Goal: Task Accomplishment & Management: Manage account settings

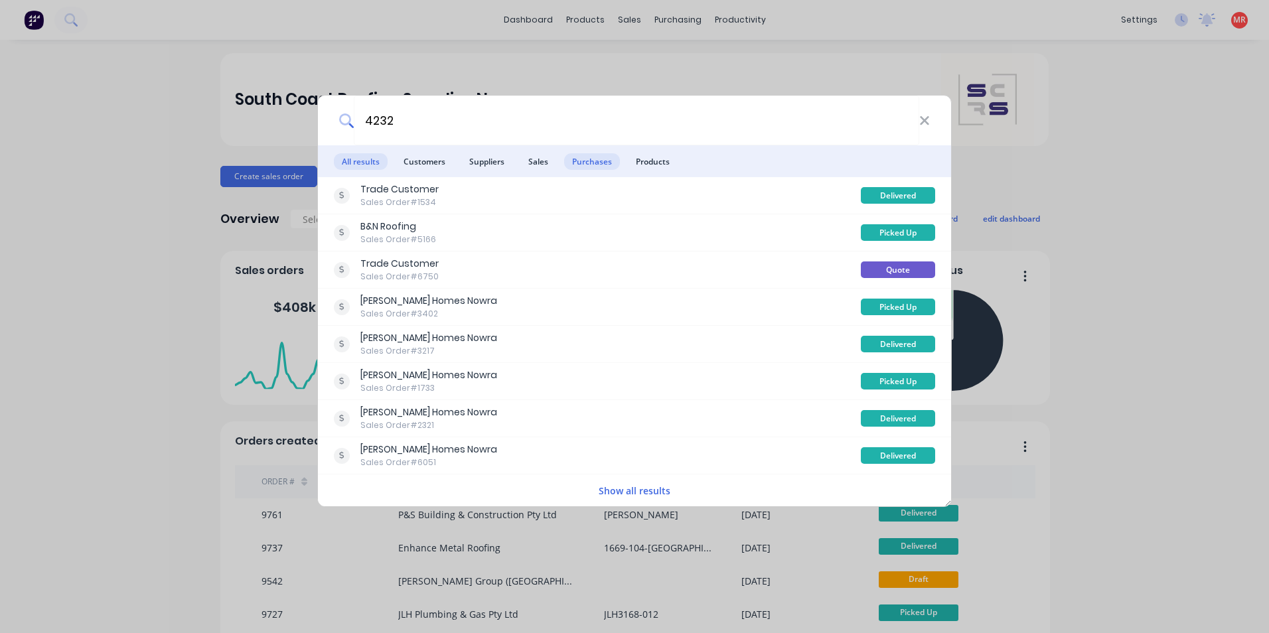
type input "4232"
click at [600, 162] on span "Purchases" at bounding box center [592, 161] width 56 height 17
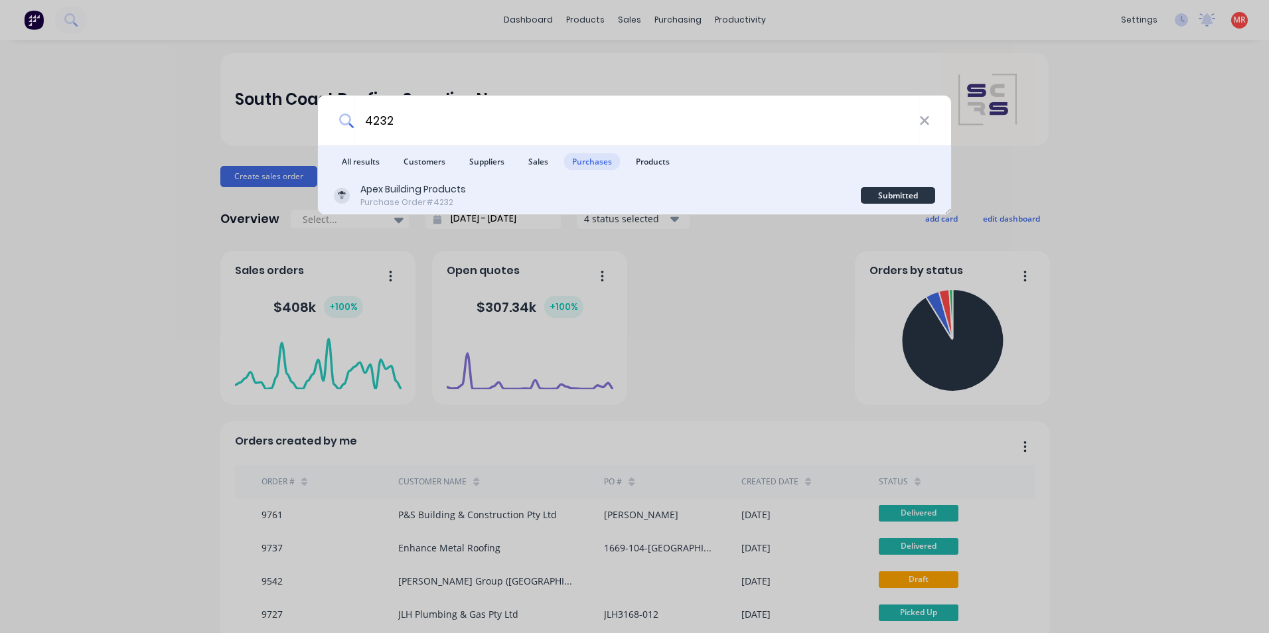
drag, startPoint x: 640, startPoint y: 197, endPoint x: 642, endPoint y: 208, distance: 10.8
click at [642, 208] on div "Apex Building Products Purchase Order #4232" at bounding box center [597, 195] width 527 height 26
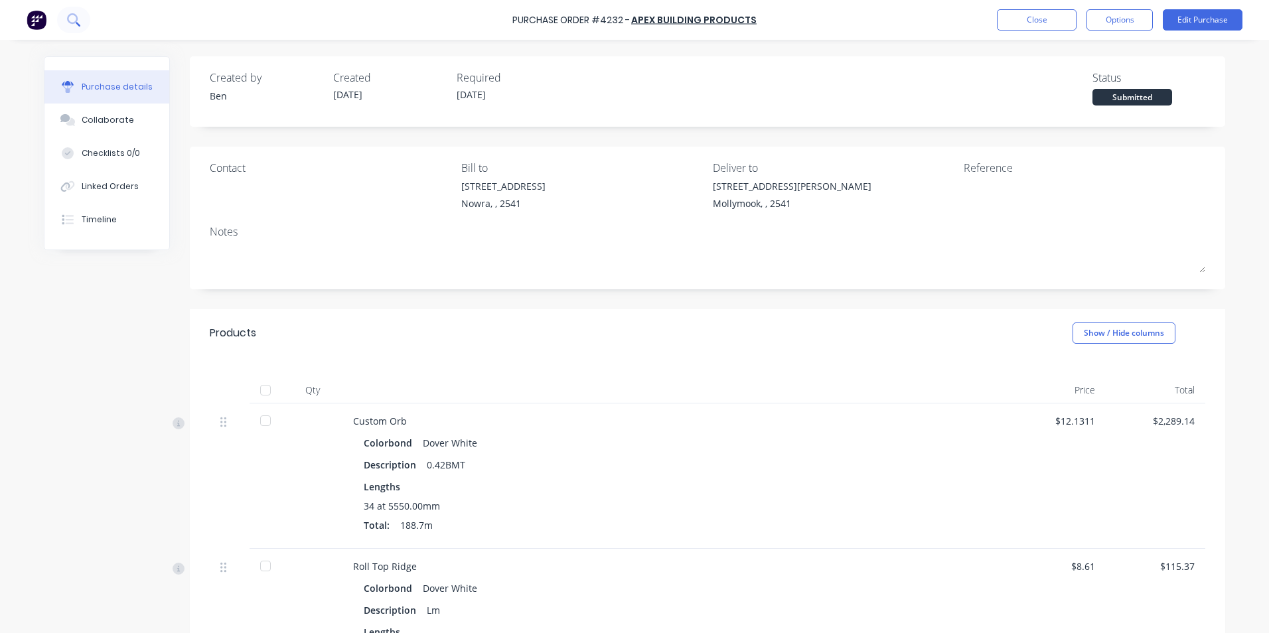
click at [71, 21] on icon at bounding box center [73, 19] width 13 height 13
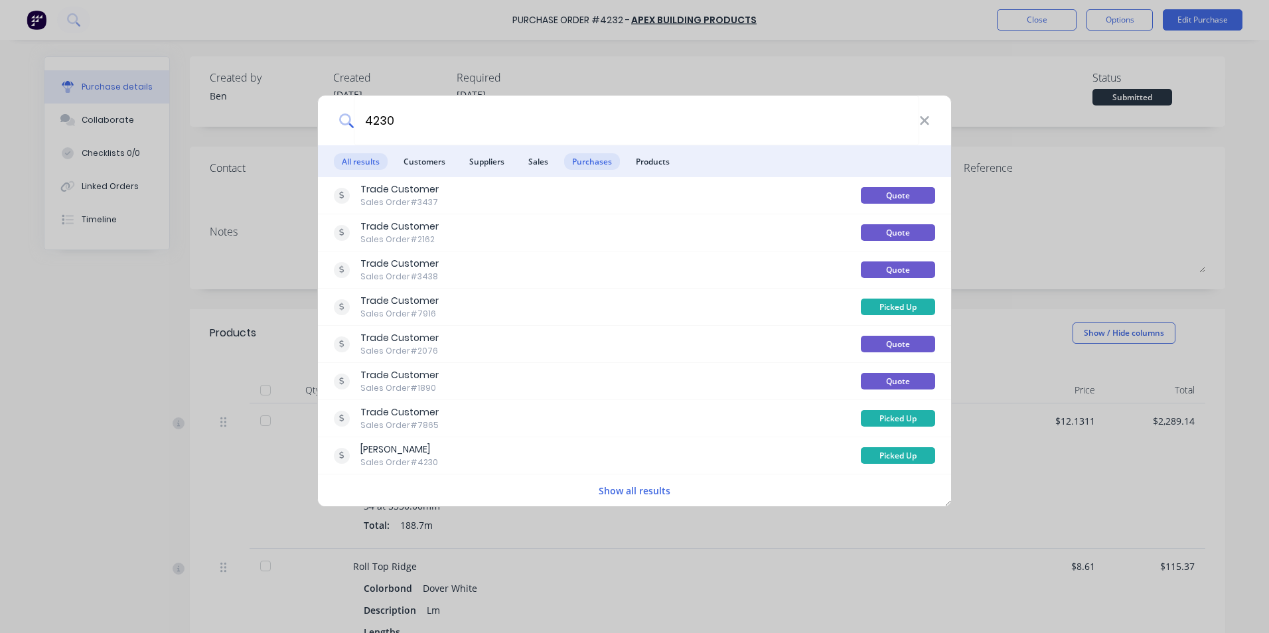
type input "4230"
click at [594, 165] on span "Purchases" at bounding box center [592, 161] width 56 height 17
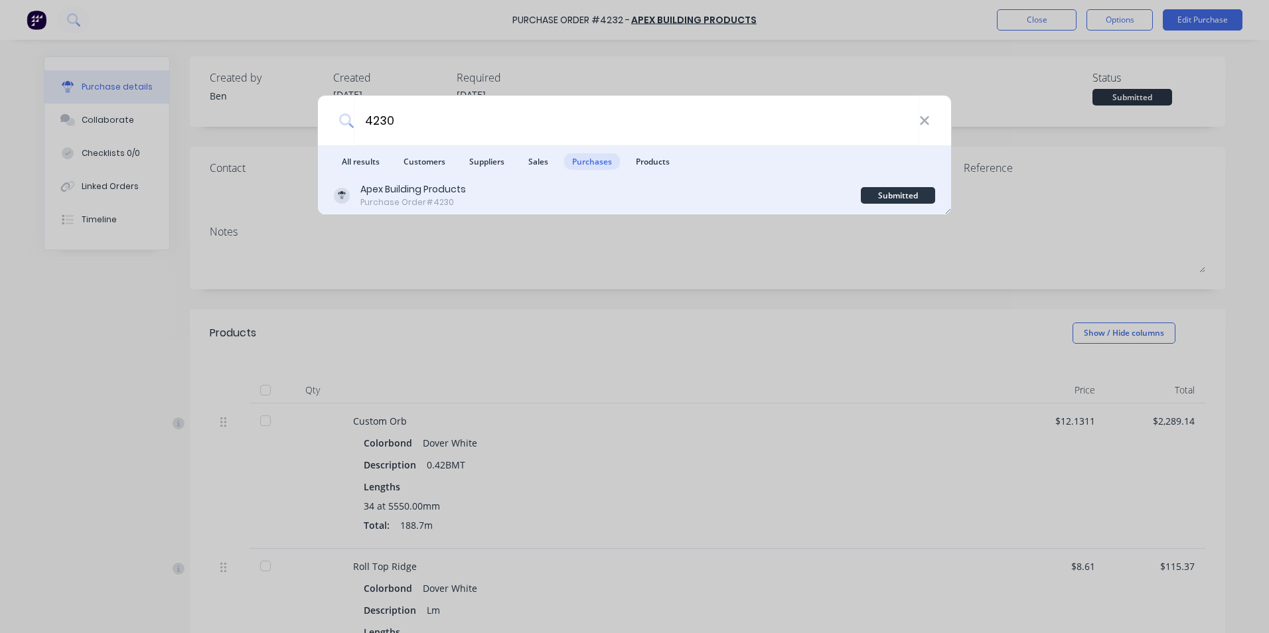
click at [597, 188] on div "Apex Building Products Purchase Order #4230" at bounding box center [597, 195] width 527 height 26
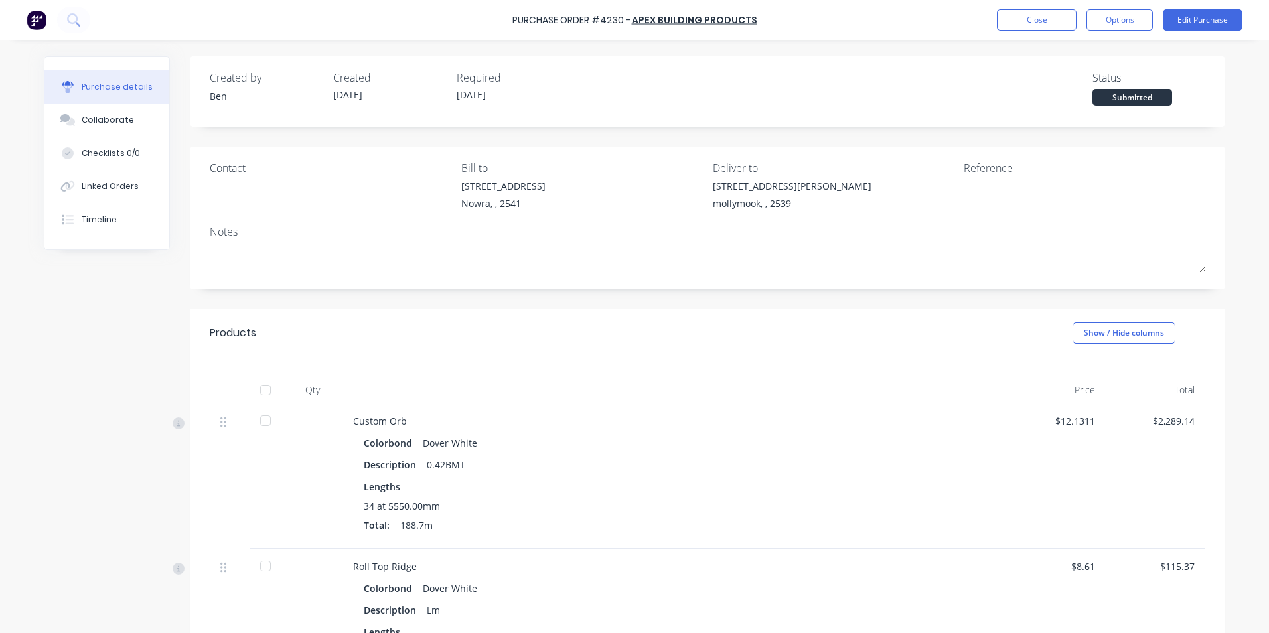
click at [73, 33] on div "Purchase Order #4230 - Apex Building Products Close Options Edit Purchase" at bounding box center [634, 20] width 1269 height 40
click at [74, 22] on icon at bounding box center [72, 18] width 11 height 11
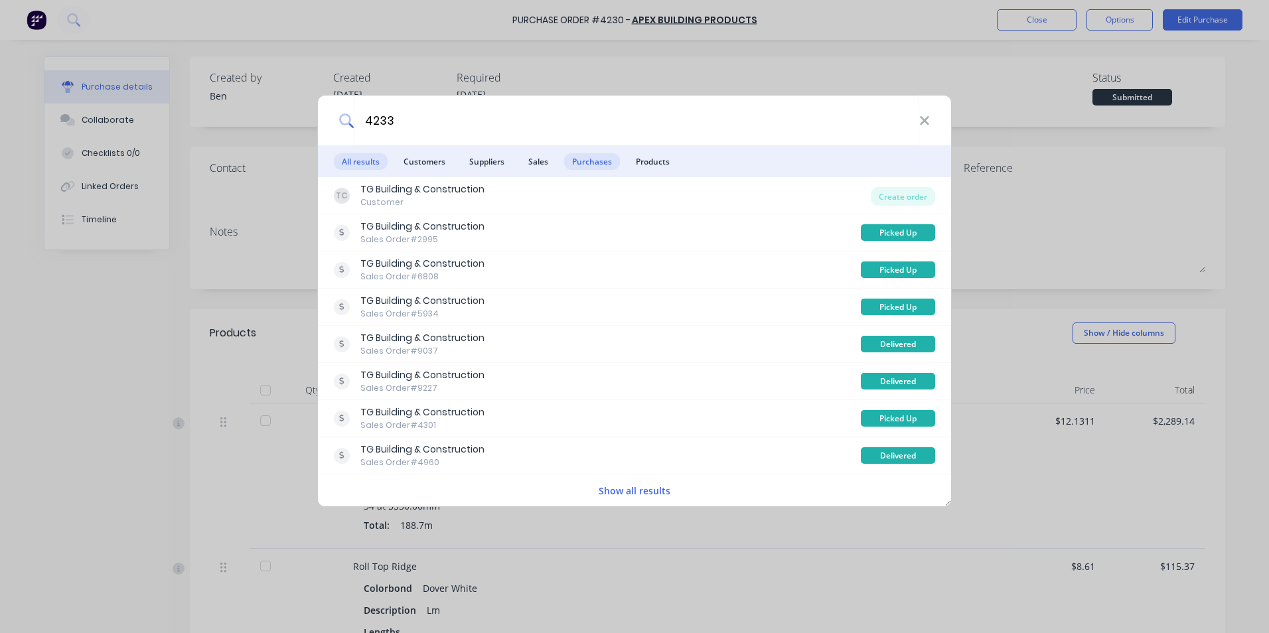
type input "4233"
click at [588, 157] on span "Purchases" at bounding box center [592, 161] width 56 height 17
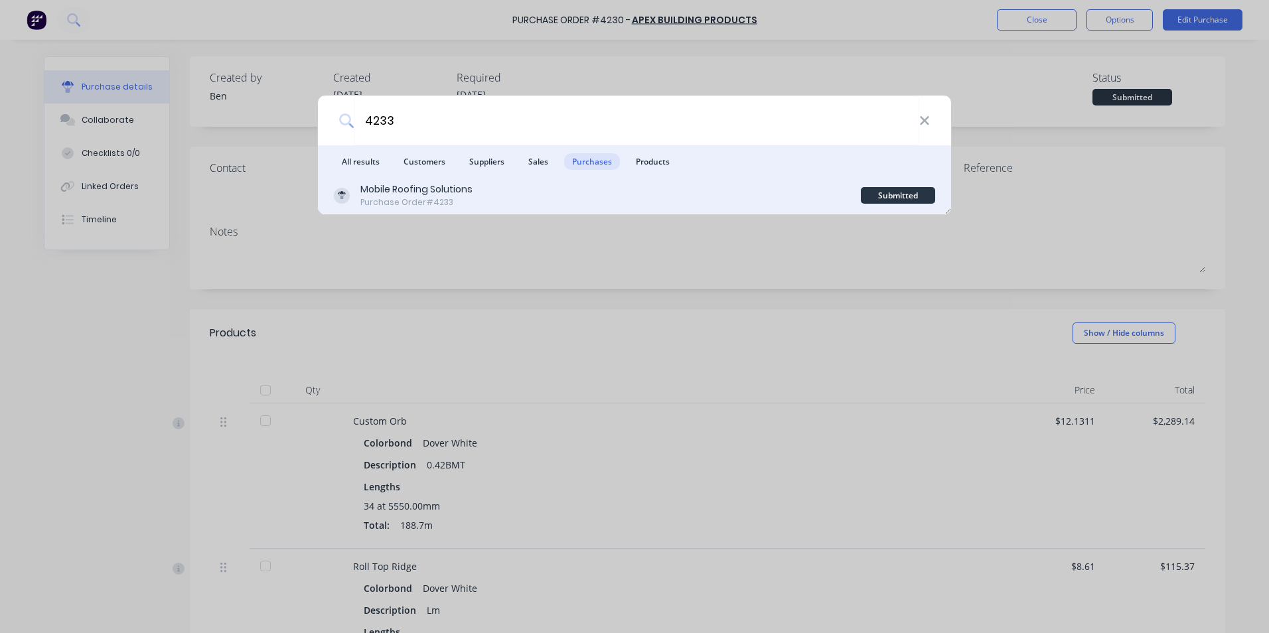
click at [553, 197] on div "Mobile Roofing Solutions Purchase Order #4233" at bounding box center [597, 195] width 527 height 26
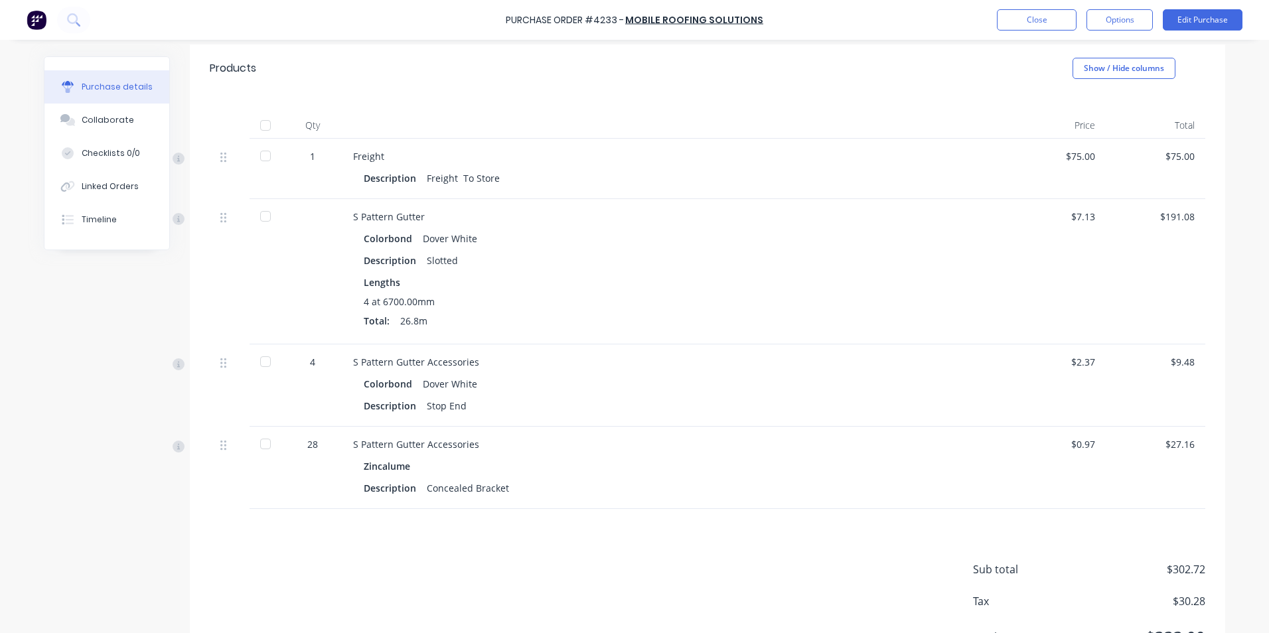
scroll to position [265, 0]
click at [122, 230] on button "Timeline" at bounding box center [106, 219] width 125 height 33
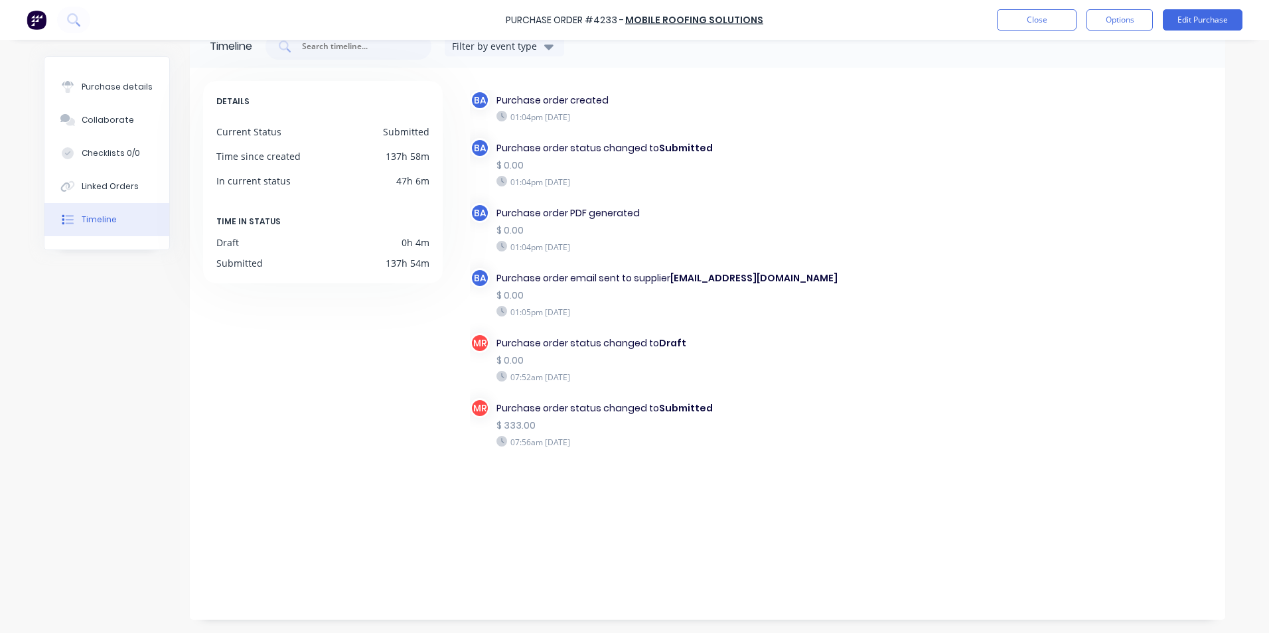
scroll to position [32, 0]
click at [80, 18] on button at bounding box center [73, 20] width 33 height 27
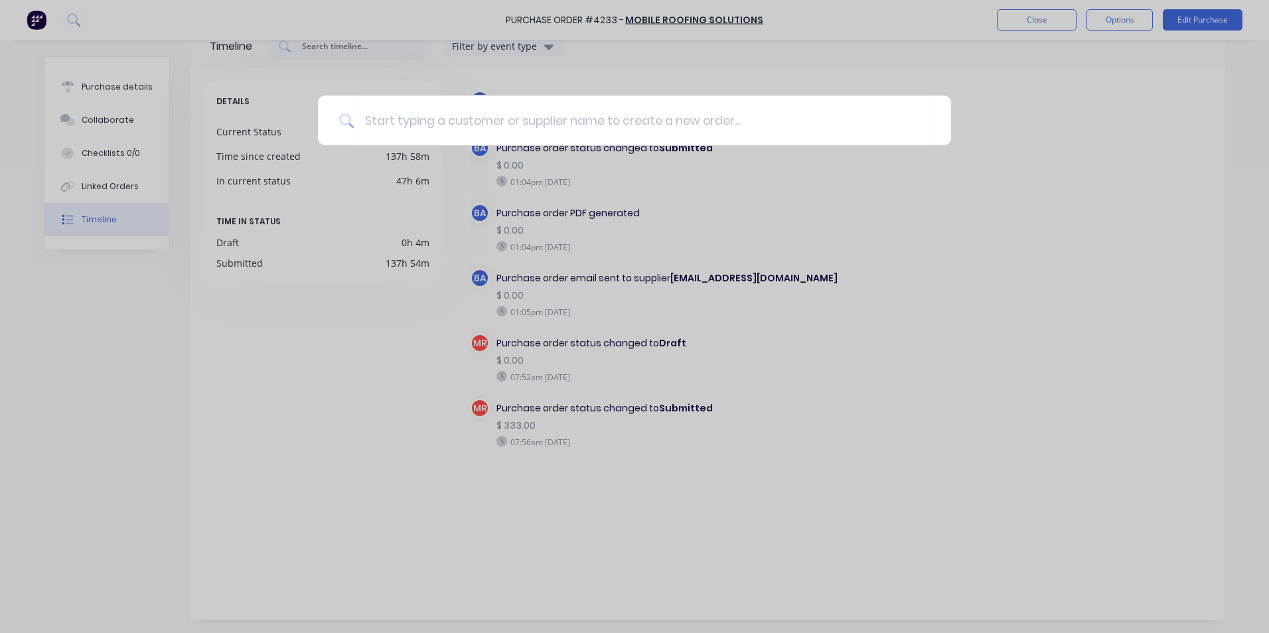
drag, startPoint x: 386, startPoint y: 303, endPoint x: 372, endPoint y: 290, distance: 18.3
click at [386, 303] on div at bounding box center [634, 316] width 1269 height 633
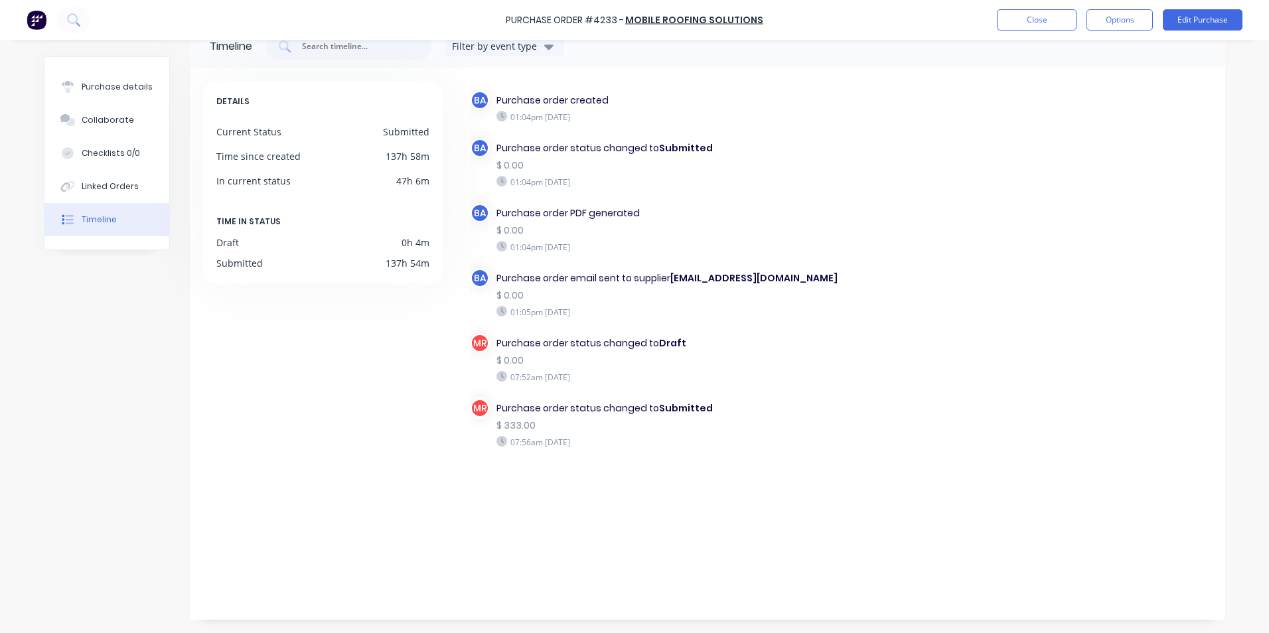
click at [50, 17] on div at bounding box center [59, 20] width 64 height 27
click at [1047, 30] on button "Close" at bounding box center [1037, 19] width 80 height 21
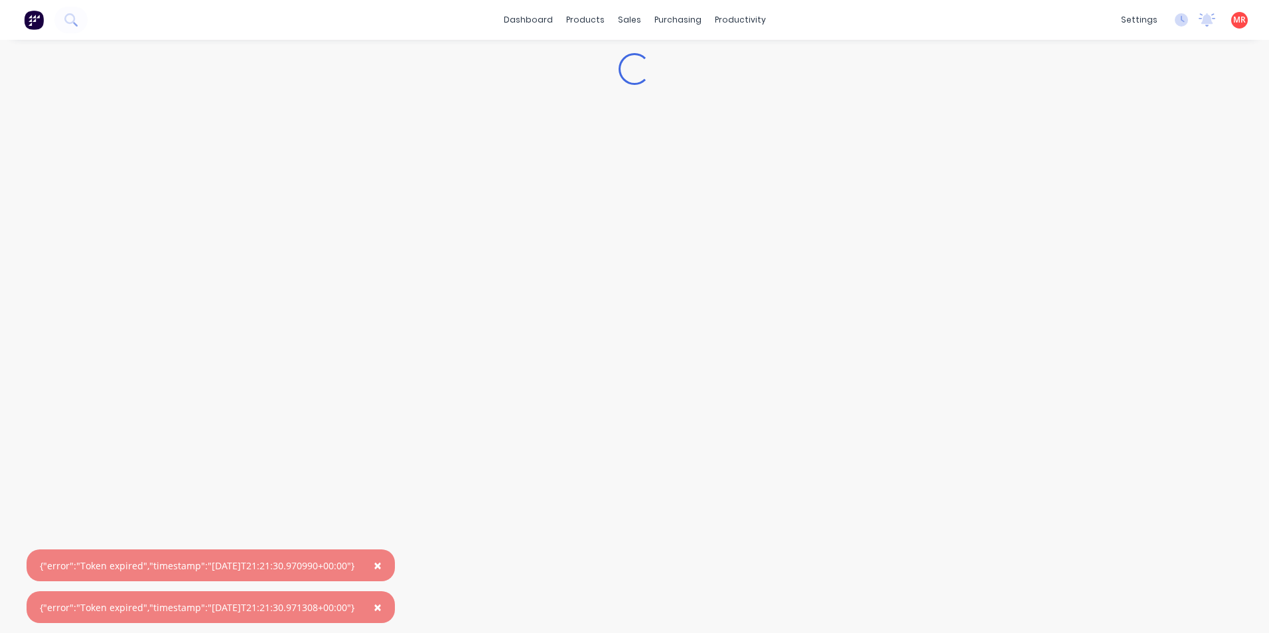
click at [38, 17] on img at bounding box center [34, 20] width 20 height 20
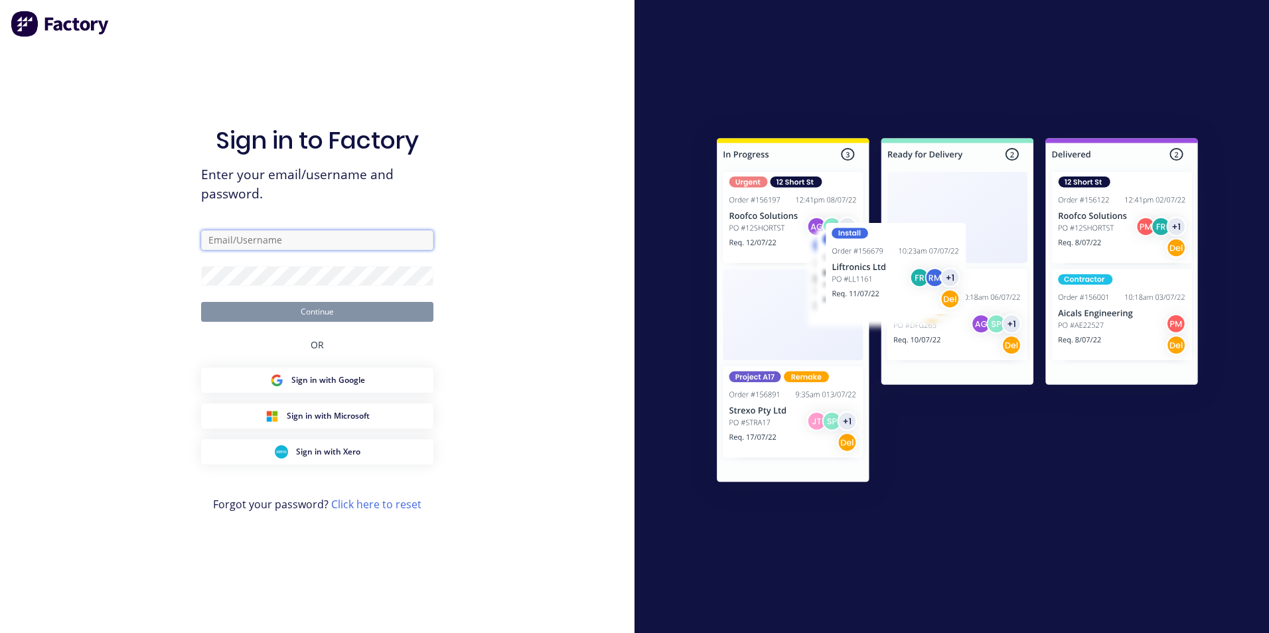
type input "matt@scrs.net.au"
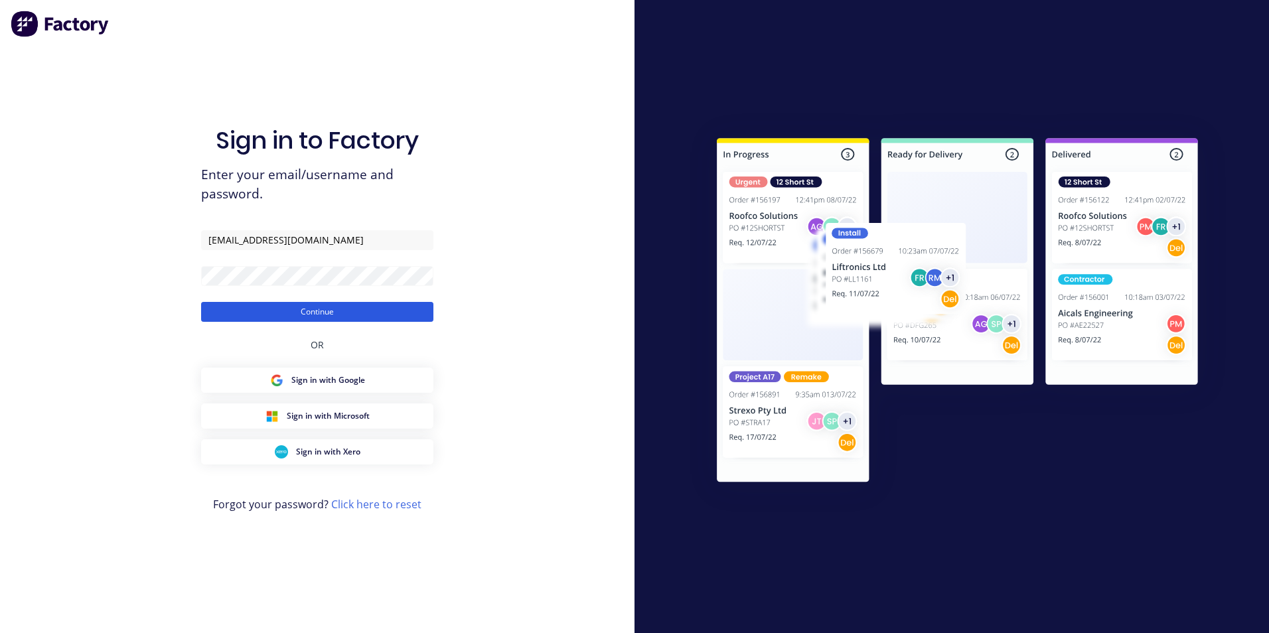
click at [370, 319] on button "Continue" at bounding box center [317, 312] width 232 height 20
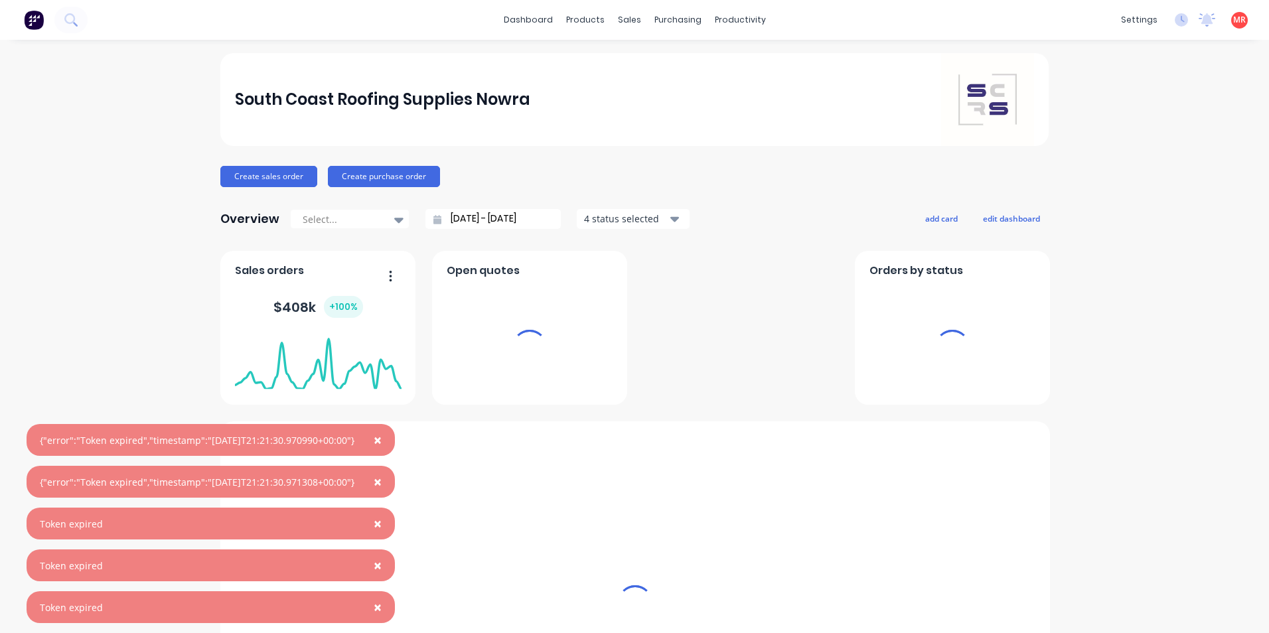
click at [382, 609] on span "×" at bounding box center [378, 607] width 8 height 19
click at [382, 533] on span "×" at bounding box center [378, 523] width 8 height 19
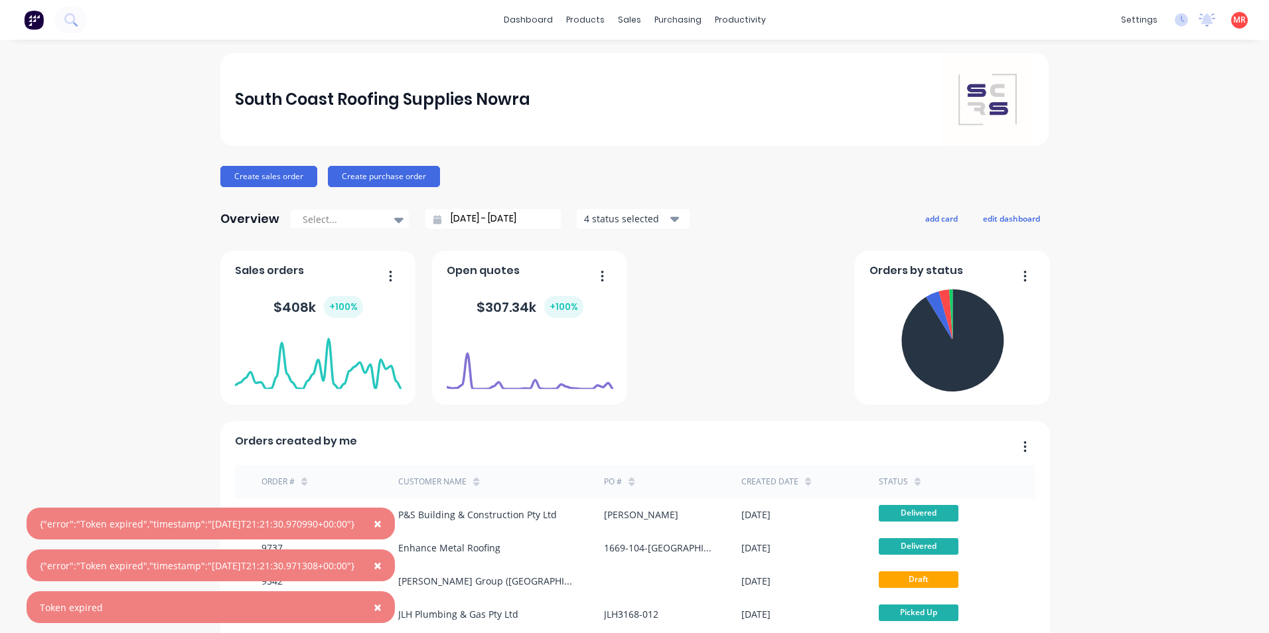
click at [382, 563] on span "×" at bounding box center [378, 565] width 8 height 19
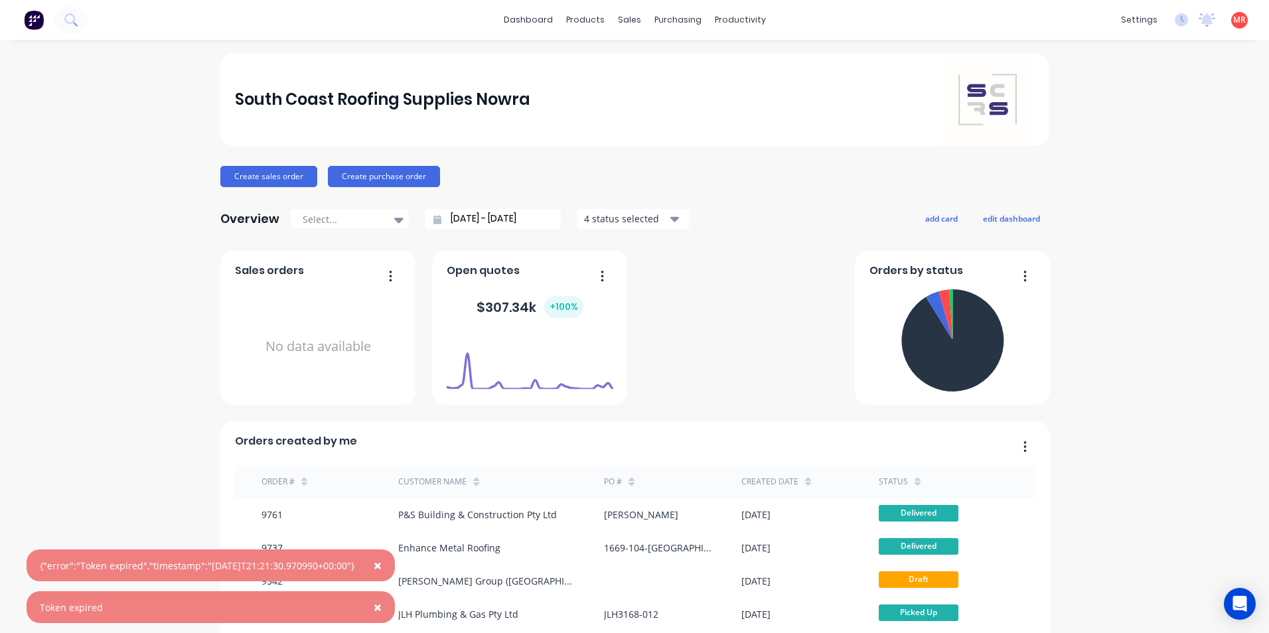
click at [382, 564] on span "×" at bounding box center [378, 565] width 8 height 19
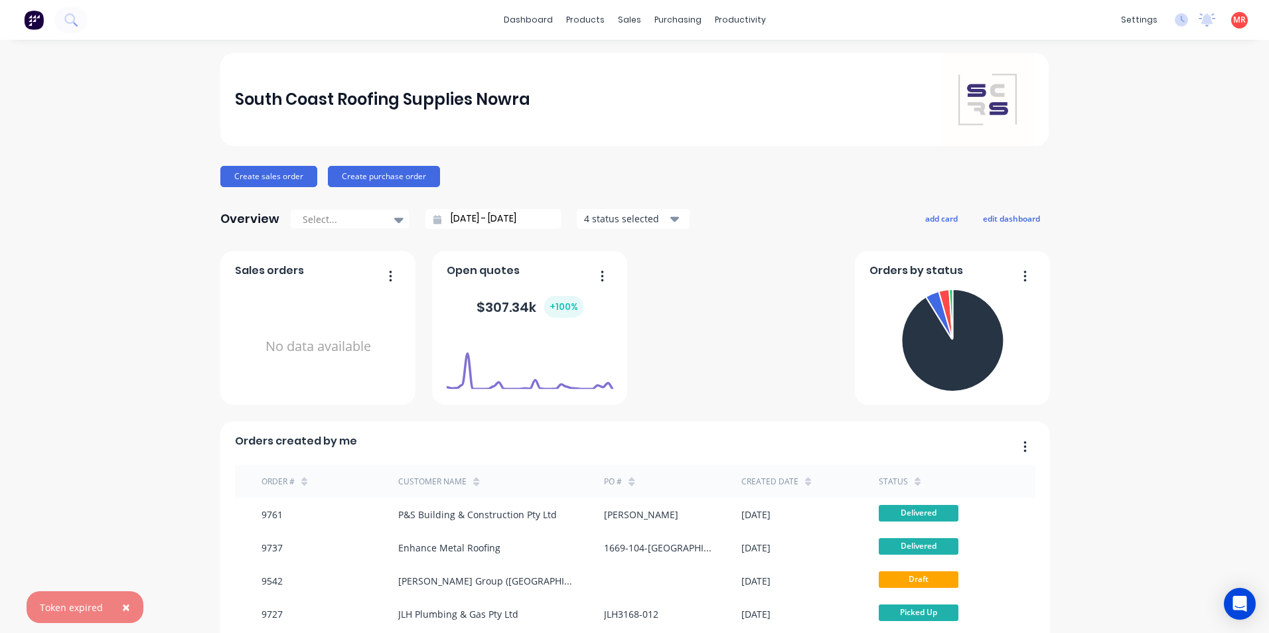
click at [127, 608] on span "×" at bounding box center [126, 607] width 8 height 19
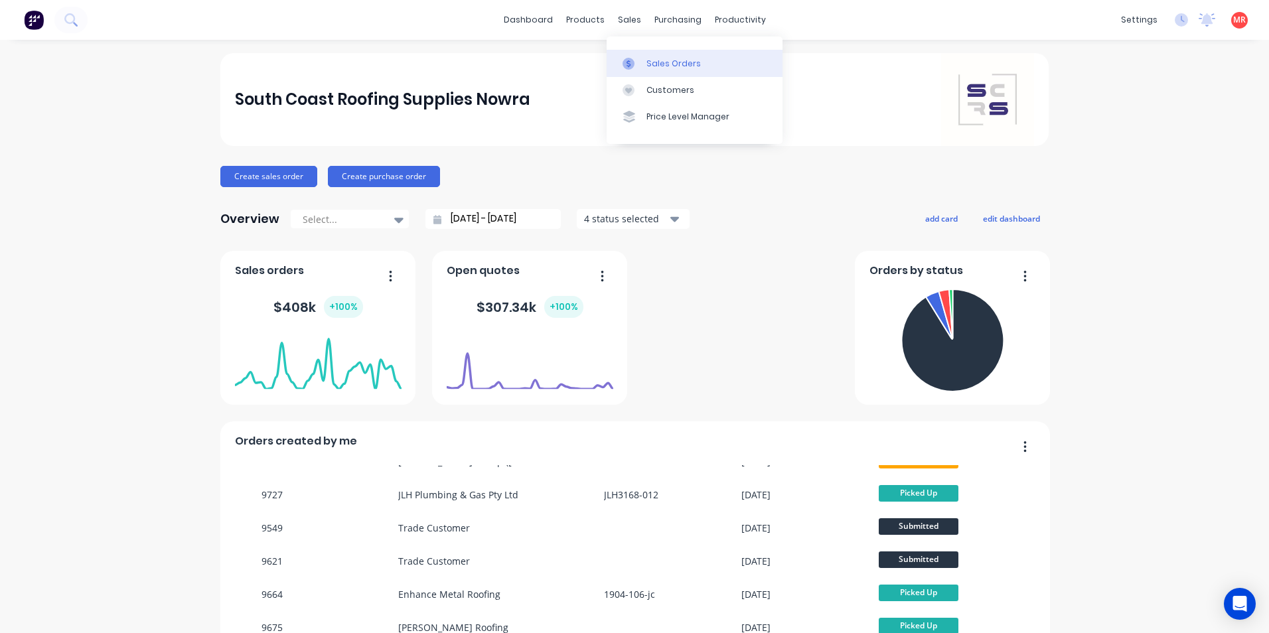
click at [642, 61] on div at bounding box center [632, 64] width 20 height 12
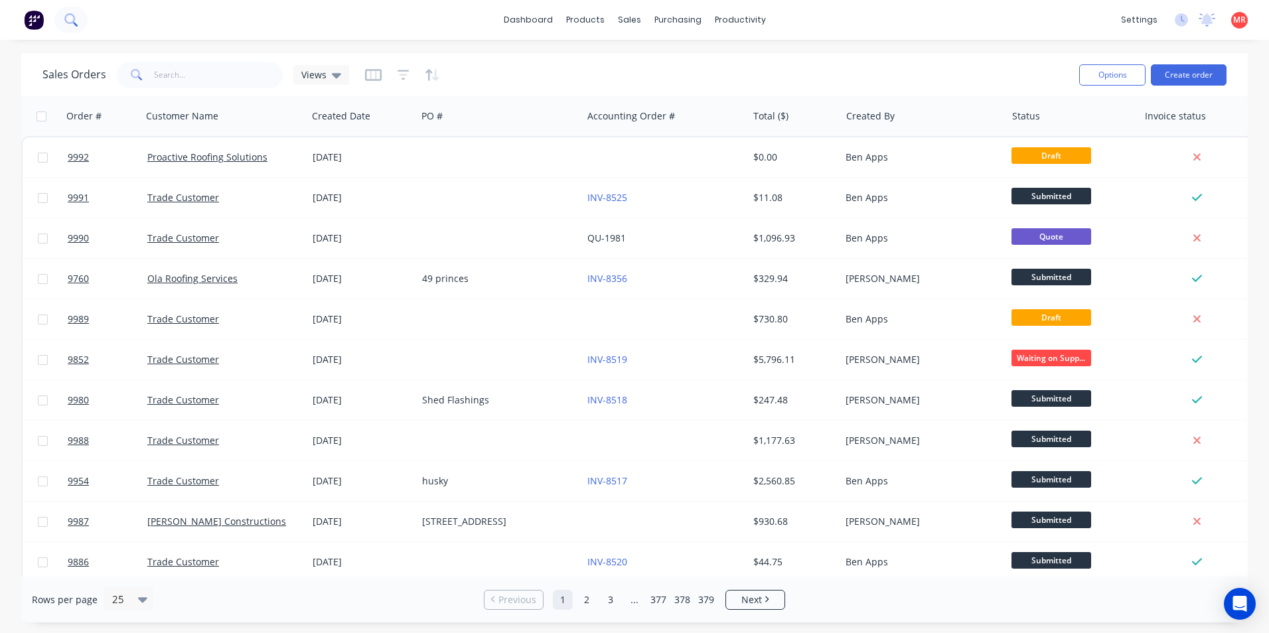
click at [74, 22] on icon at bounding box center [70, 19] width 13 height 13
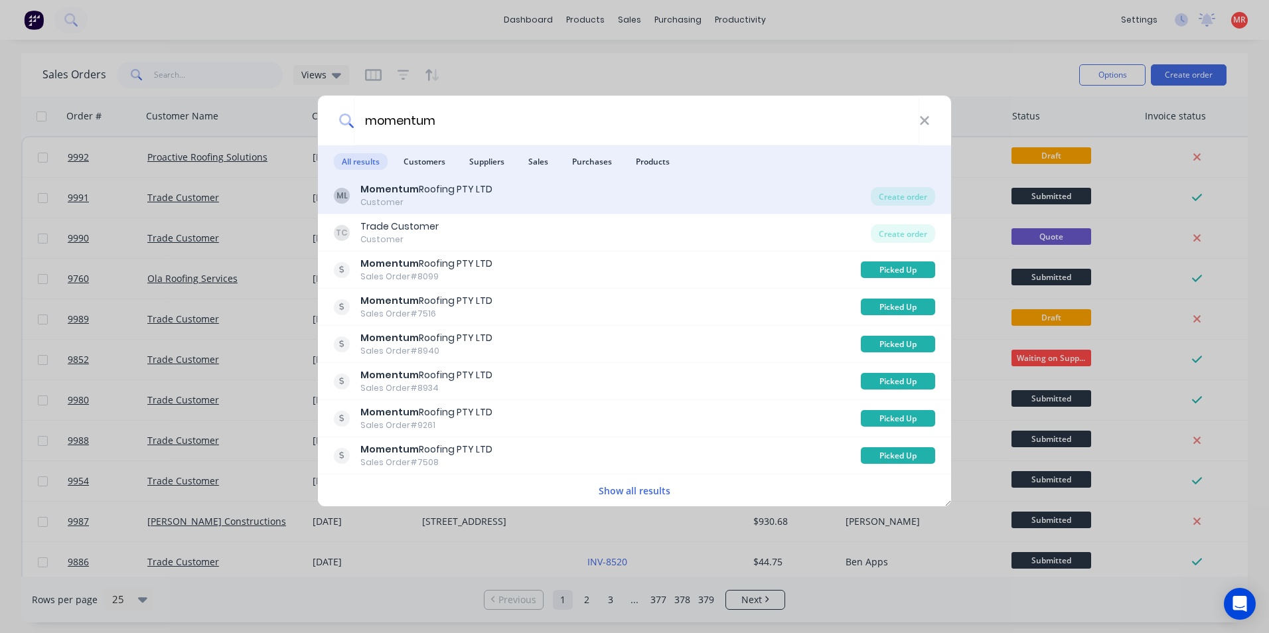
type input "momentum"
click at [492, 184] on div "ML Momentum Roofing PTY LTD Customer" at bounding box center [602, 195] width 537 height 26
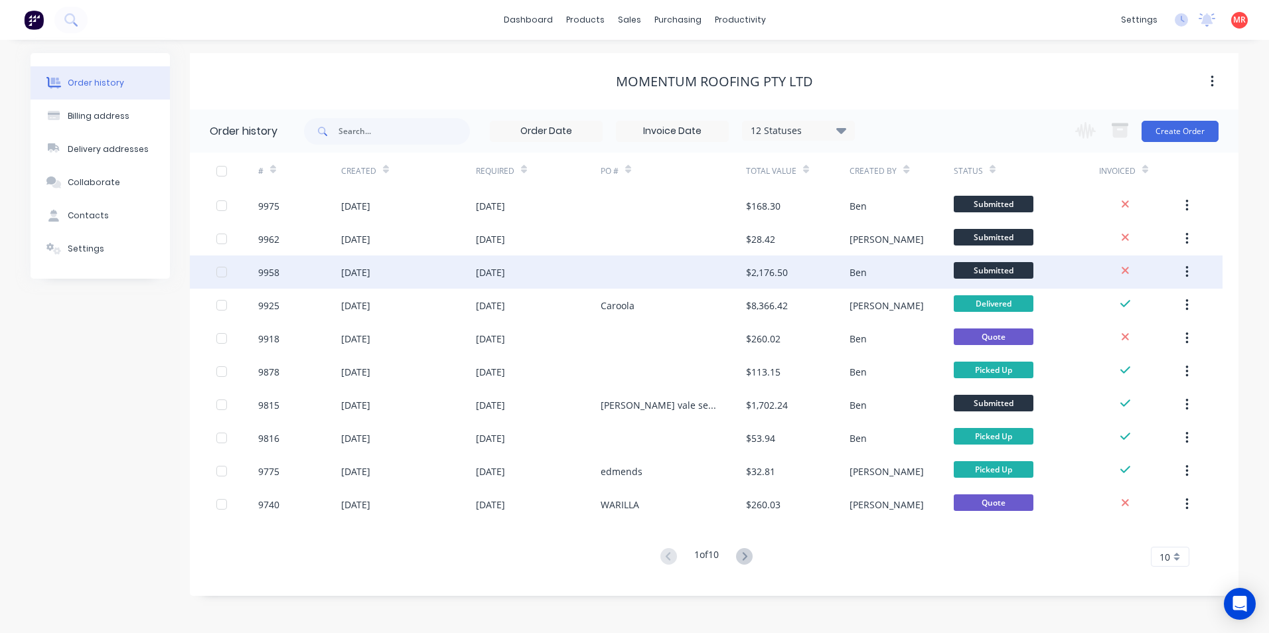
click at [613, 264] on div at bounding box center [673, 271] width 145 height 33
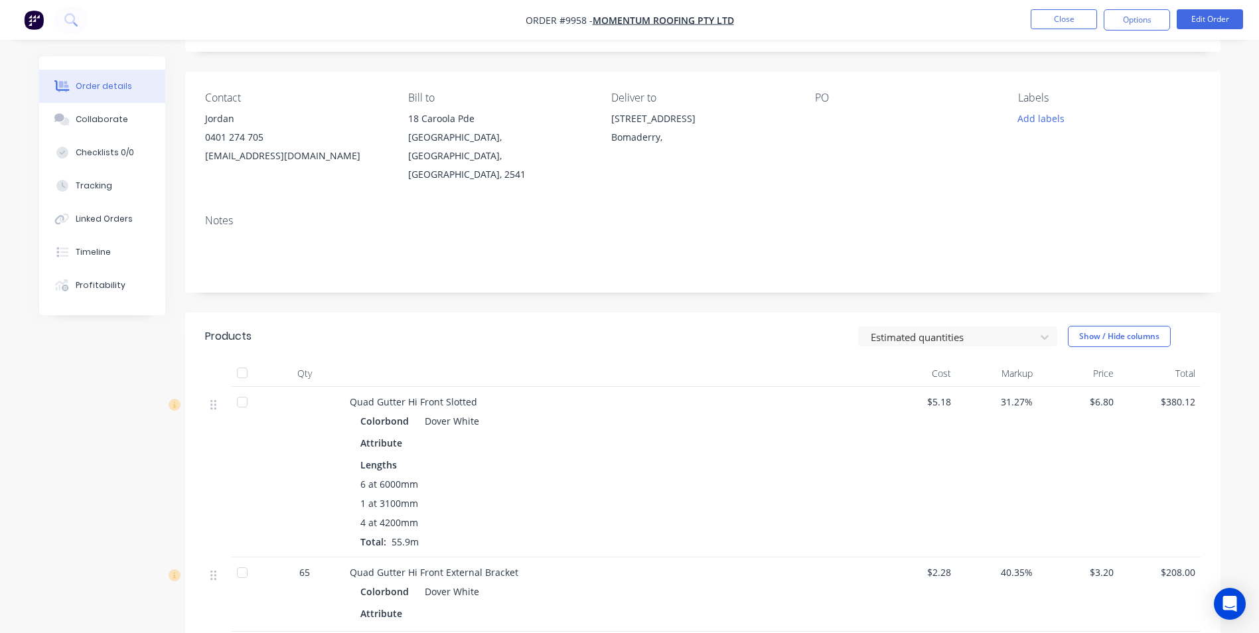
scroll to position [66, 0]
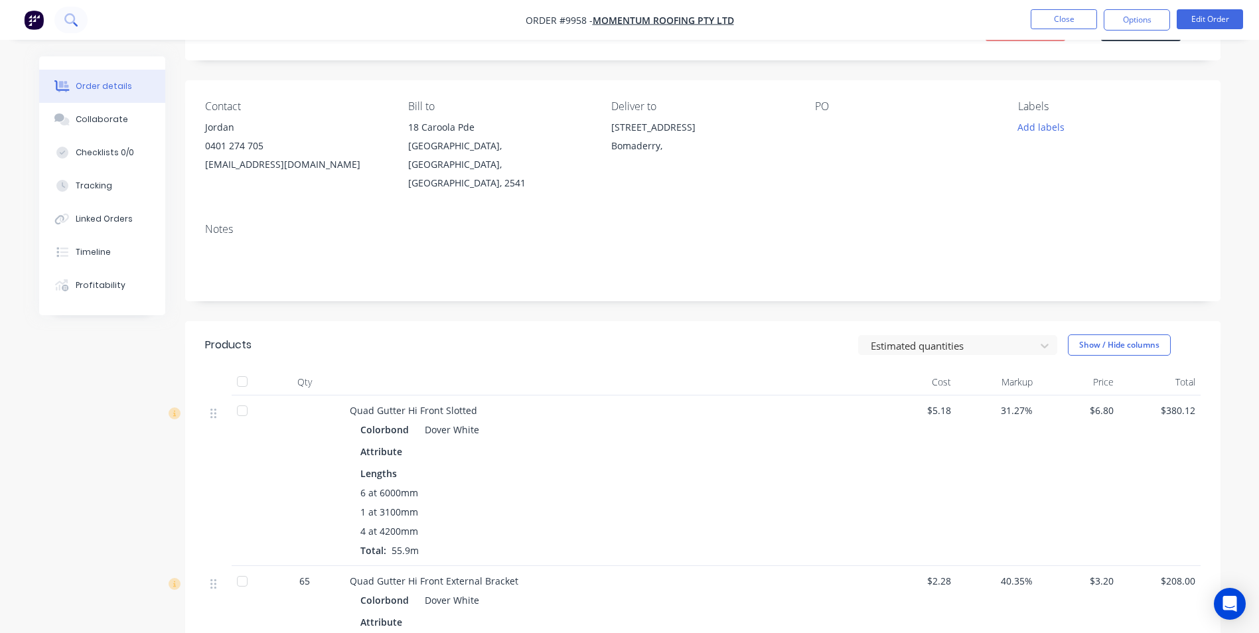
click at [80, 20] on button at bounding box center [70, 20] width 33 height 27
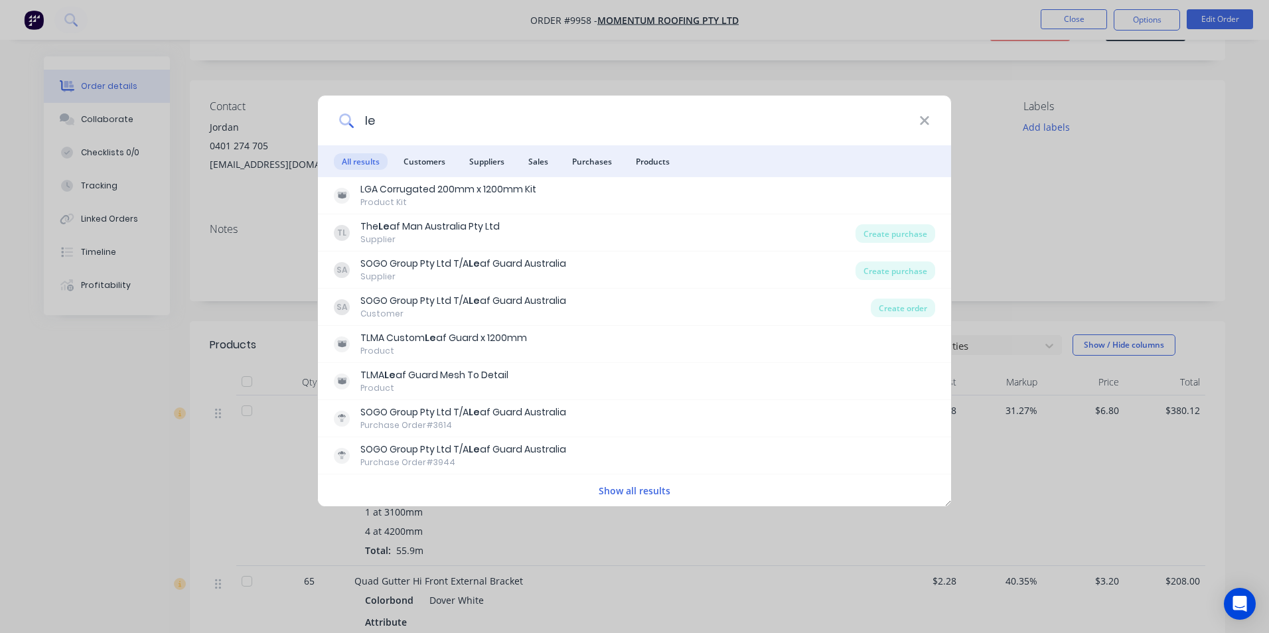
type input "l"
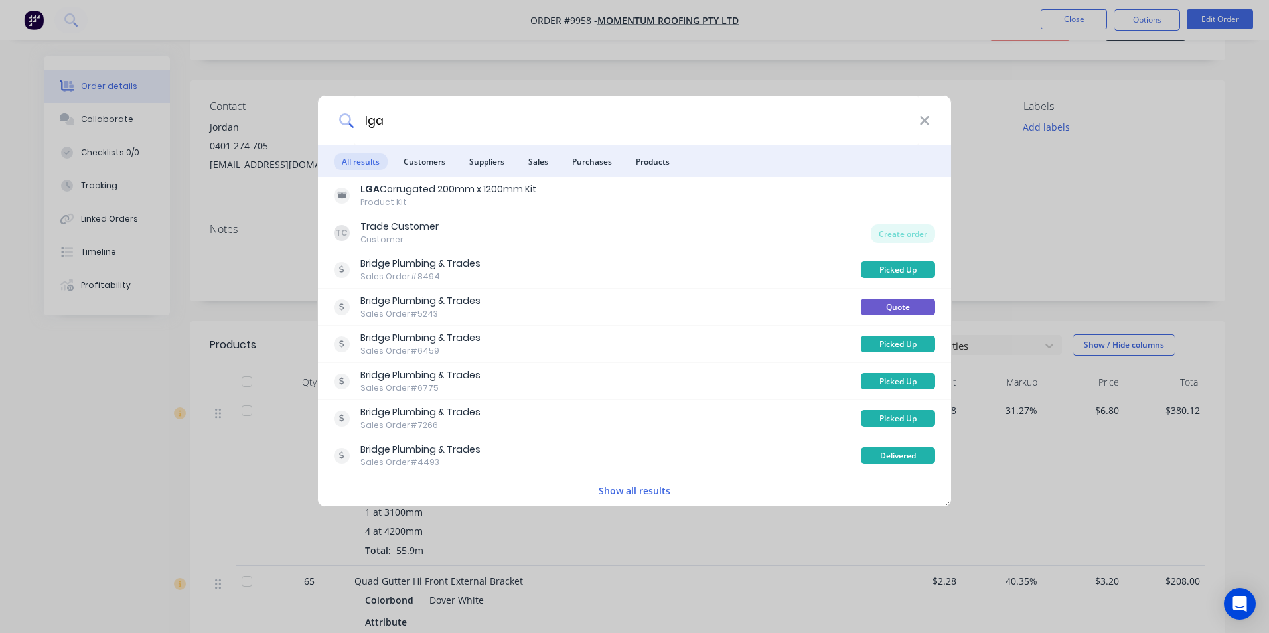
type input "lga"
click at [72, 40] on div "lga All results Customers Suppliers Sales Purchases Products LGA Corrugated 200…" at bounding box center [634, 316] width 1269 height 633
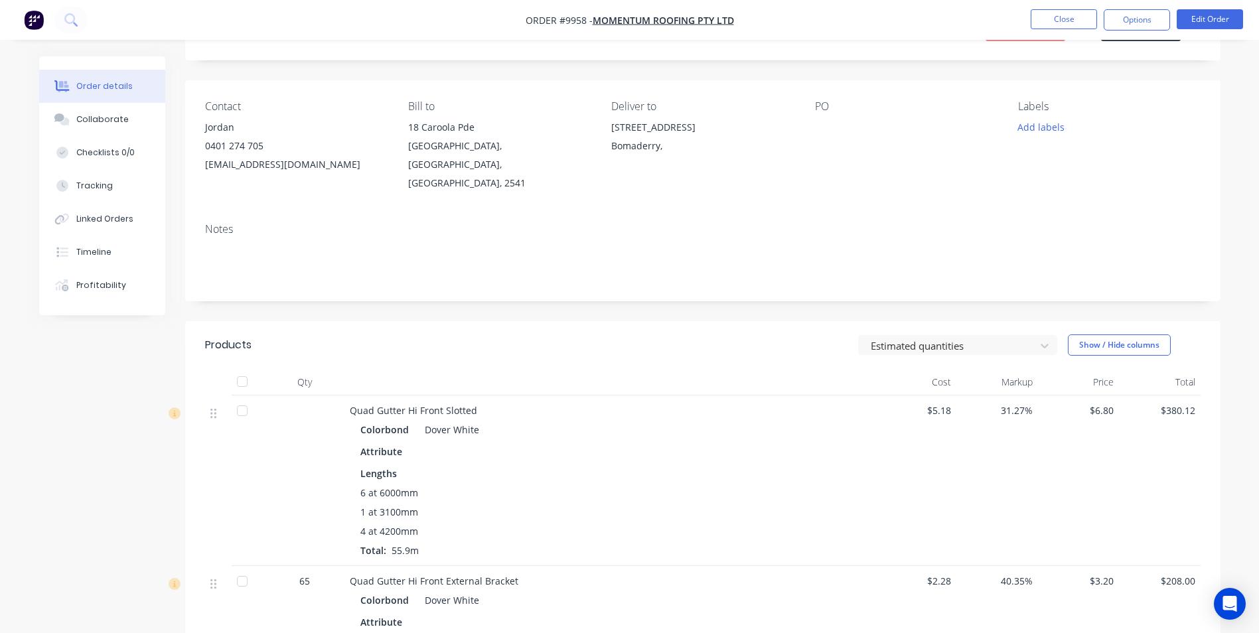
click at [30, 27] on img "button" at bounding box center [34, 20] width 20 height 20
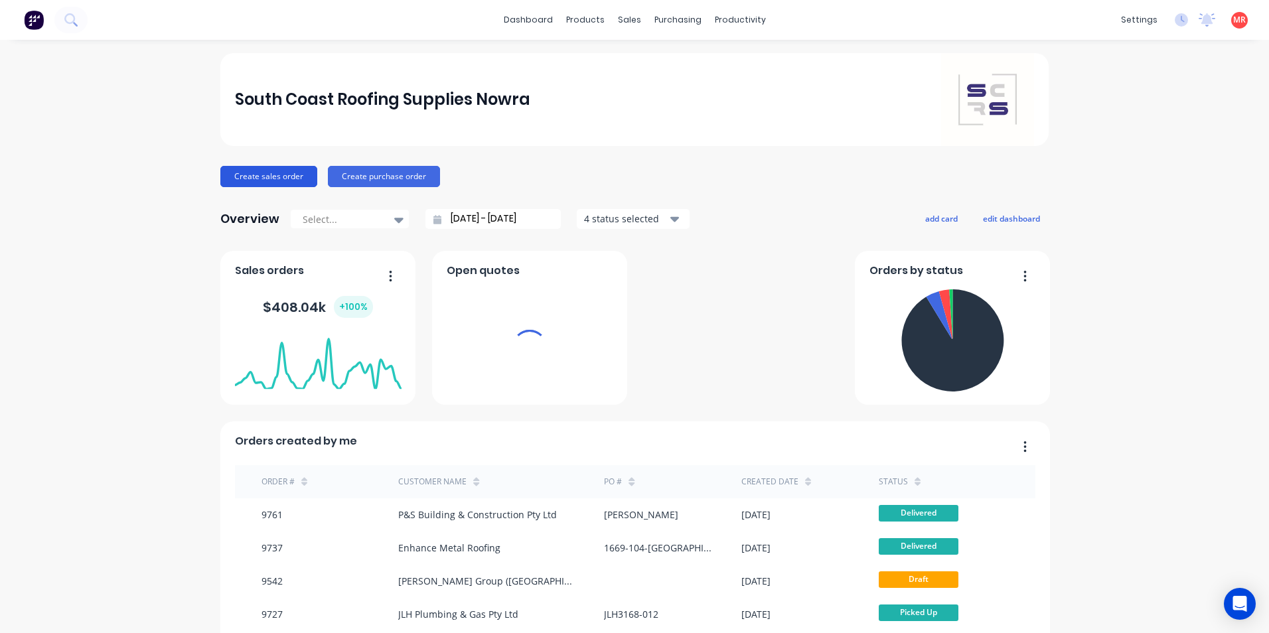
click at [247, 177] on button "Create sales order" at bounding box center [268, 176] width 97 height 21
click at [620, 18] on div "sales" at bounding box center [629, 20] width 36 height 20
click at [625, 25] on div "sales" at bounding box center [629, 20] width 36 height 20
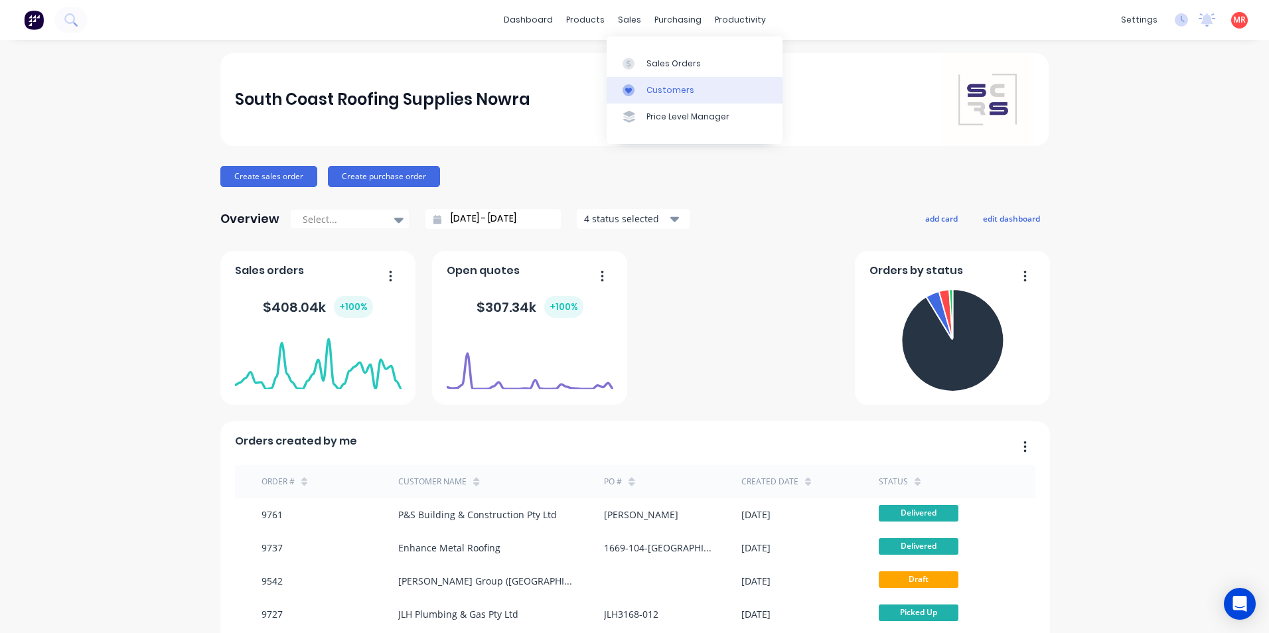
click at [641, 84] on div at bounding box center [632, 90] width 20 height 12
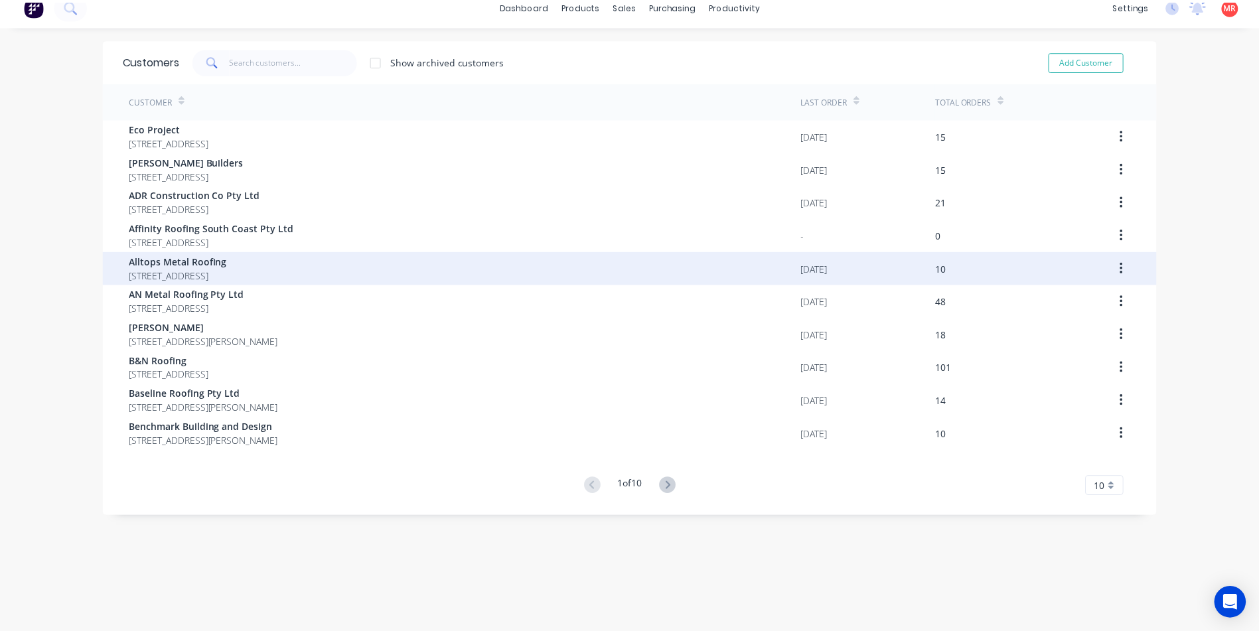
scroll to position [27, 0]
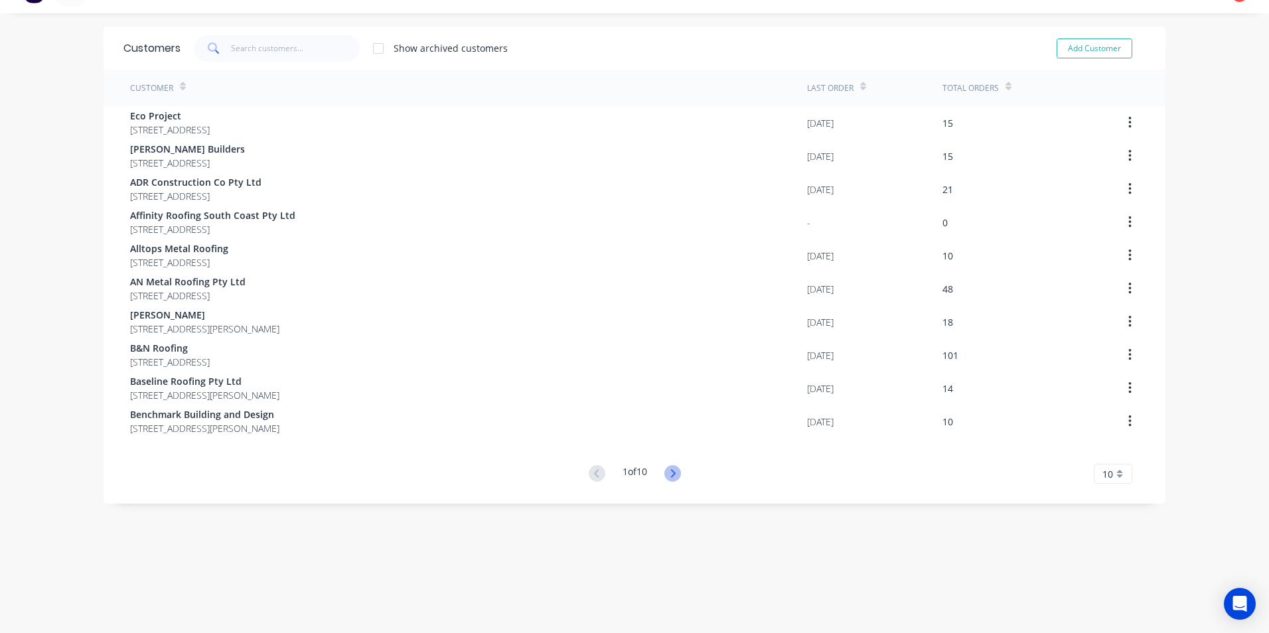
click at [670, 475] on icon at bounding box center [672, 473] width 5 height 8
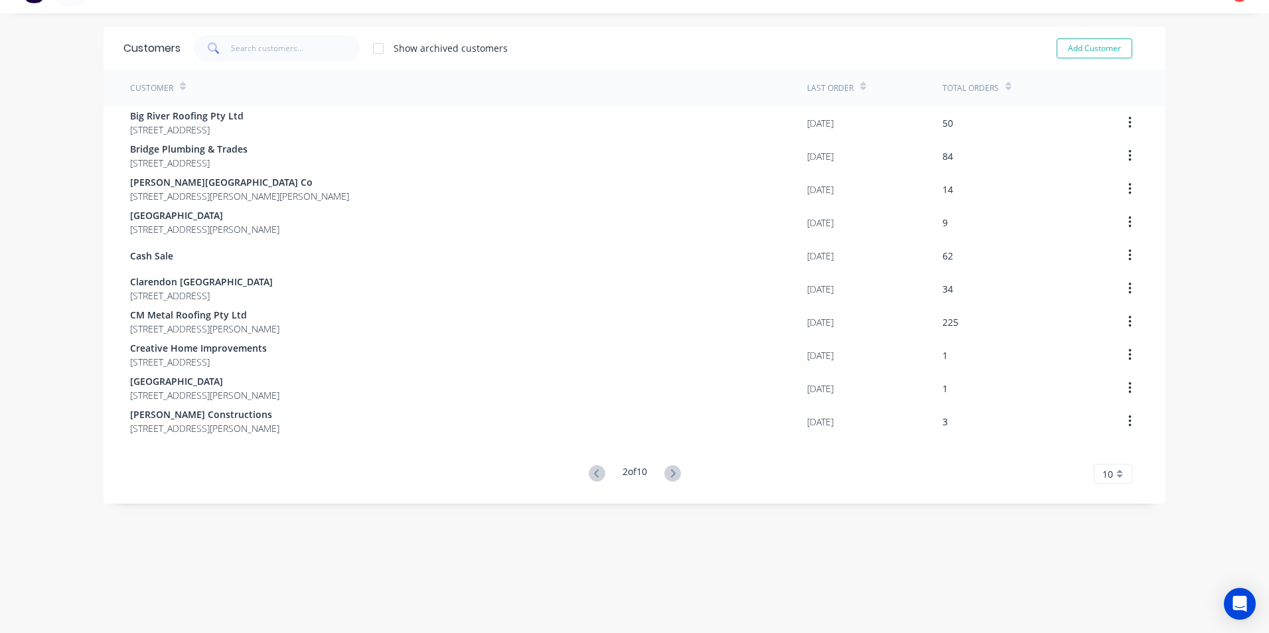
click at [670, 475] on icon at bounding box center [672, 473] width 5 height 8
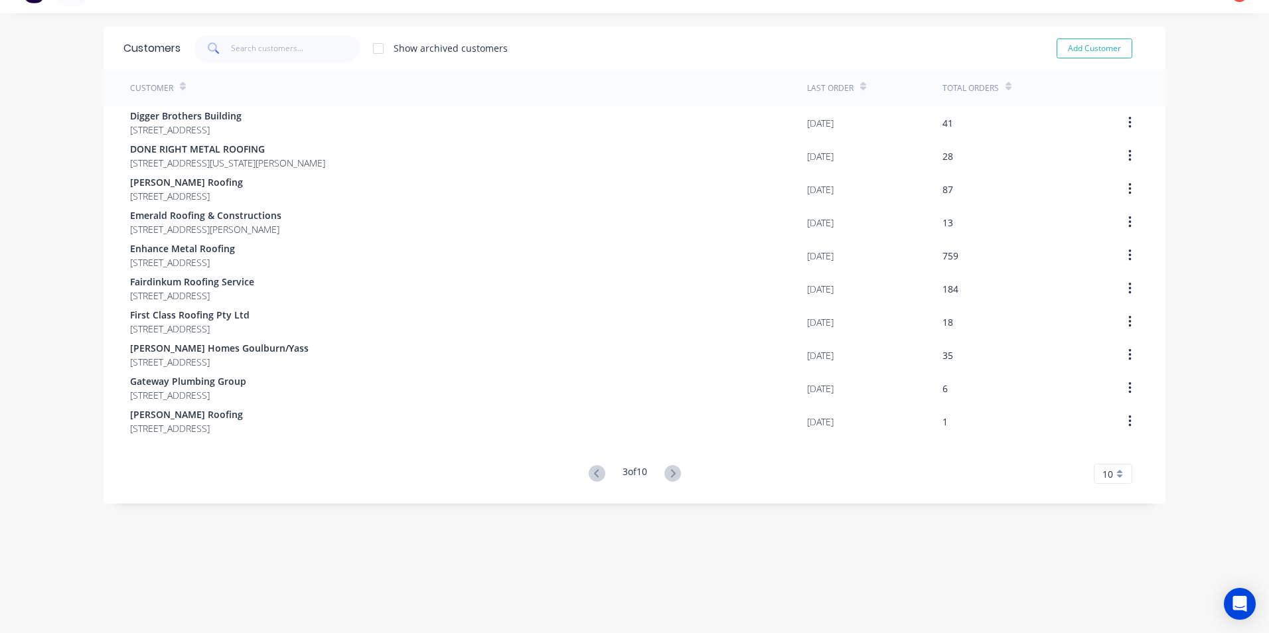
click at [670, 475] on icon at bounding box center [672, 473] width 5 height 8
click at [670, 474] on icon at bounding box center [672, 473] width 17 height 17
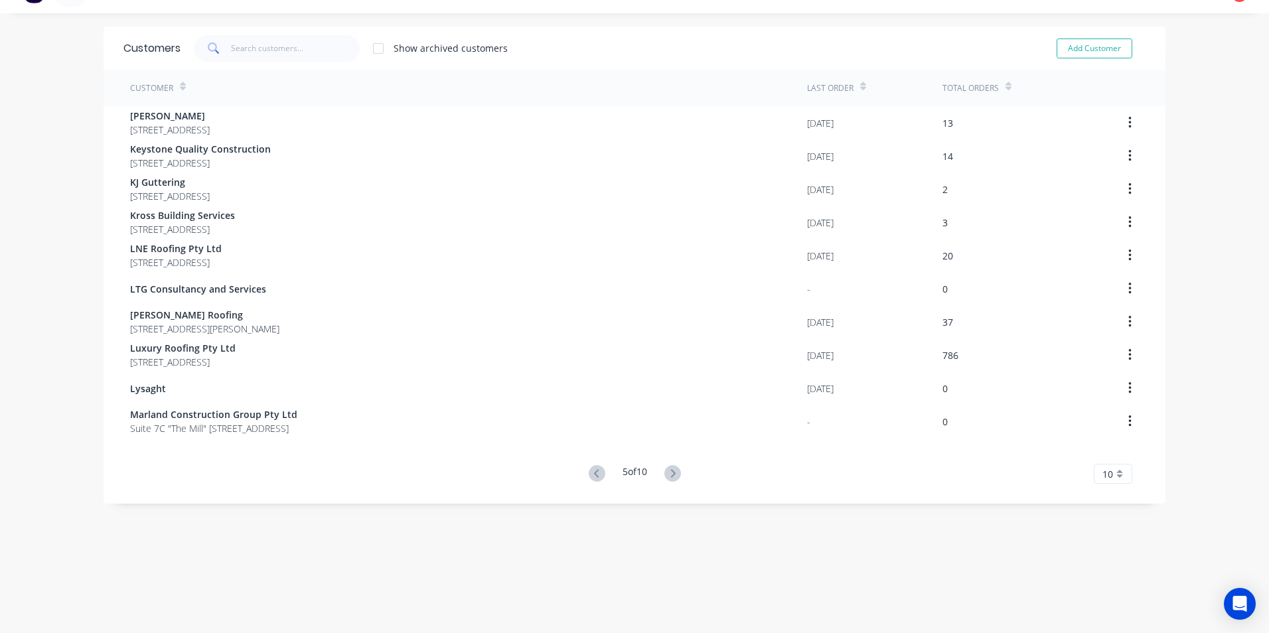
click at [670, 474] on icon at bounding box center [672, 473] width 17 height 17
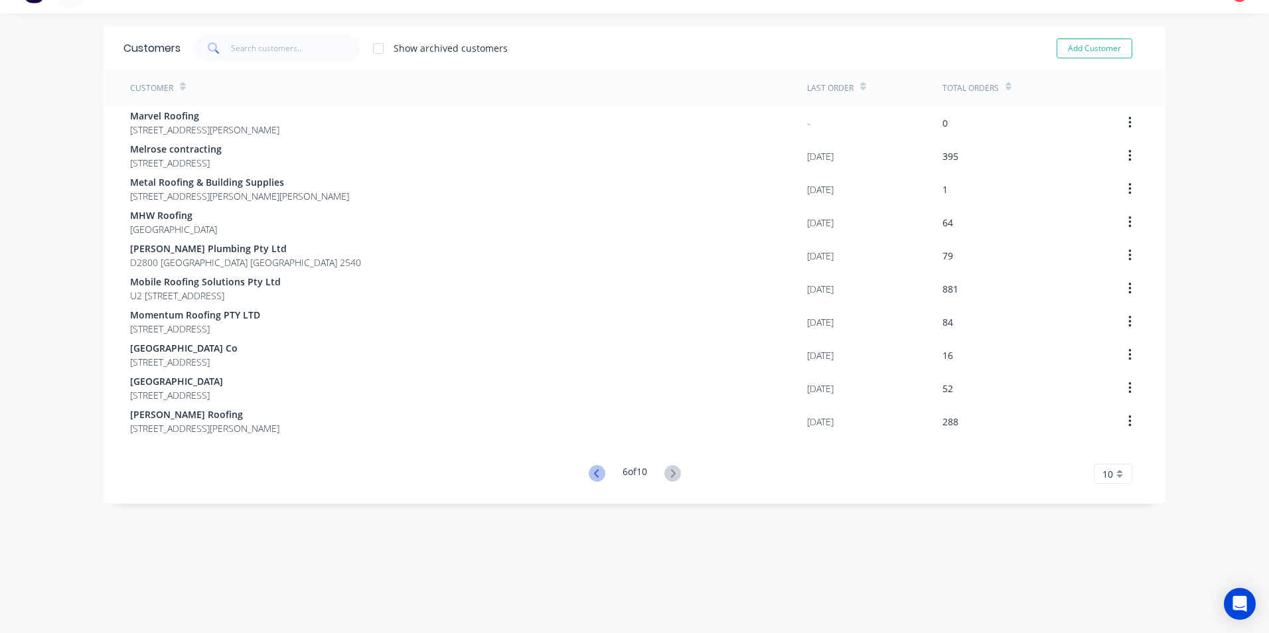
click at [591, 471] on icon at bounding box center [597, 473] width 17 height 17
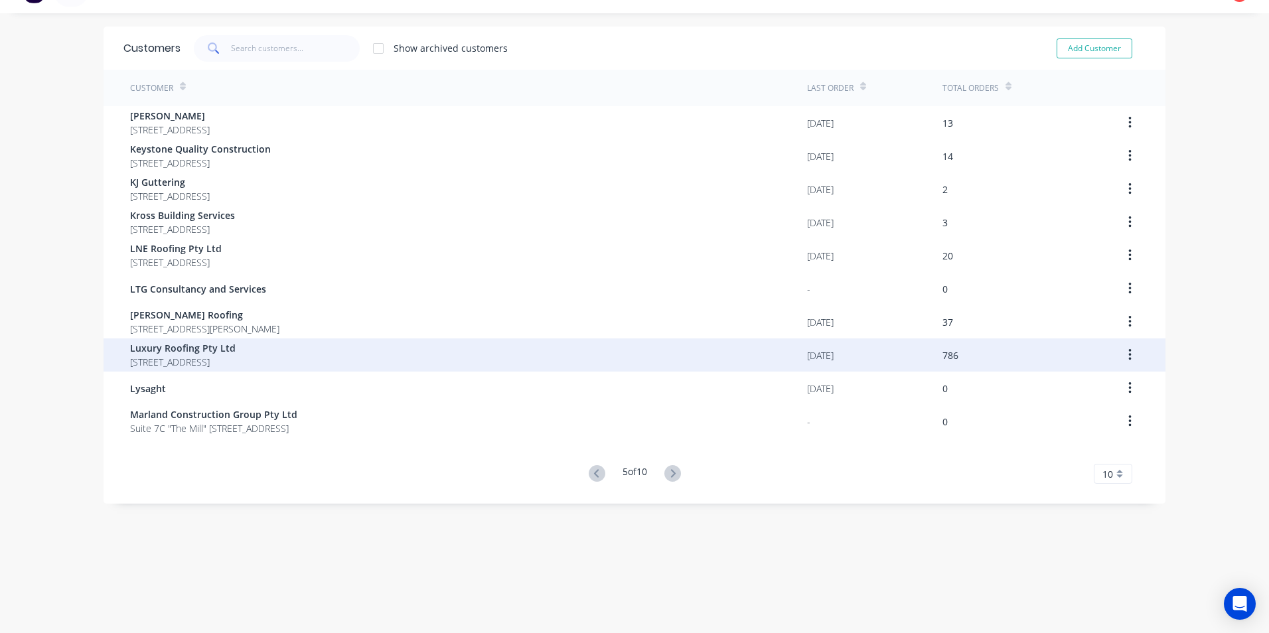
click at [236, 348] on span "Luxury Roofing Pty Ltd" at bounding box center [183, 348] width 106 height 14
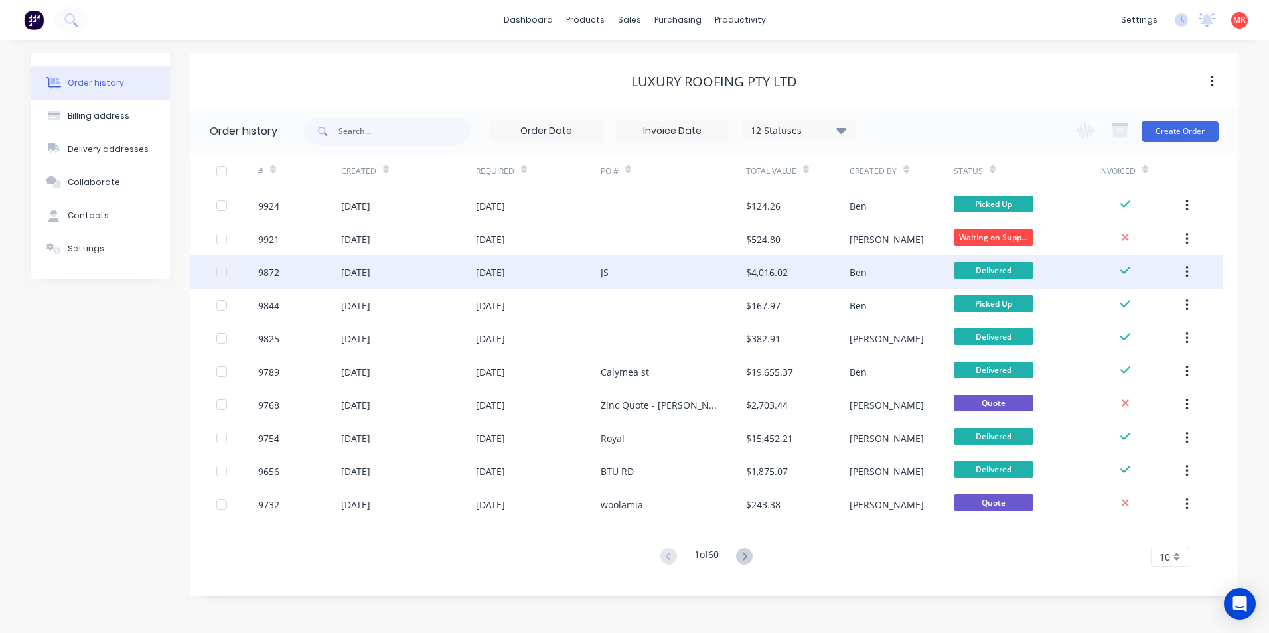
click at [460, 287] on div "[DATE]" at bounding box center [408, 271] width 135 height 33
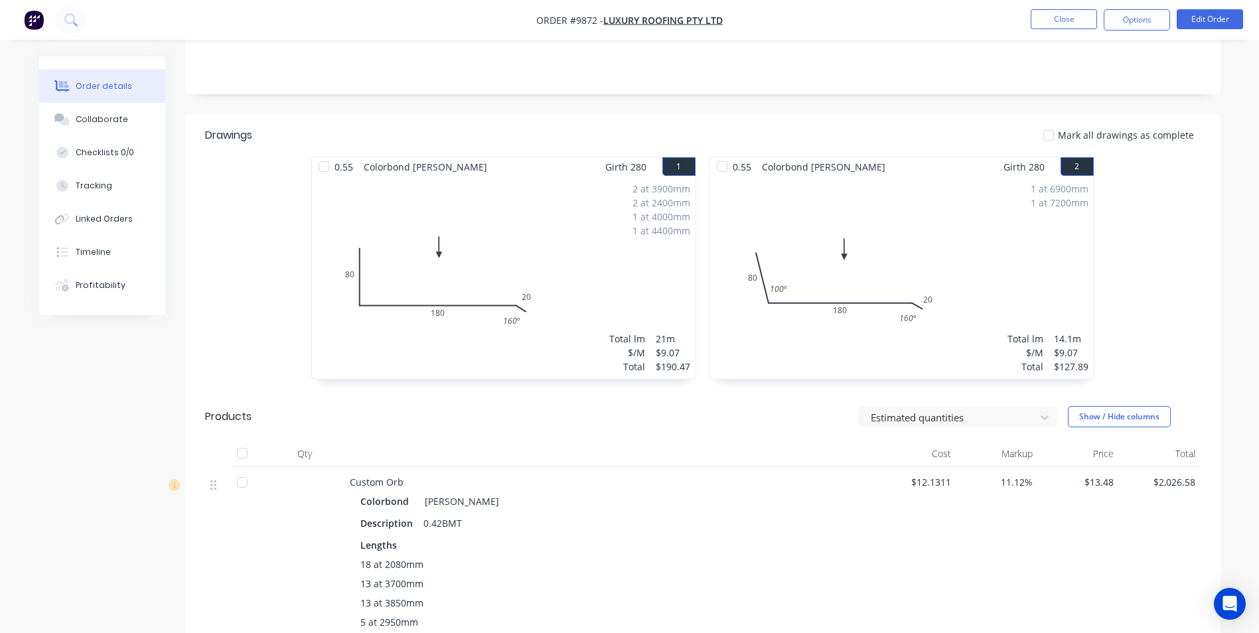
scroll to position [66, 0]
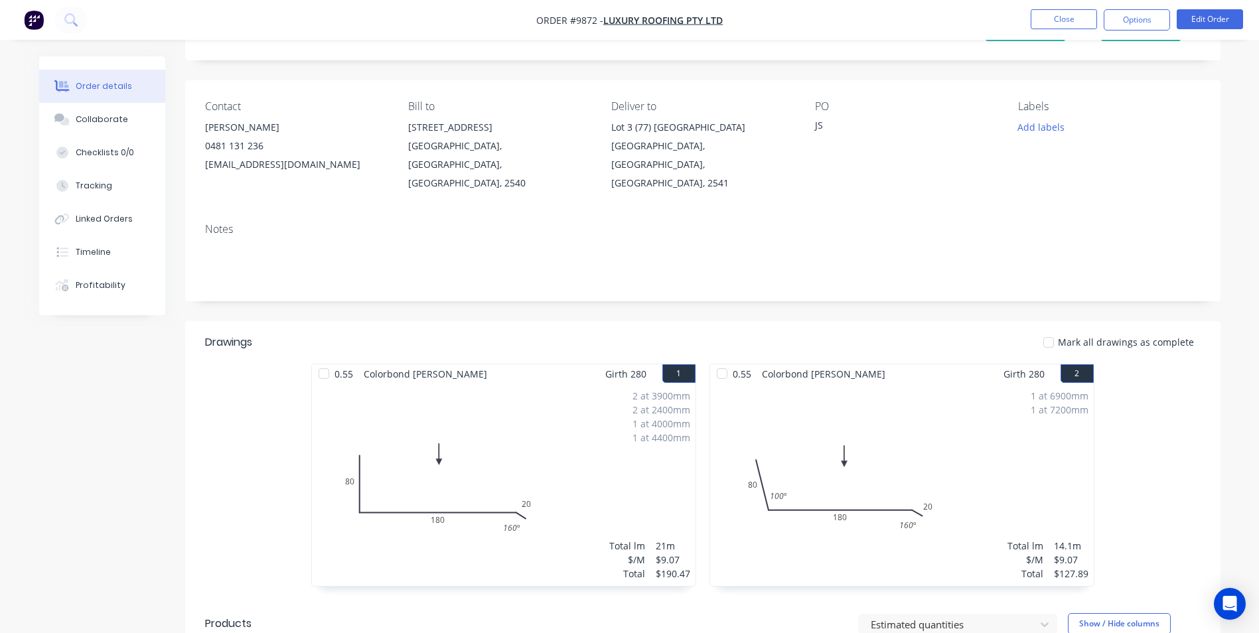
click at [1054, 8] on nav "Order #9872 - Luxury Roofing Pty Ltd Close Options Edit Order" at bounding box center [629, 20] width 1259 height 40
click at [1054, 19] on button "Close" at bounding box center [1064, 19] width 66 height 20
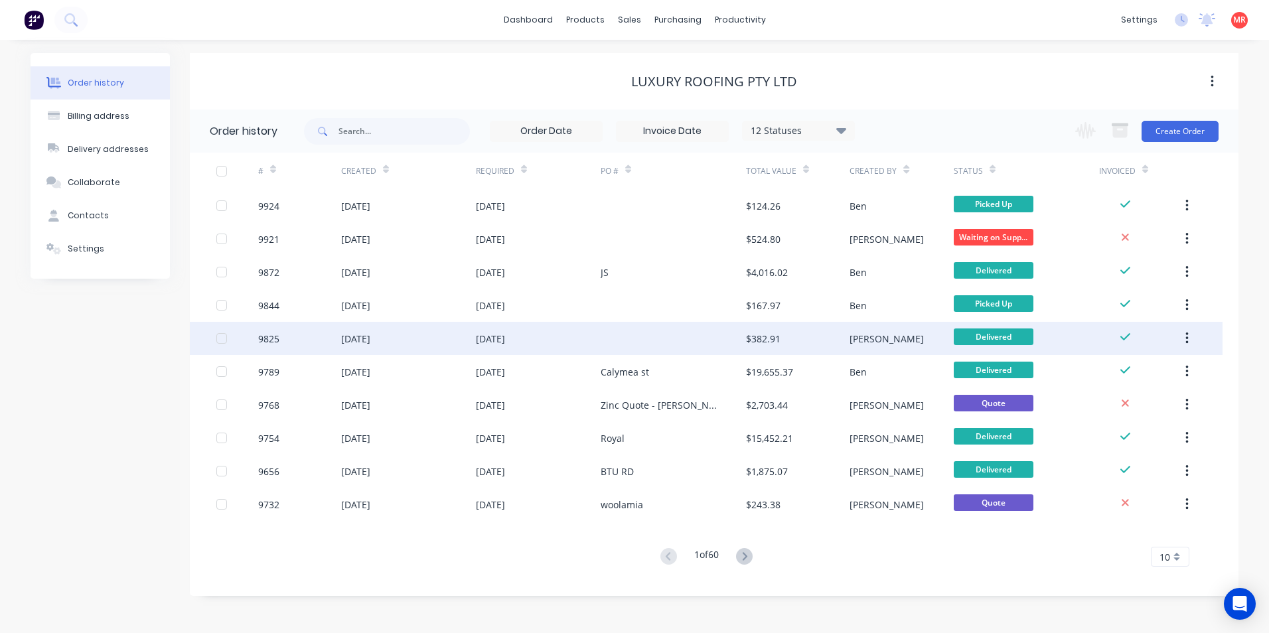
click at [563, 333] on div "[DATE]" at bounding box center [538, 338] width 125 height 33
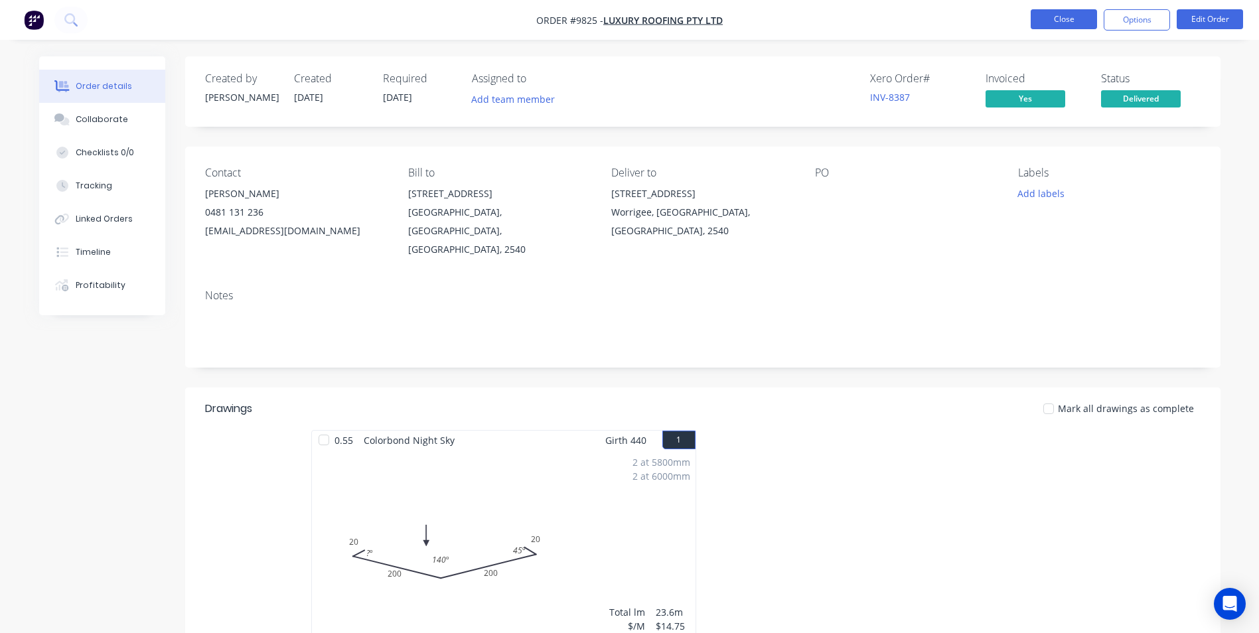
click at [1072, 26] on button "Close" at bounding box center [1064, 19] width 66 height 20
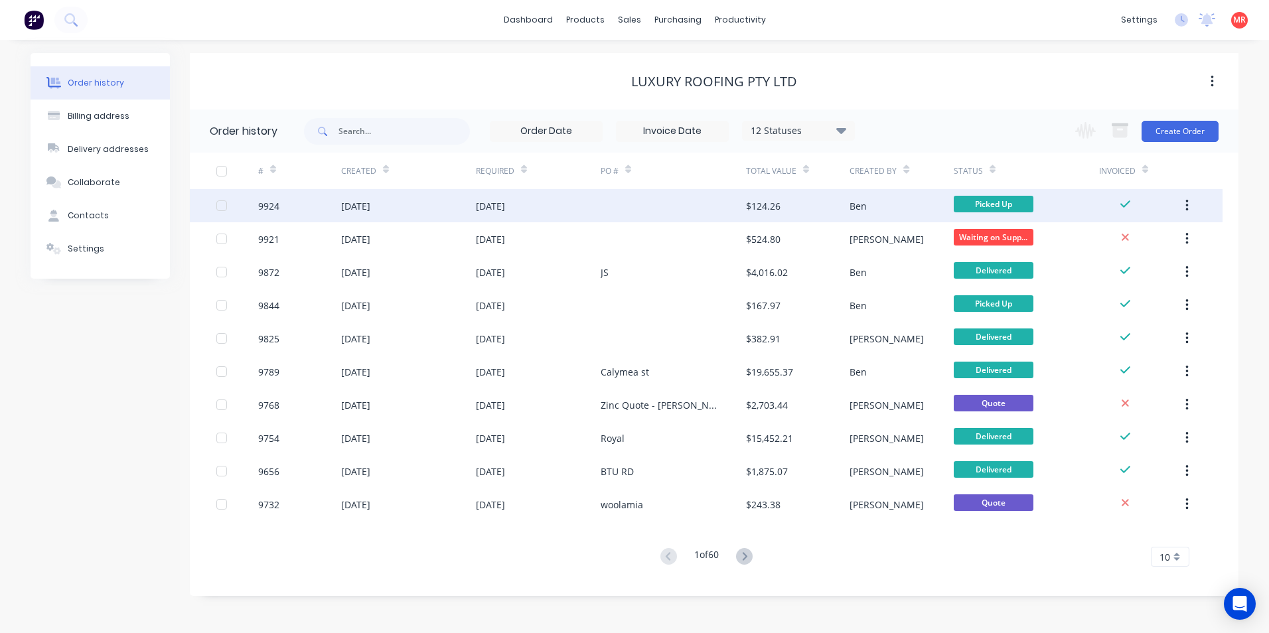
click at [668, 211] on div at bounding box center [673, 205] width 145 height 33
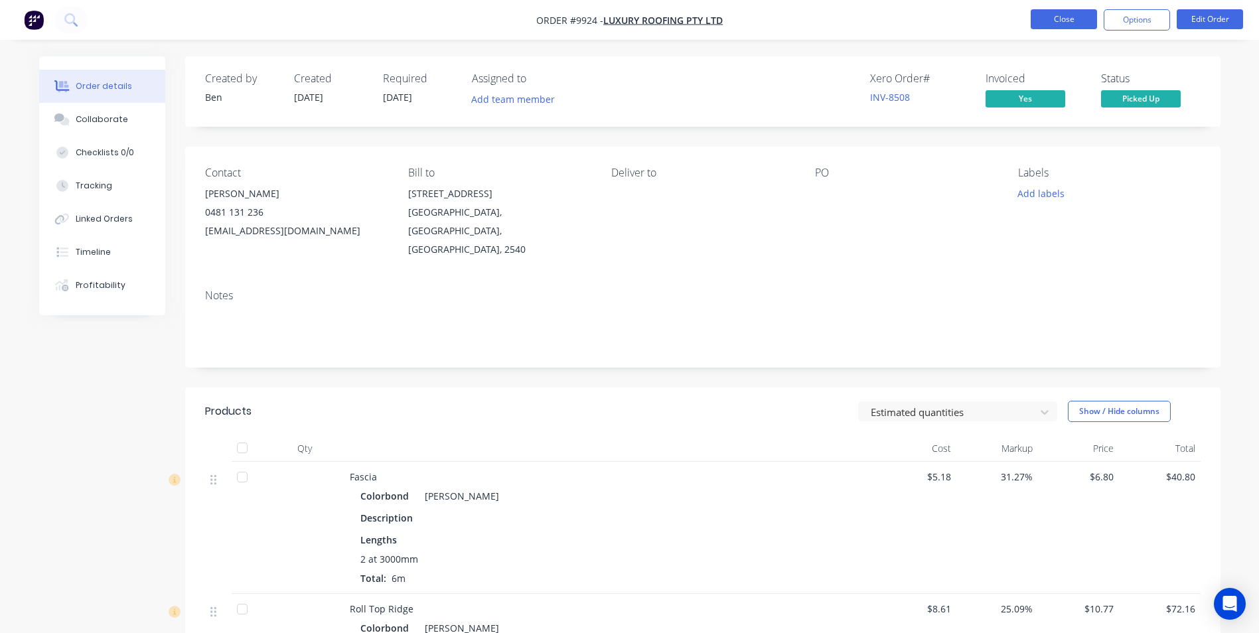
click at [1051, 21] on button "Close" at bounding box center [1064, 19] width 66 height 20
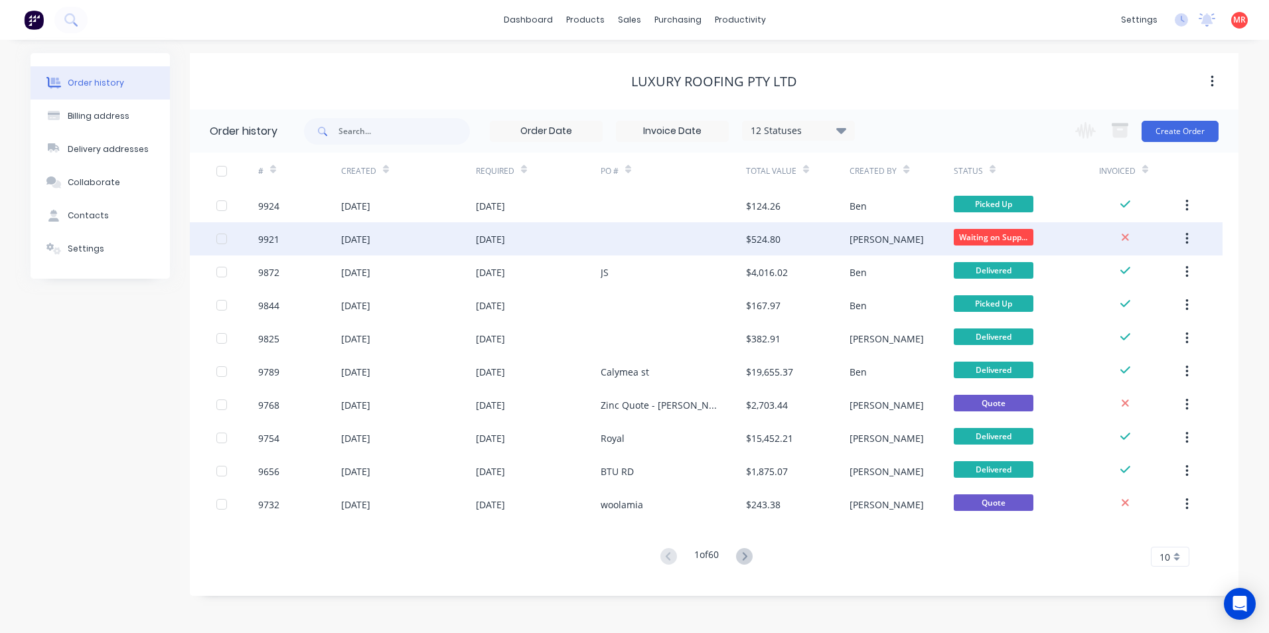
click at [644, 248] on div at bounding box center [673, 238] width 145 height 33
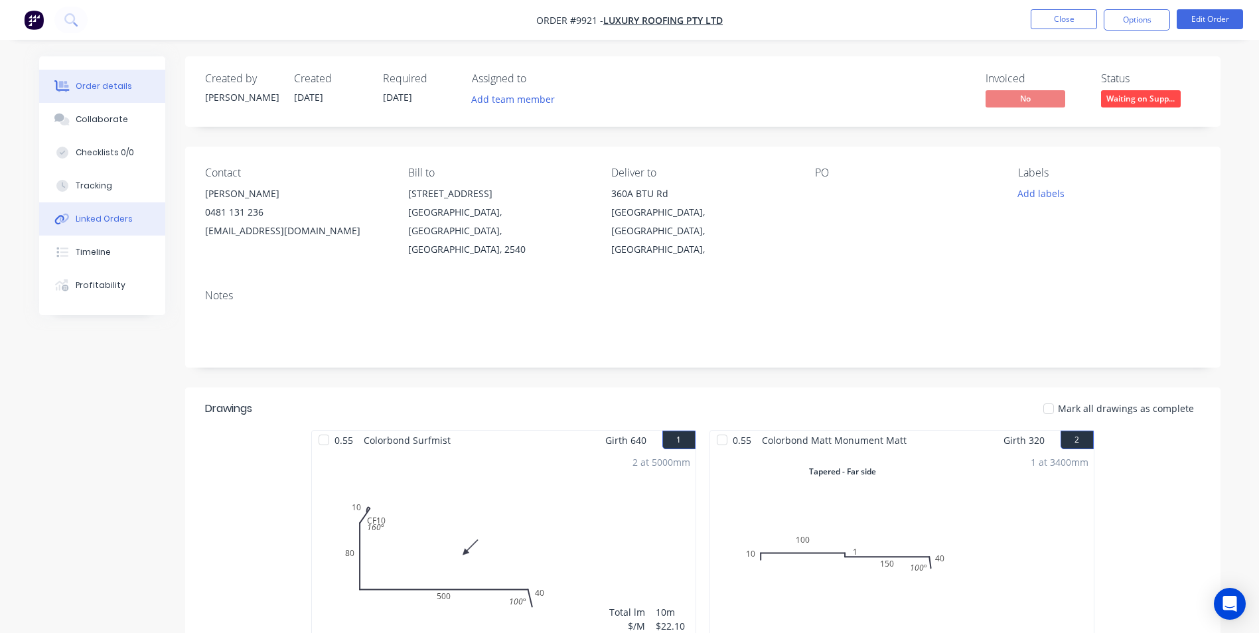
click at [118, 224] on div "Linked Orders" at bounding box center [104, 219] width 57 height 12
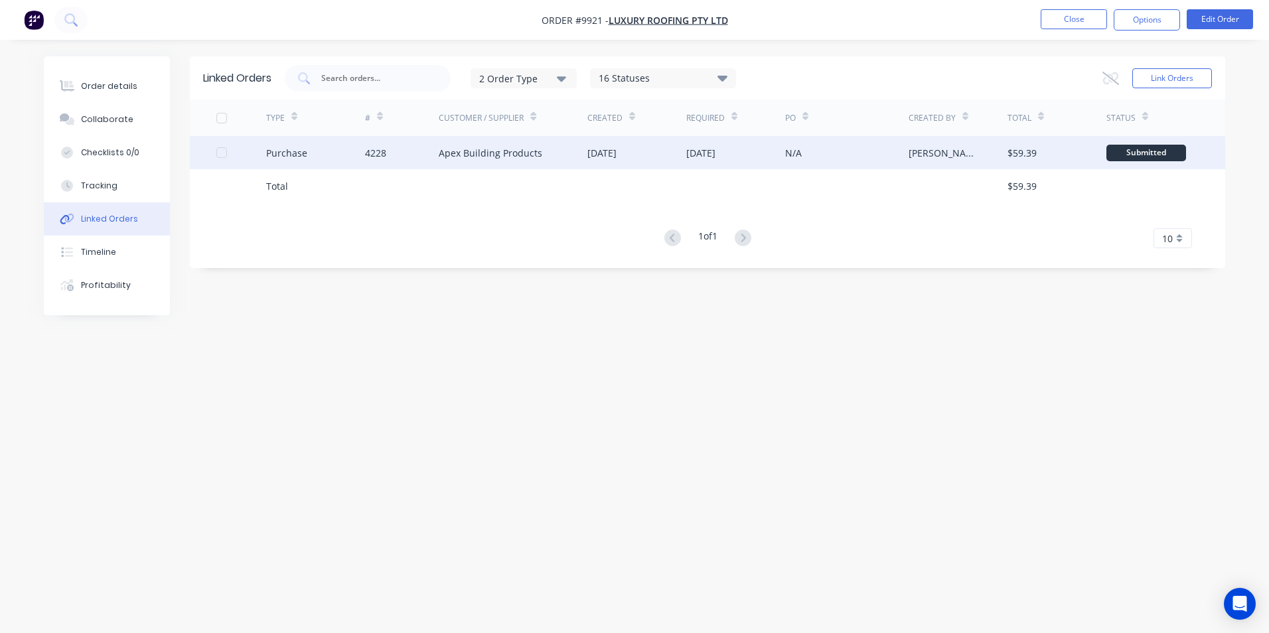
click at [311, 163] on div "Purchase" at bounding box center [315, 152] width 99 height 33
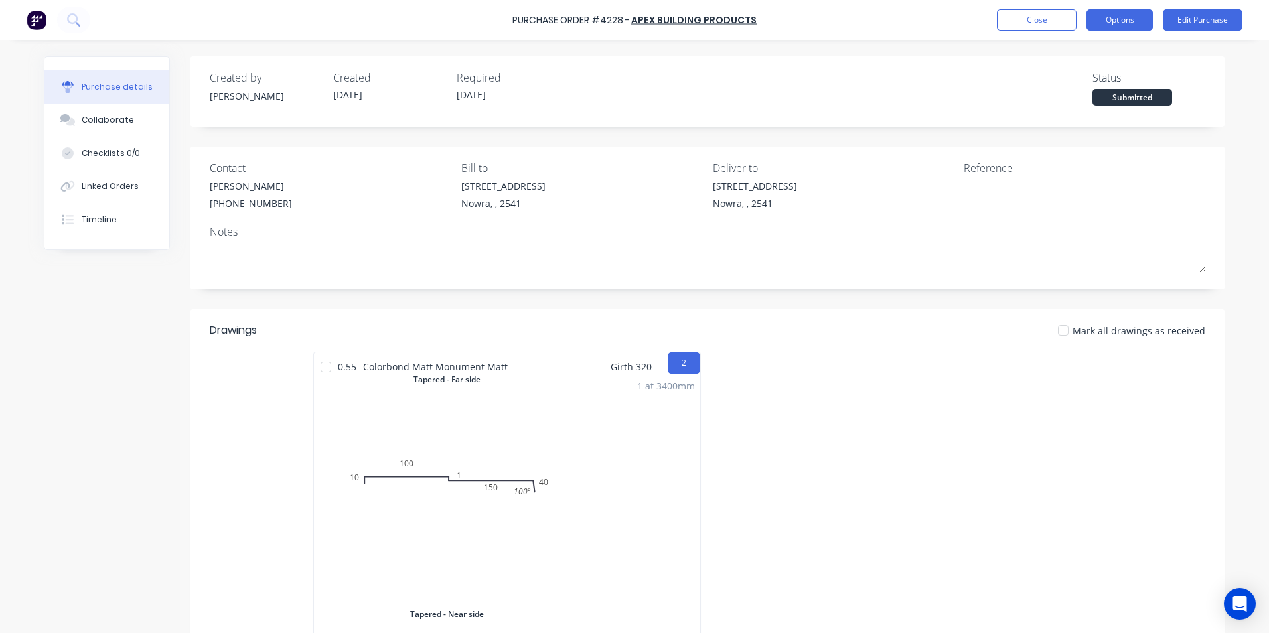
click at [1099, 21] on button "Options" at bounding box center [1119, 19] width 66 height 21
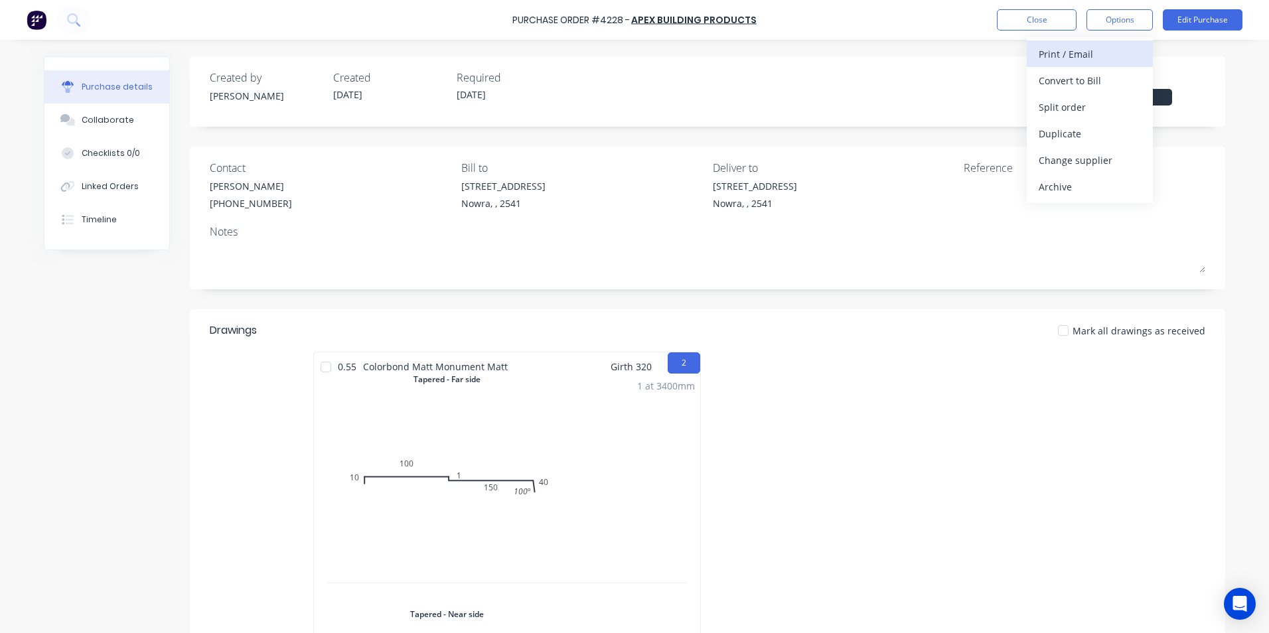
click at [1076, 61] on div "Print / Email" at bounding box center [1090, 53] width 102 height 19
click at [1089, 86] on div "With pricing" at bounding box center [1090, 80] width 102 height 19
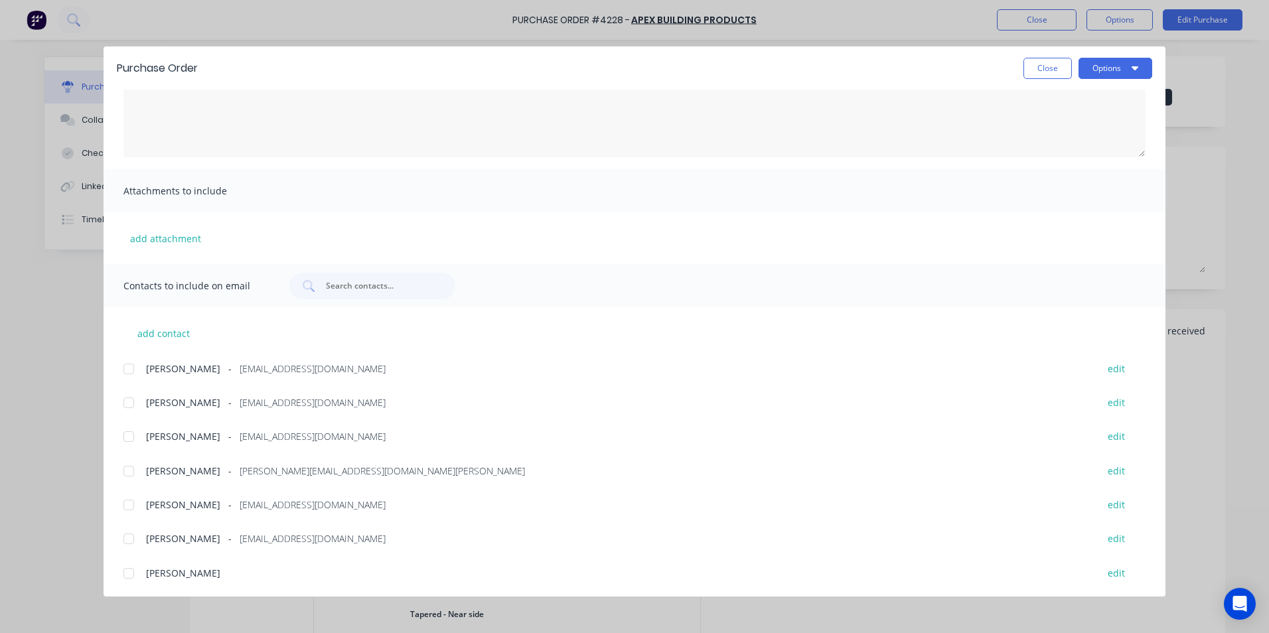
scroll to position [224, 0]
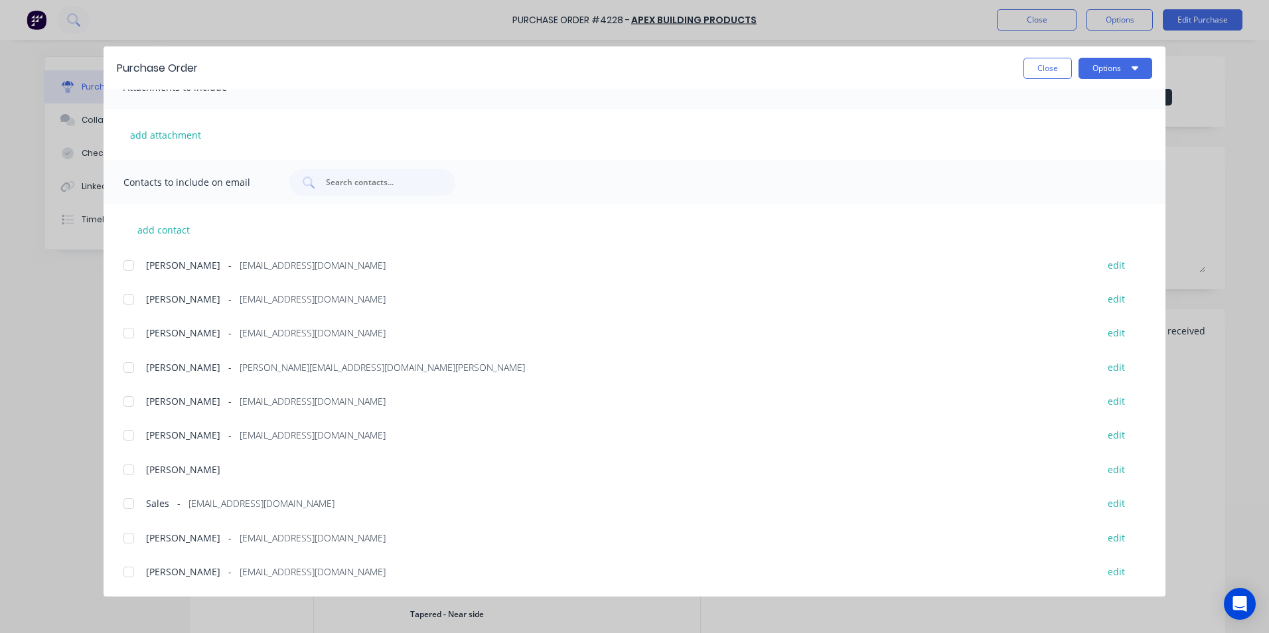
click at [128, 508] on div at bounding box center [128, 503] width 27 height 27
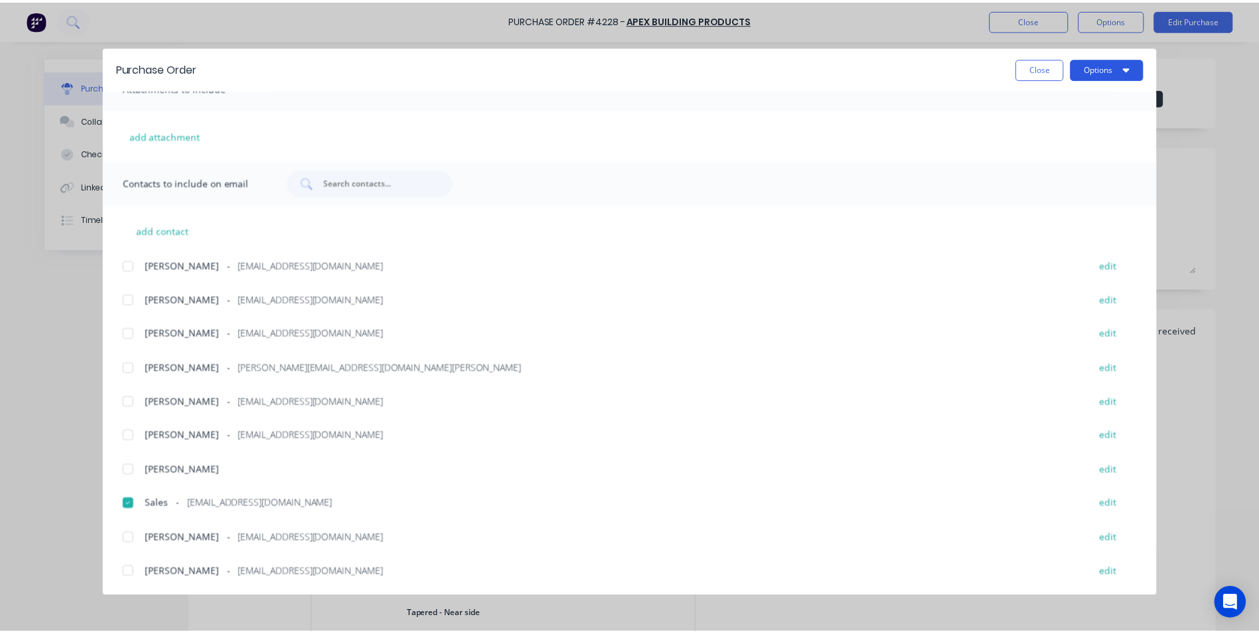
scroll to position [0, 0]
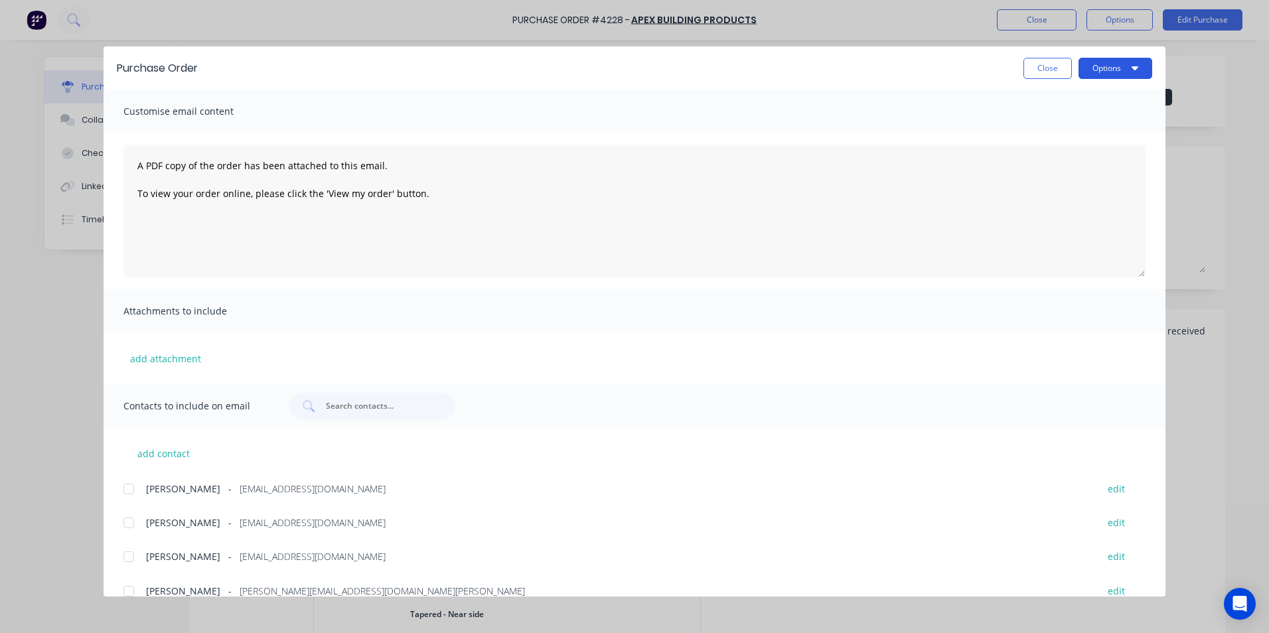
click at [1128, 60] on button "Options" at bounding box center [1115, 68] width 74 height 21
click at [1094, 154] on div "Email" at bounding box center [1089, 154] width 102 height 19
click at [1041, 76] on button "Close" at bounding box center [1047, 68] width 48 height 21
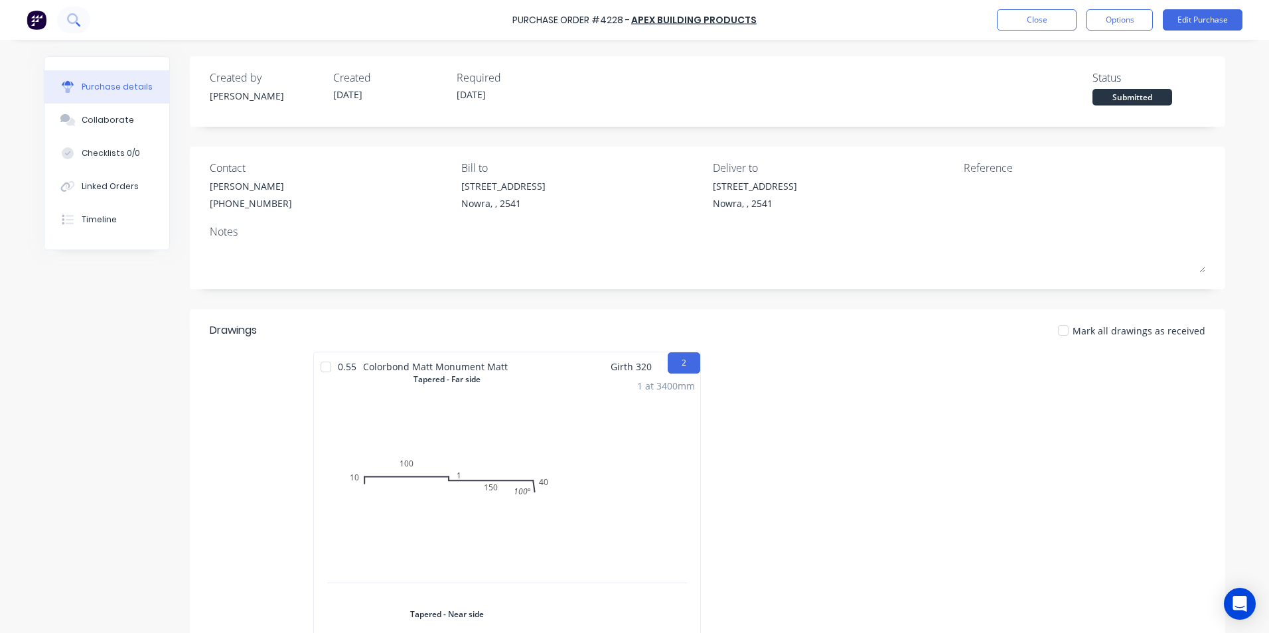
click at [73, 21] on icon at bounding box center [73, 19] width 13 height 13
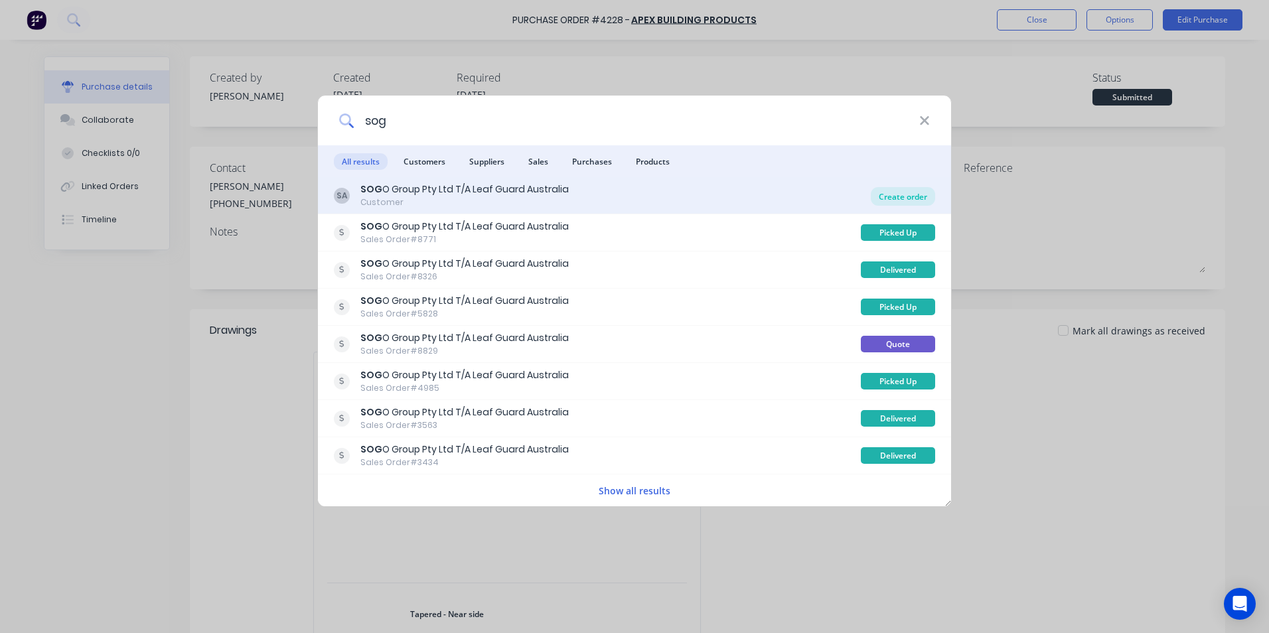
type input "sog"
click at [883, 195] on div "Create order" at bounding box center [903, 196] width 64 height 19
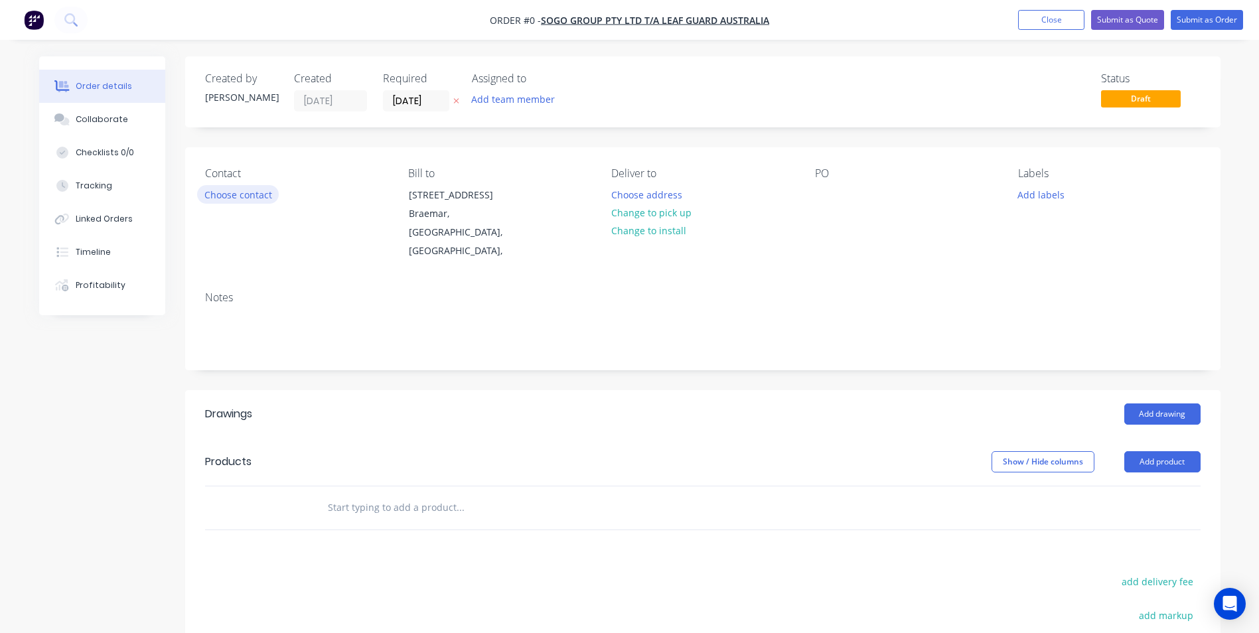
click at [248, 197] on button "Choose contact" at bounding box center [238, 194] width 82 height 18
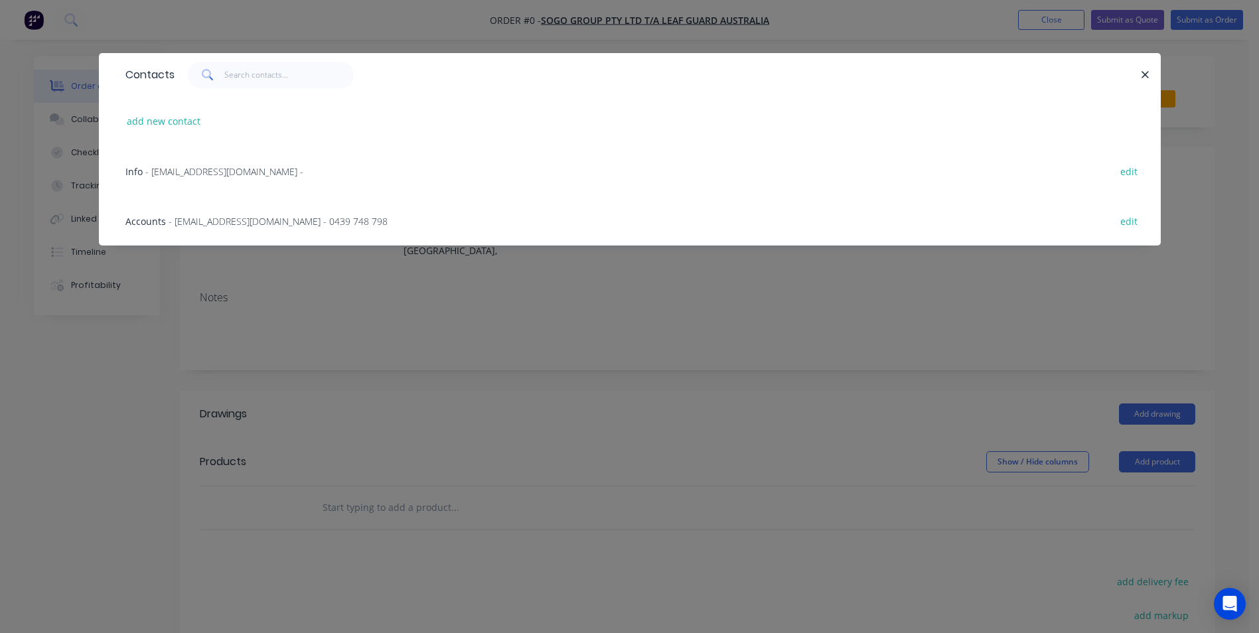
click at [249, 226] on span "- [EMAIL_ADDRESS][DOMAIN_NAME] - 0439 748 798" at bounding box center [278, 221] width 219 height 13
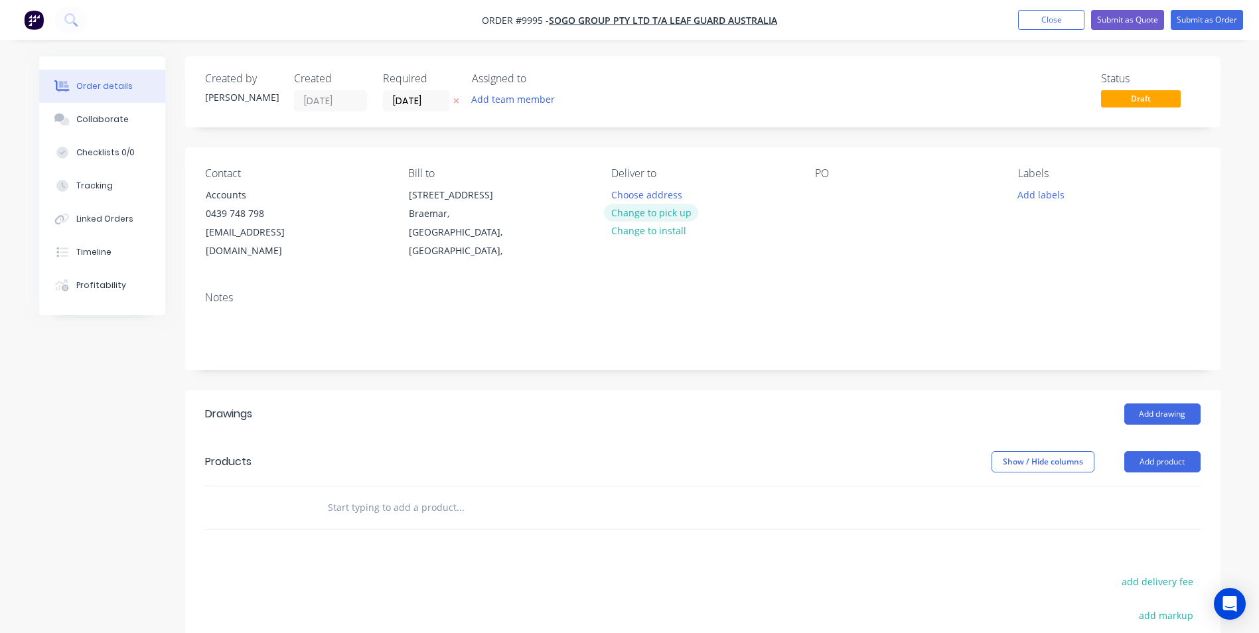
click at [670, 214] on button "Change to pick up" at bounding box center [651, 213] width 94 height 18
click at [385, 494] on input "text" at bounding box center [459, 507] width 265 height 27
click at [336, 494] on input "text" at bounding box center [459, 507] width 265 height 27
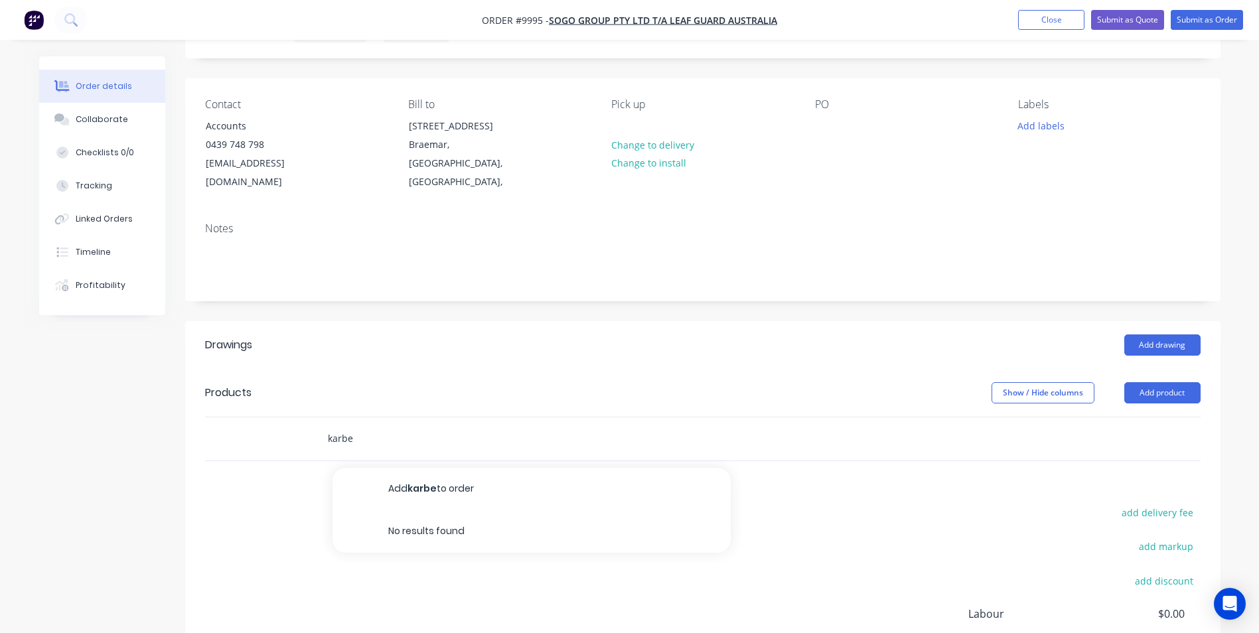
scroll to position [133, 0]
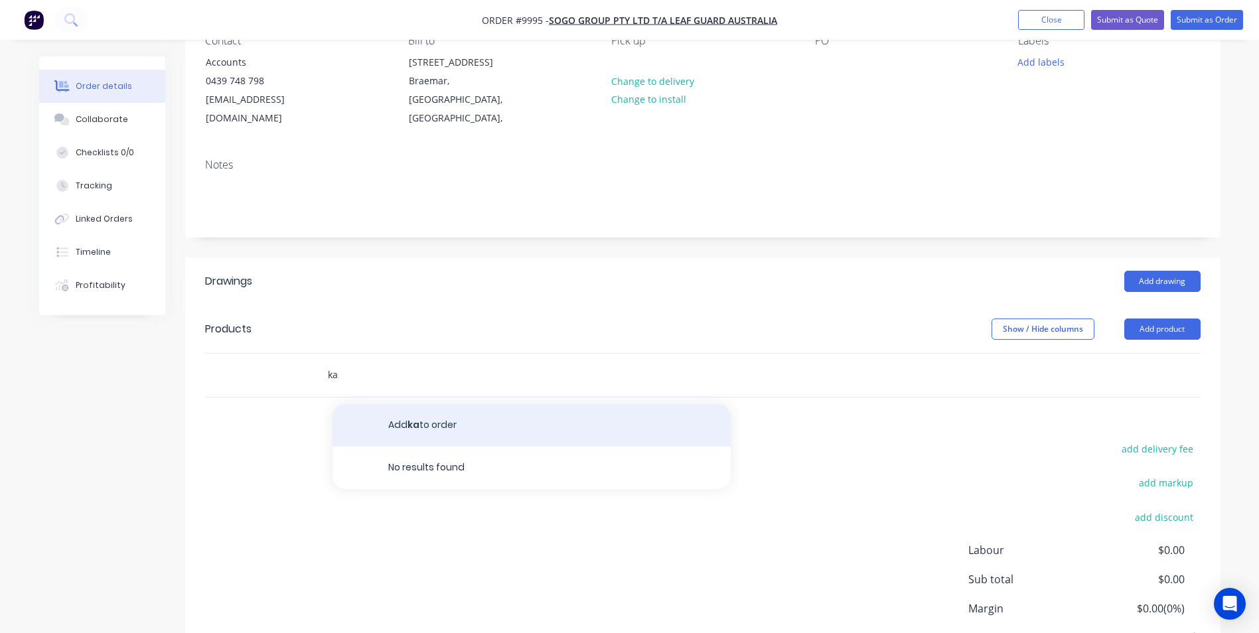
type input "k"
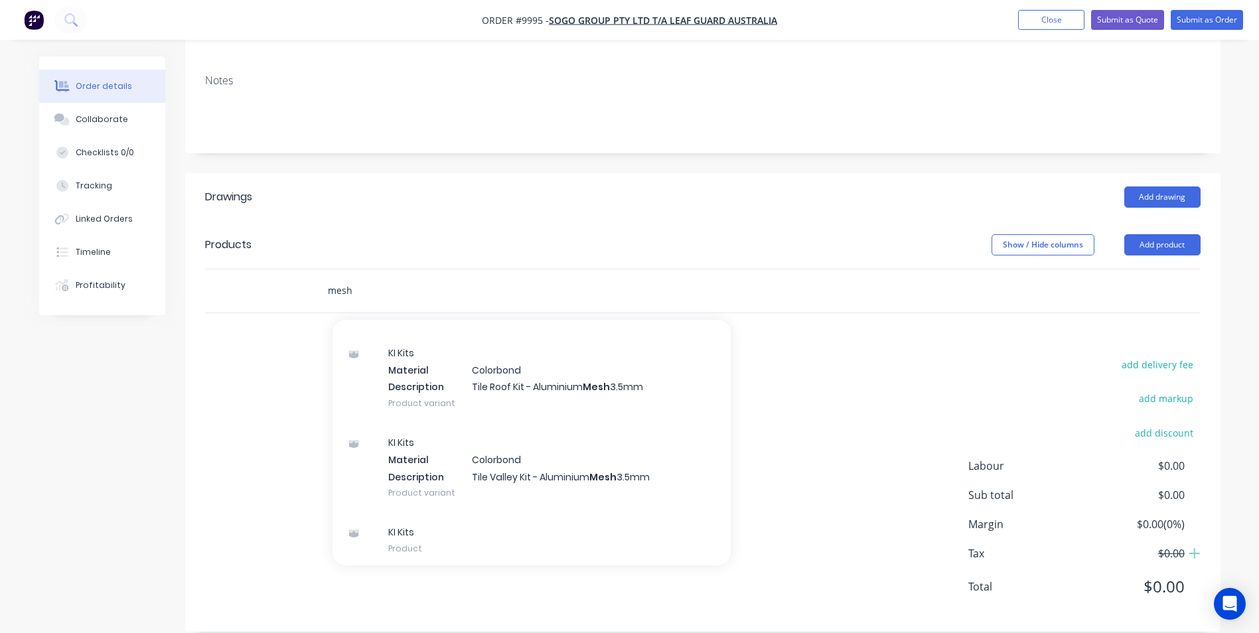
scroll to position [763, 0]
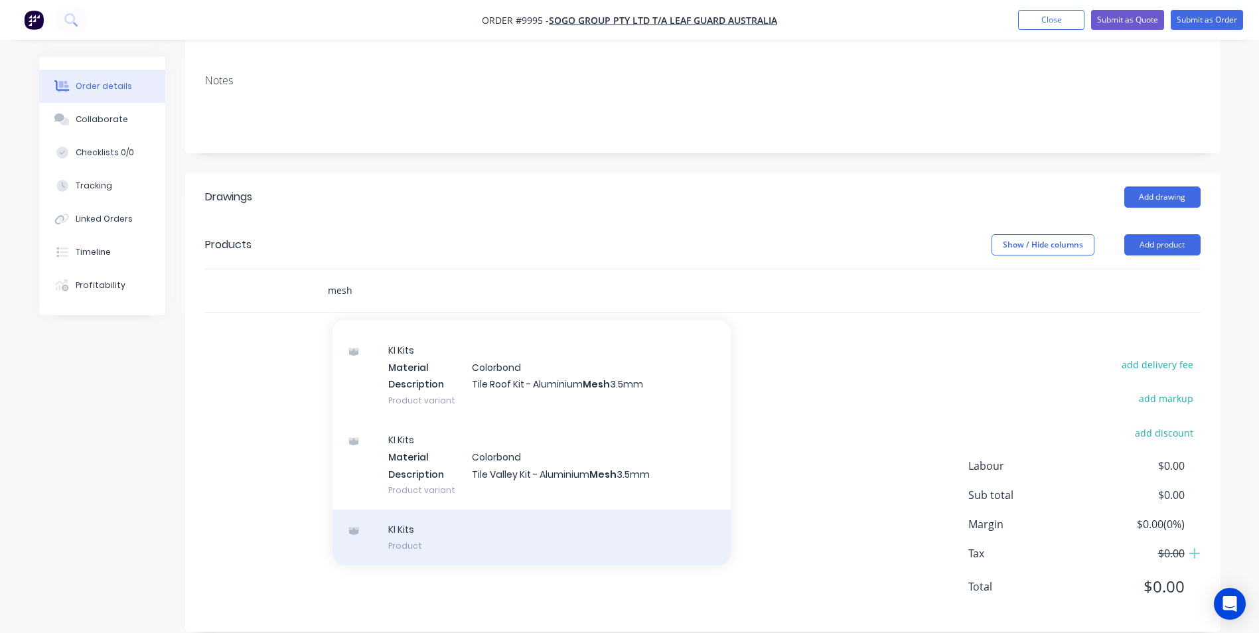
type input "mesh"
click at [562, 513] on div "KI Kits Product" at bounding box center [531, 538] width 398 height 56
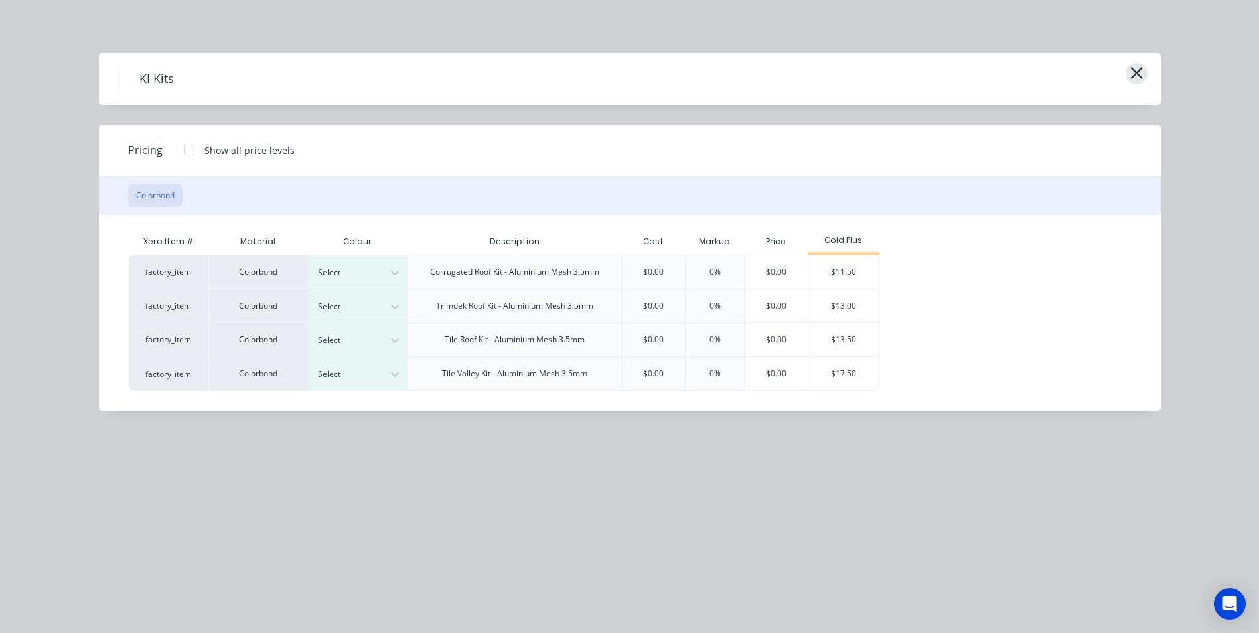
click at [1145, 78] on button "button" at bounding box center [1137, 73] width 22 height 21
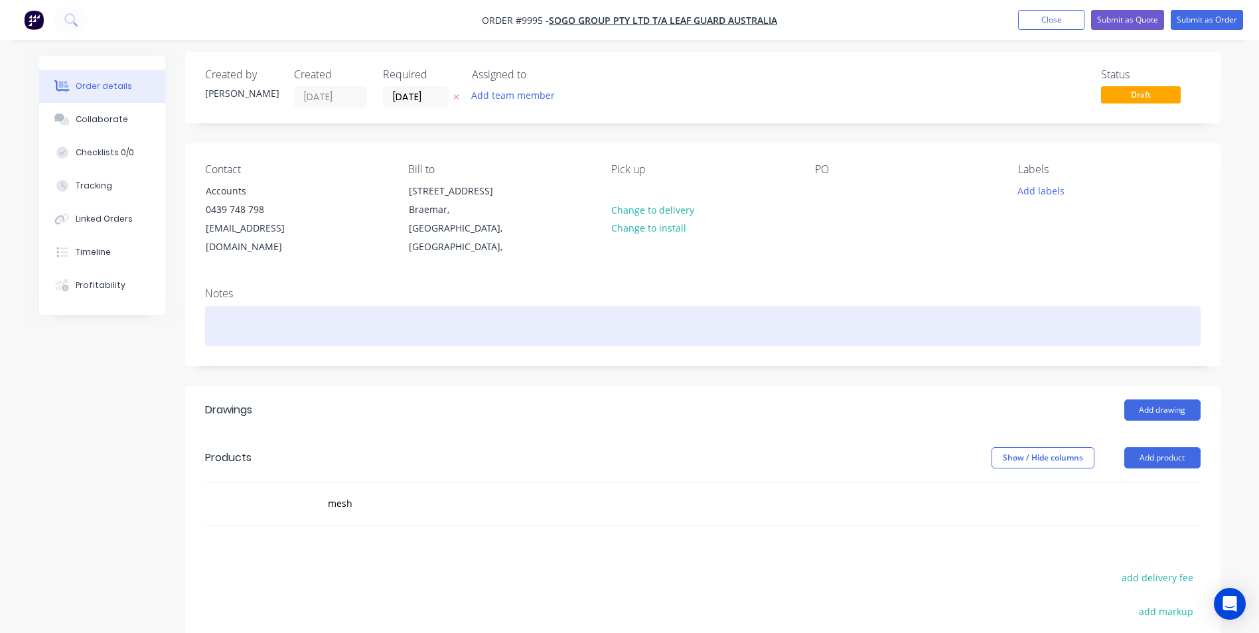
scroll to position [0, 0]
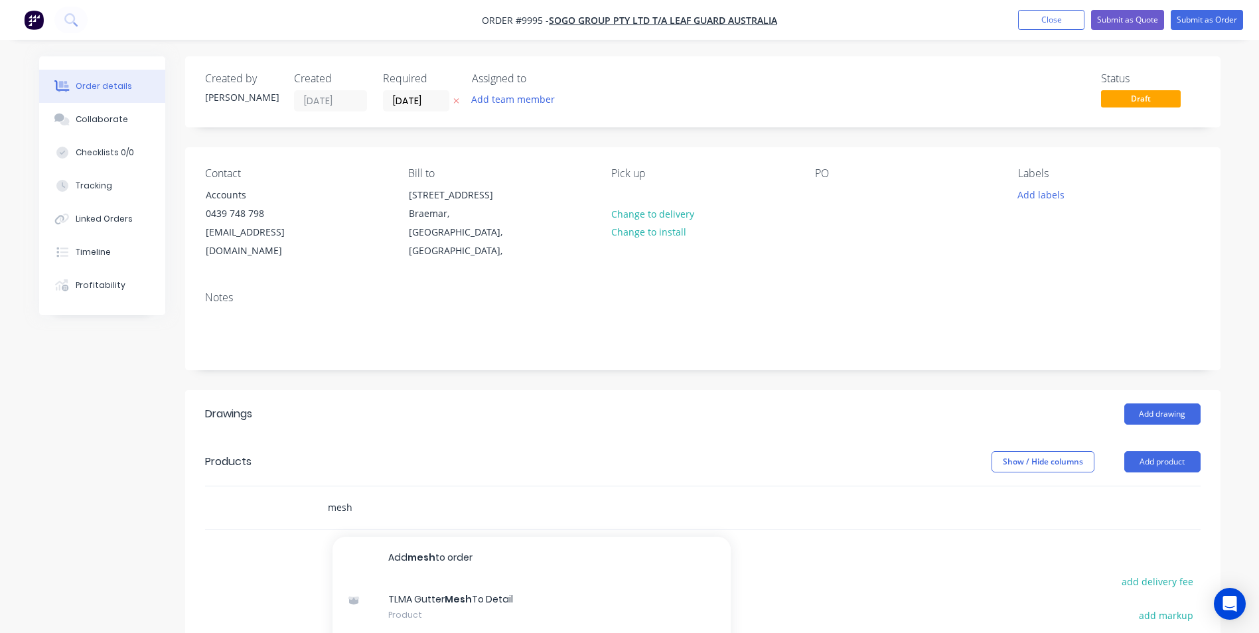
click at [367, 494] on input "mesh" at bounding box center [459, 507] width 265 height 27
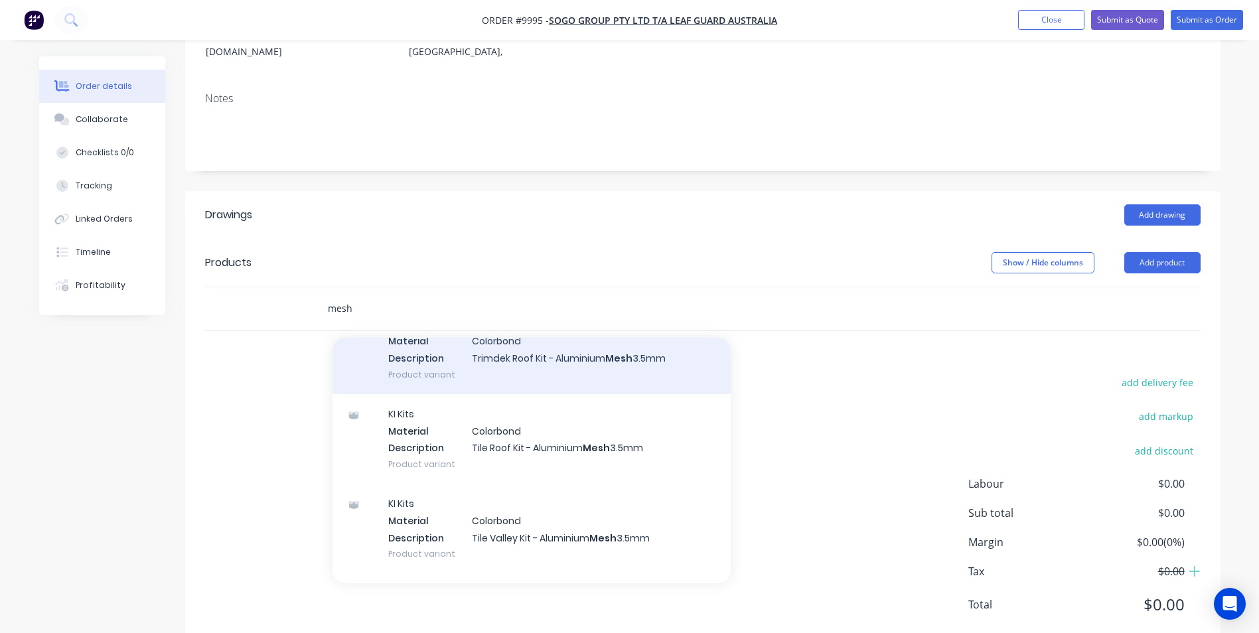
scroll to position [730, 0]
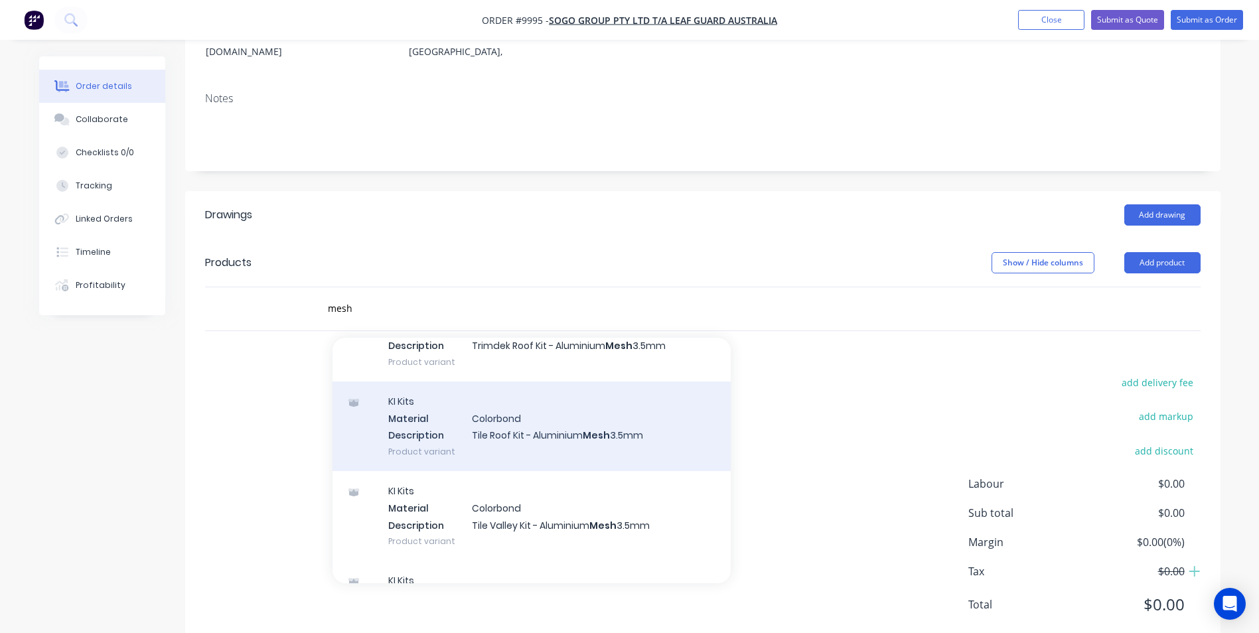
click at [466, 428] on div "KI Kits Material Colorbond Description Tile Roof Kit - Aluminium Mesh 3.5mm Pro…" at bounding box center [531, 427] width 398 height 90
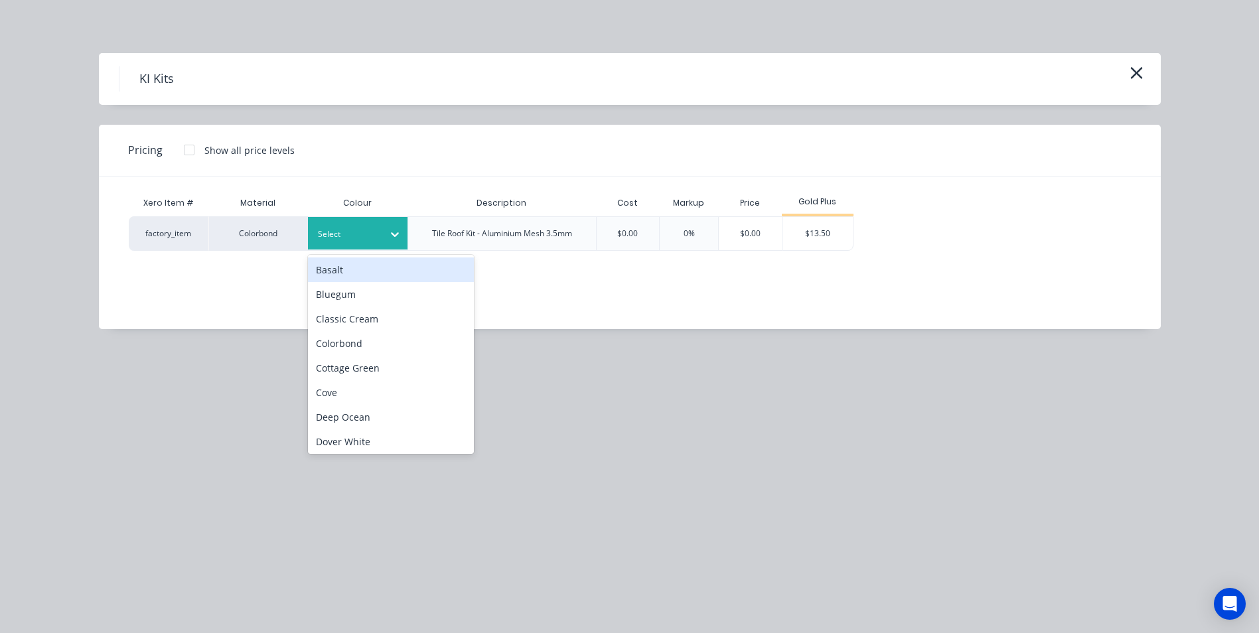
click at [372, 240] on div at bounding box center [348, 234] width 60 height 15
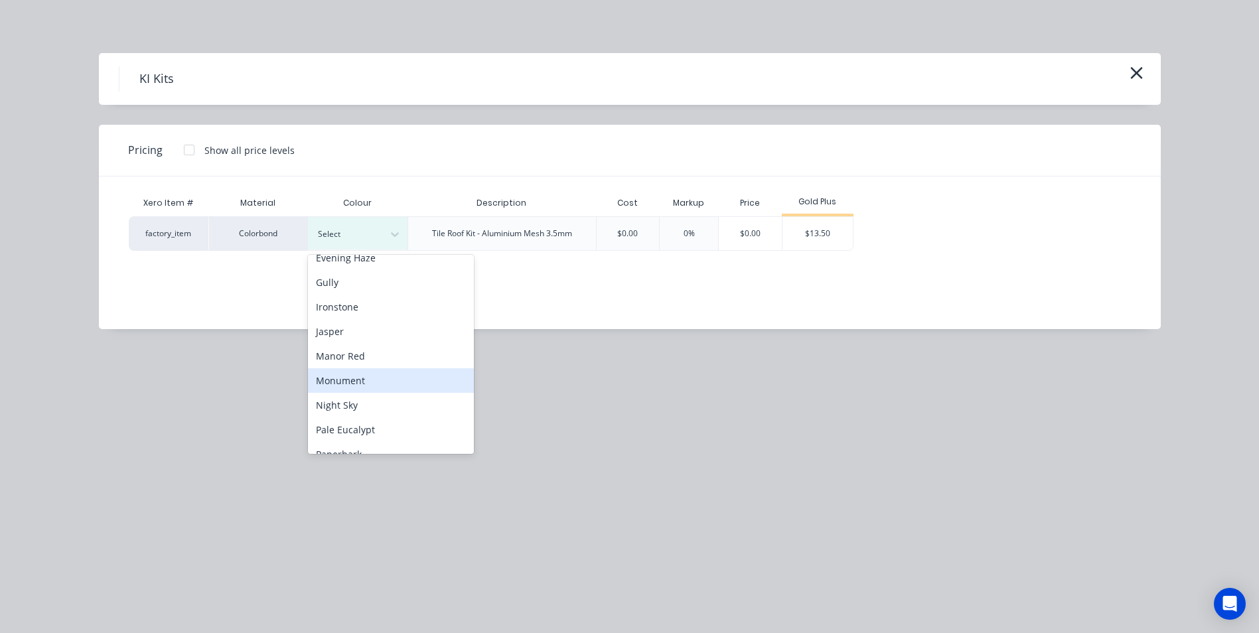
scroll to position [265, 0]
click at [372, 380] on div "Night Sky" at bounding box center [391, 372] width 166 height 25
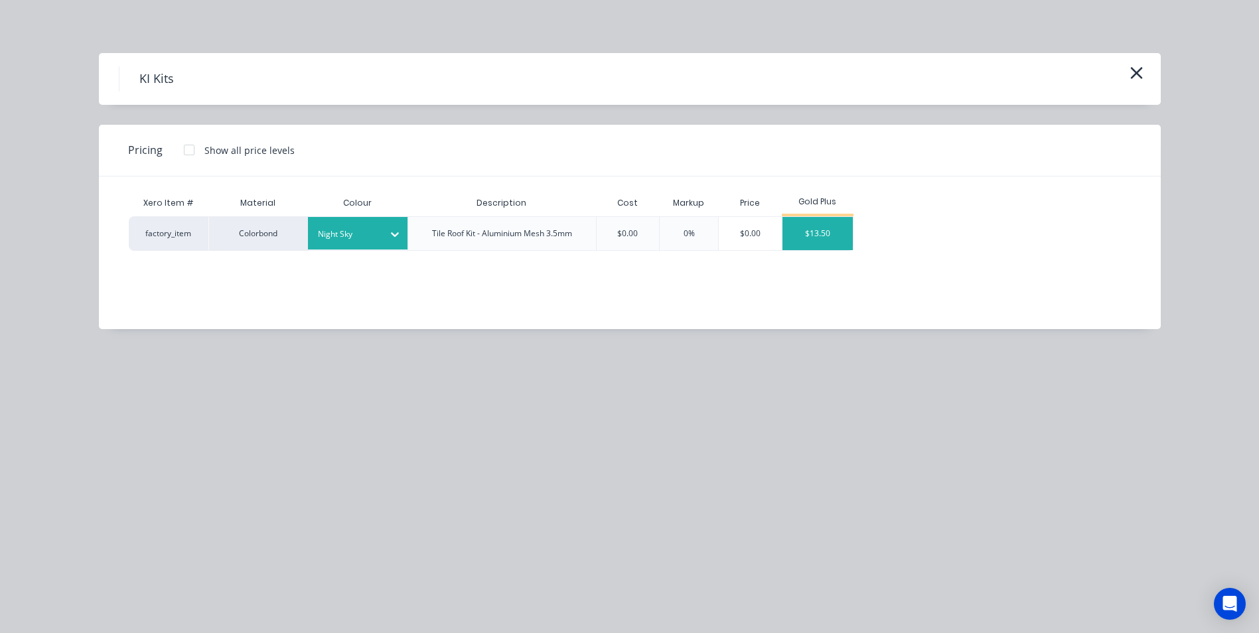
click at [803, 228] on div "$13.50" at bounding box center [817, 233] width 71 height 33
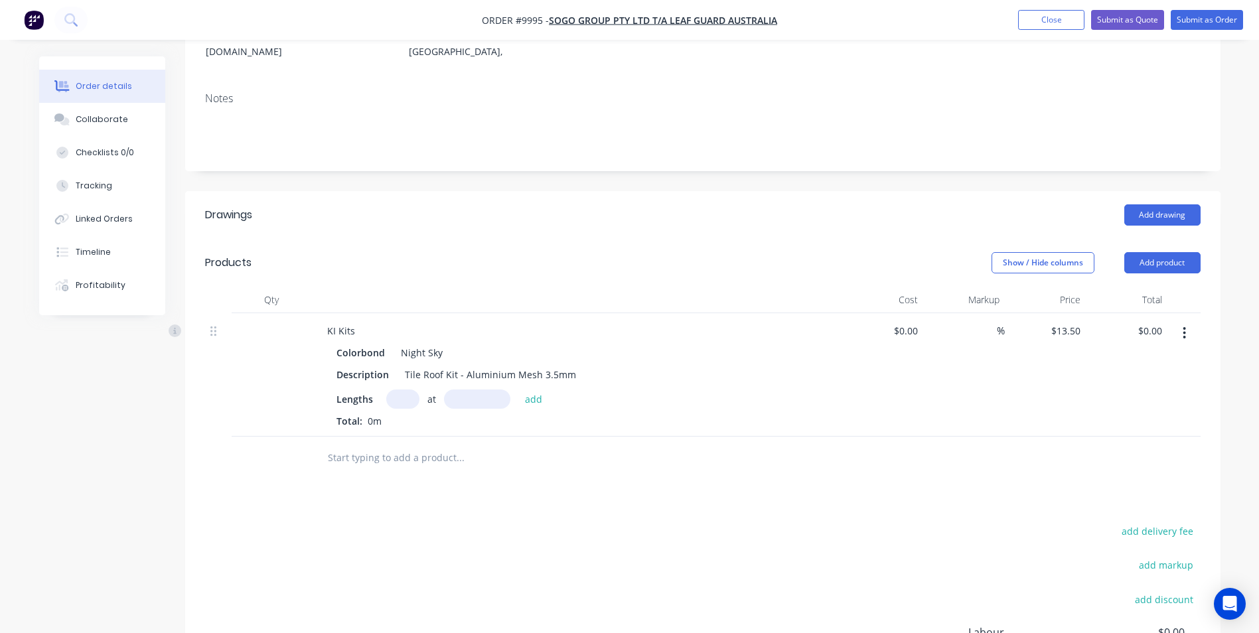
click at [400, 390] on input "text" at bounding box center [402, 399] width 33 height 19
type input "4"
type input "20000"
click at [518, 390] on button "add" at bounding box center [533, 399] width 31 height 18
type input "$1,080.00"
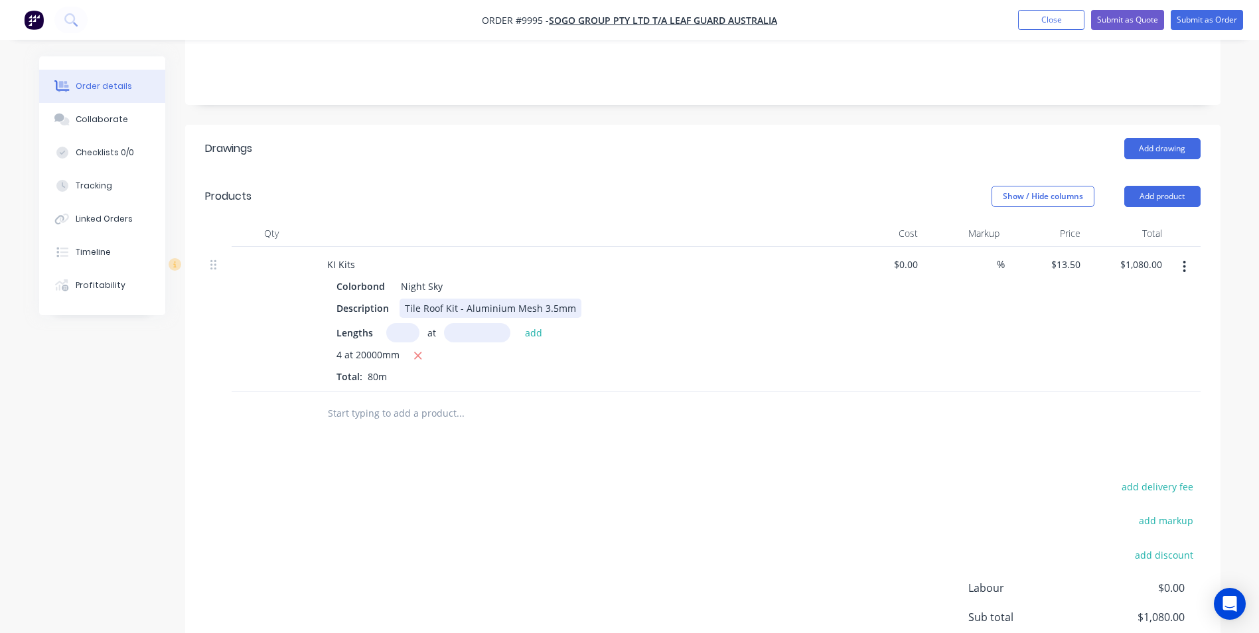
click at [568, 299] on div "Tile Roof Kit - Aluminium Mesh 3.5mm" at bounding box center [491, 308] width 182 height 19
click at [392, 400] on input "text" at bounding box center [459, 413] width 265 height 27
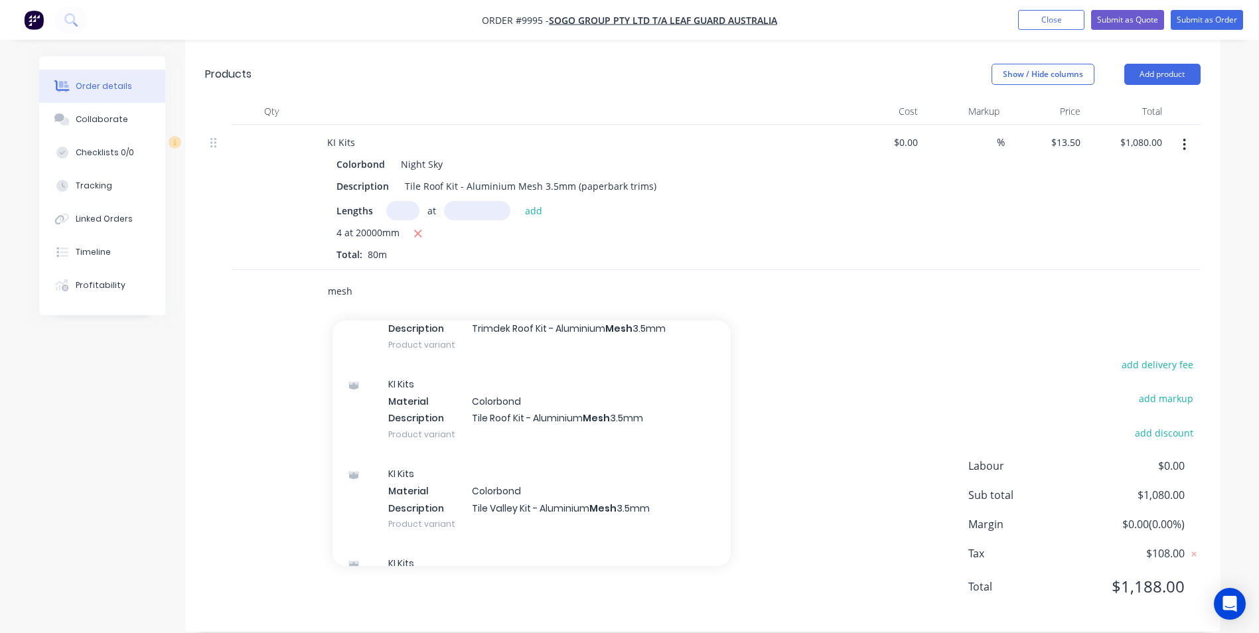
scroll to position [763, 0]
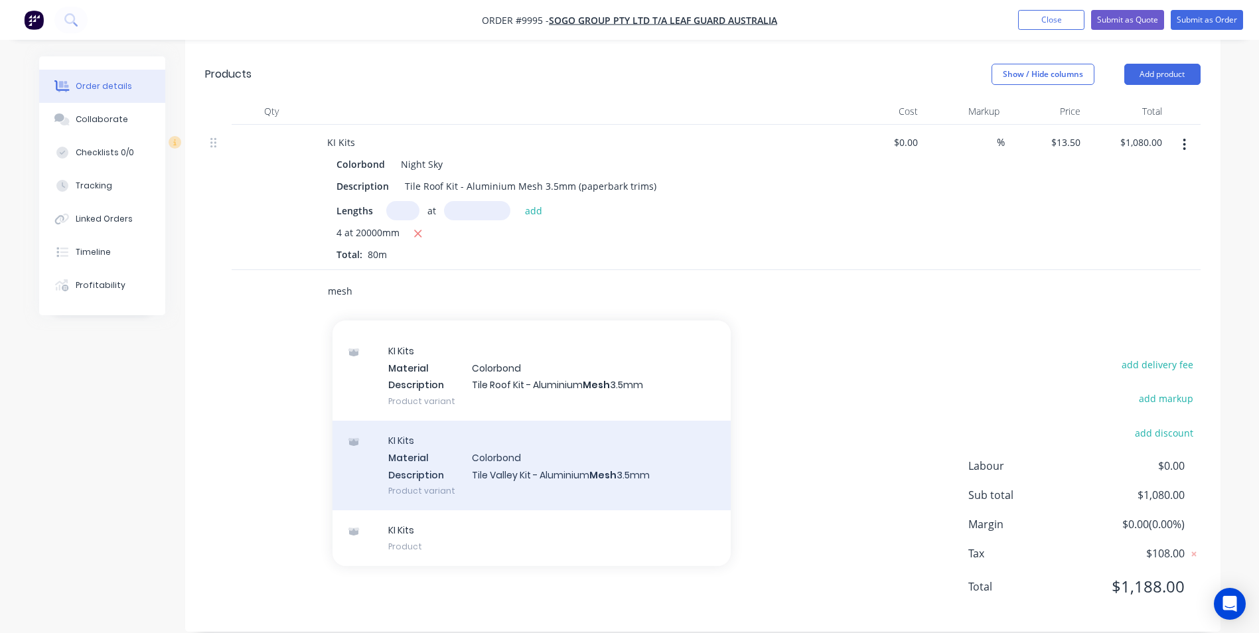
type input "mesh"
click at [441, 465] on div "KI Kits Material Colorbond Description Tile Valley Kit - Aluminium Mesh 3.5mm P…" at bounding box center [531, 466] width 398 height 90
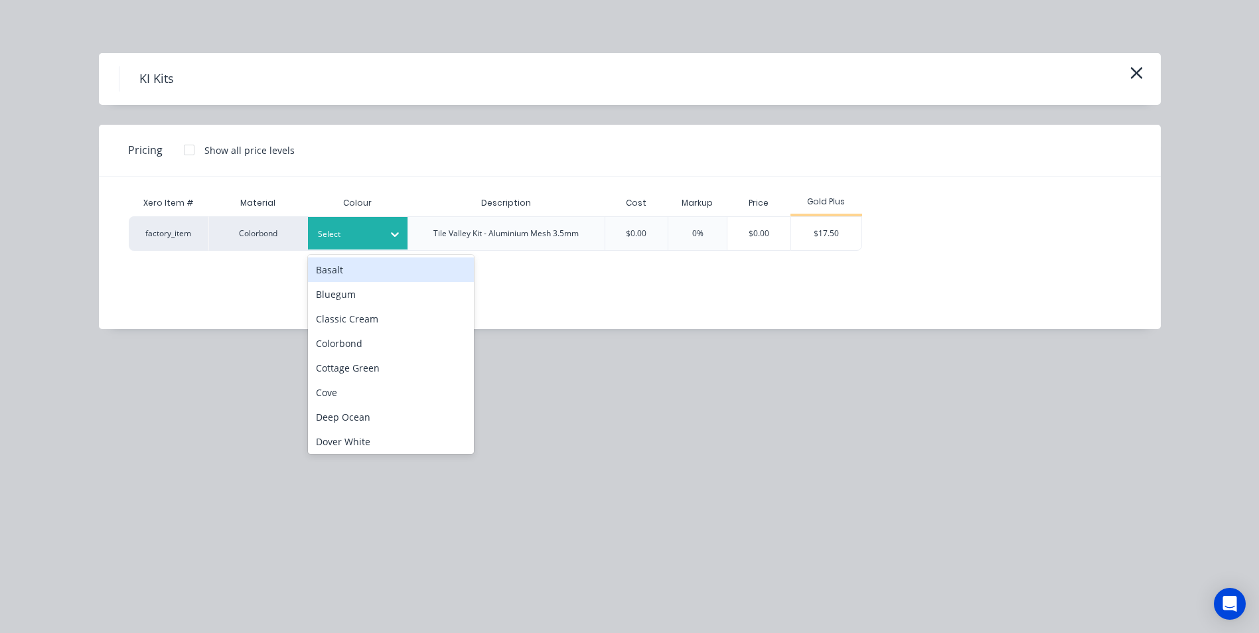
click at [340, 228] on div at bounding box center [348, 234] width 60 height 15
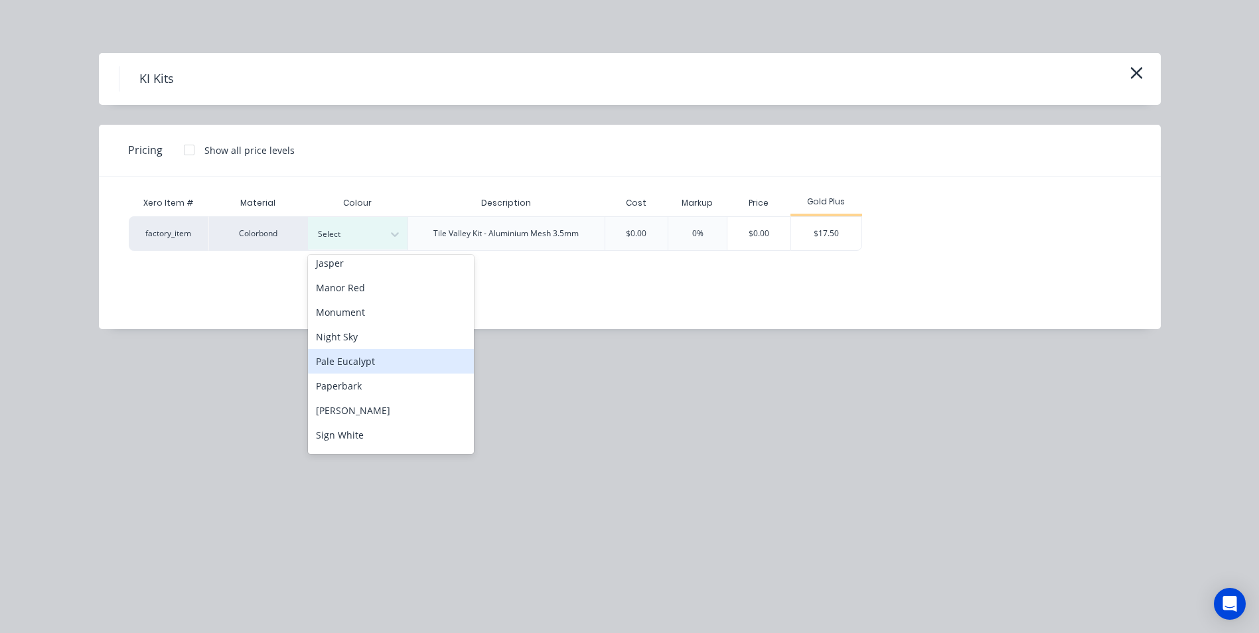
scroll to position [265, 0]
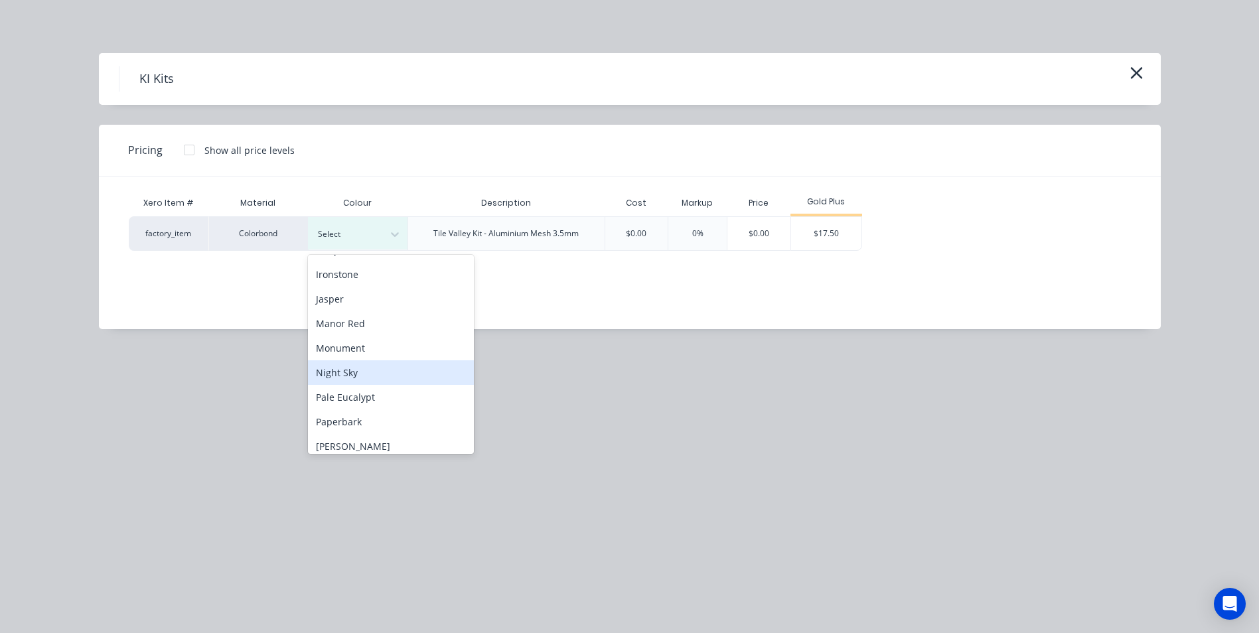
click at [362, 370] on div "Night Sky" at bounding box center [391, 372] width 166 height 25
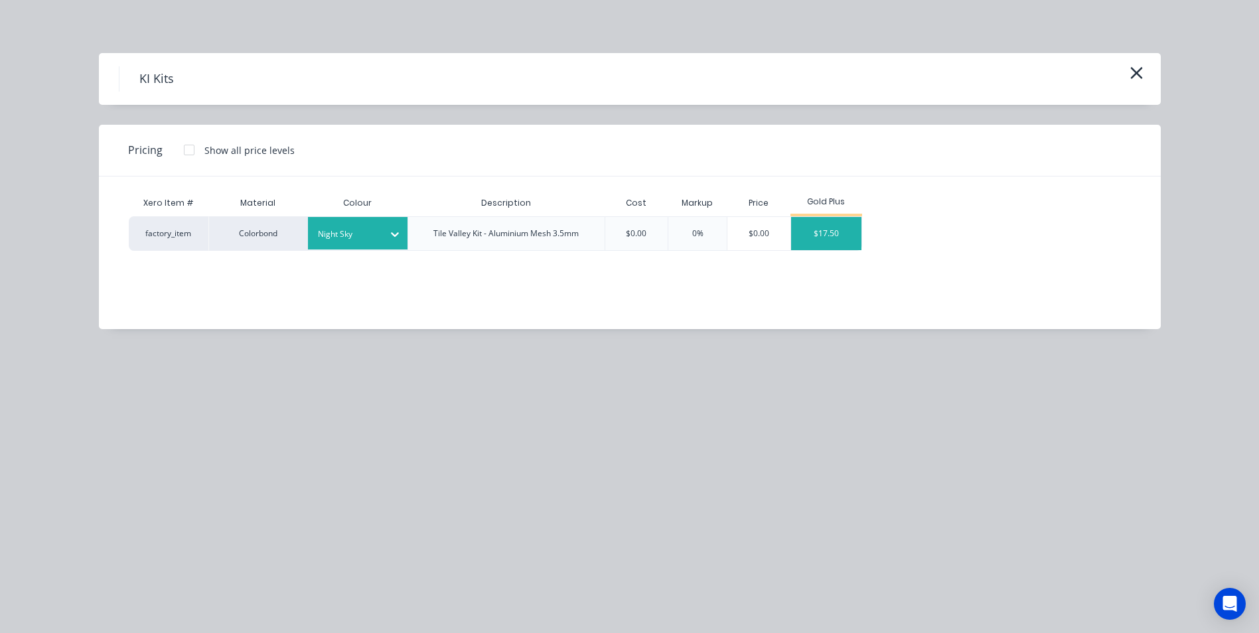
click at [800, 231] on div "$17.50" at bounding box center [826, 233] width 71 height 33
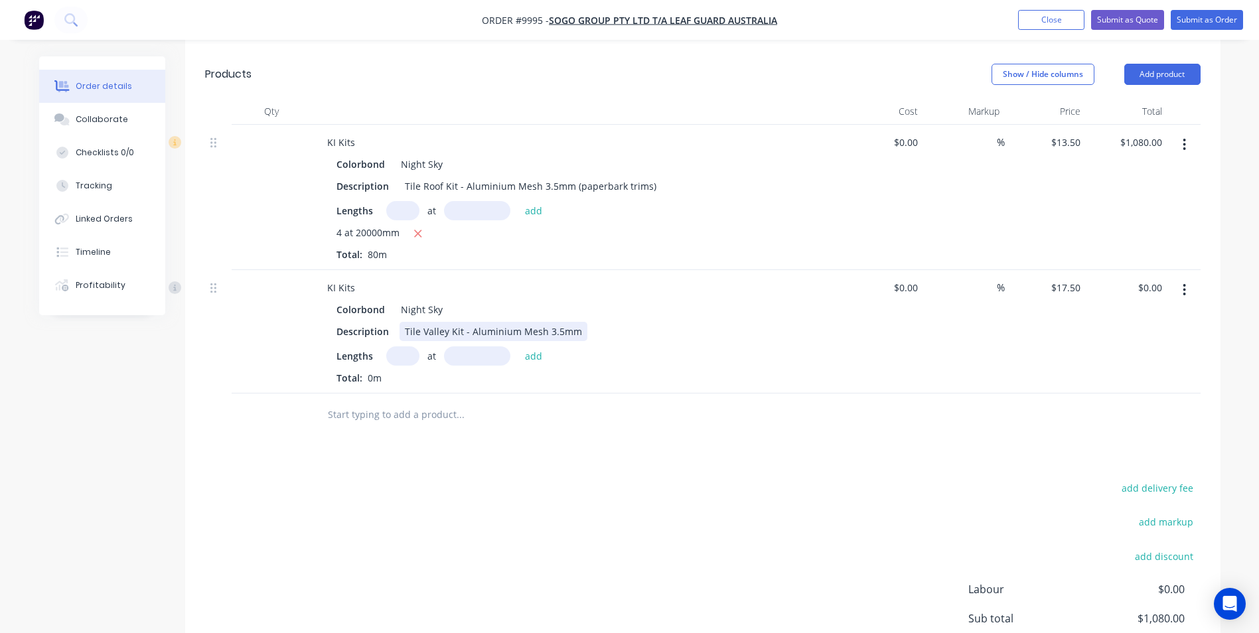
click at [575, 322] on div "Tile Valley Kit - Aluminium Mesh 3.5mm" at bounding box center [494, 331] width 188 height 19
drag, startPoint x: 467, startPoint y: 312, endPoint x: 384, endPoint y: 316, distance: 83.7
click at [384, 322] on div "Description Tile Valley Kit - Aluminium Mesh 3.5mm" at bounding box center [574, 331] width 486 height 19
click at [511, 322] on div "Aluminium Mesh 3.5mm" at bounding box center [460, 331] width 120 height 19
click at [406, 346] on input "text" at bounding box center [402, 355] width 33 height 19
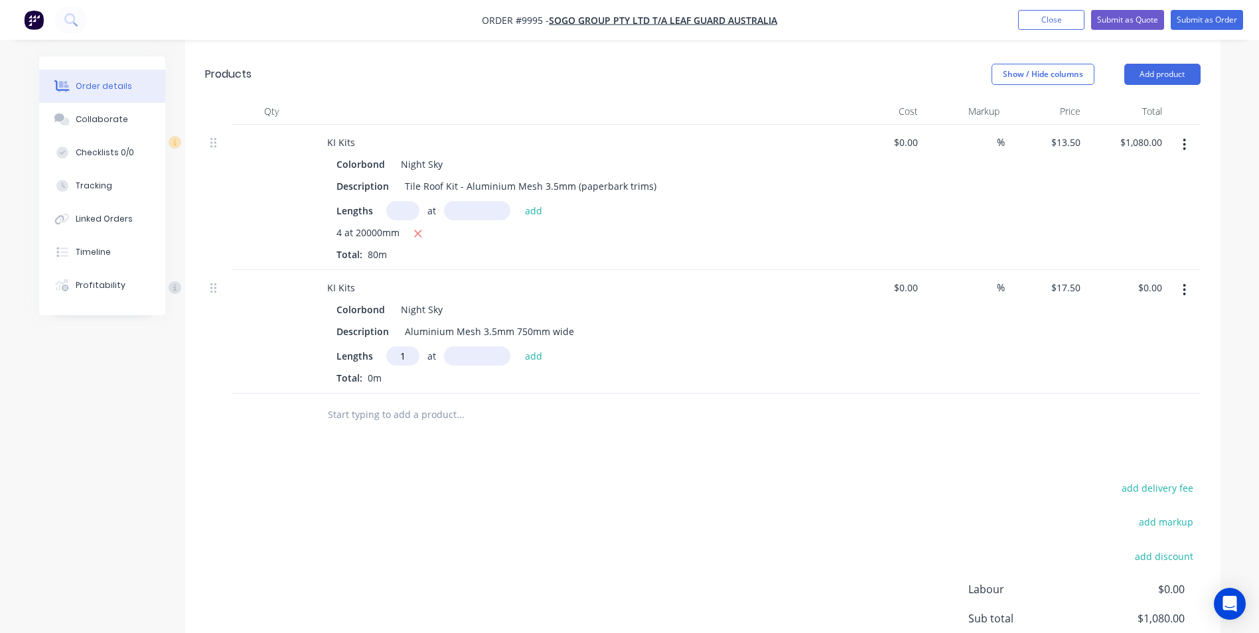
type input "1"
type input "2000"
click at [518, 346] on button "add" at bounding box center [533, 355] width 31 height 18
type input "$35.00"
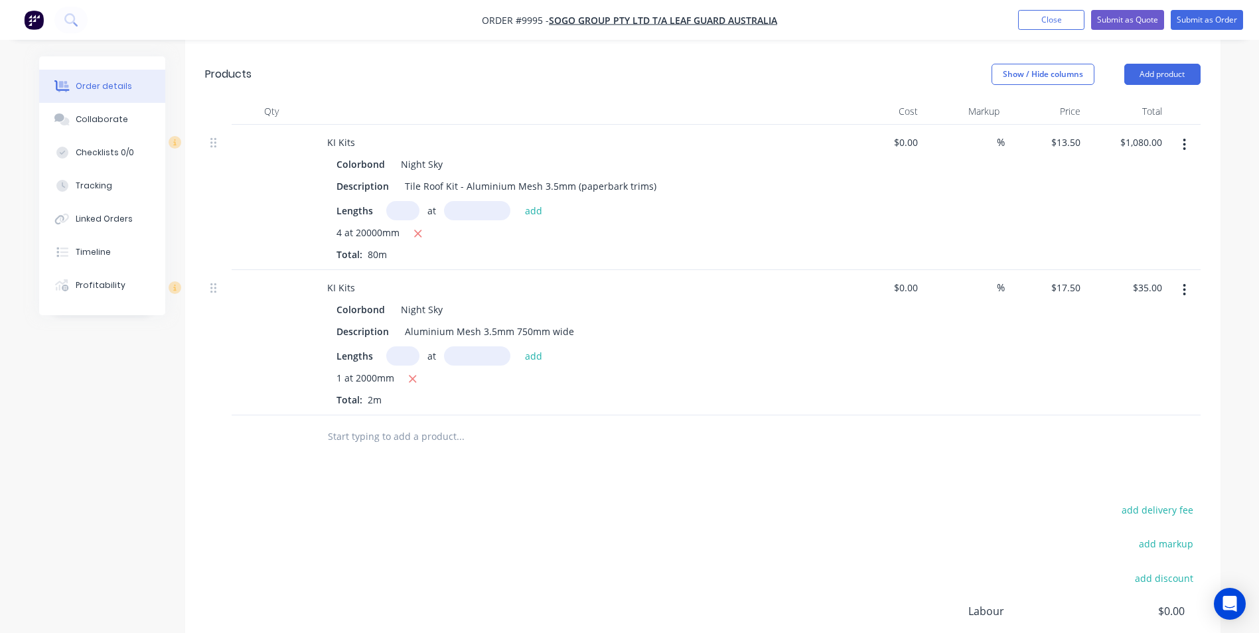
click at [406, 346] on input "text" at bounding box center [402, 355] width 33 height 19
type input "1"
type input "20000"
click at [518, 346] on button "add" at bounding box center [533, 355] width 31 height 18
click at [415, 376] on icon "button" at bounding box center [412, 379] width 7 height 7
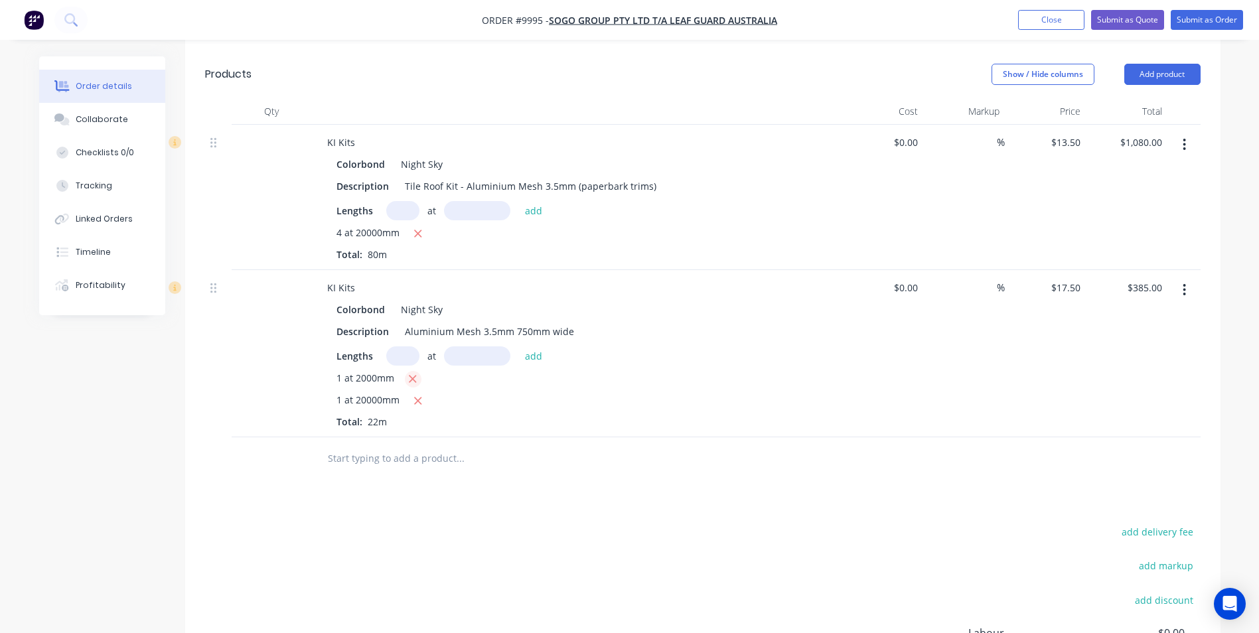
type input "$350.00"
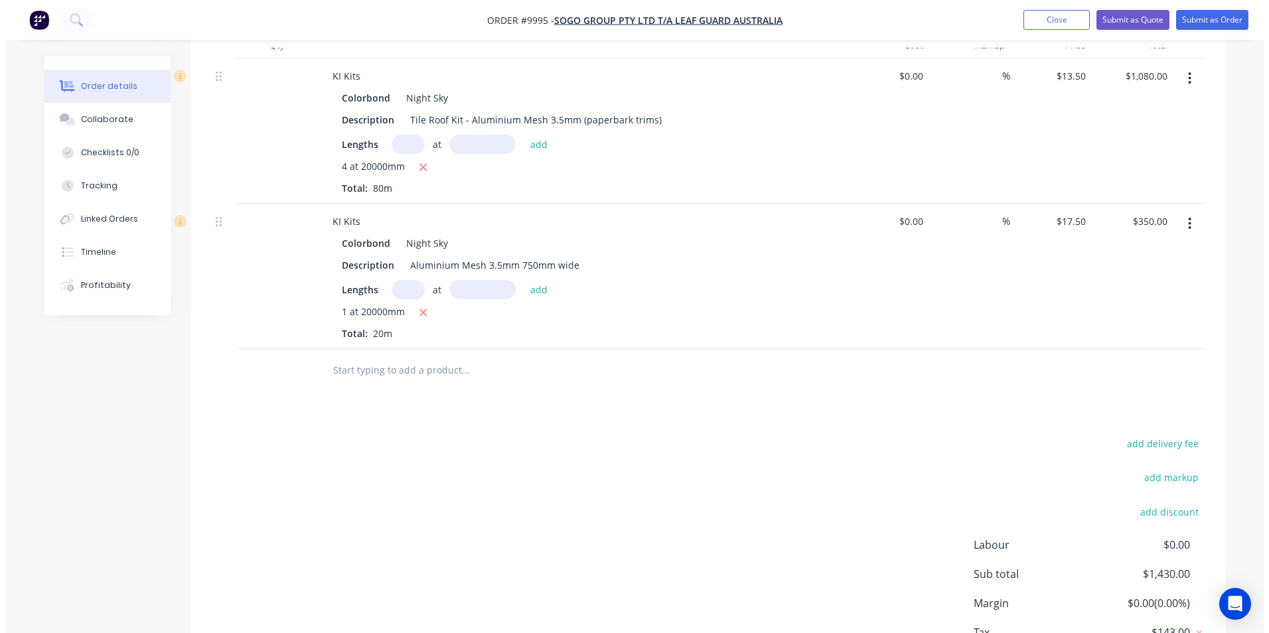
scroll to position [0, 0]
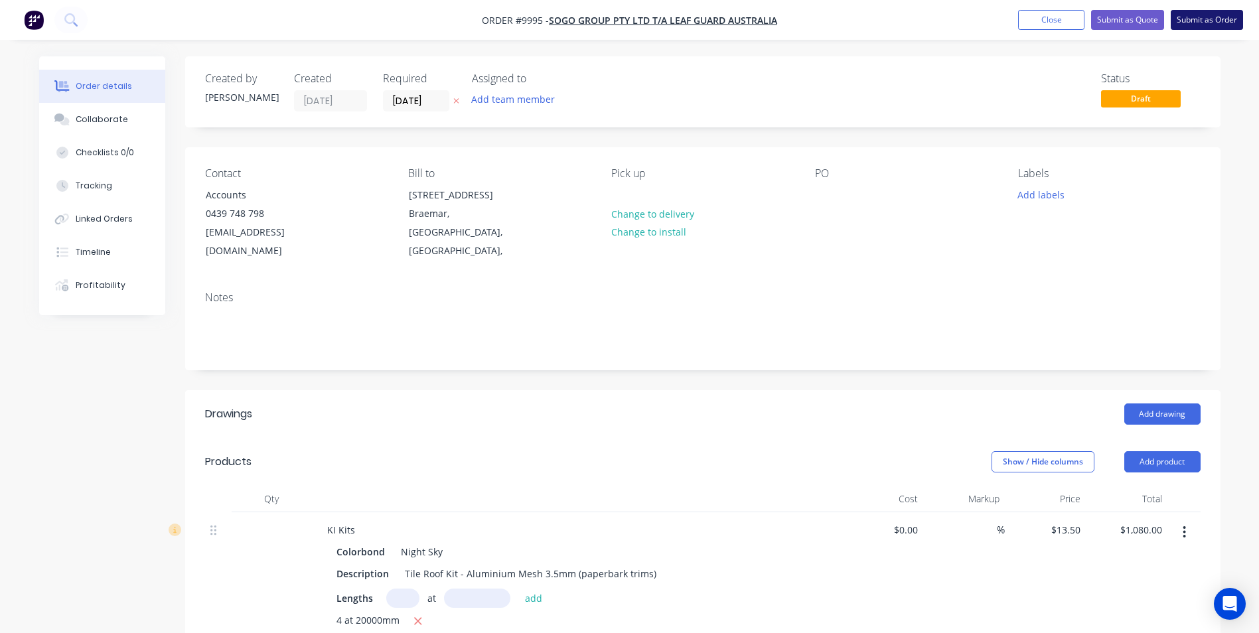
click at [1183, 14] on button "Submit as Order" at bounding box center [1207, 20] width 72 height 20
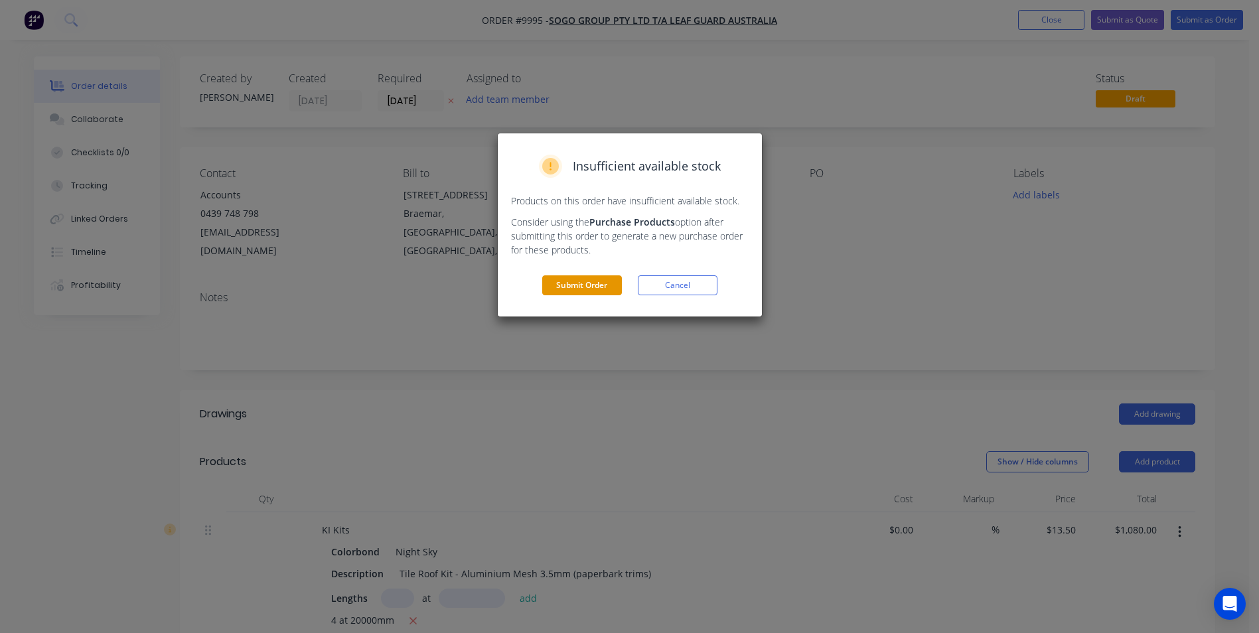
click at [595, 288] on button "Submit Order" at bounding box center [582, 285] width 80 height 20
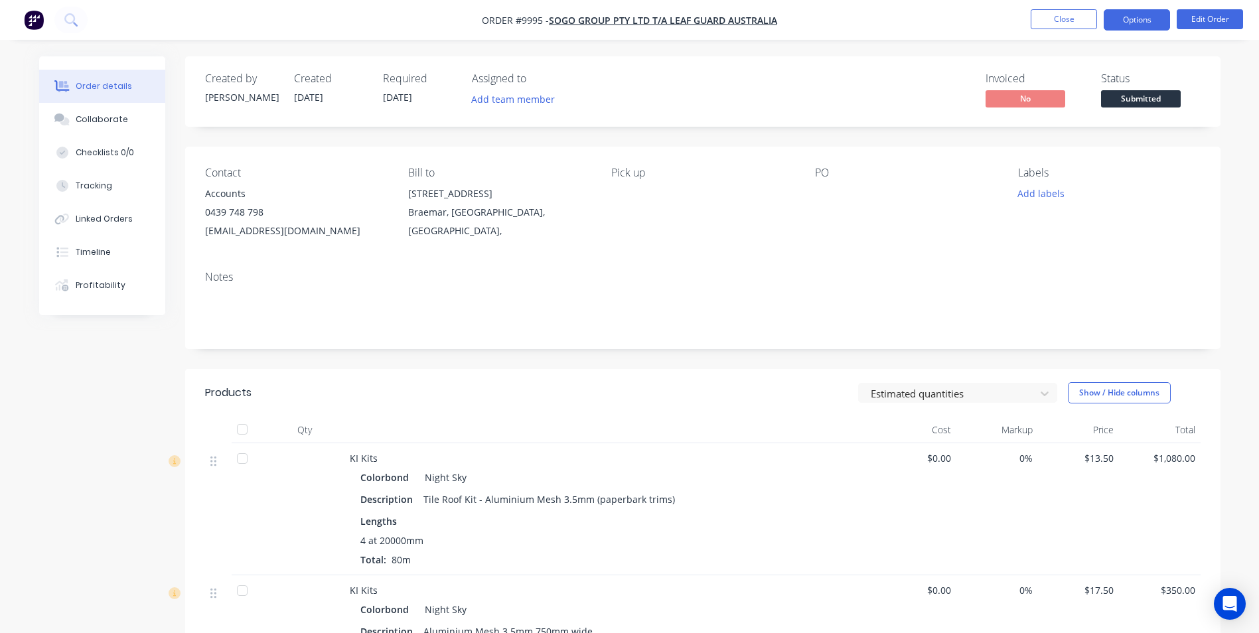
click at [1153, 19] on button "Options" at bounding box center [1137, 19] width 66 height 21
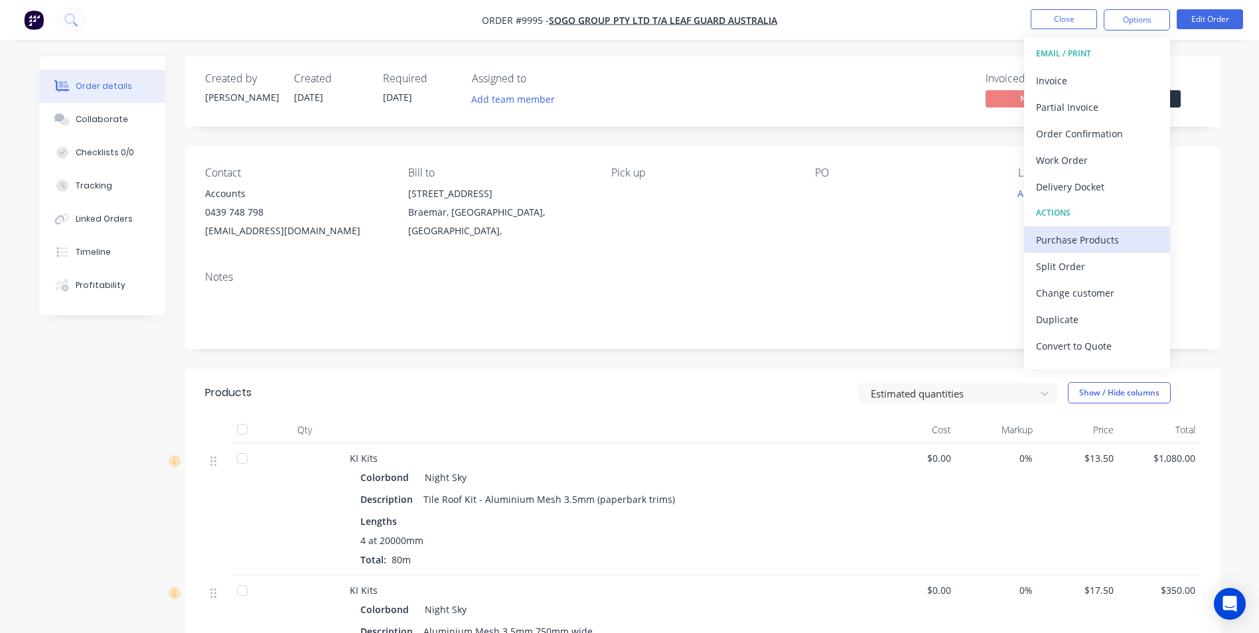
click at [1074, 238] on div "Purchase Products" at bounding box center [1097, 239] width 122 height 19
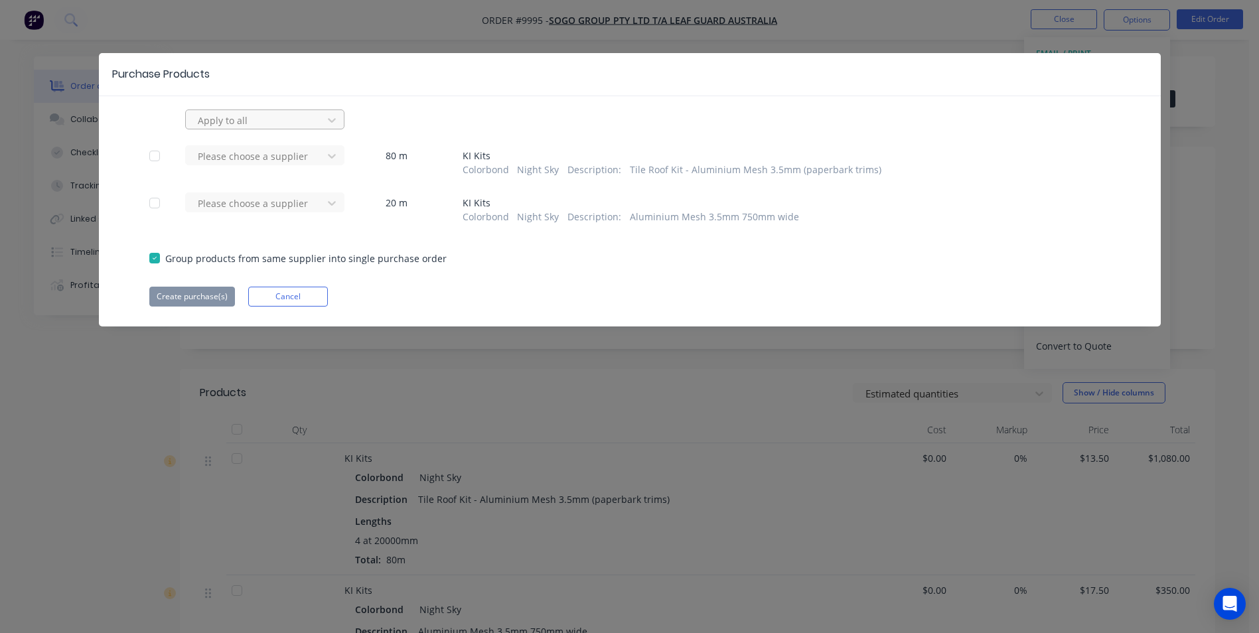
click at [233, 125] on div at bounding box center [255, 120] width 119 height 17
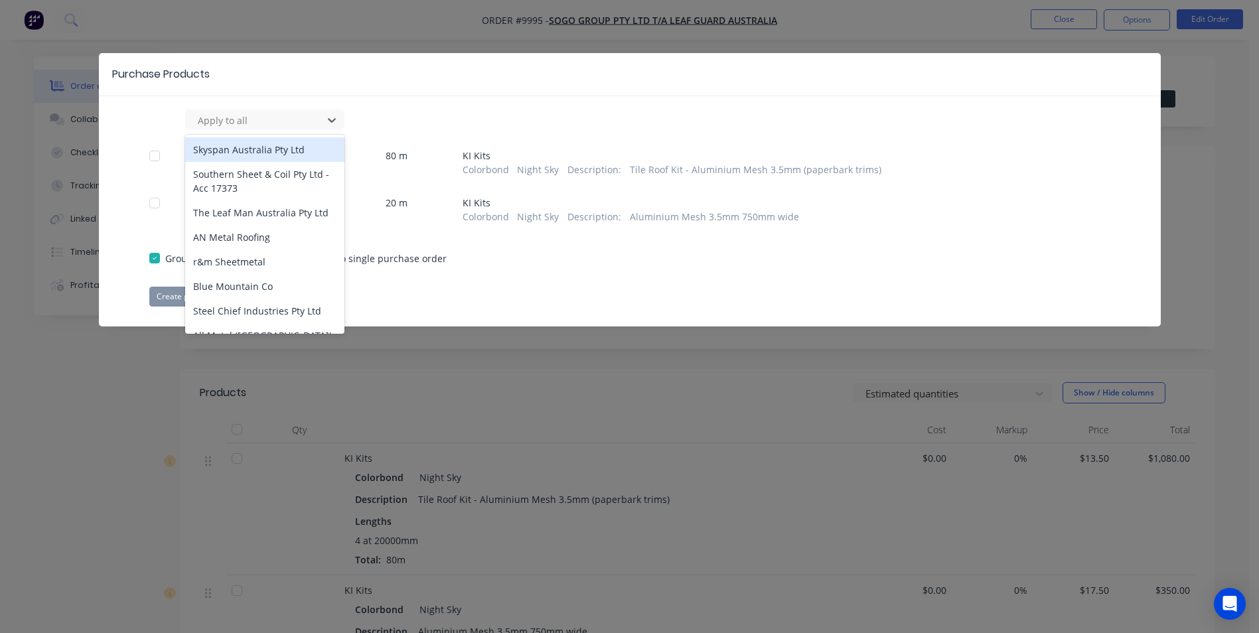
click at [399, 119] on div "64 results available. Use Up and Down to choose options, press Enter to select …" at bounding box center [629, 119] width 961 height 20
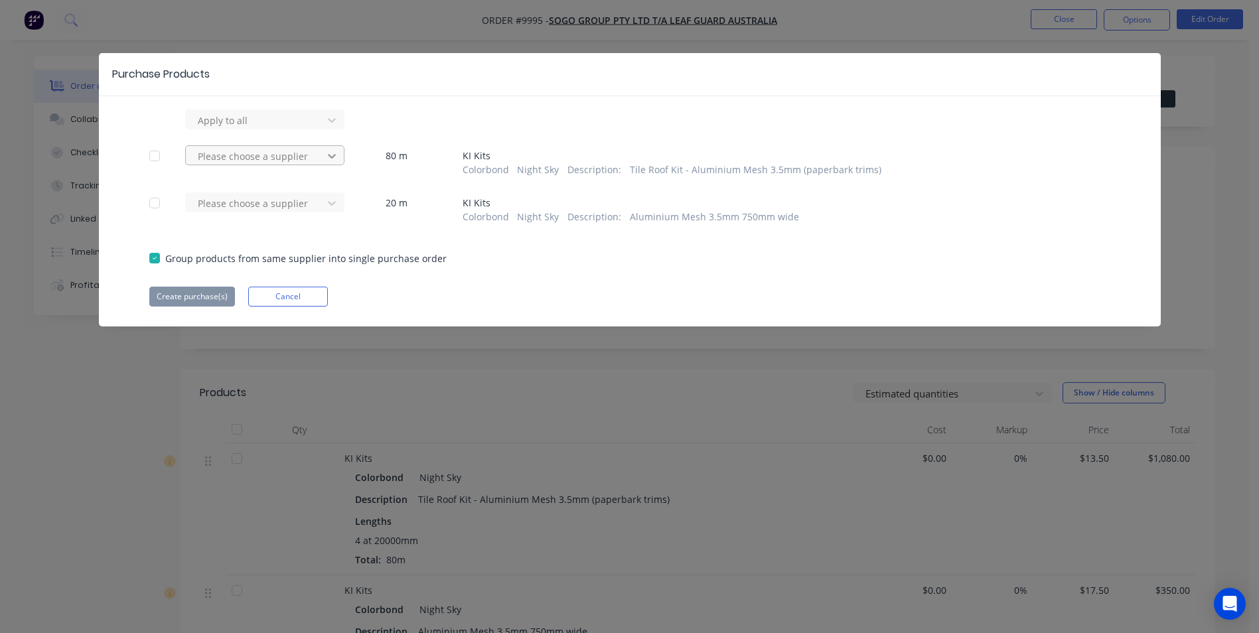
click at [321, 163] on div at bounding box center [332, 155] width 24 height 21
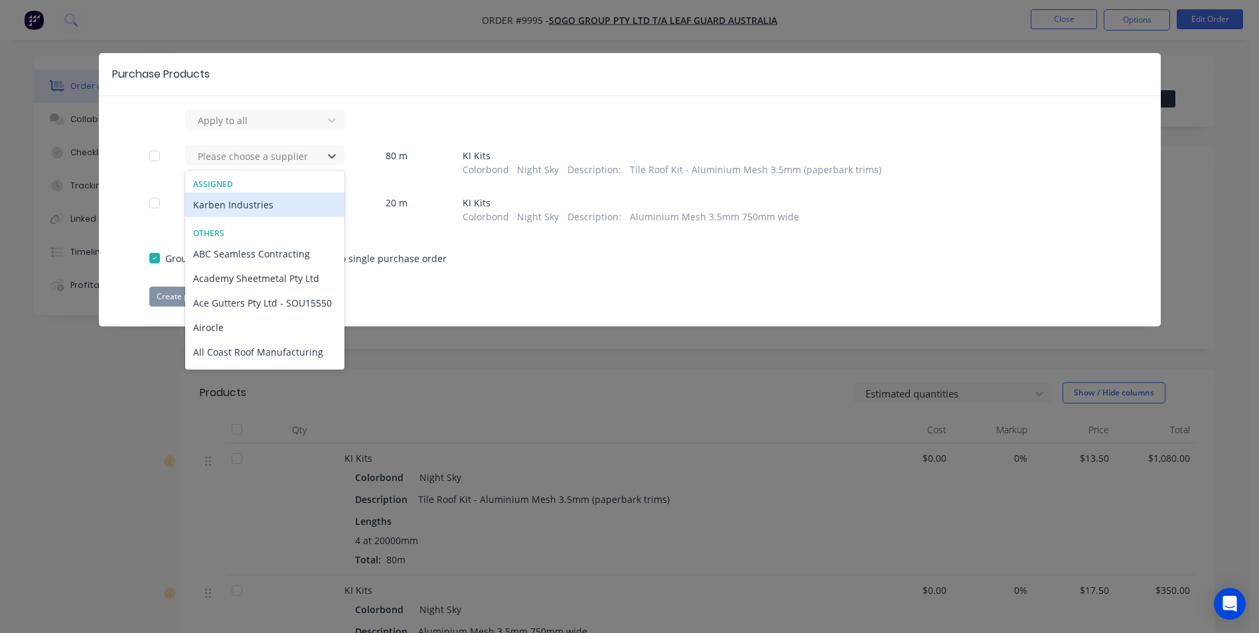
click at [286, 208] on div "Karben Industries" at bounding box center [264, 204] width 159 height 25
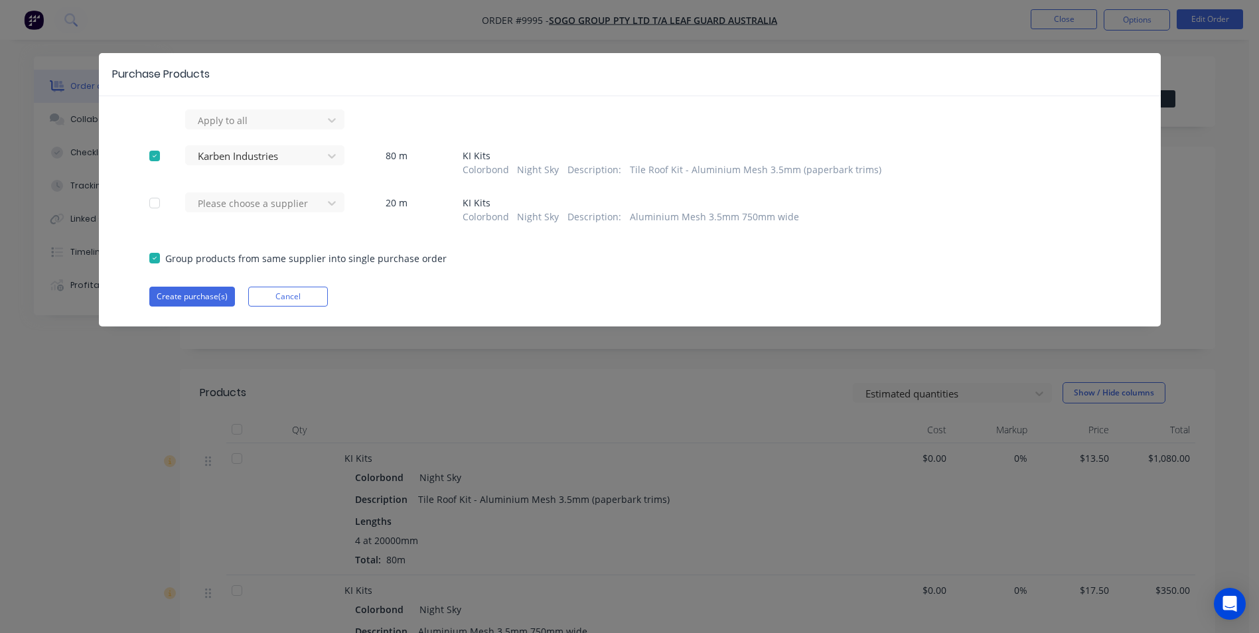
click at [286, 208] on div at bounding box center [255, 203] width 119 height 17
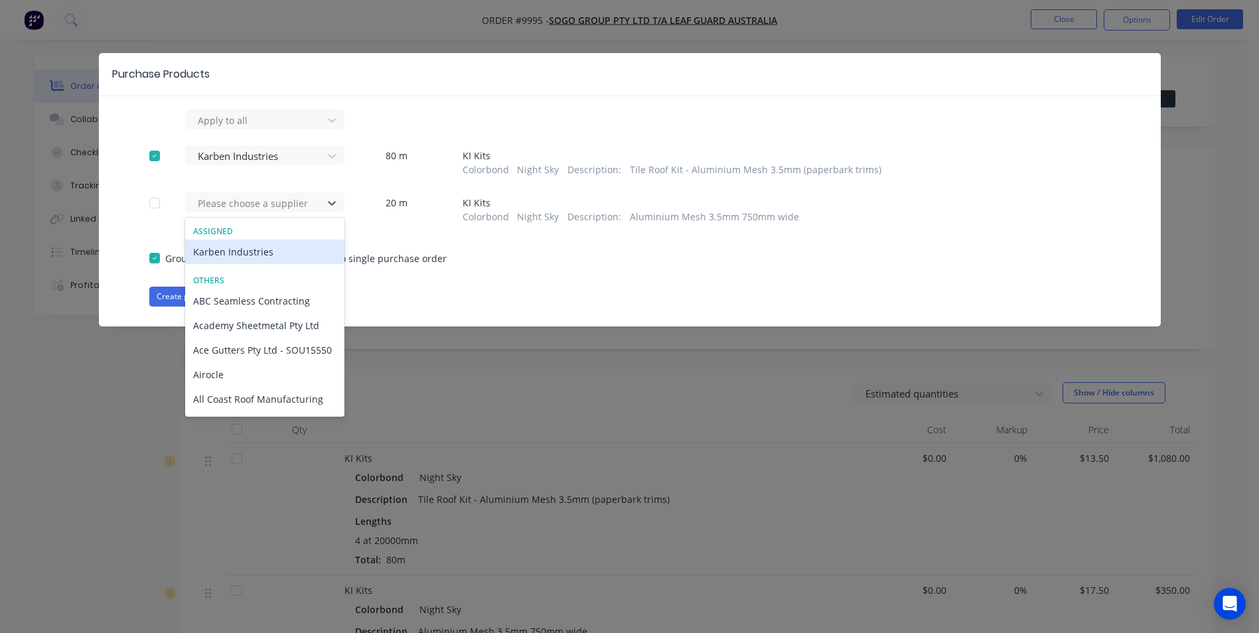
click at [277, 253] on div "Karben Industries" at bounding box center [264, 252] width 159 height 25
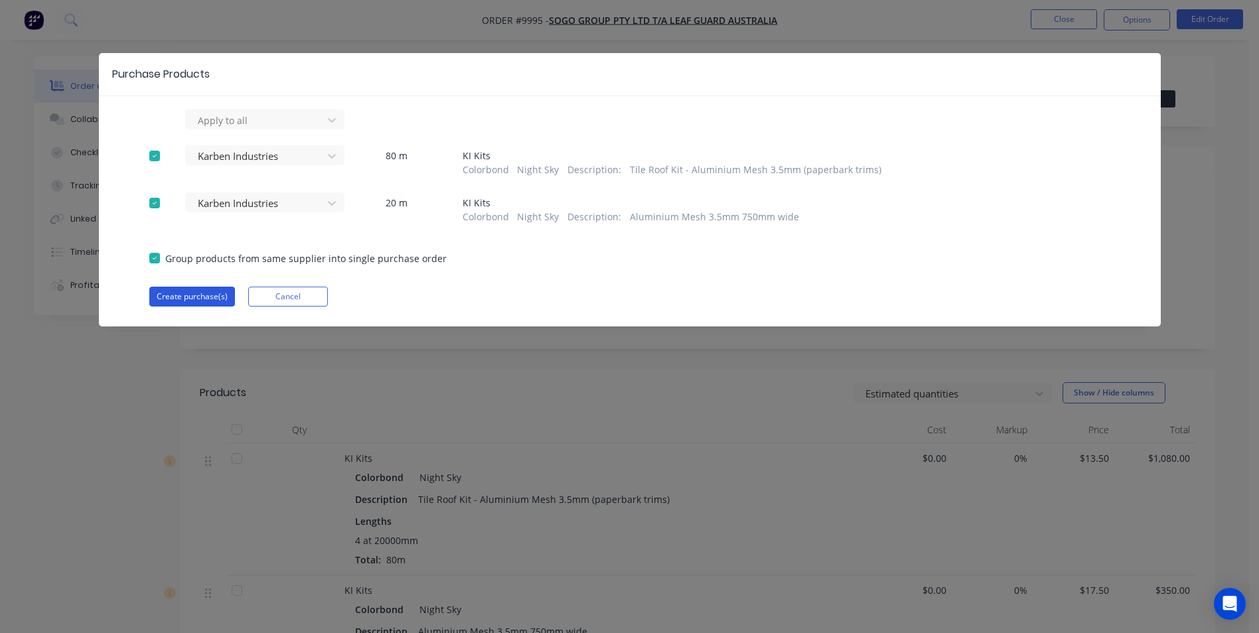
click at [212, 295] on button "Create purchase(s)" at bounding box center [192, 297] width 86 height 20
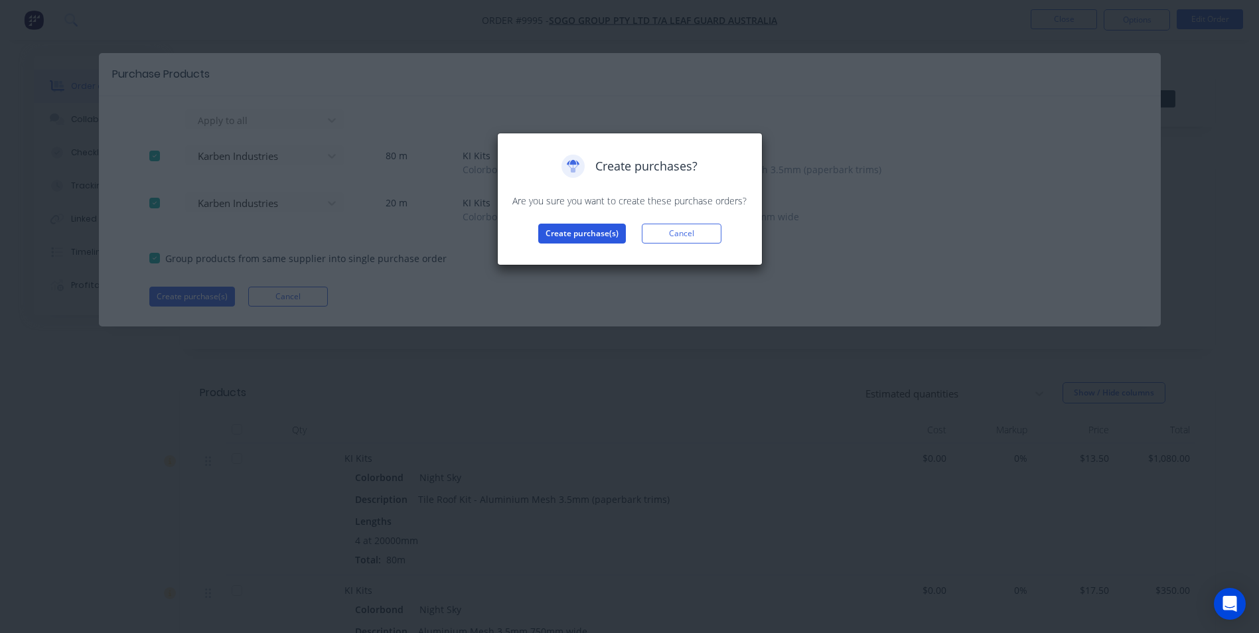
click at [612, 236] on button "Create purchase(s)" at bounding box center [582, 234] width 88 height 20
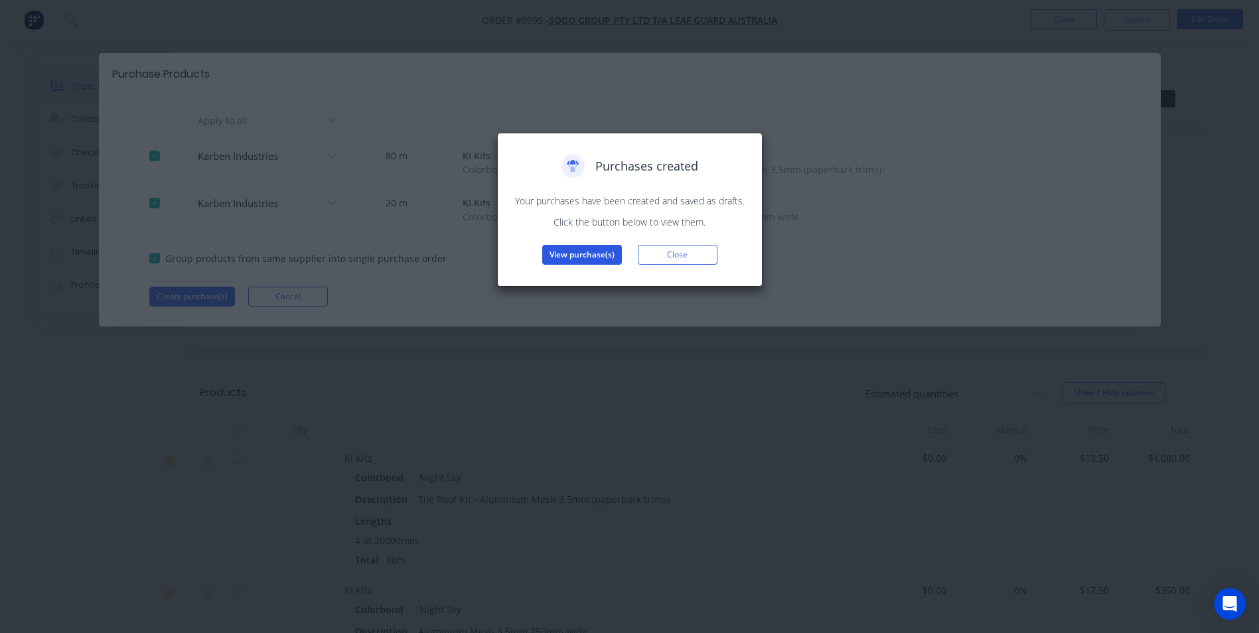
click at [607, 252] on button "View purchase(s)" at bounding box center [582, 255] width 80 height 20
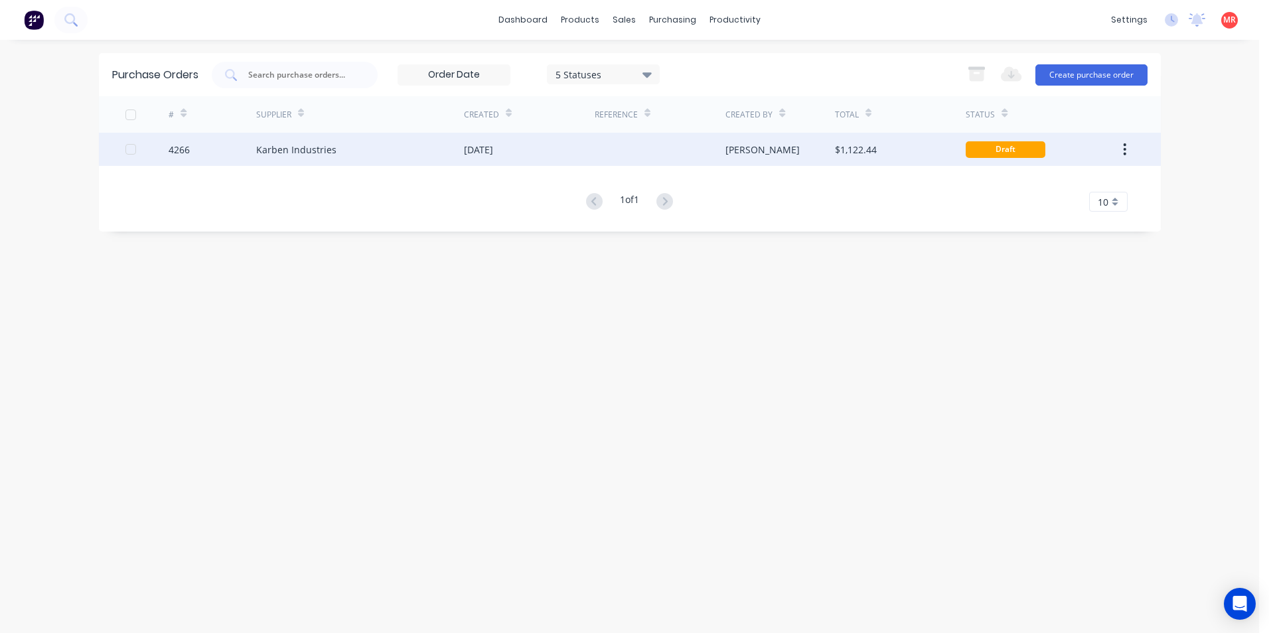
click at [382, 161] on div "Karben Industries" at bounding box center [360, 149] width 208 height 33
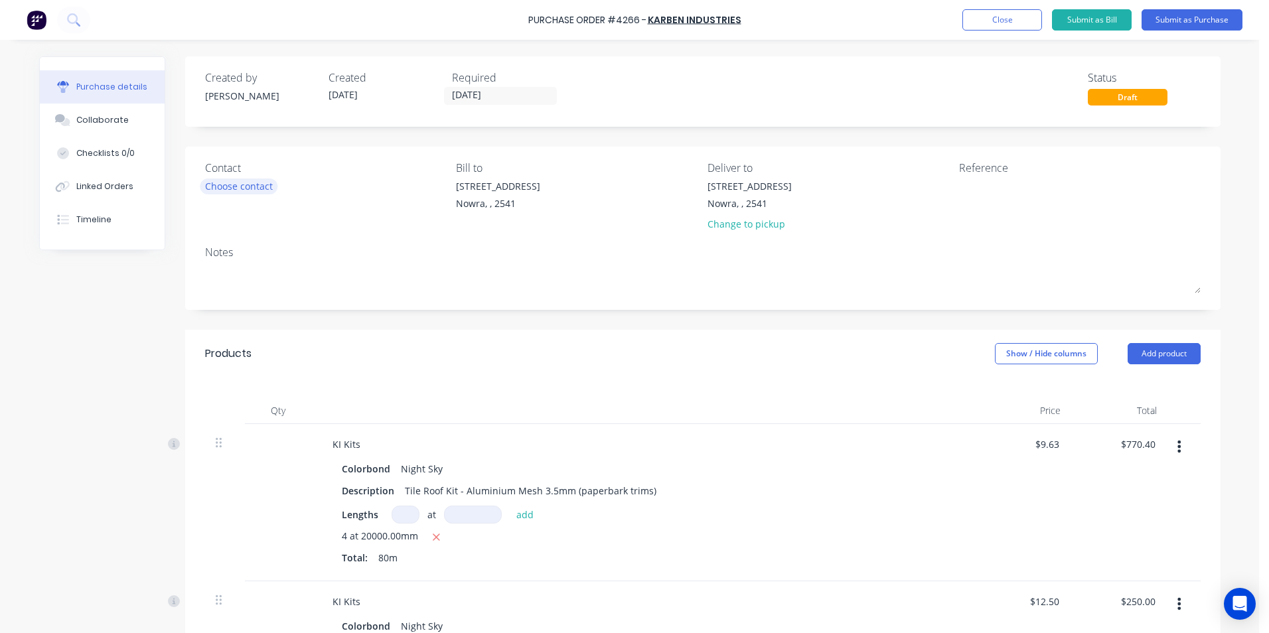
click at [215, 186] on div "Choose contact" at bounding box center [239, 186] width 68 height 14
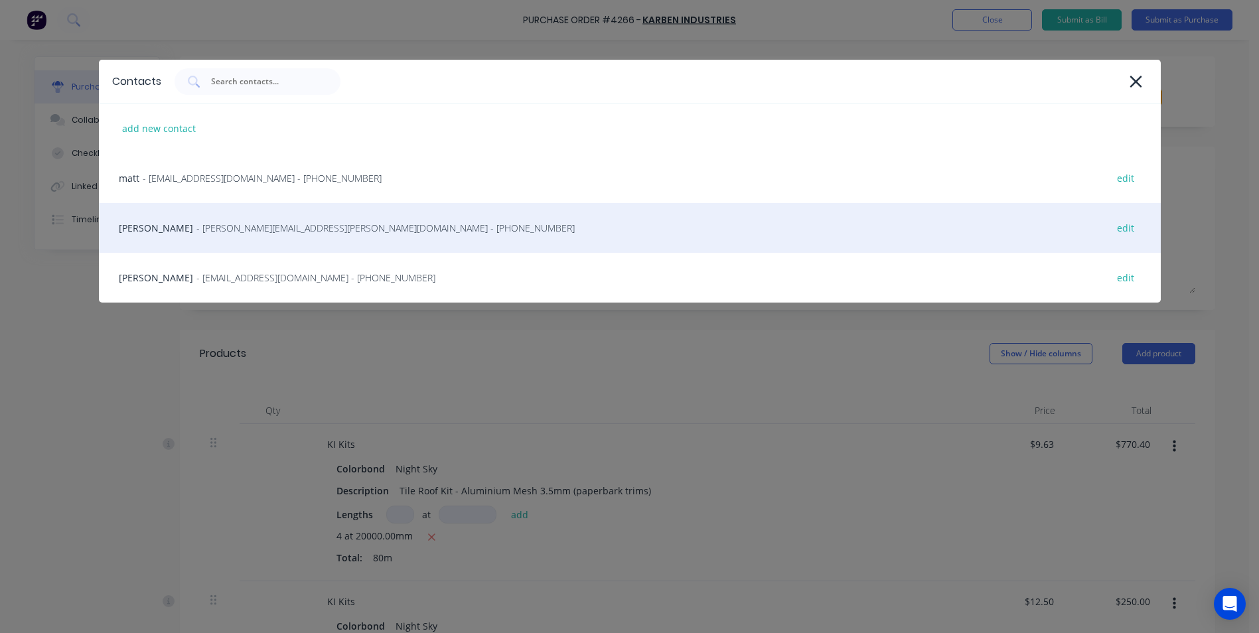
click at [277, 223] on span "- [PERSON_NAME][EMAIL_ADDRESS][PERSON_NAME][DOMAIN_NAME] - [PHONE_NUMBER]" at bounding box center [385, 228] width 378 height 14
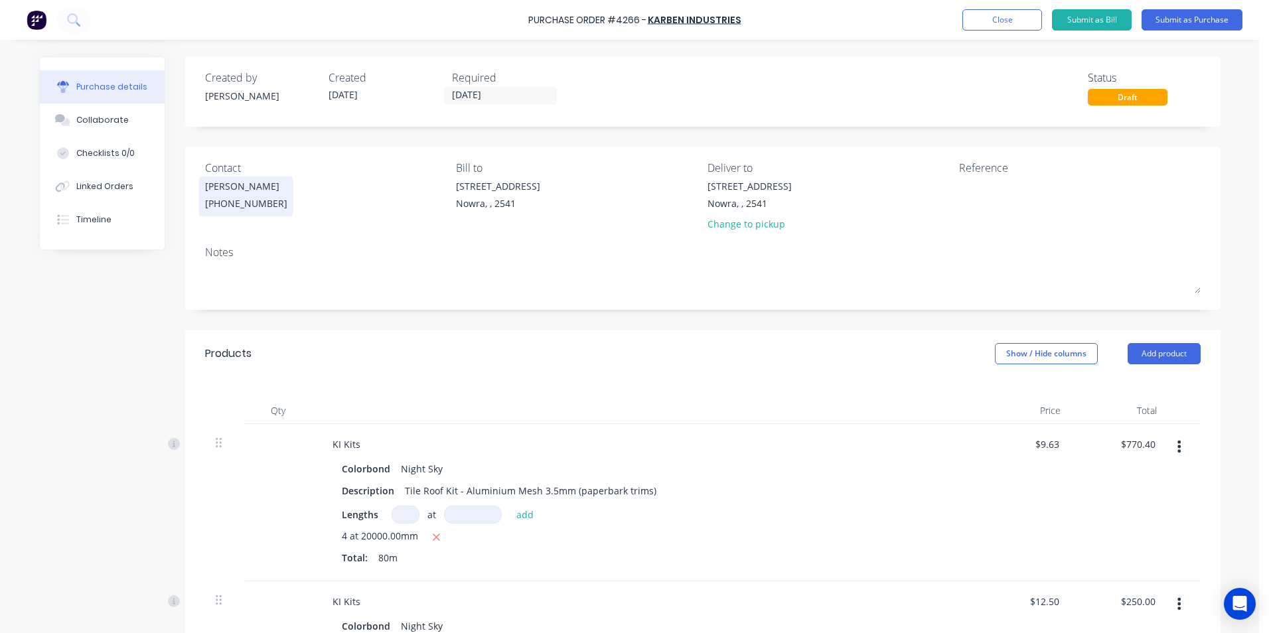
click at [263, 199] on div "Trent [PHONE_NUMBER]" at bounding box center [246, 196] width 82 height 35
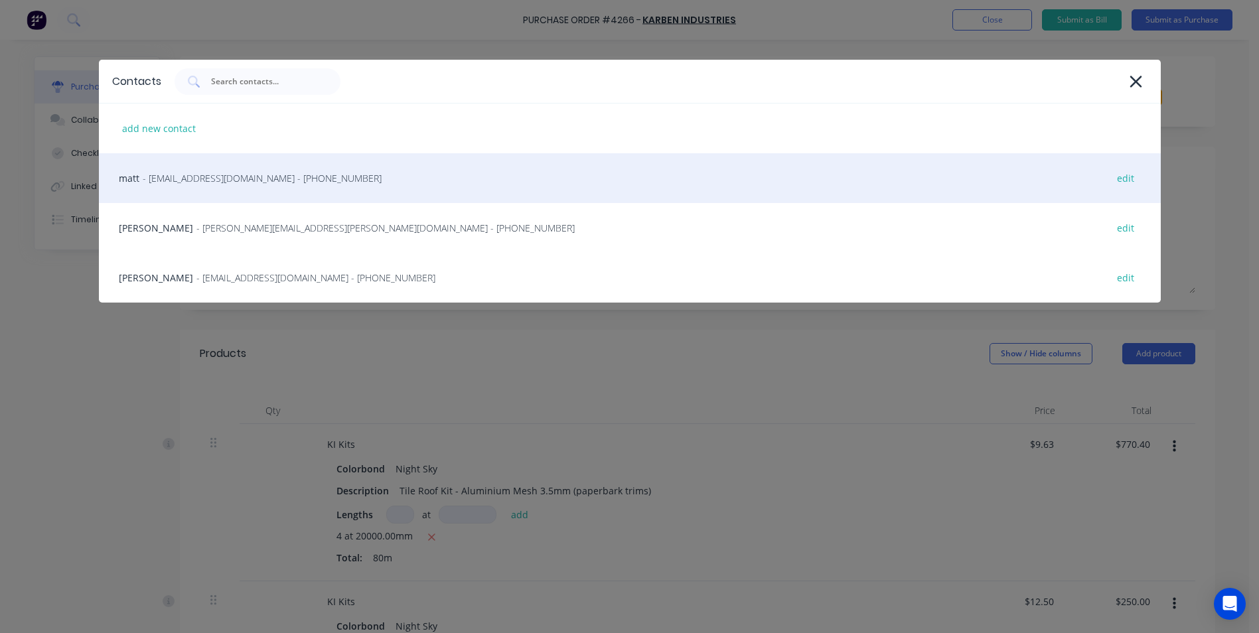
click at [268, 175] on span "- [EMAIL_ADDRESS][DOMAIN_NAME] - [PHONE_NUMBER]" at bounding box center [262, 178] width 239 height 14
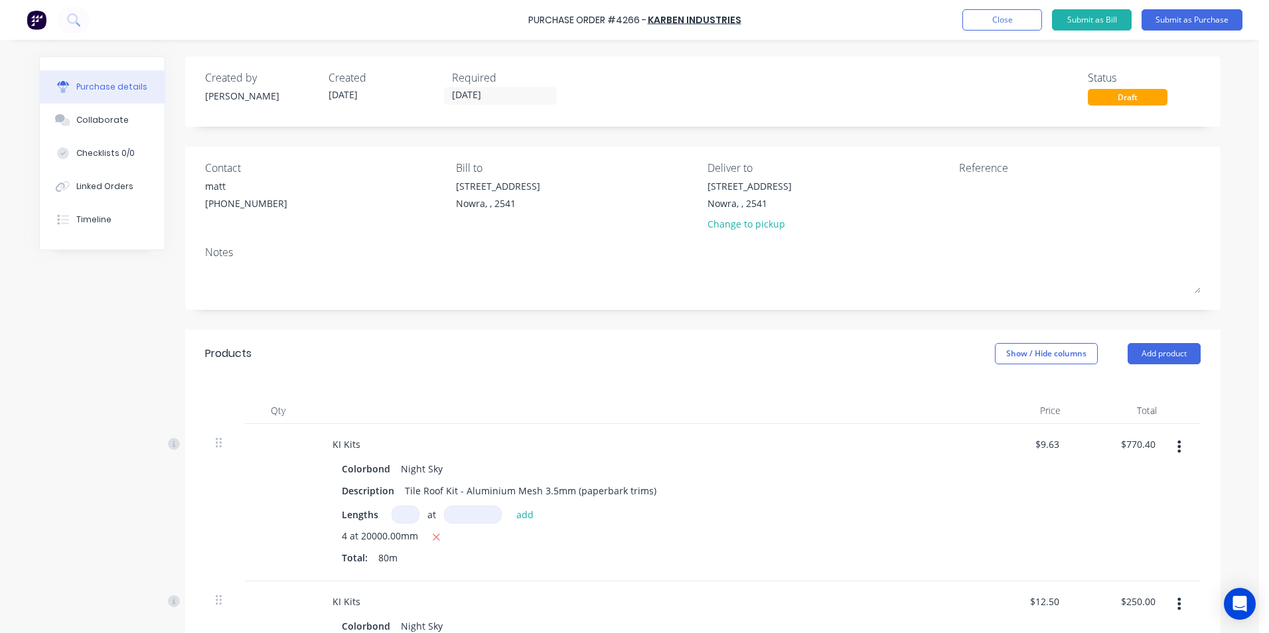
click at [760, 232] on div "[STREET_ADDRESS] Change to pickup" at bounding box center [749, 208] width 84 height 58
click at [759, 223] on div "Change to pickup" at bounding box center [749, 224] width 84 height 14
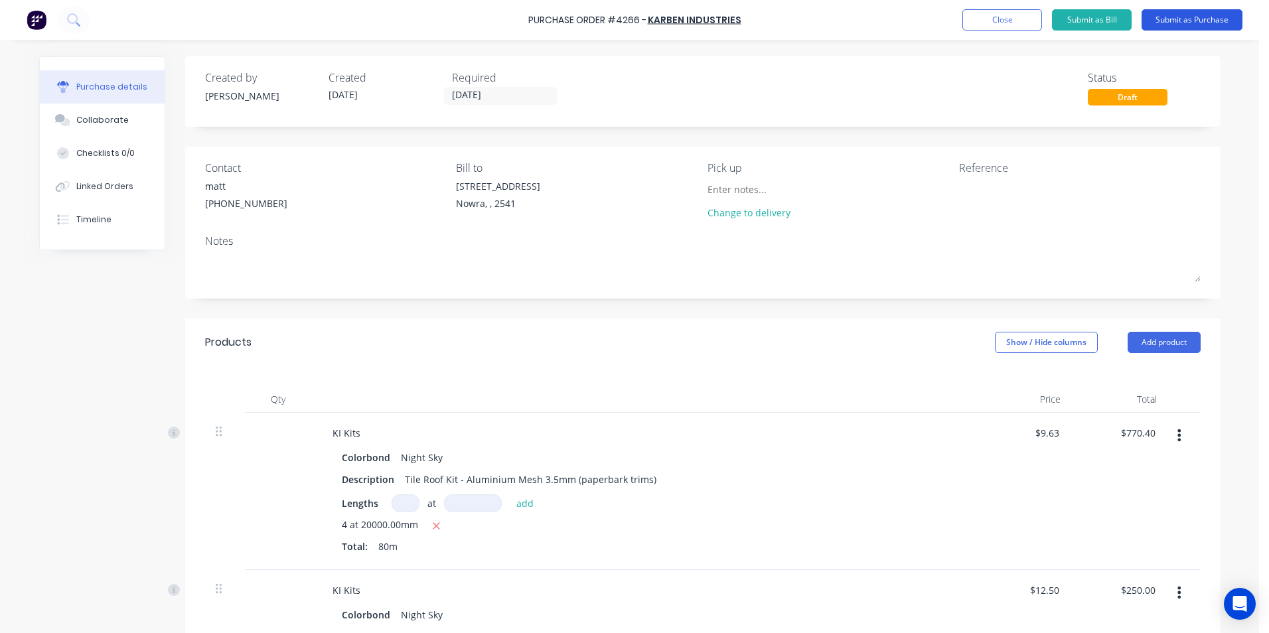
click at [1172, 17] on button "Submit as Purchase" at bounding box center [1191, 19] width 101 height 21
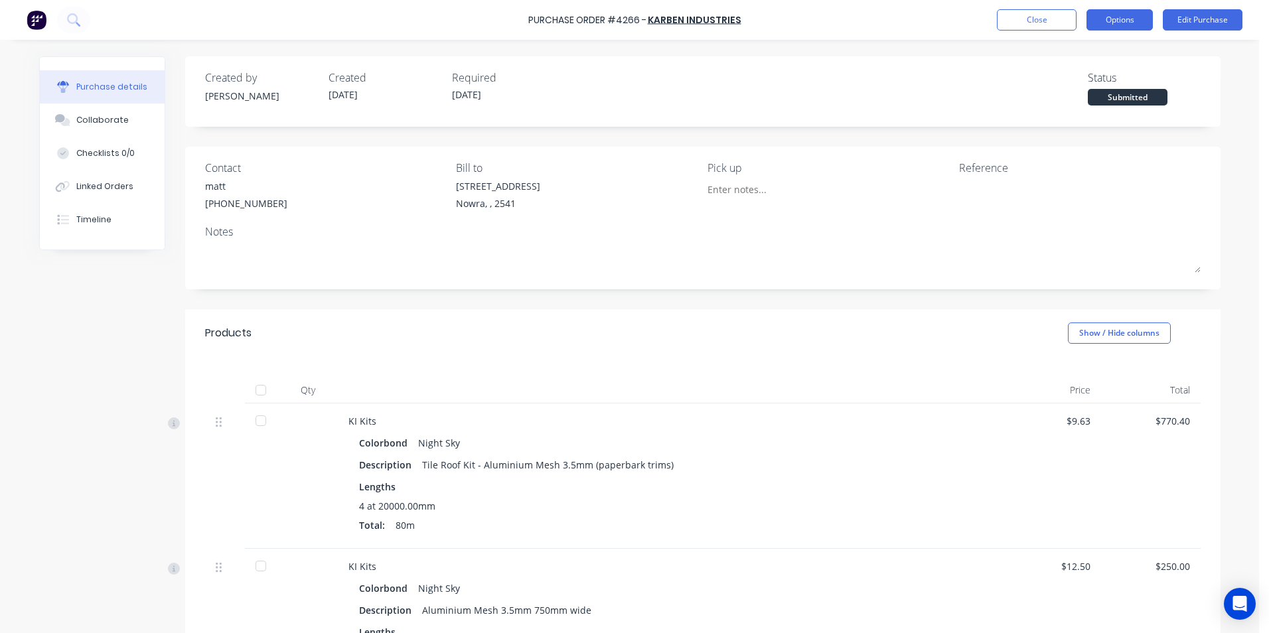
click at [1102, 21] on button "Options" at bounding box center [1119, 19] width 66 height 21
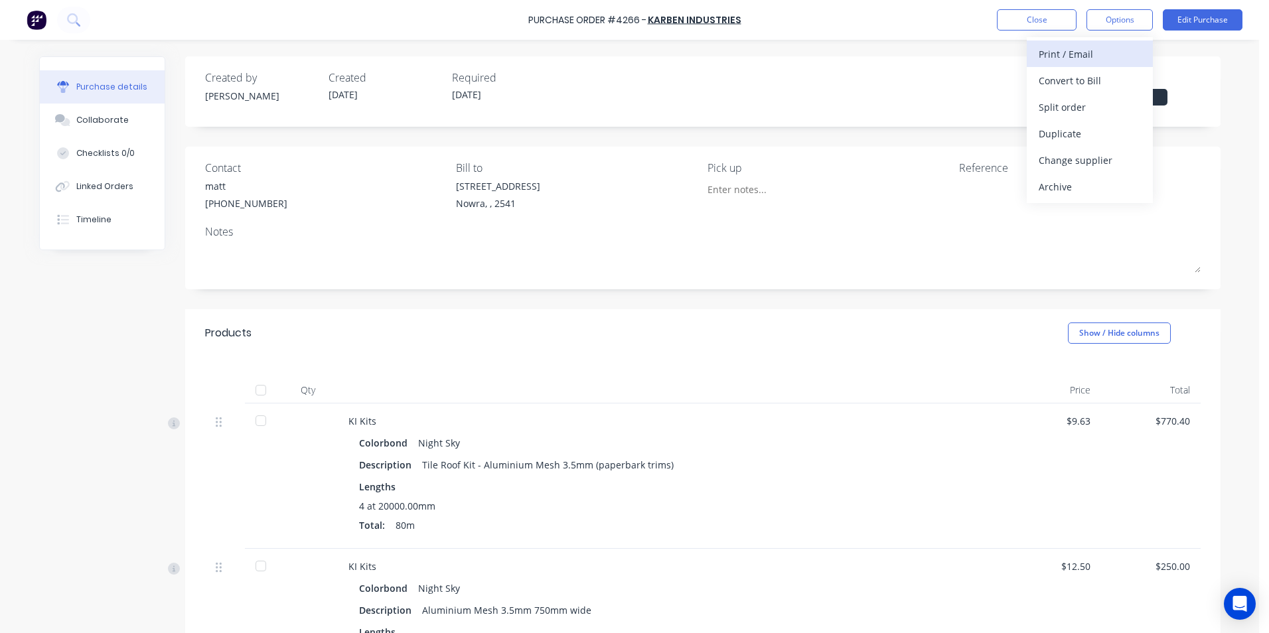
click at [1079, 52] on div "Print / Email" at bounding box center [1090, 53] width 102 height 19
click at [1066, 82] on div "With pricing" at bounding box center [1090, 80] width 102 height 19
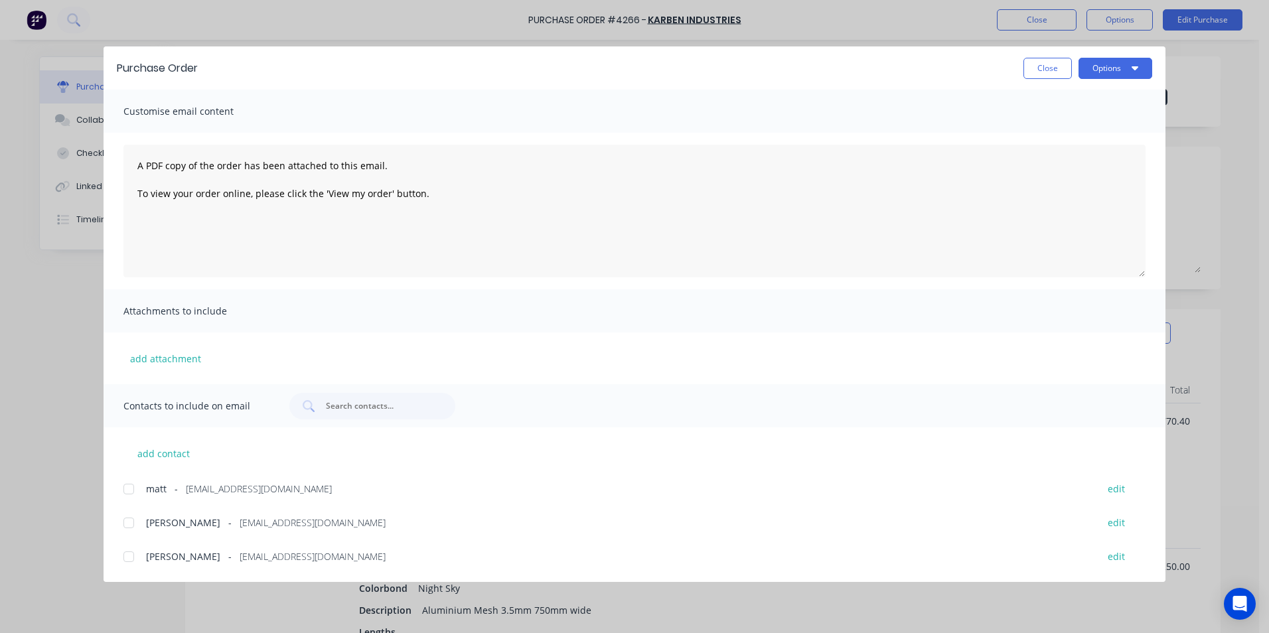
click at [132, 523] on div at bounding box center [128, 523] width 27 height 27
click at [1110, 66] on button "Options" at bounding box center [1115, 68] width 74 height 21
click at [1090, 154] on div "Email" at bounding box center [1089, 154] width 102 height 19
click at [1051, 77] on button "Close" at bounding box center [1047, 68] width 48 height 21
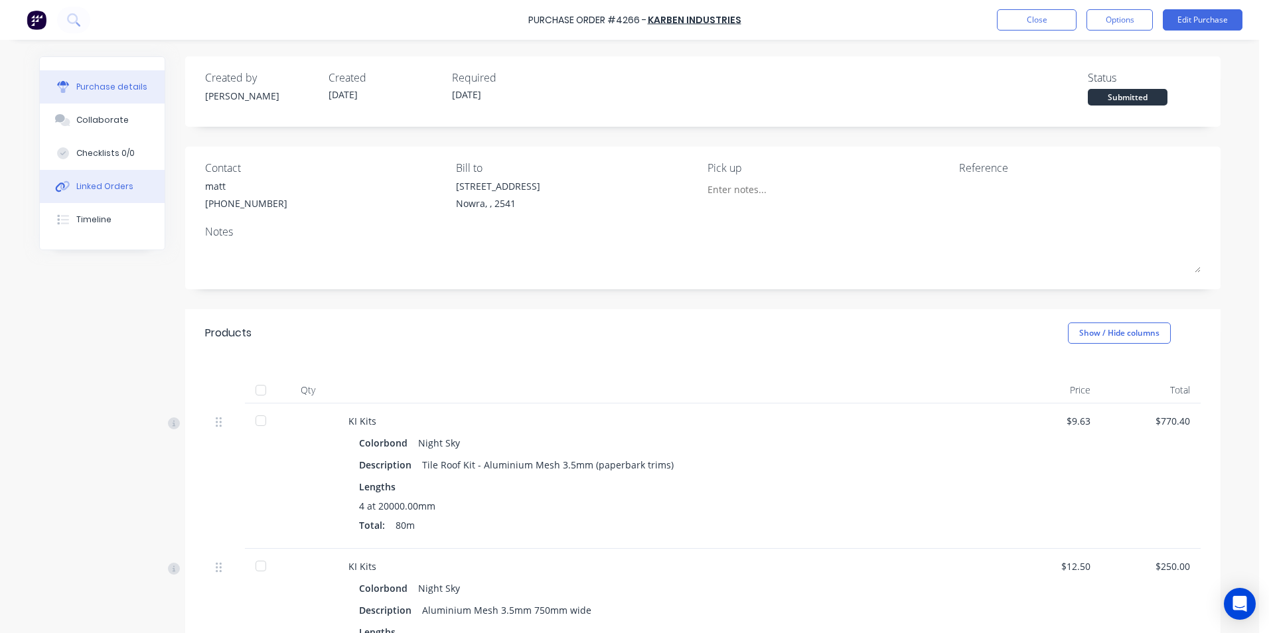
click at [82, 196] on button "Linked Orders" at bounding box center [102, 186] width 125 height 33
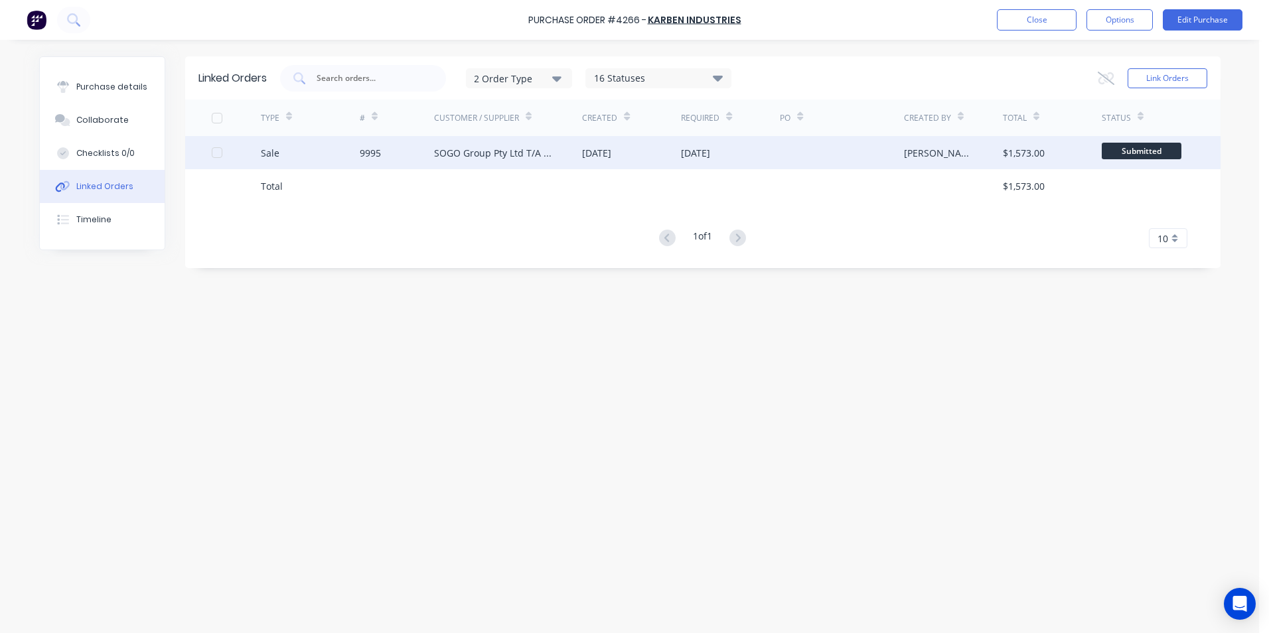
click at [364, 161] on div "9995" at bounding box center [397, 152] width 74 height 33
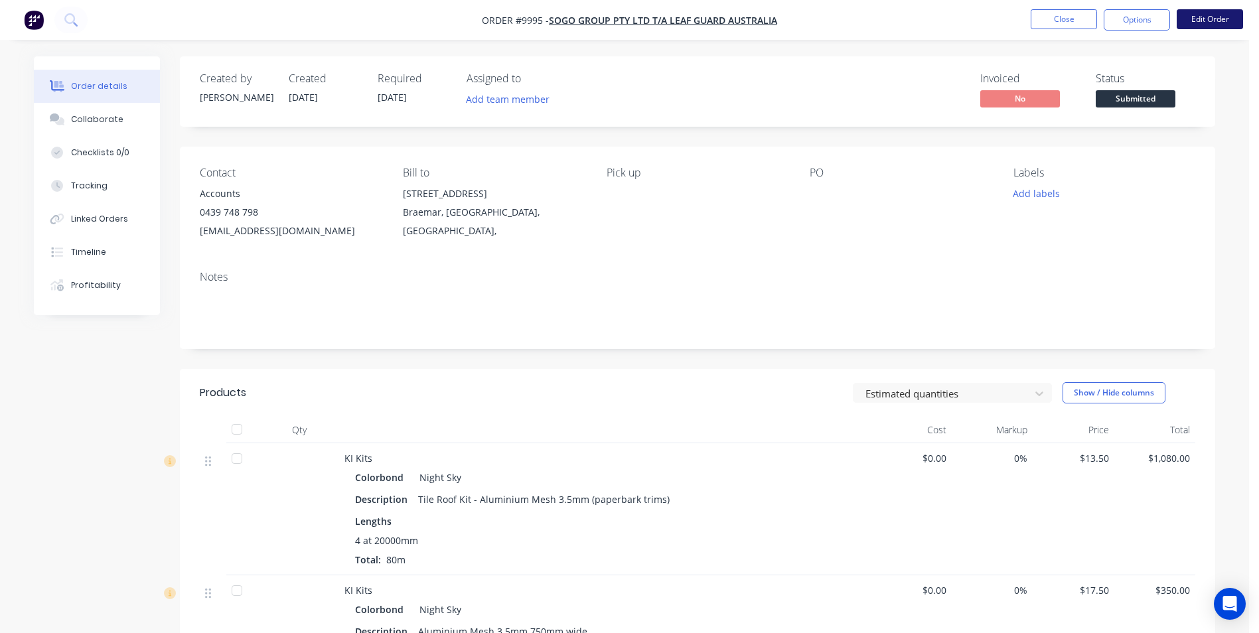
click at [1211, 21] on button "Edit Order" at bounding box center [1210, 19] width 66 height 20
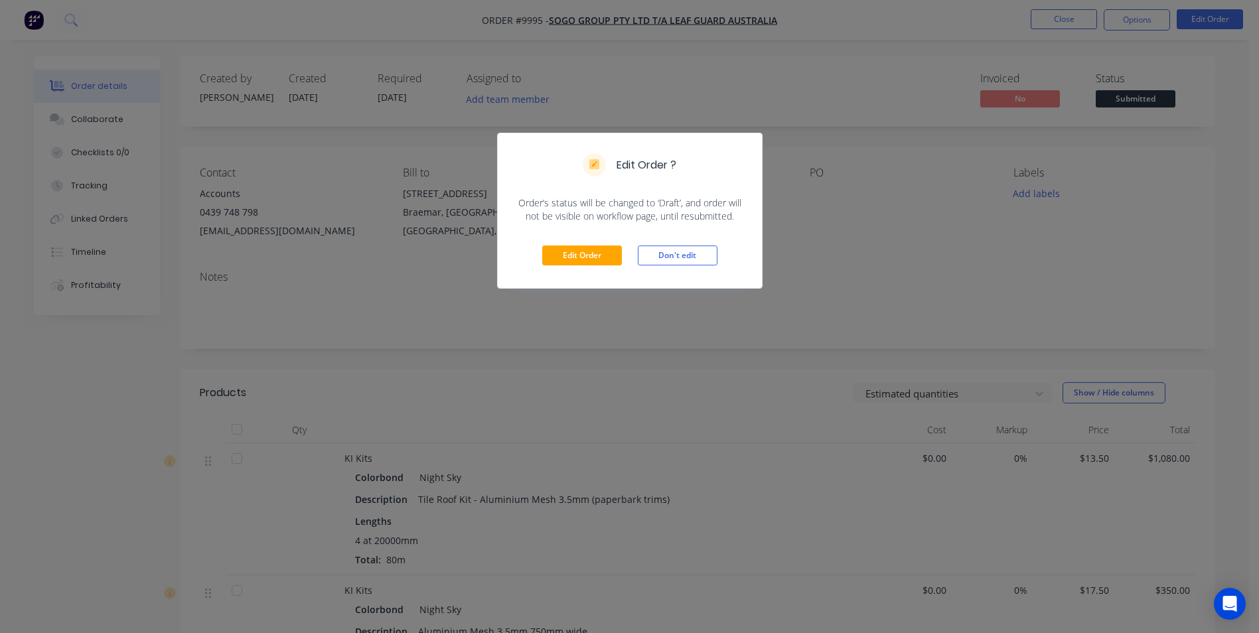
click at [595, 269] on div "Edit Order Don't edit" at bounding box center [630, 255] width 264 height 65
click at [613, 257] on button "Edit Order" at bounding box center [582, 256] width 80 height 20
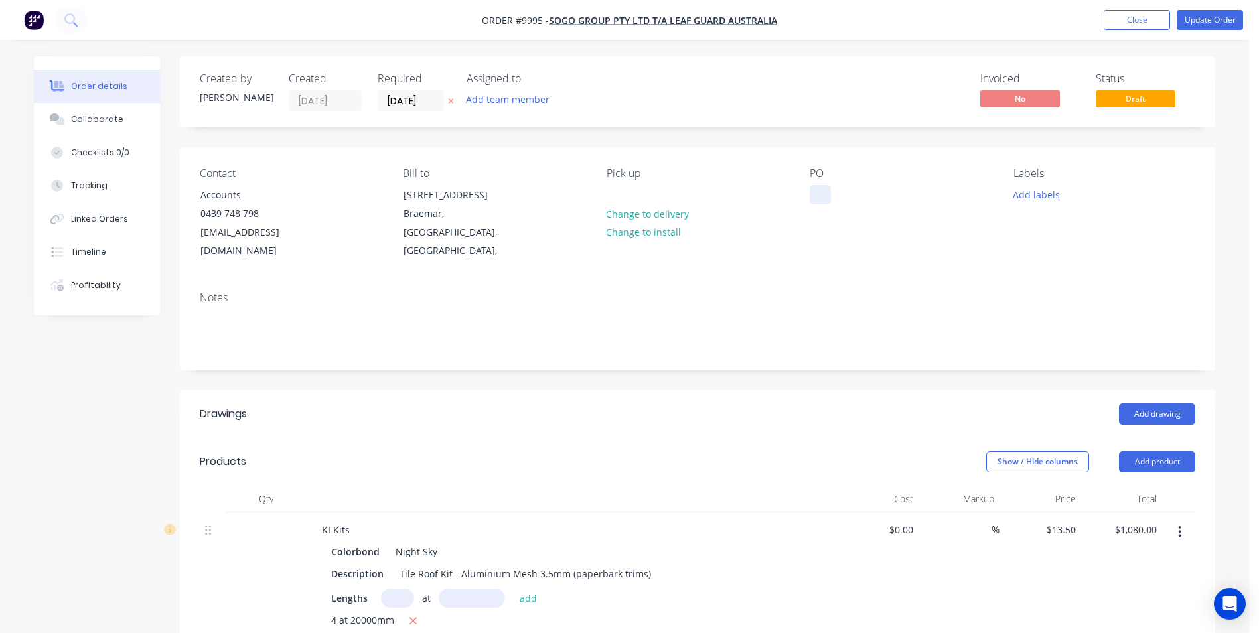
click at [828, 199] on div at bounding box center [820, 194] width 21 height 19
click at [820, 287] on div "Notes" at bounding box center [697, 325] width 1035 height 89
click at [1209, 23] on button "Update Order" at bounding box center [1210, 20] width 66 height 20
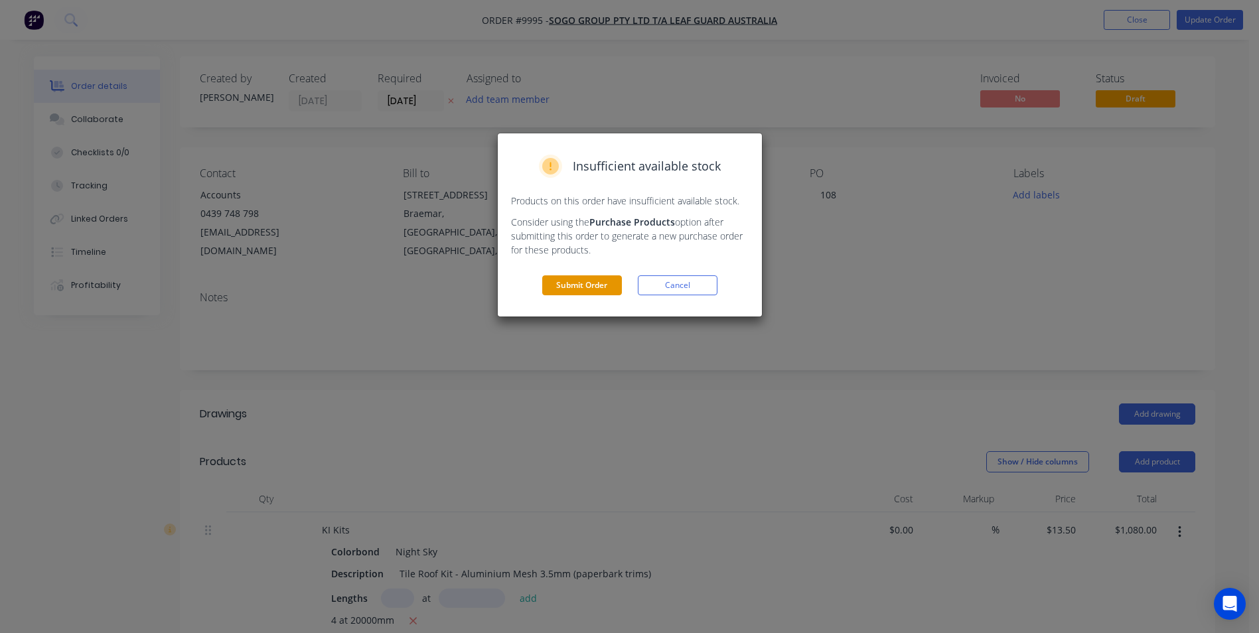
click at [601, 276] on button "Submit Order" at bounding box center [582, 285] width 80 height 20
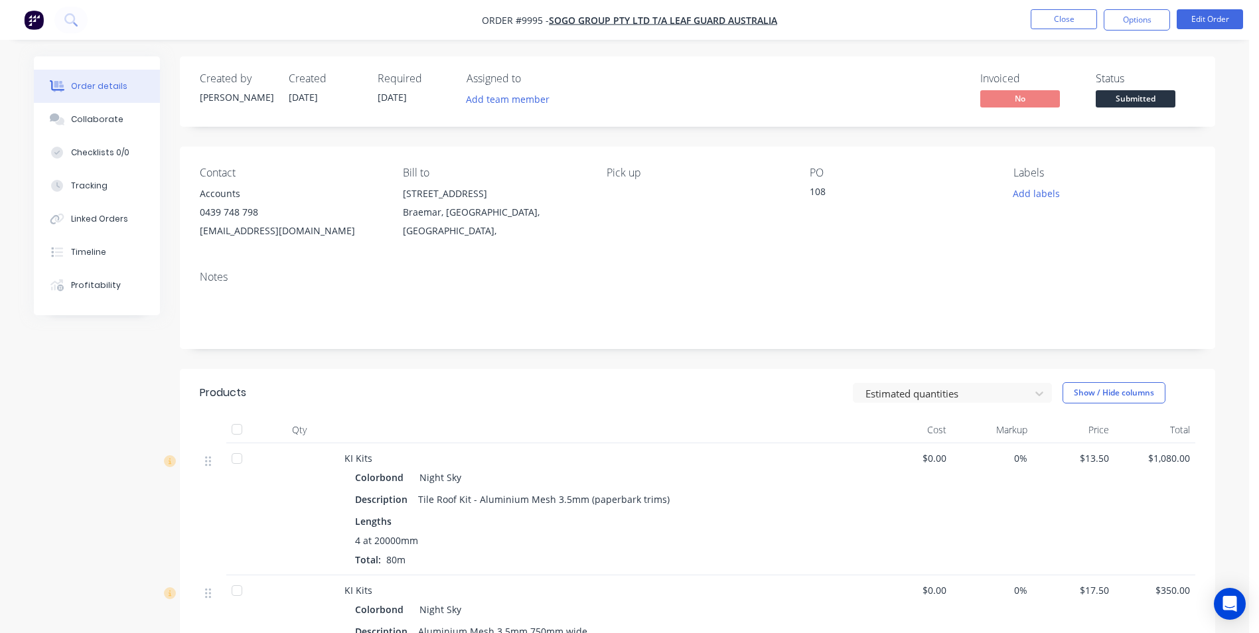
click at [46, 19] on button "button" at bounding box center [34, 19] width 28 height 21
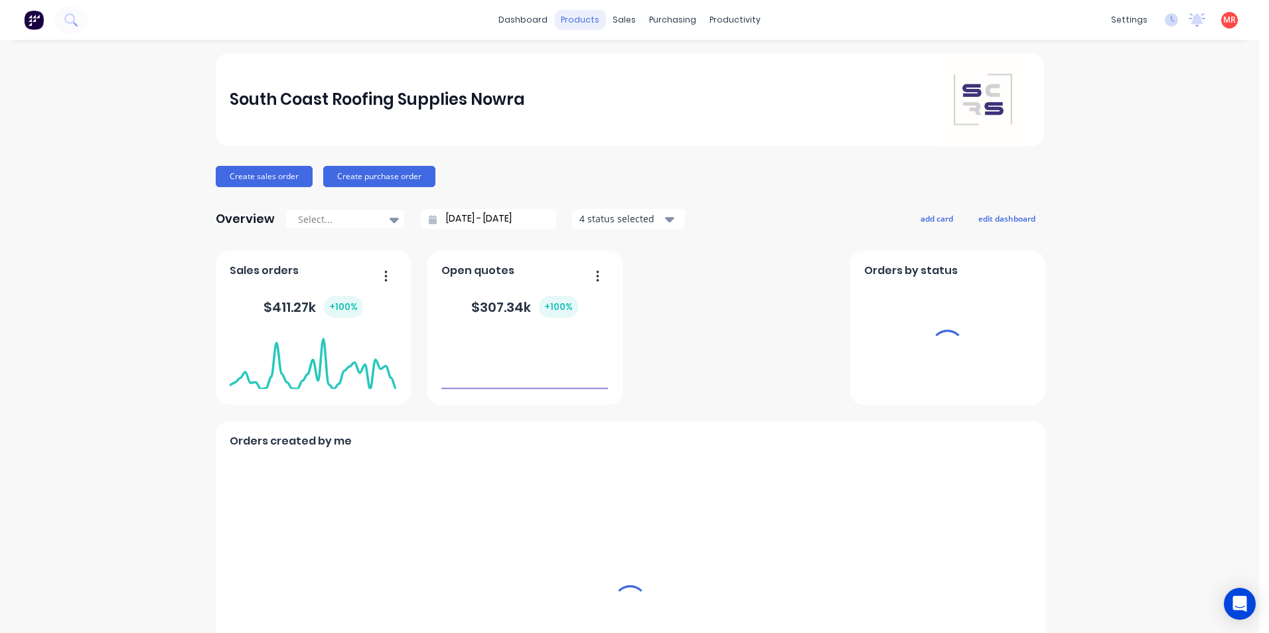
click at [567, 28] on div "products" at bounding box center [580, 20] width 52 height 20
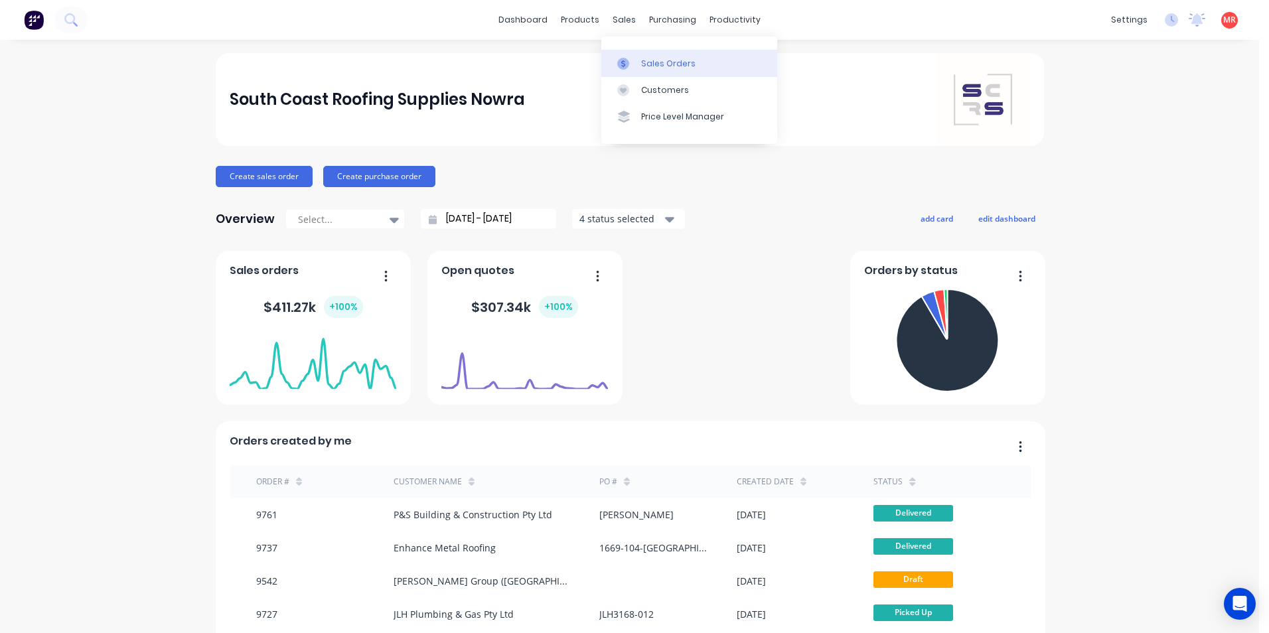
click at [629, 66] on div at bounding box center [627, 64] width 20 height 12
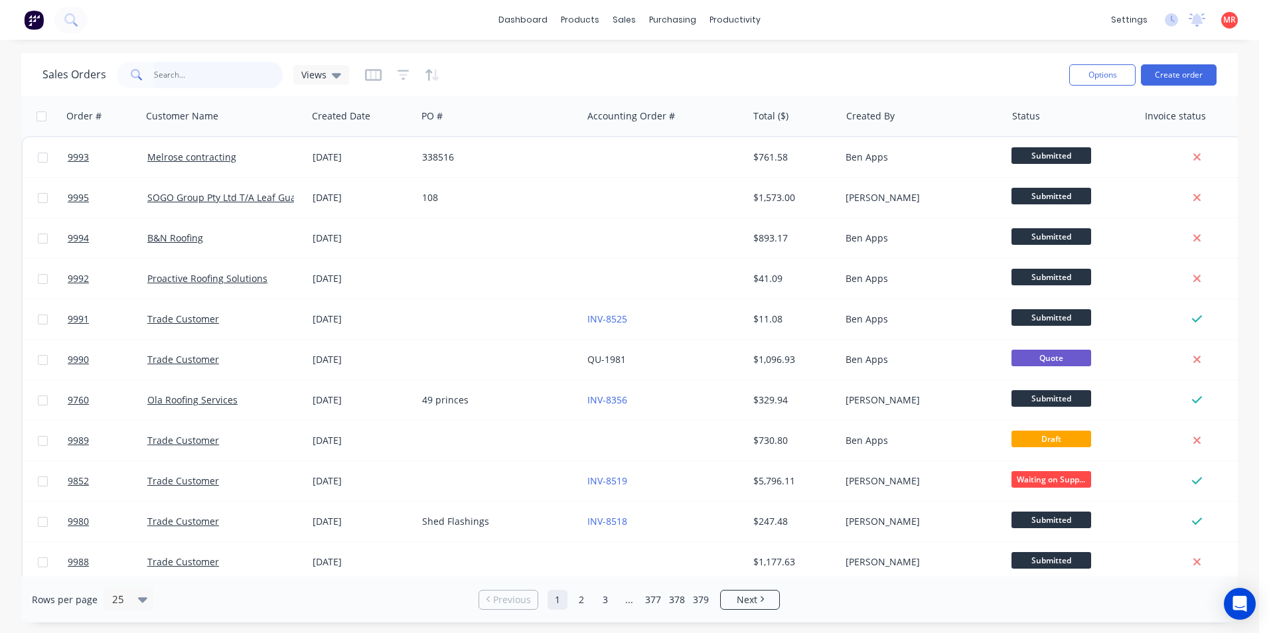
click at [211, 72] on input "text" at bounding box center [218, 75] width 129 height 27
type input "r"
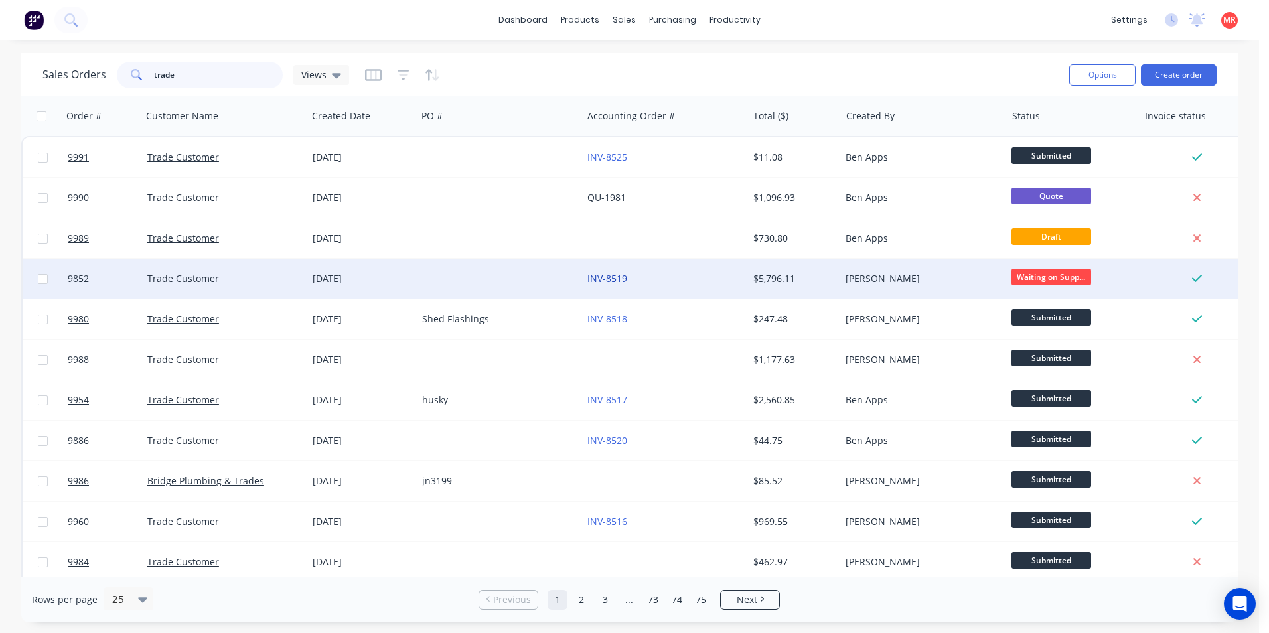
type input "trade"
click at [605, 278] on link "INV-8519" at bounding box center [607, 278] width 40 height 13
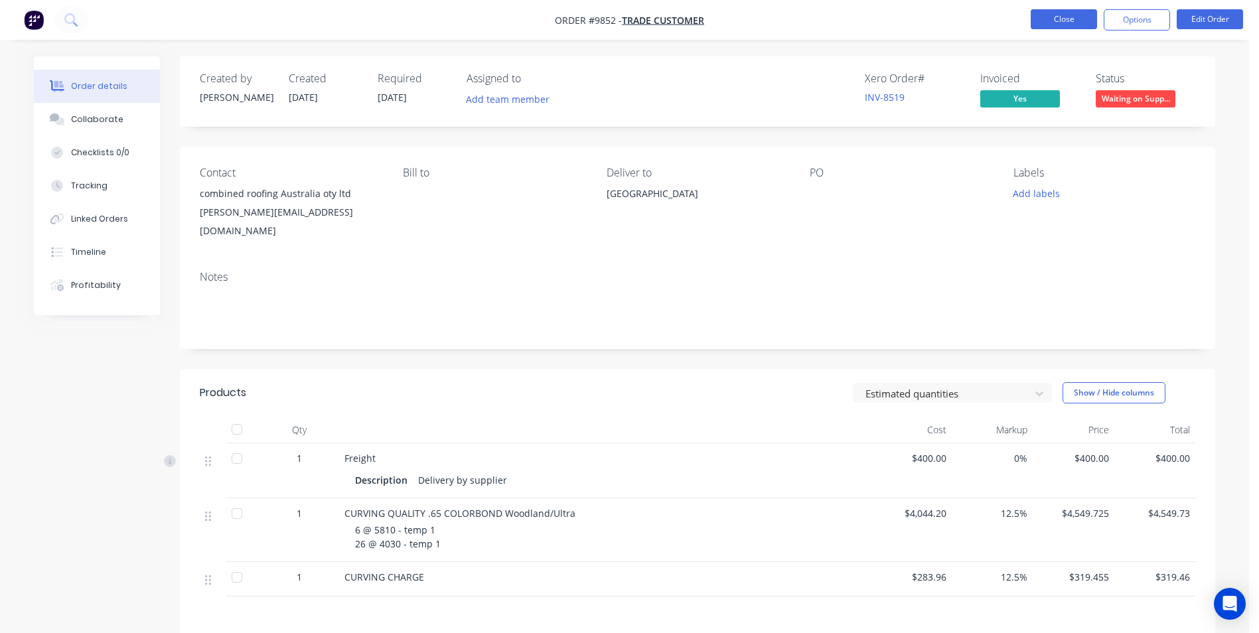
click at [1057, 14] on button "Close" at bounding box center [1064, 19] width 66 height 20
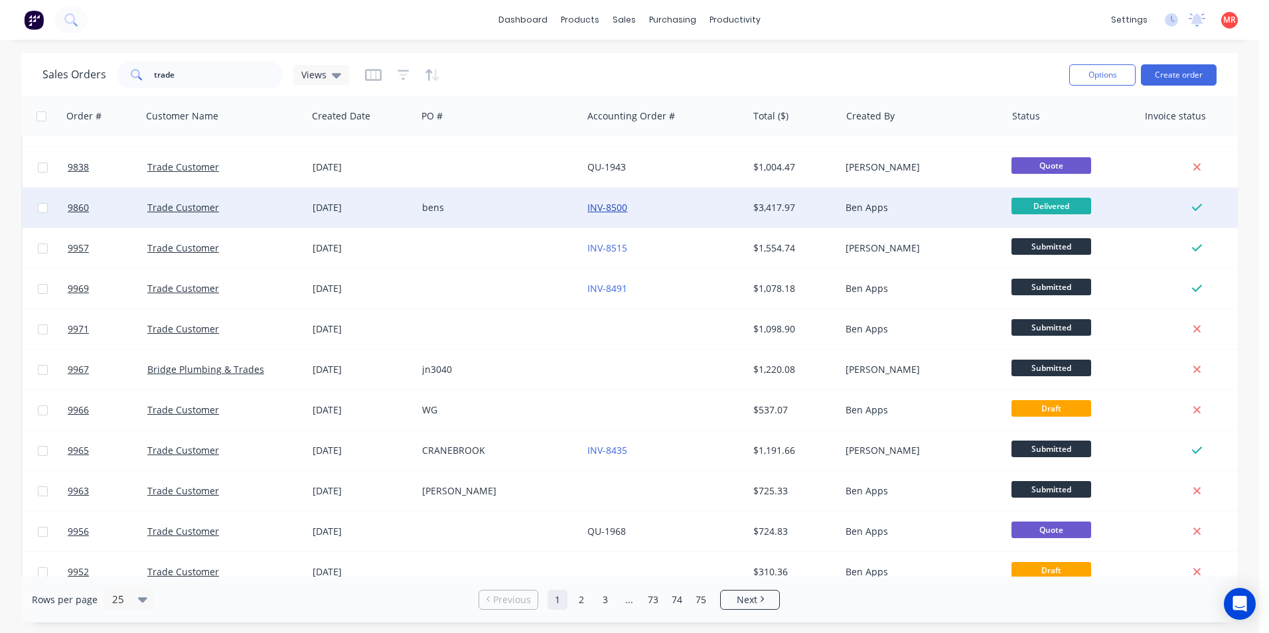
scroll to position [578, 0]
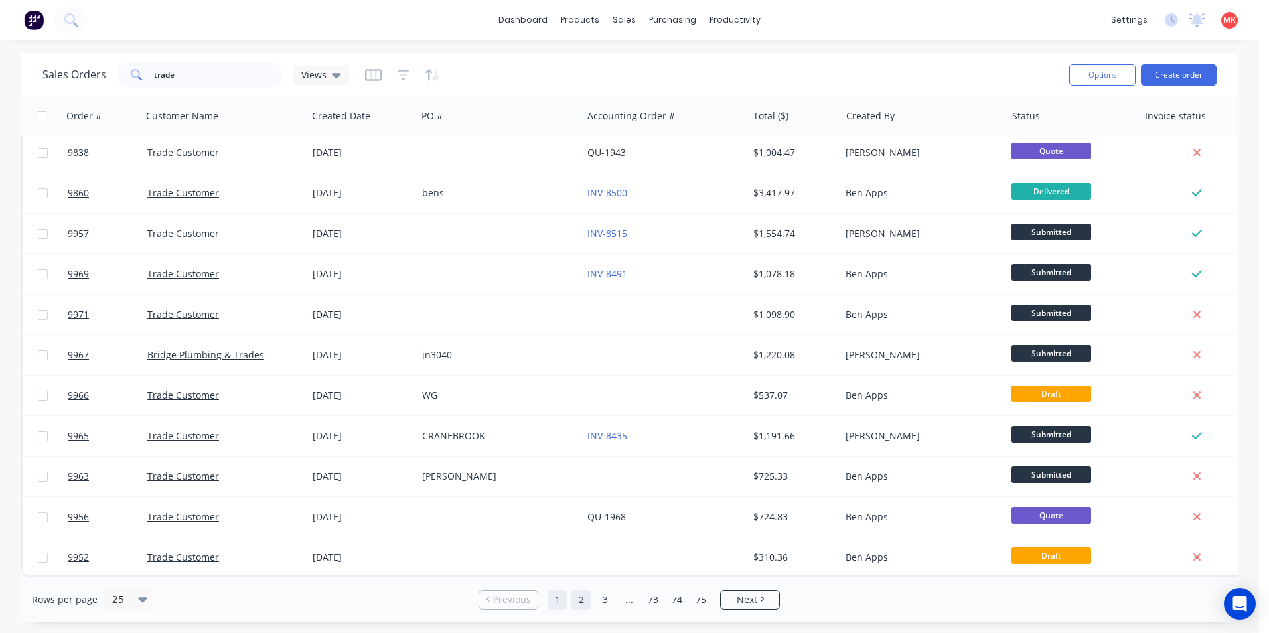
click at [579, 593] on link "2" at bounding box center [581, 600] width 20 height 20
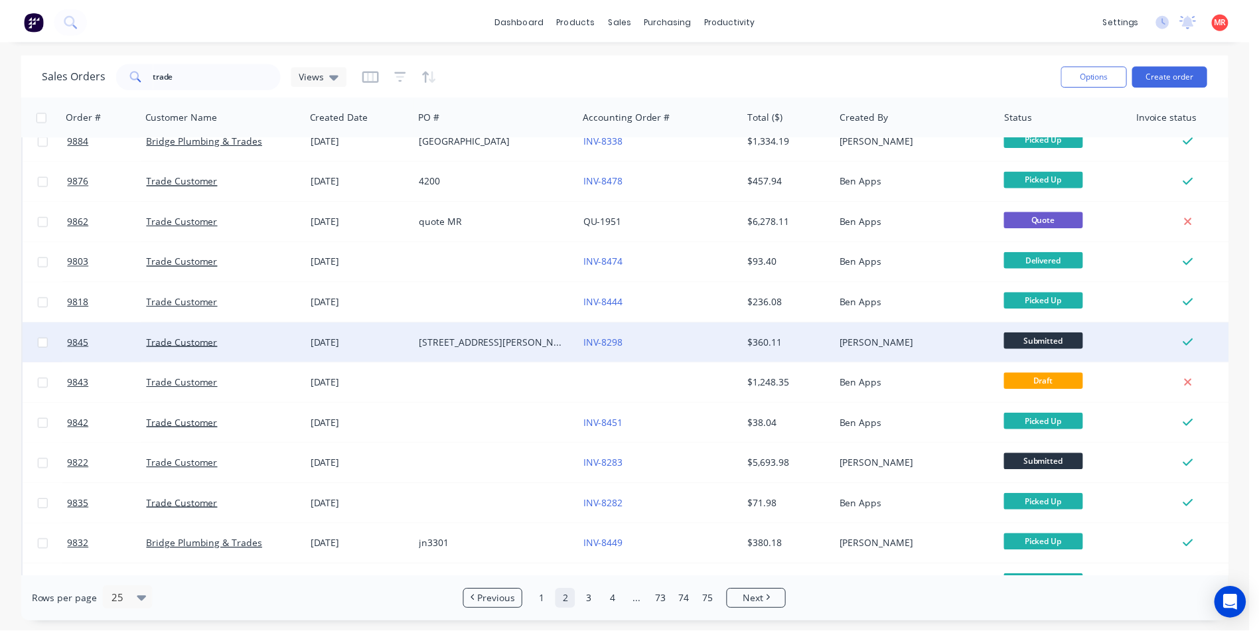
scroll to position [398, 0]
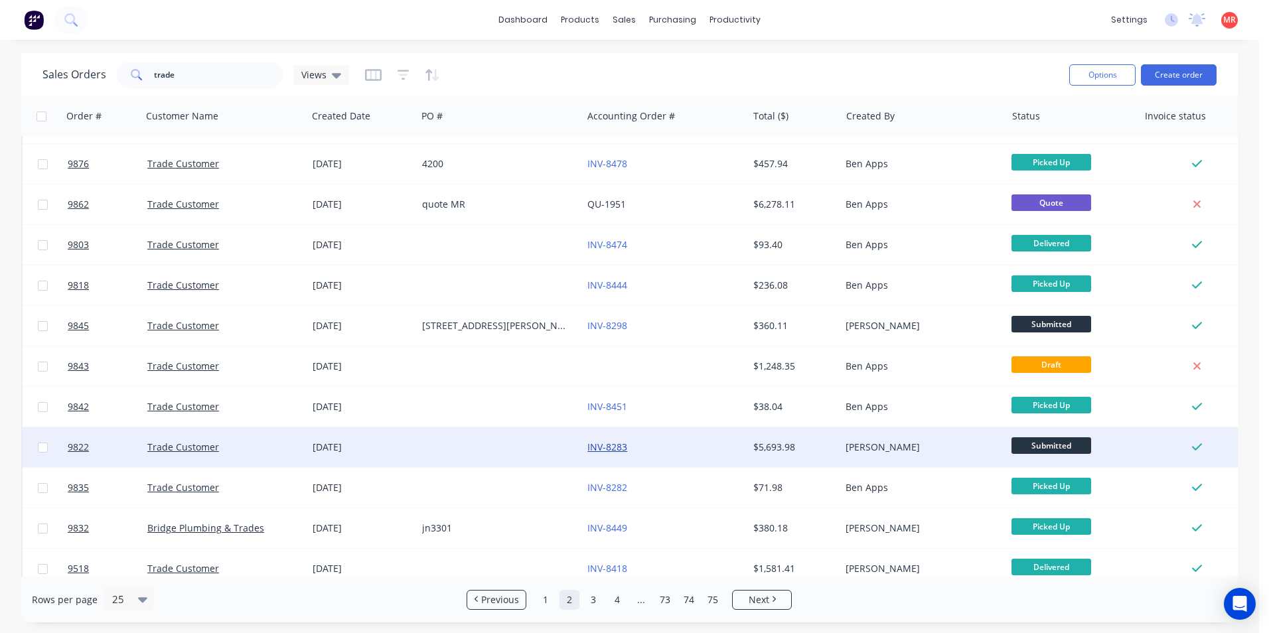
click at [602, 447] on link "INV-8283" at bounding box center [607, 447] width 40 height 13
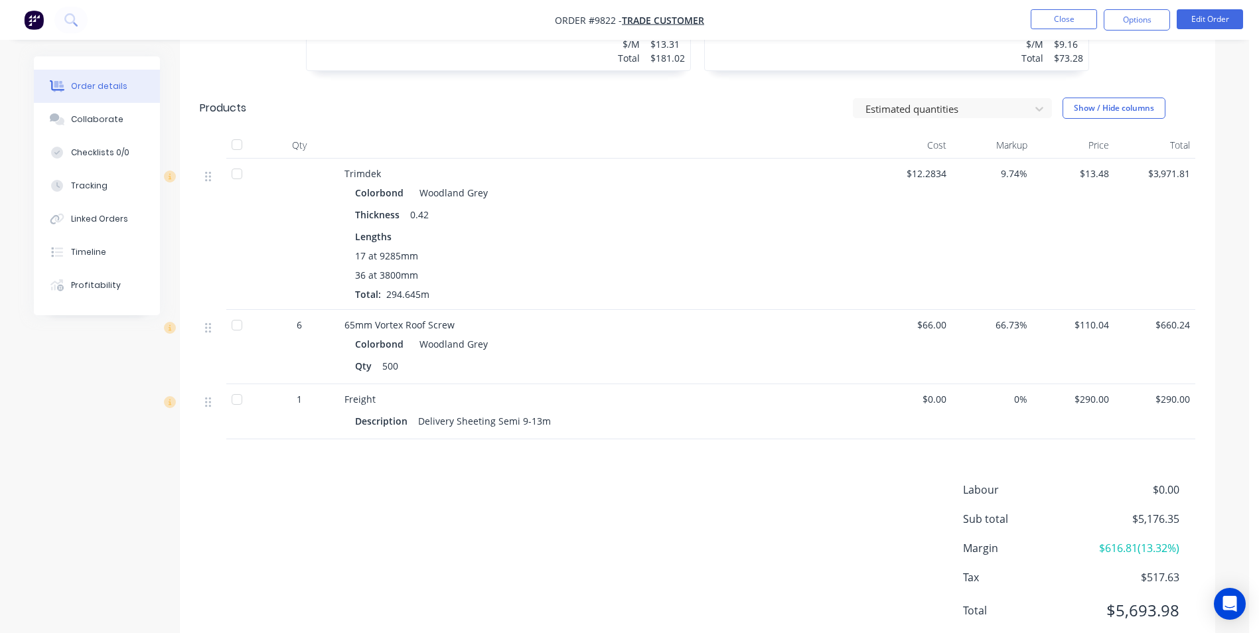
scroll to position [606, 0]
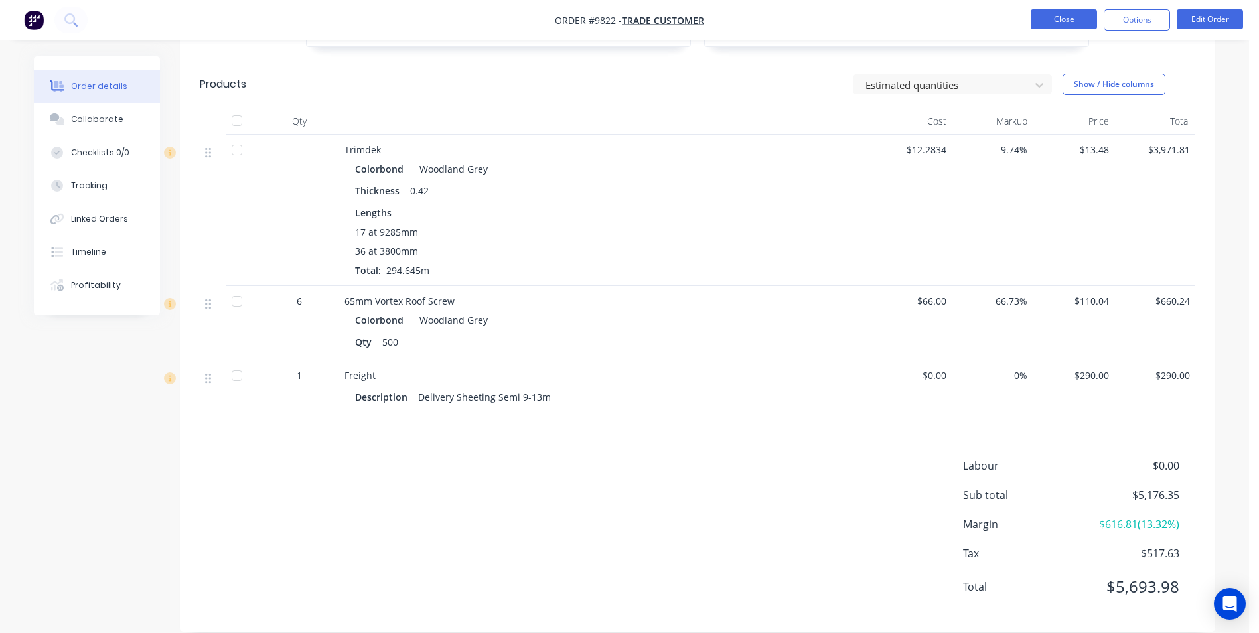
click at [1042, 23] on button "Close" at bounding box center [1064, 19] width 66 height 20
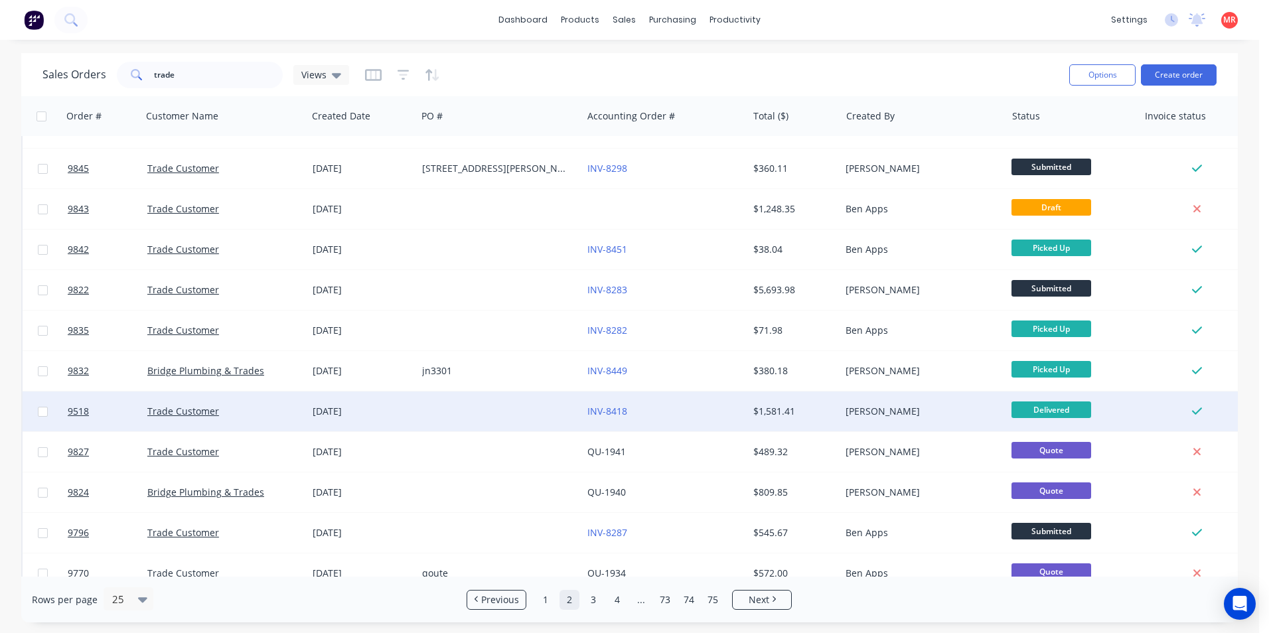
scroll to position [578, 0]
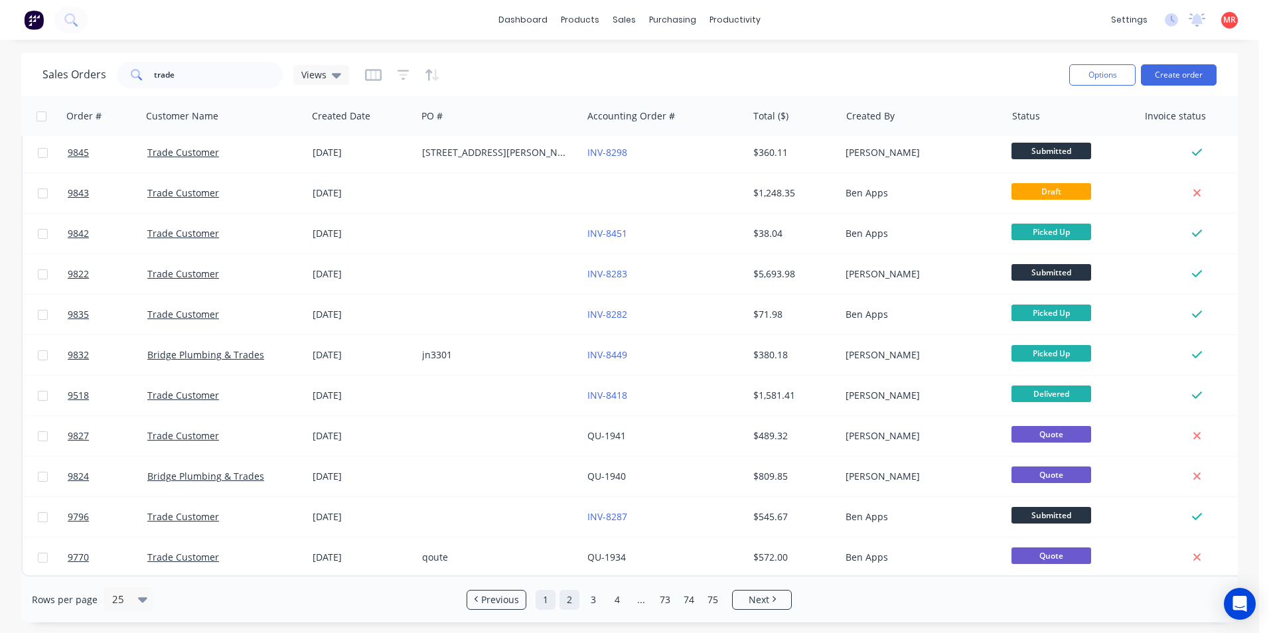
click at [553, 599] on link "1" at bounding box center [546, 600] width 20 height 20
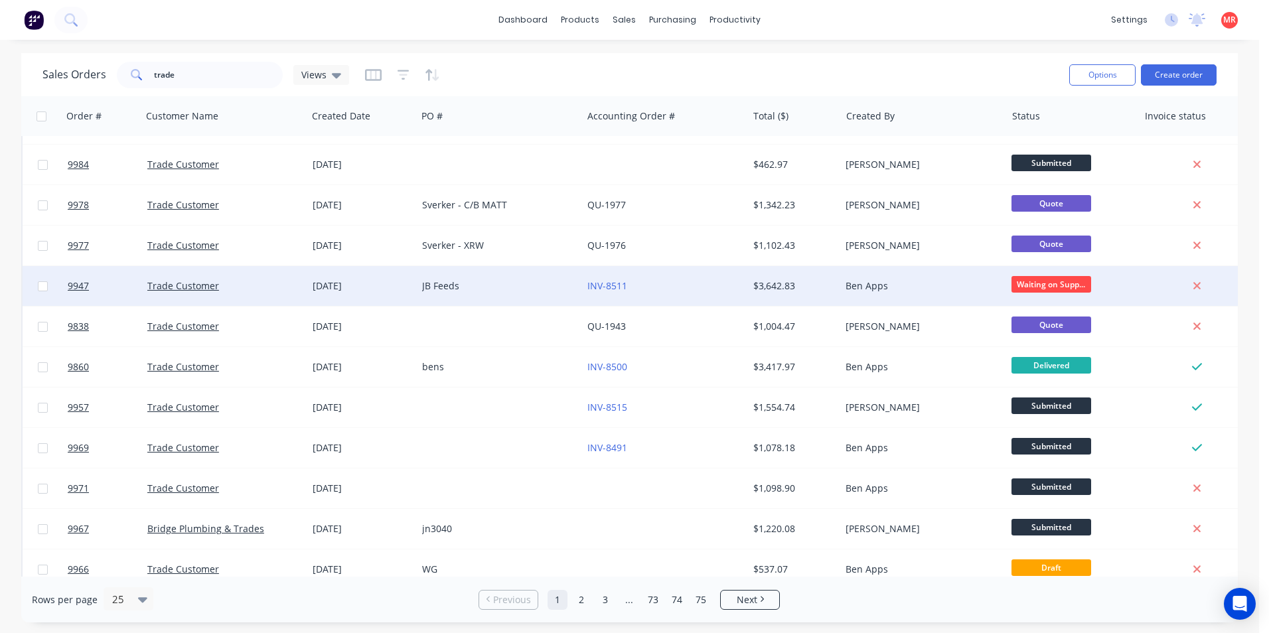
scroll to position [398, 0]
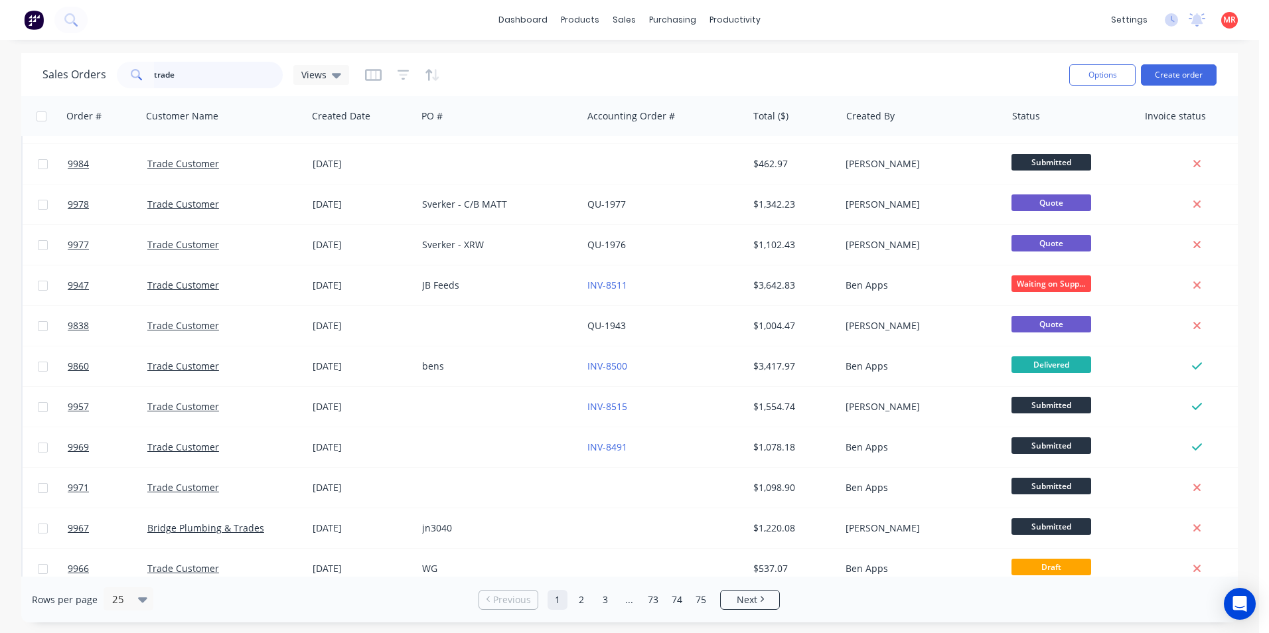
click at [206, 80] on input "trade" at bounding box center [218, 75] width 129 height 27
type input "t"
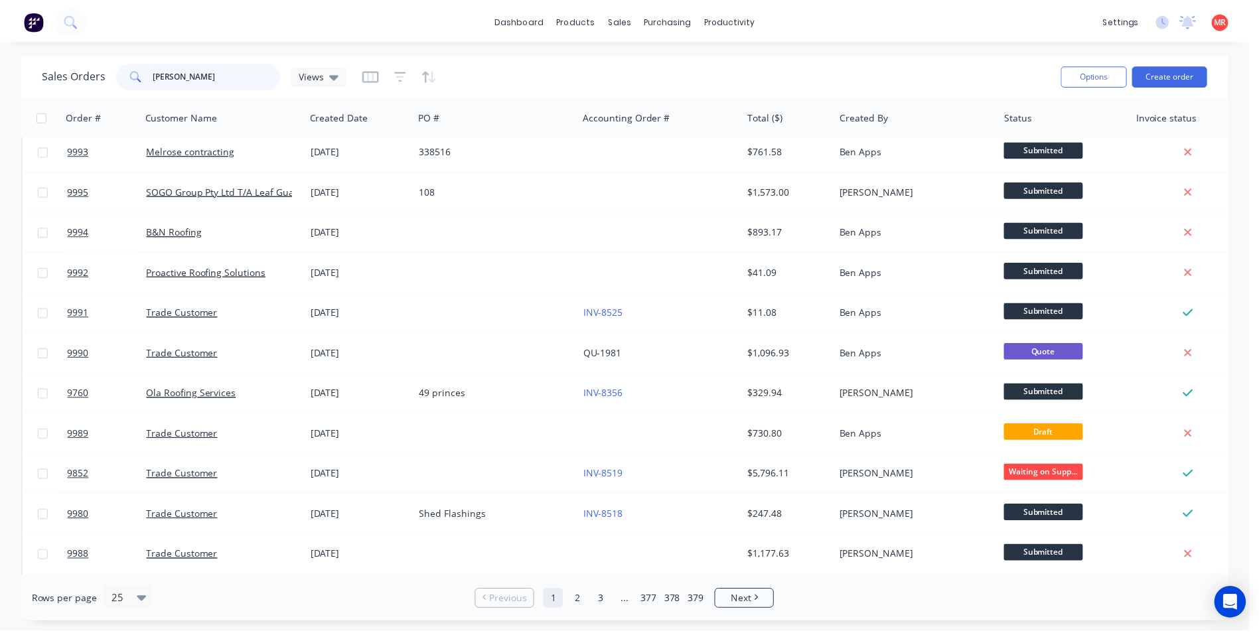
scroll to position [0, 0]
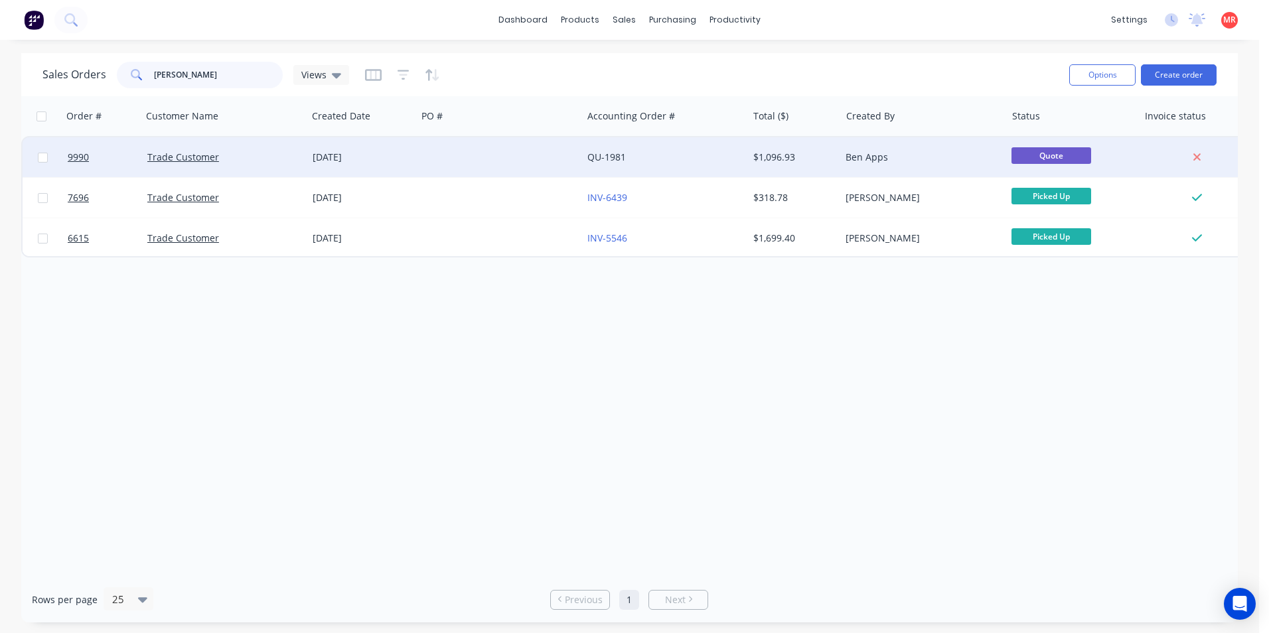
type input "[PERSON_NAME]"
click at [259, 161] on div "Trade Customer" at bounding box center [220, 157] width 147 height 13
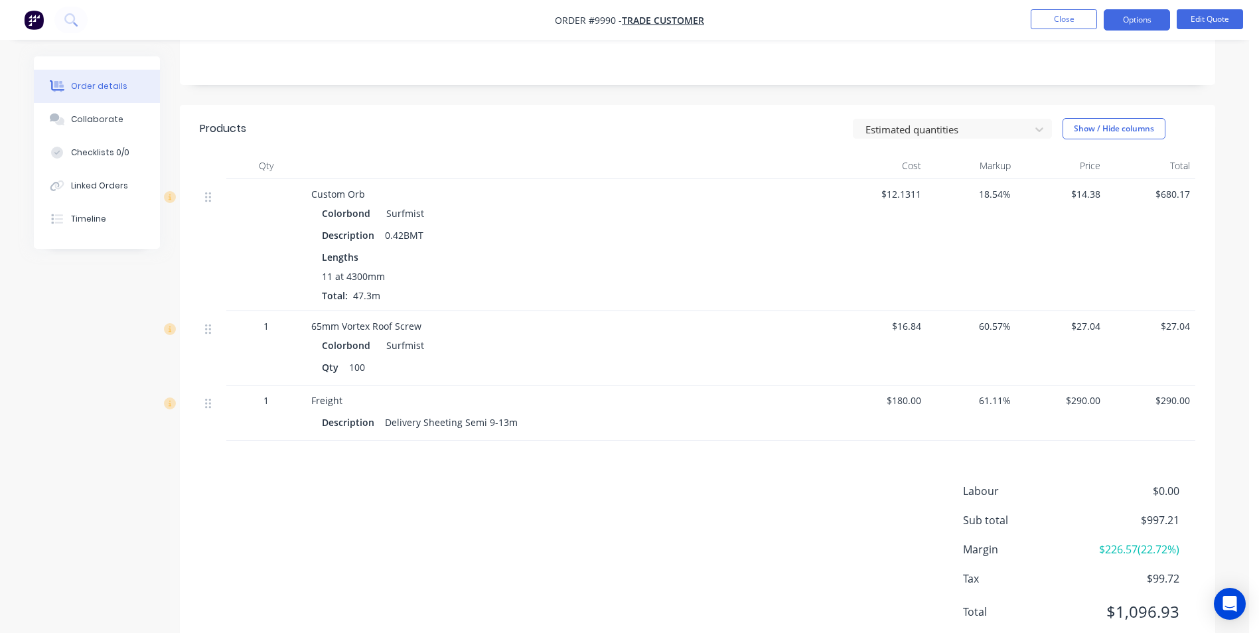
scroll to position [265, 0]
click at [1195, 23] on button "Edit Quote" at bounding box center [1210, 19] width 66 height 20
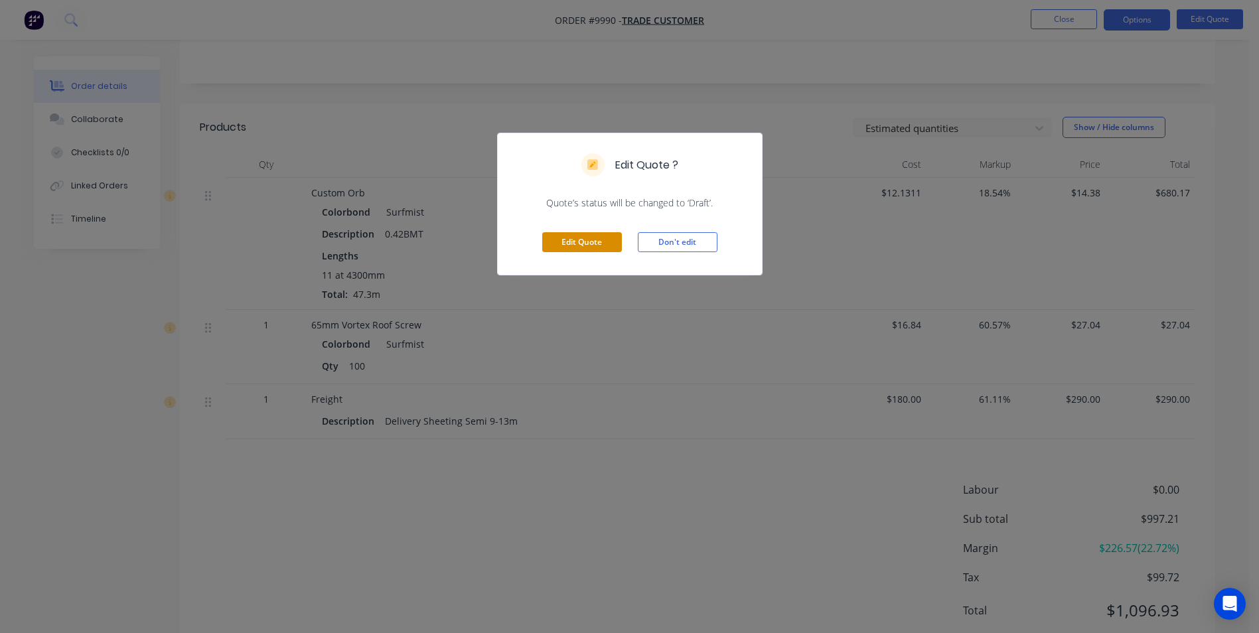
click at [591, 249] on button "Edit Quote" at bounding box center [582, 242] width 80 height 20
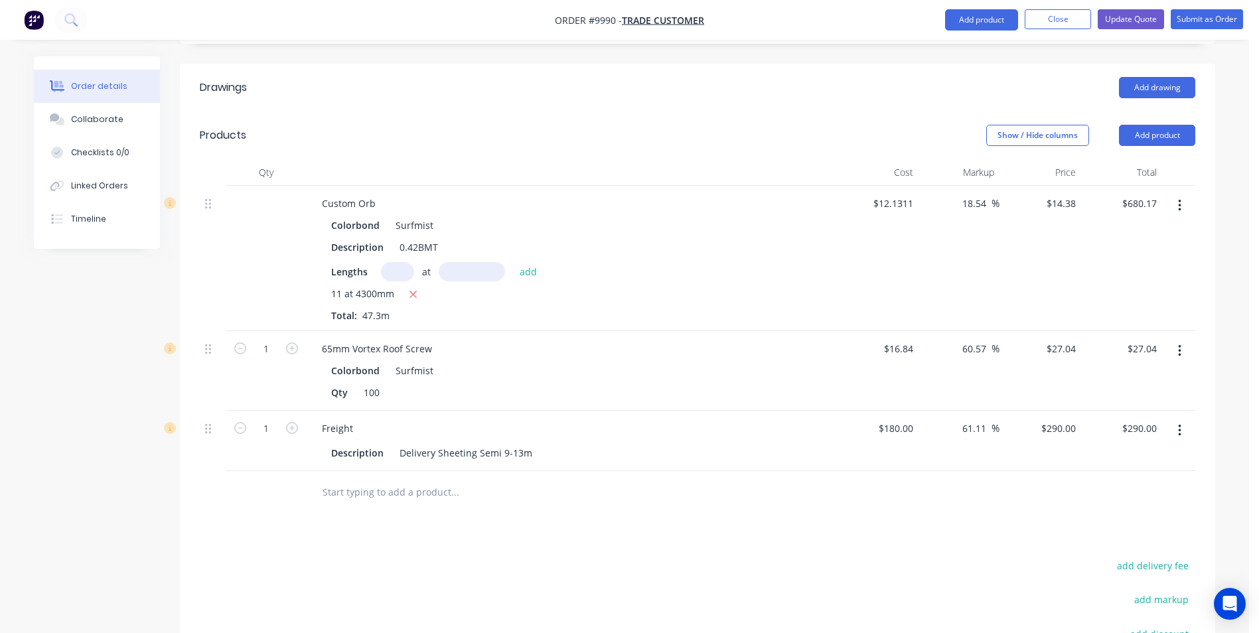
scroll to position [465, 0]
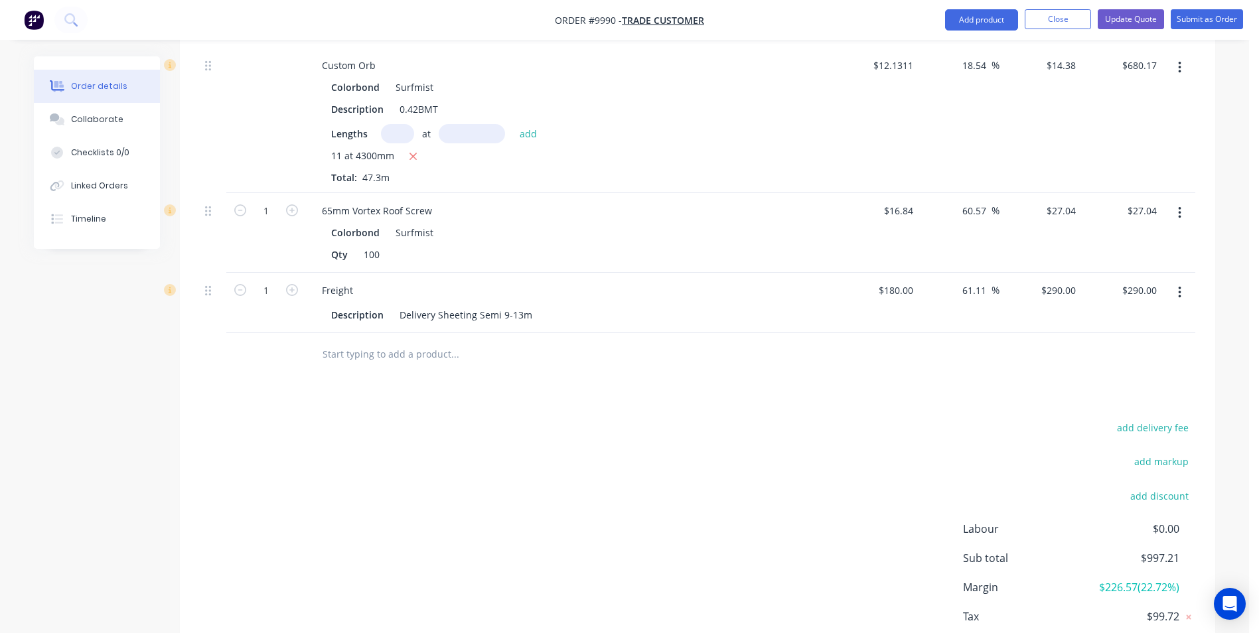
click at [1177, 281] on button "button" at bounding box center [1179, 293] width 31 height 24
click at [1090, 398] on div "Delete" at bounding box center [1132, 407] width 102 height 19
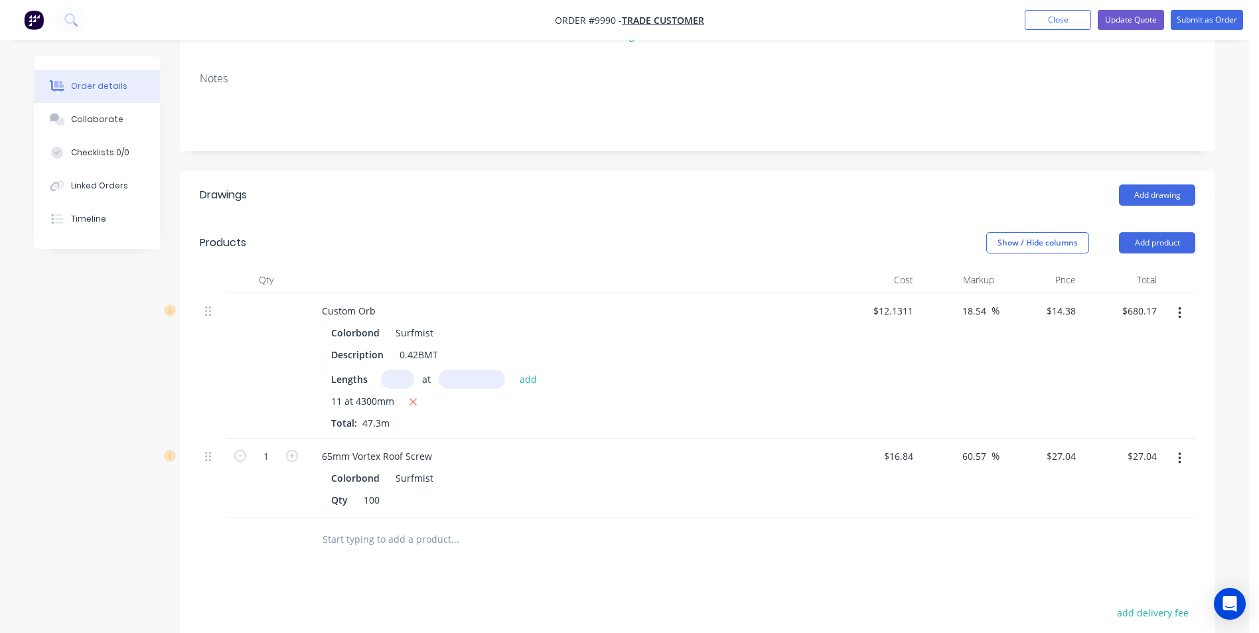
scroll to position [66, 0]
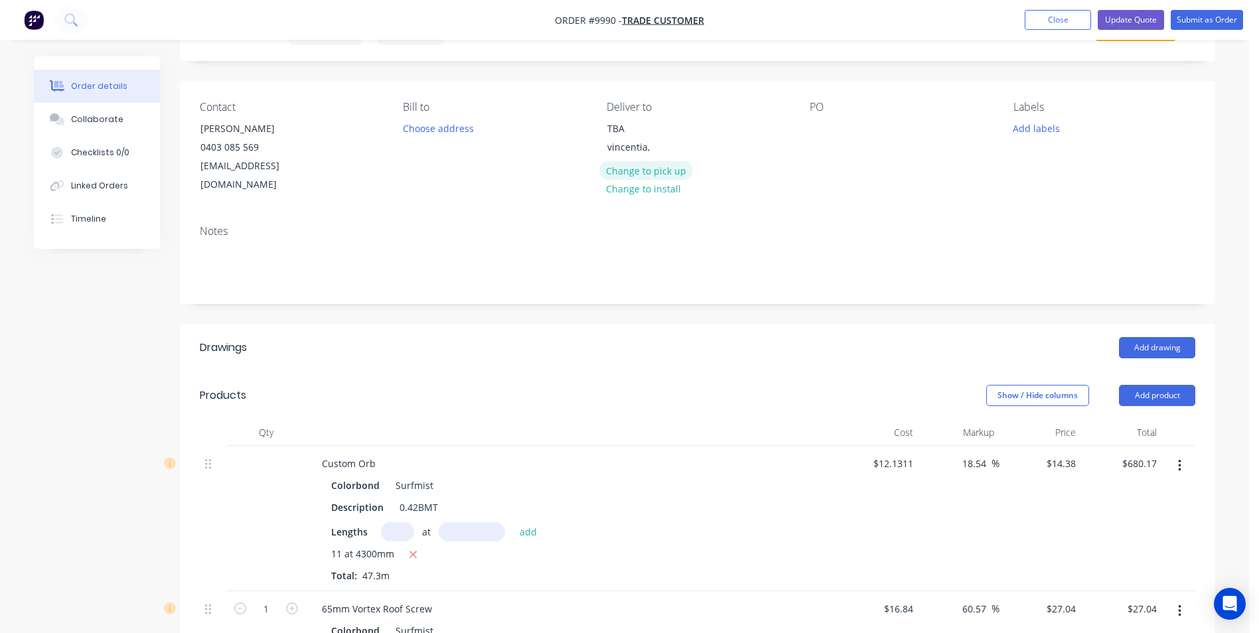
click at [632, 167] on button "Change to pick up" at bounding box center [646, 170] width 94 height 18
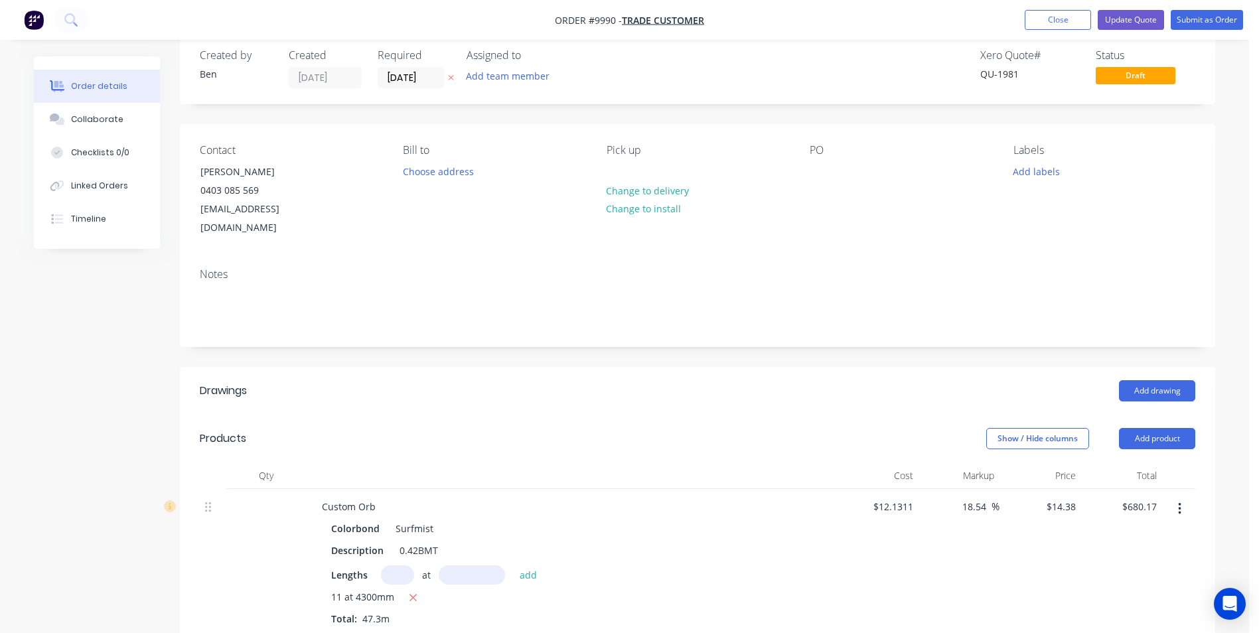
scroll to position [0, 0]
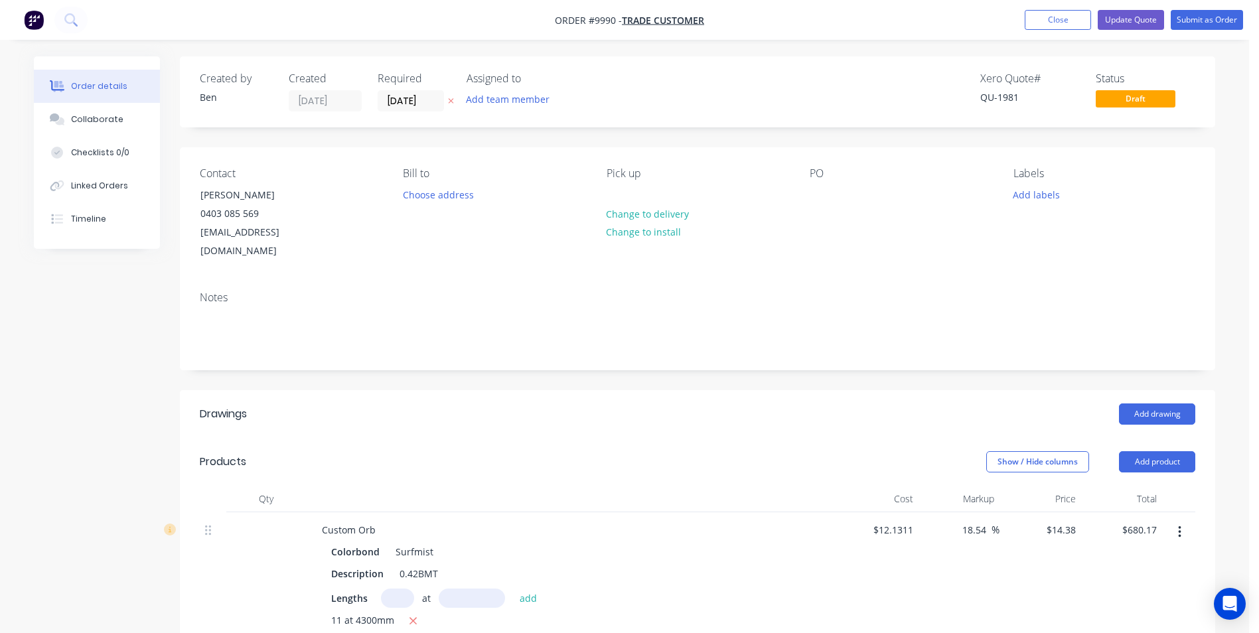
click at [1187, 31] on nav "Order #9990 - Trade Customer Add product Close Update Quote Submit as Order" at bounding box center [629, 20] width 1259 height 40
click at [1187, 29] on button "Submit as Order" at bounding box center [1207, 20] width 72 height 20
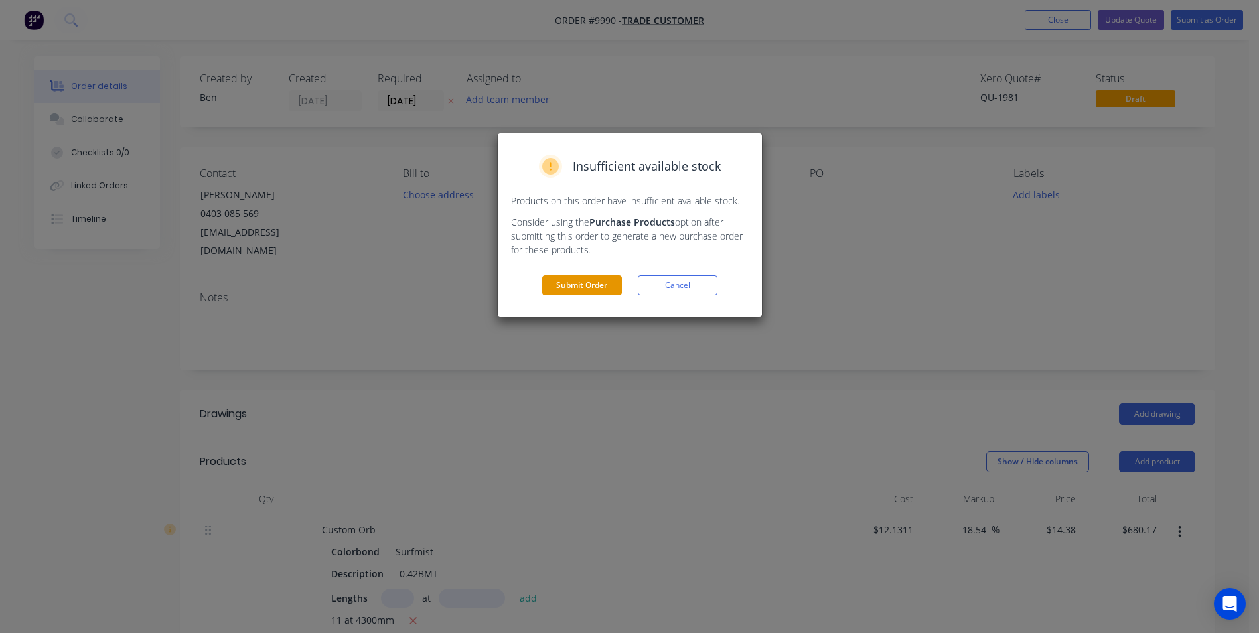
click at [607, 288] on button "Submit Order" at bounding box center [582, 285] width 80 height 20
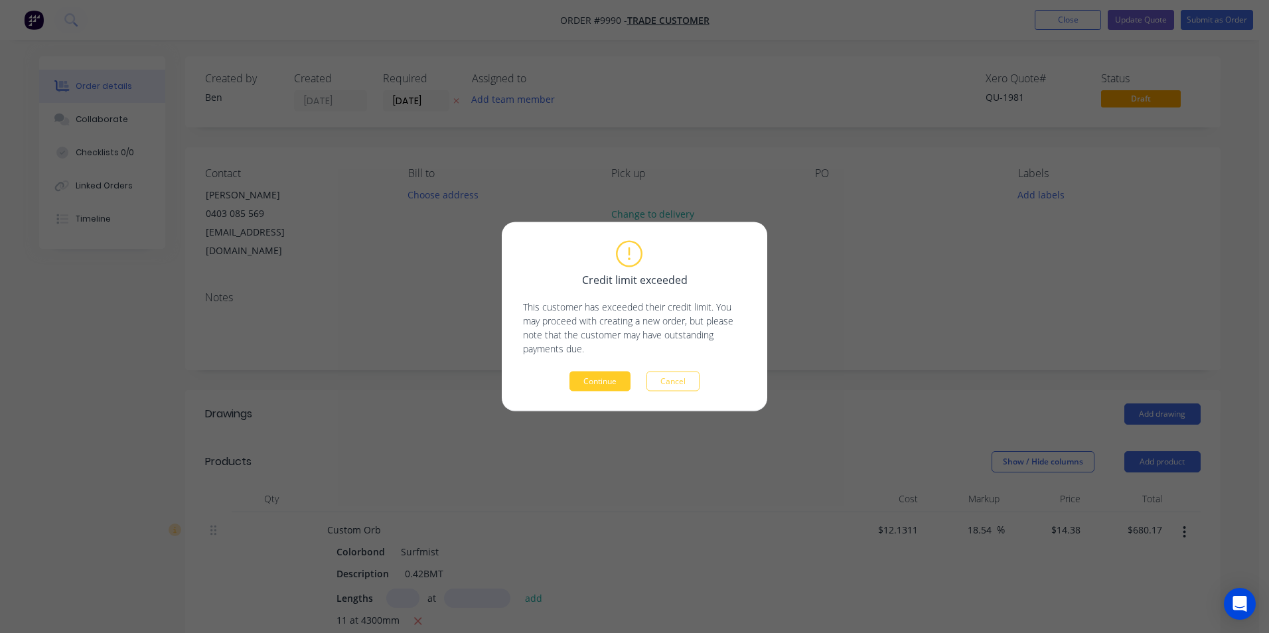
click at [626, 373] on button "Continue" at bounding box center [599, 382] width 61 height 20
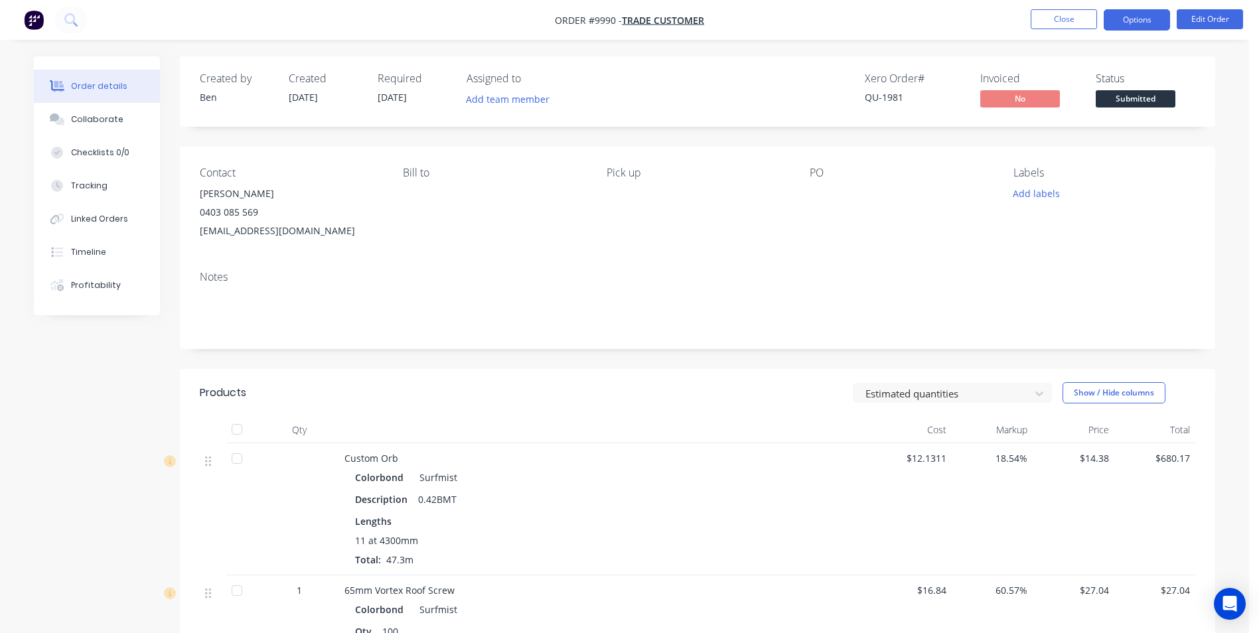
click at [1140, 25] on button "Options" at bounding box center [1137, 19] width 66 height 21
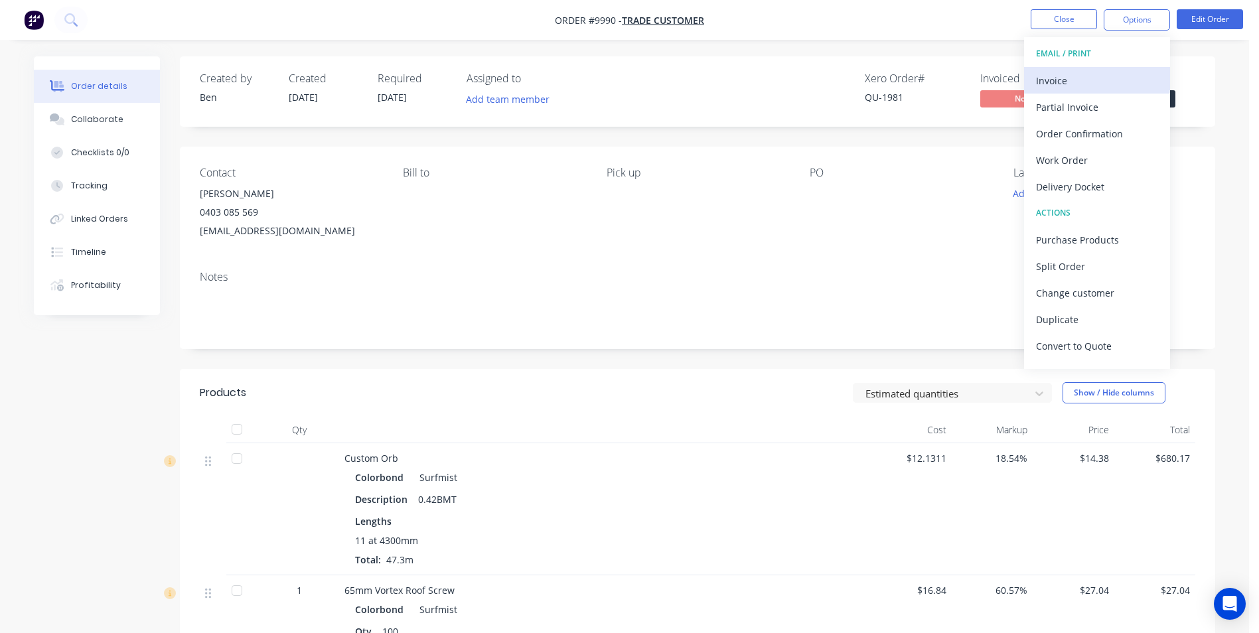
click at [1077, 79] on div "Invoice" at bounding box center [1097, 80] width 122 height 19
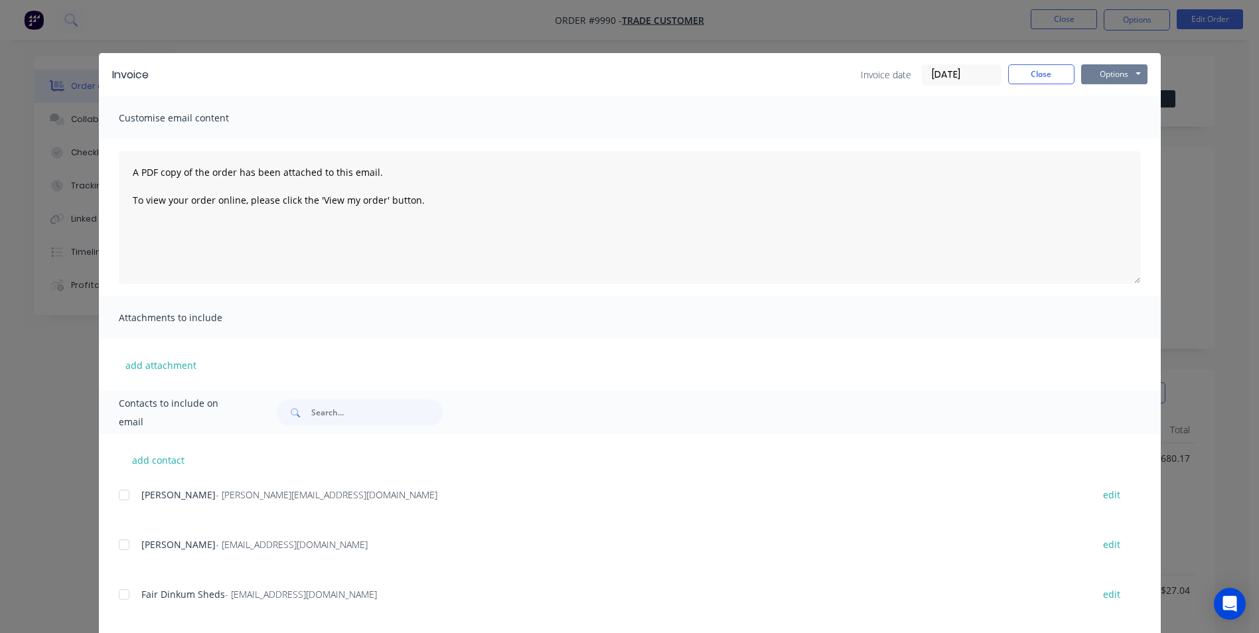
click at [1084, 72] on button "Options" at bounding box center [1114, 74] width 66 height 20
click at [1086, 119] on button "Print" at bounding box center [1123, 120] width 85 height 22
click at [1060, 69] on button "Close" at bounding box center [1041, 74] width 66 height 20
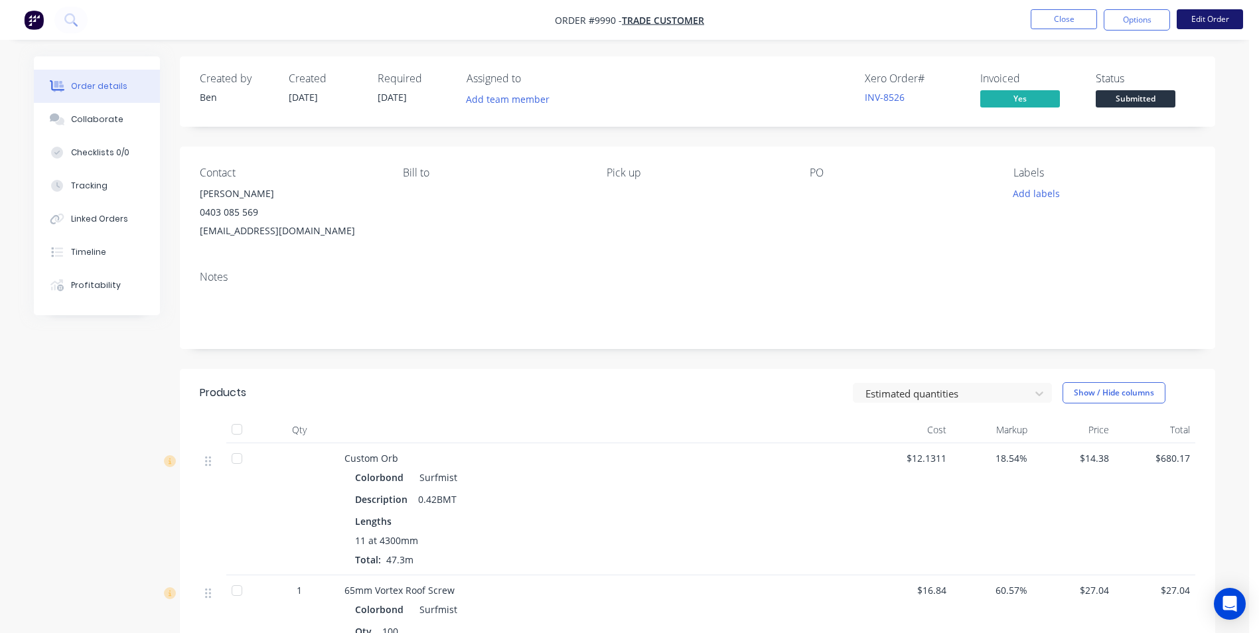
click at [1208, 23] on button "Edit Order" at bounding box center [1210, 19] width 66 height 20
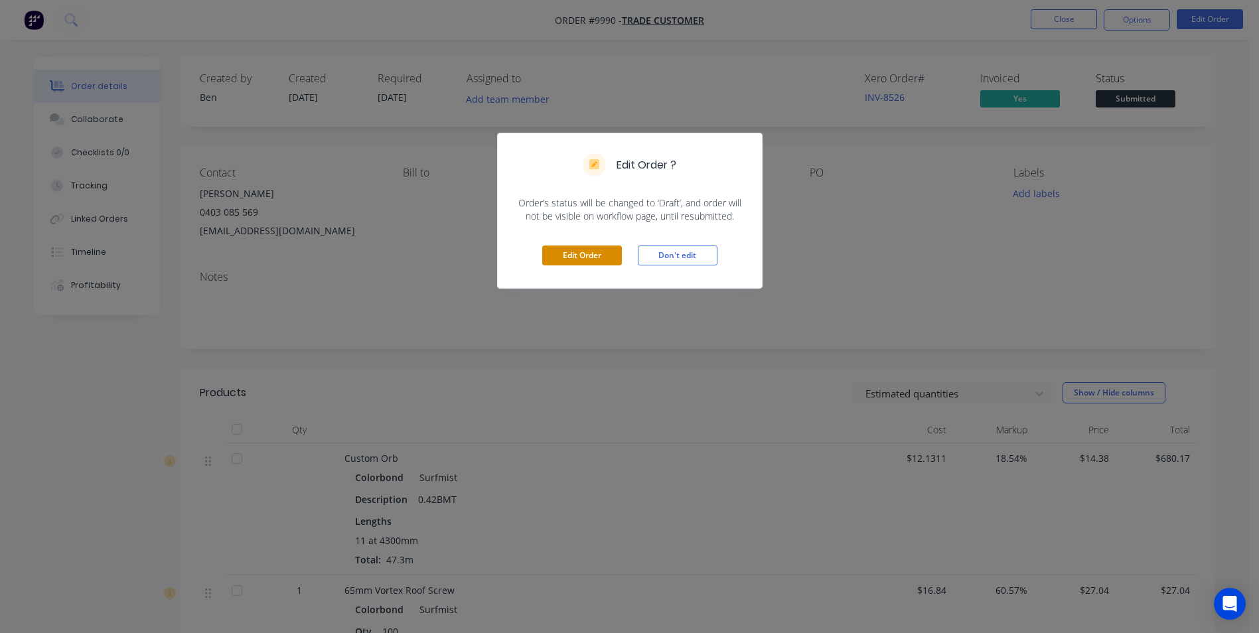
click at [561, 252] on button "Edit Order" at bounding box center [582, 256] width 80 height 20
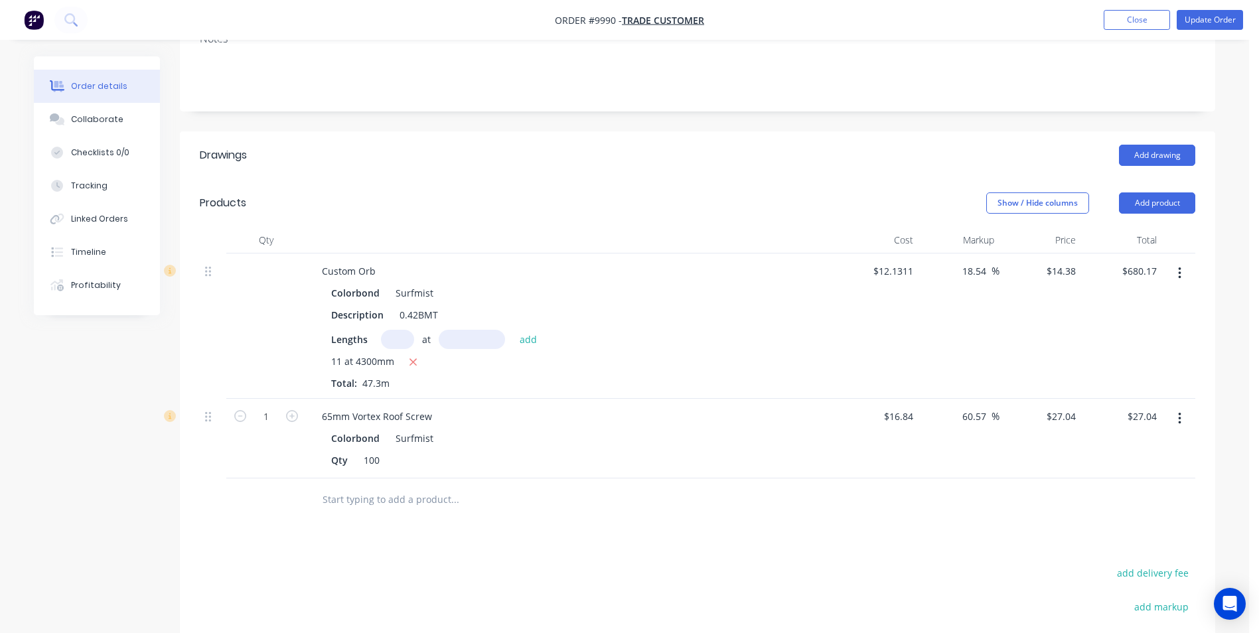
scroll to position [265, 0]
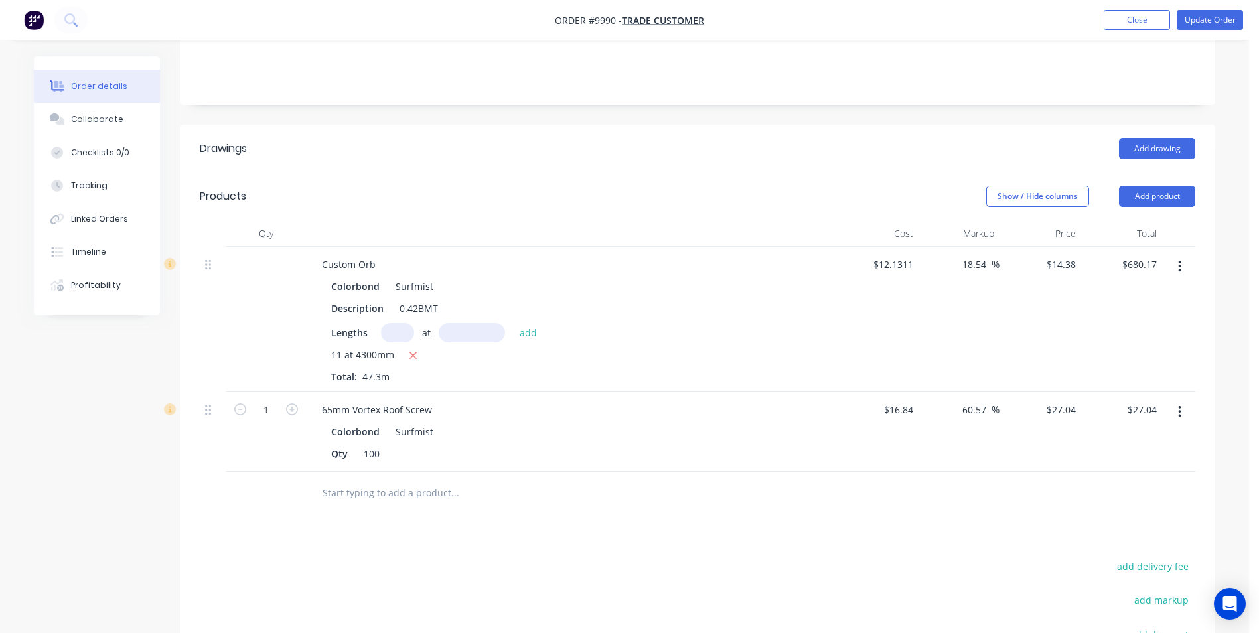
click at [1183, 255] on button "button" at bounding box center [1179, 267] width 31 height 24
click at [1092, 292] on div "Edit" at bounding box center [1132, 301] width 102 height 19
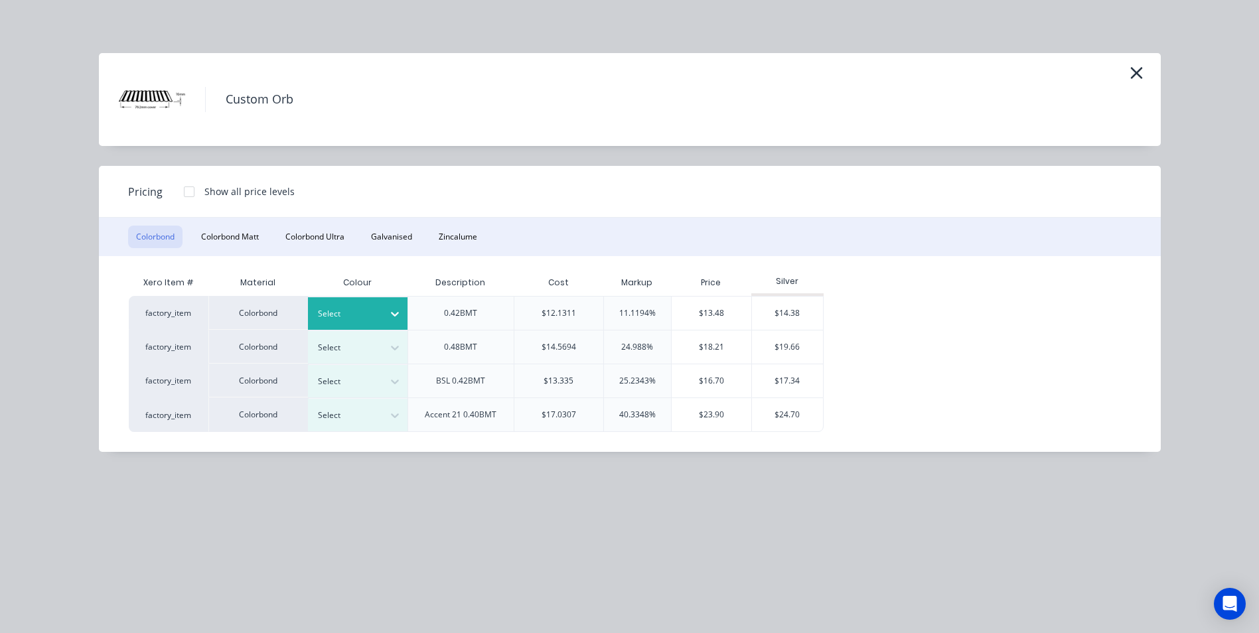
click at [372, 315] on div at bounding box center [348, 314] width 60 height 15
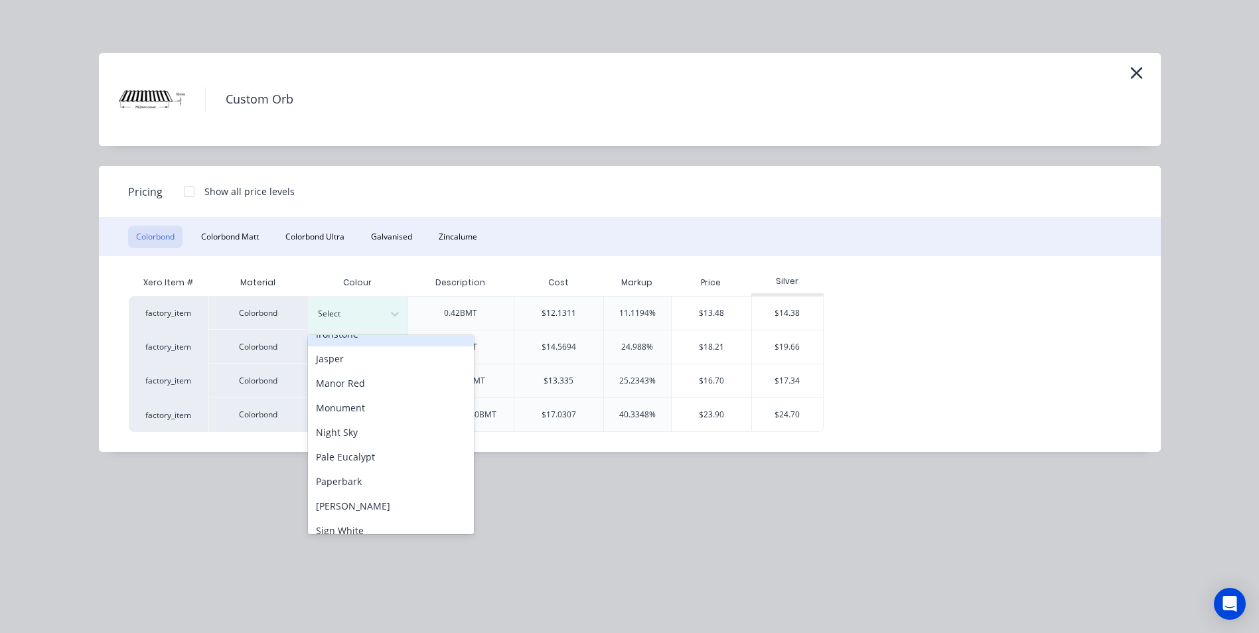
scroll to position [398, 0]
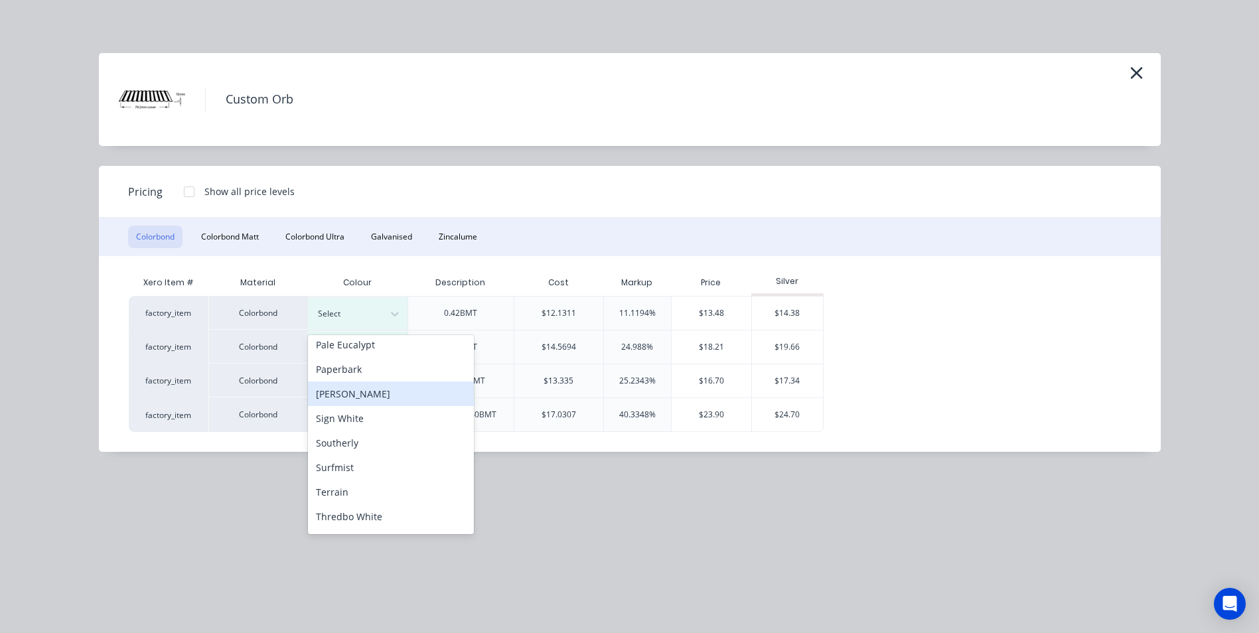
click at [372, 400] on div "[PERSON_NAME]" at bounding box center [391, 394] width 166 height 25
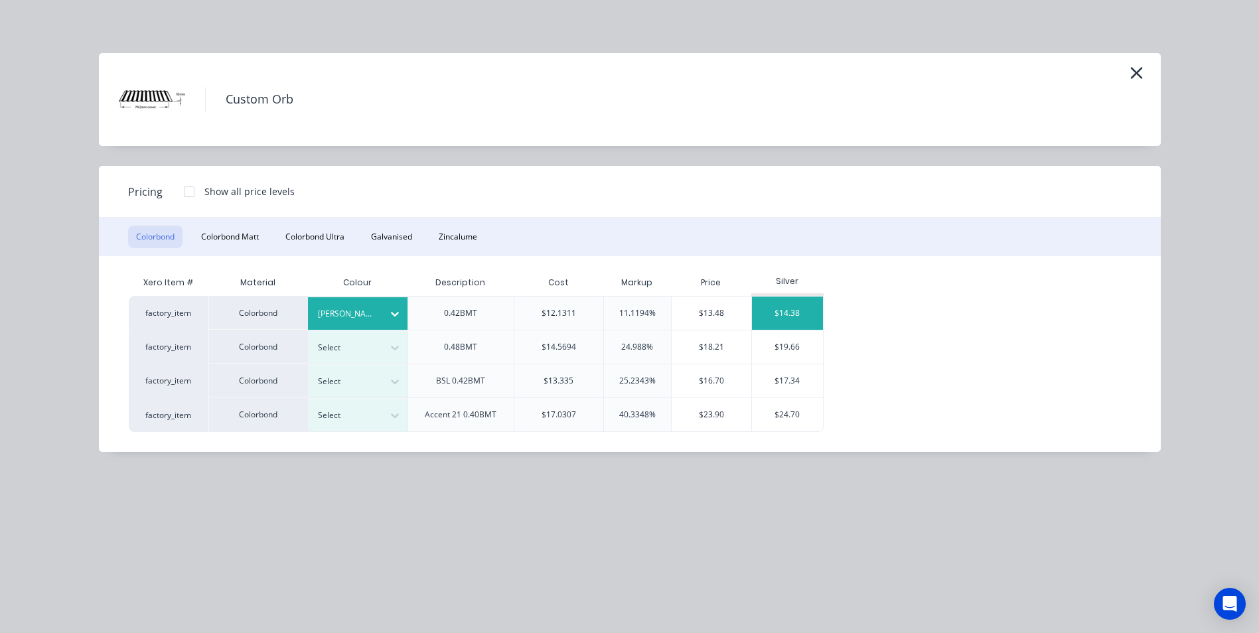
click at [757, 305] on div "$14.38" at bounding box center [787, 313] width 71 height 33
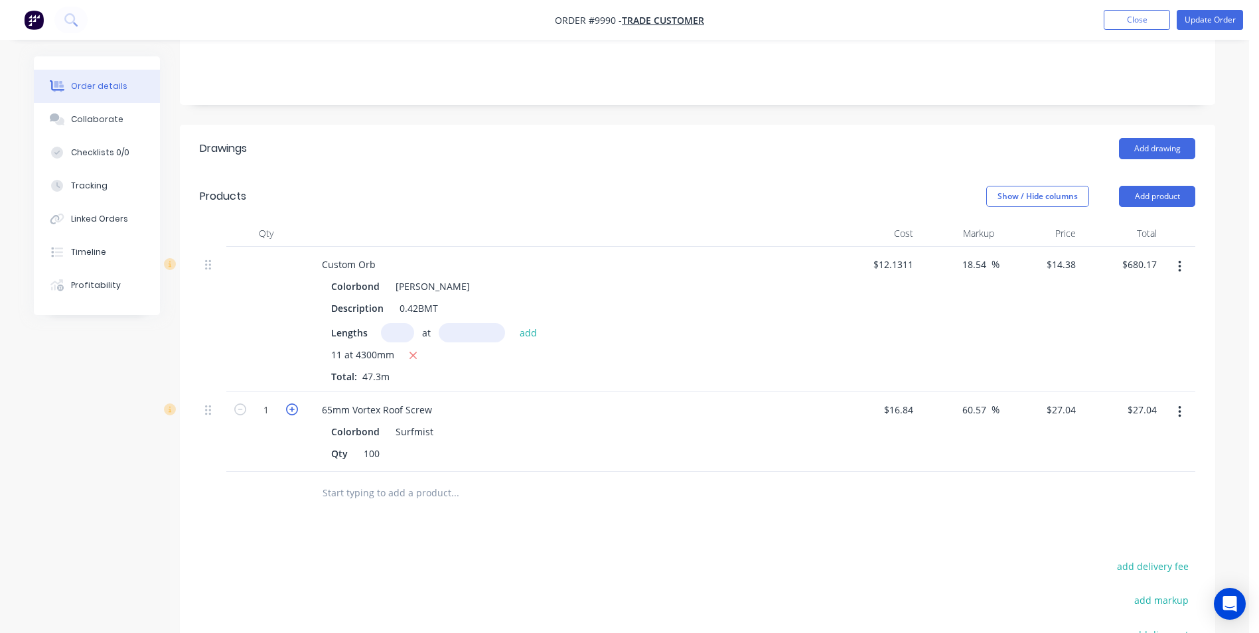
click at [295, 403] on icon "button" at bounding box center [292, 409] width 12 height 12
type input "2"
type input "$54.08"
click at [293, 403] on icon "button" at bounding box center [292, 409] width 12 height 12
type input "3"
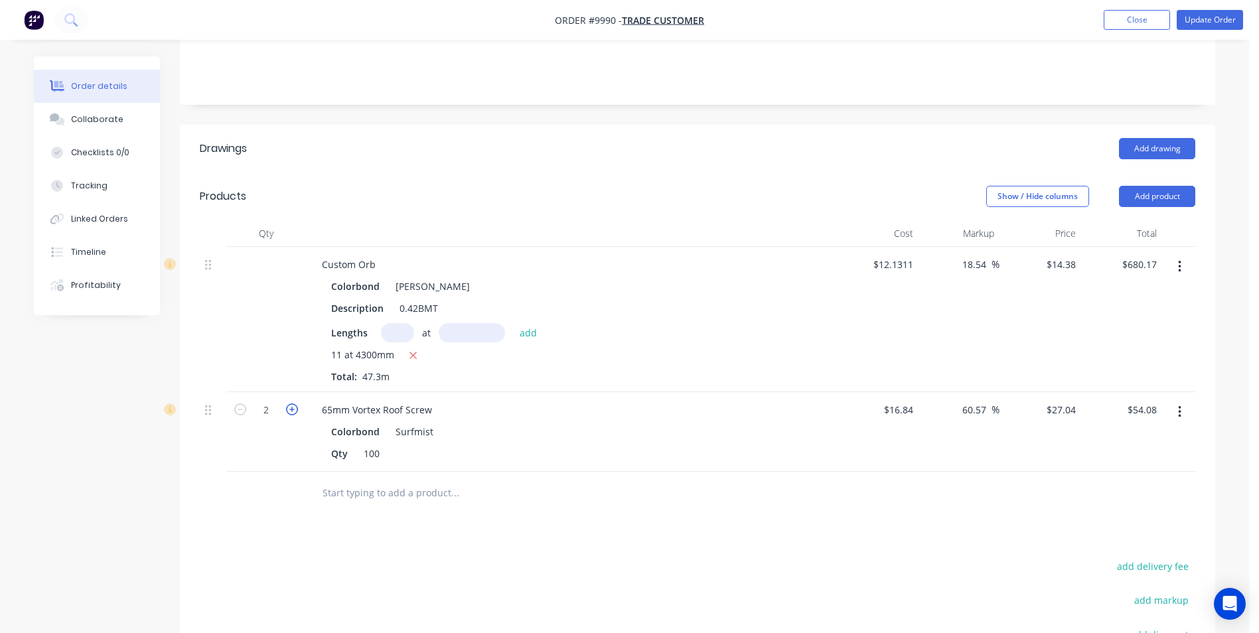
type input "$81.12"
click at [241, 403] on icon "button" at bounding box center [240, 409] width 12 height 12
type input "2"
type input "$54.08"
click at [241, 403] on icon "button" at bounding box center [240, 409] width 12 height 12
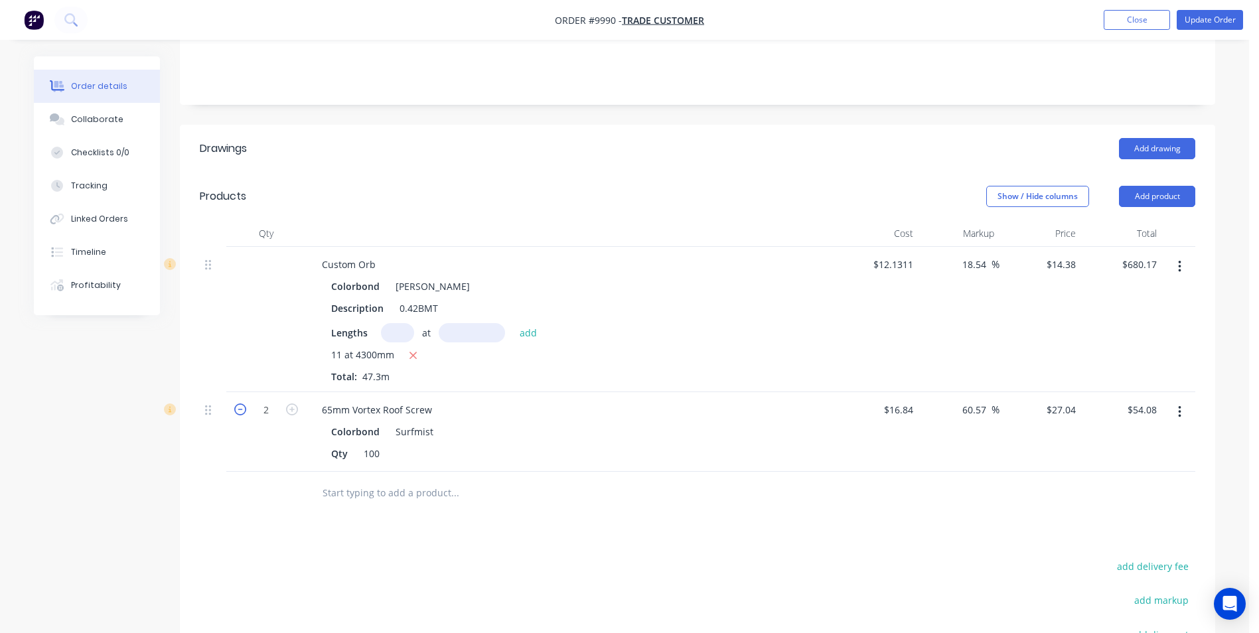
type input "1"
type input "$27.04"
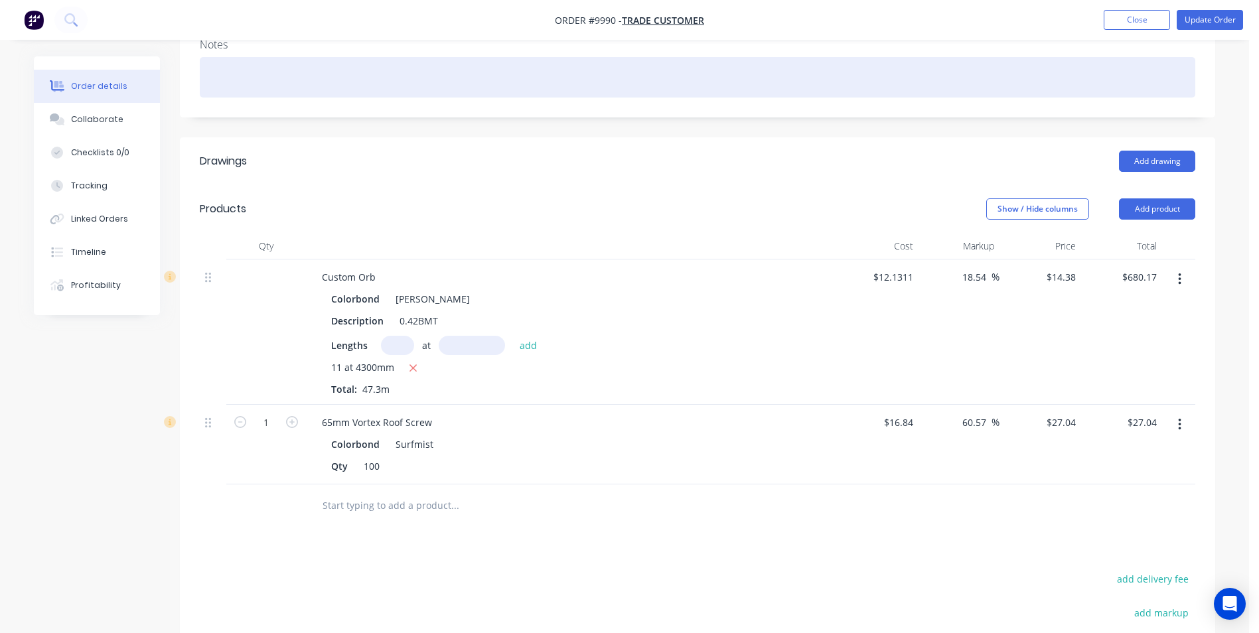
scroll to position [69, 0]
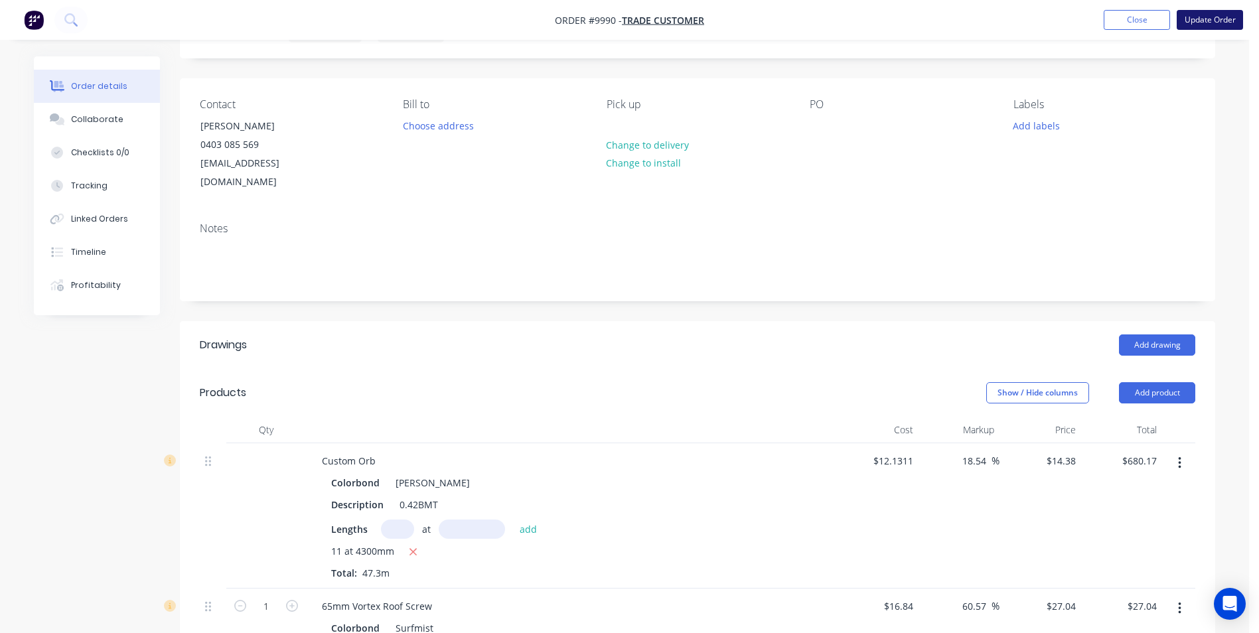
click at [1213, 18] on button "Update Order" at bounding box center [1210, 20] width 66 height 20
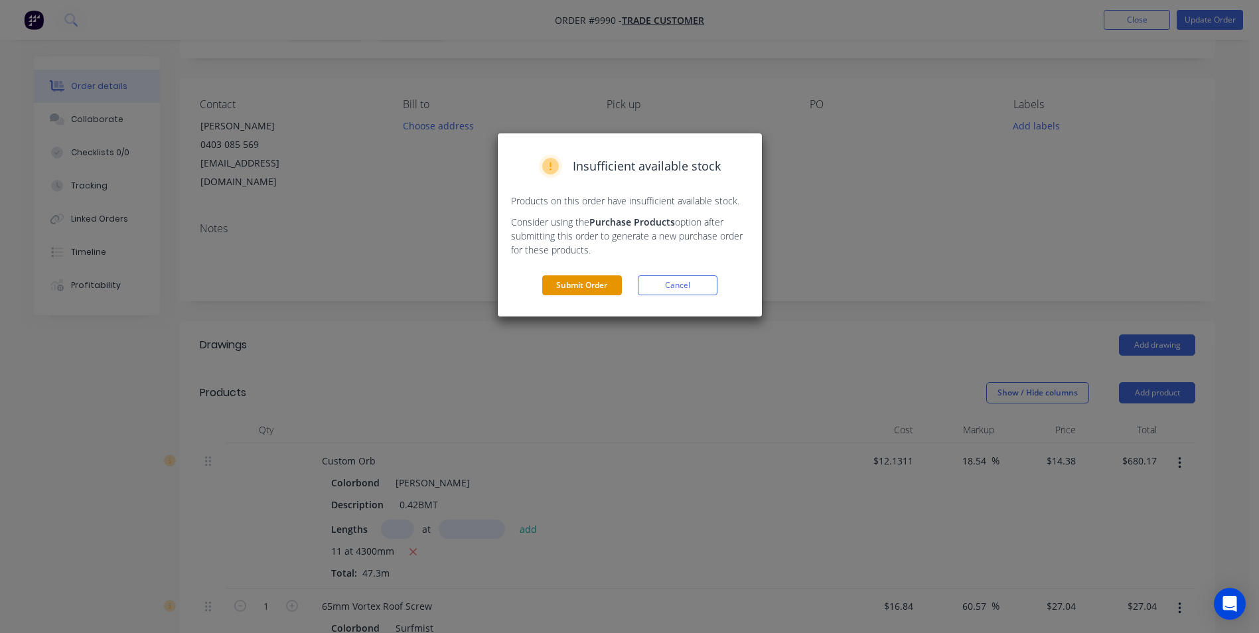
click at [584, 290] on button "Submit Order" at bounding box center [582, 285] width 80 height 20
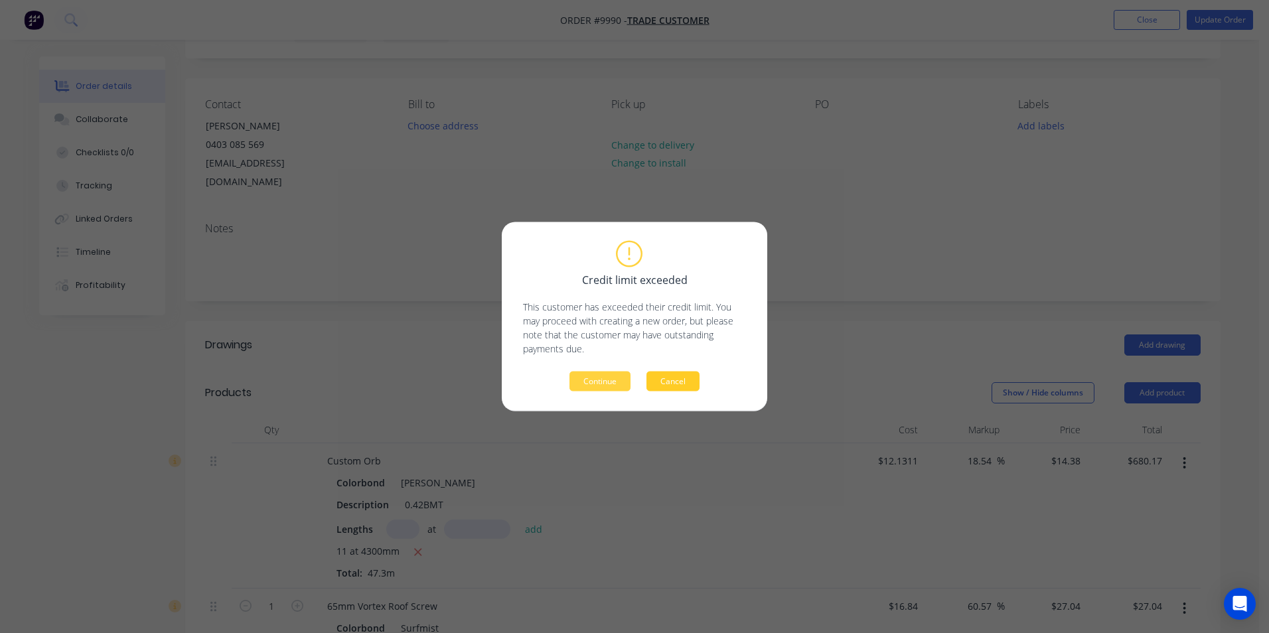
click at [672, 378] on button "Cancel" at bounding box center [672, 382] width 53 height 20
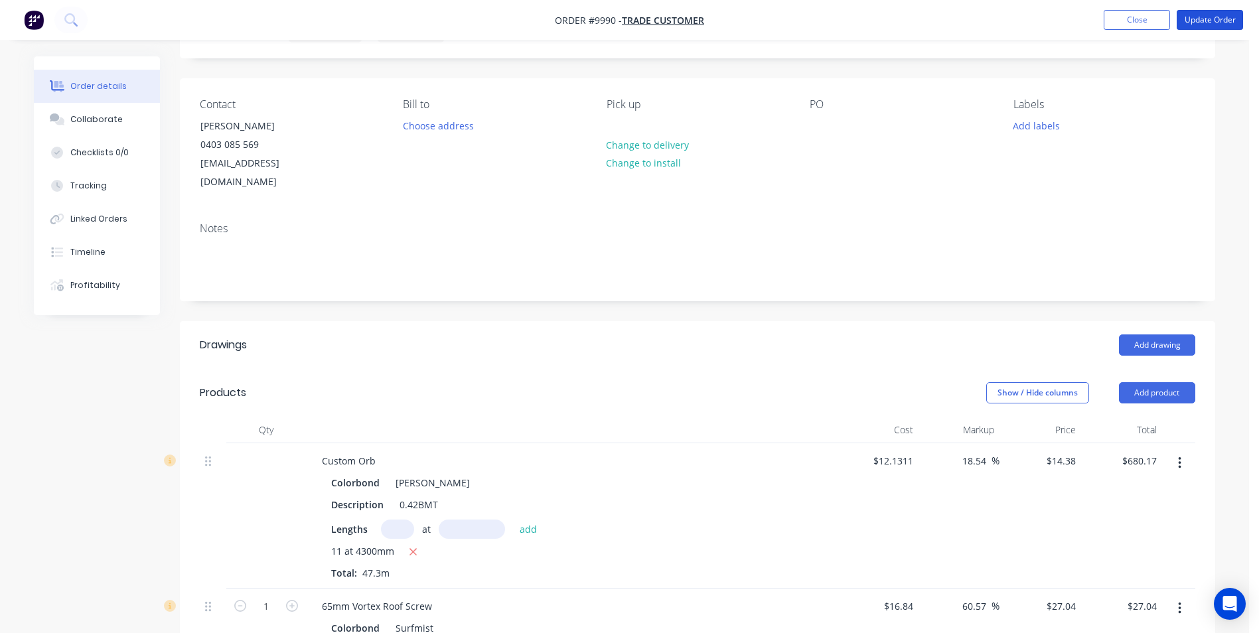
scroll to position [401, 0]
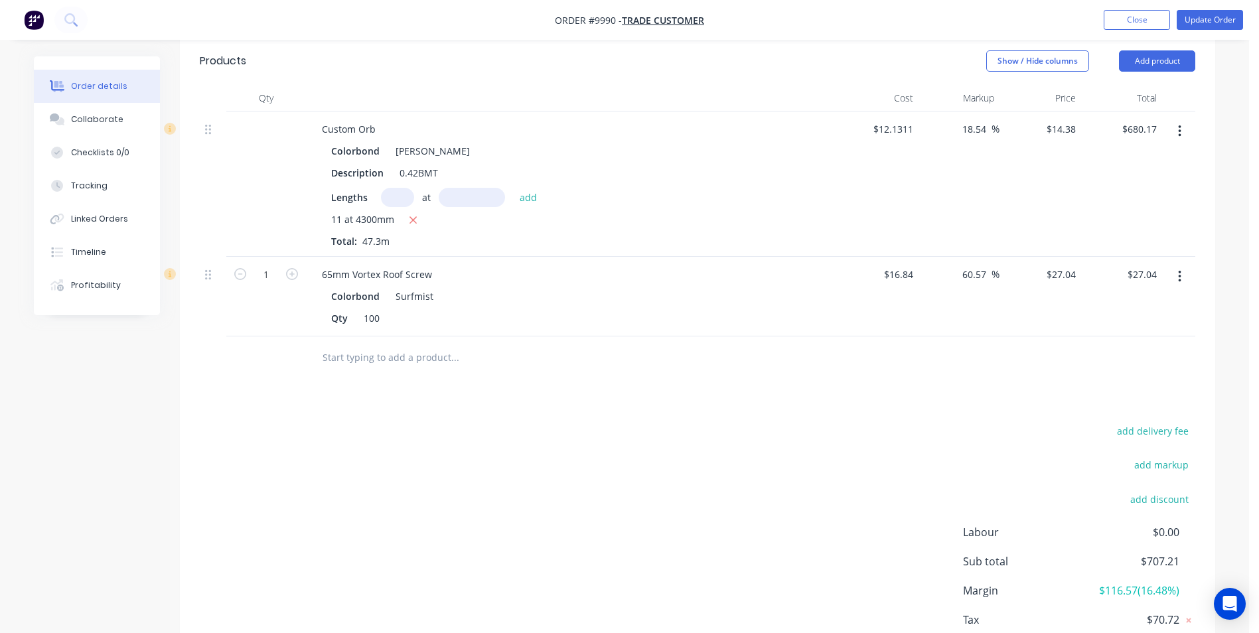
click at [1181, 266] on button "button" at bounding box center [1179, 277] width 31 height 24
click at [1105, 302] on div "Edit" at bounding box center [1132, 311] width 102 height 19
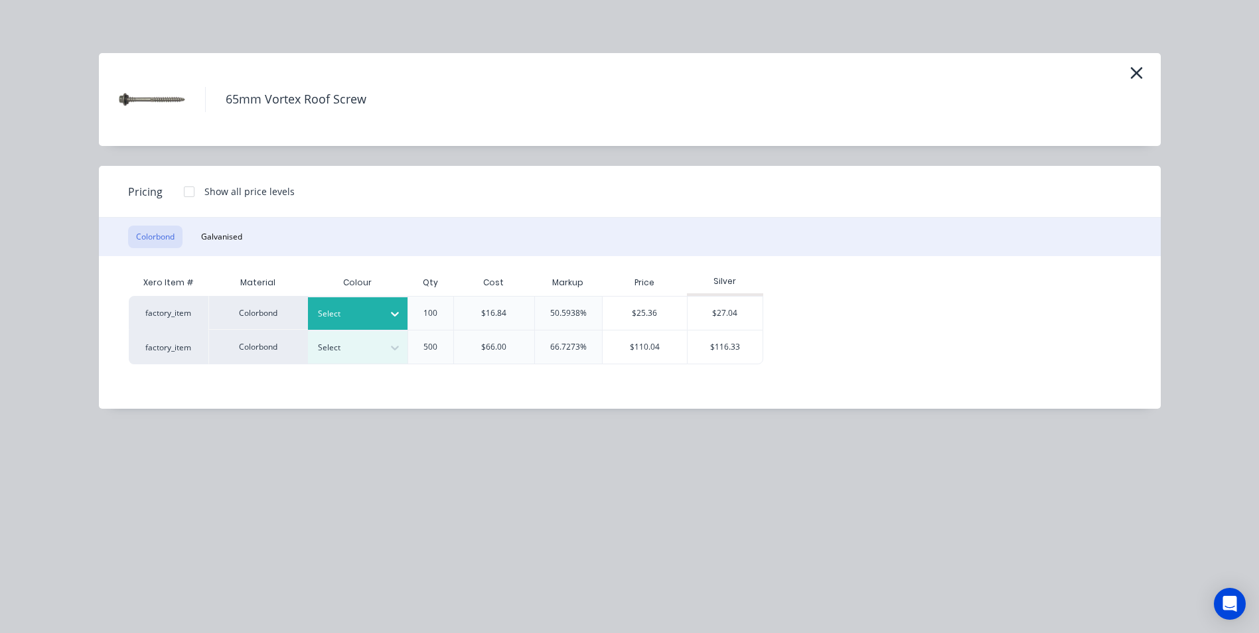
click at [358, 314] on div at bounding box center [348, 314] width 60 height 15
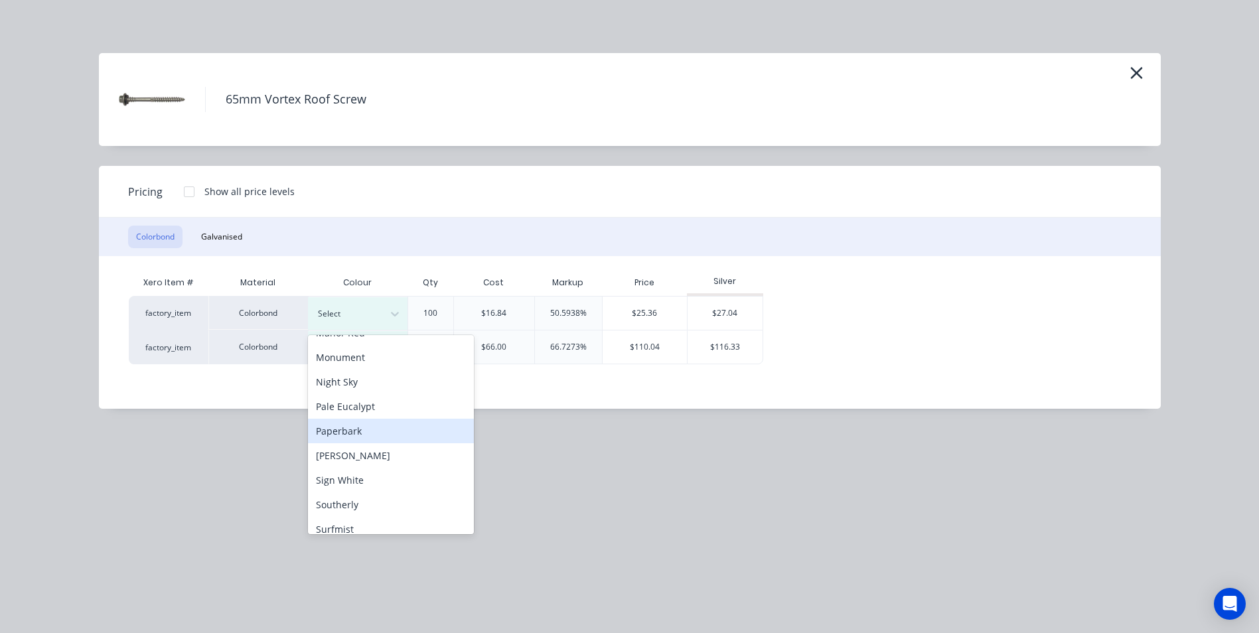
scroll to position [344, 0]
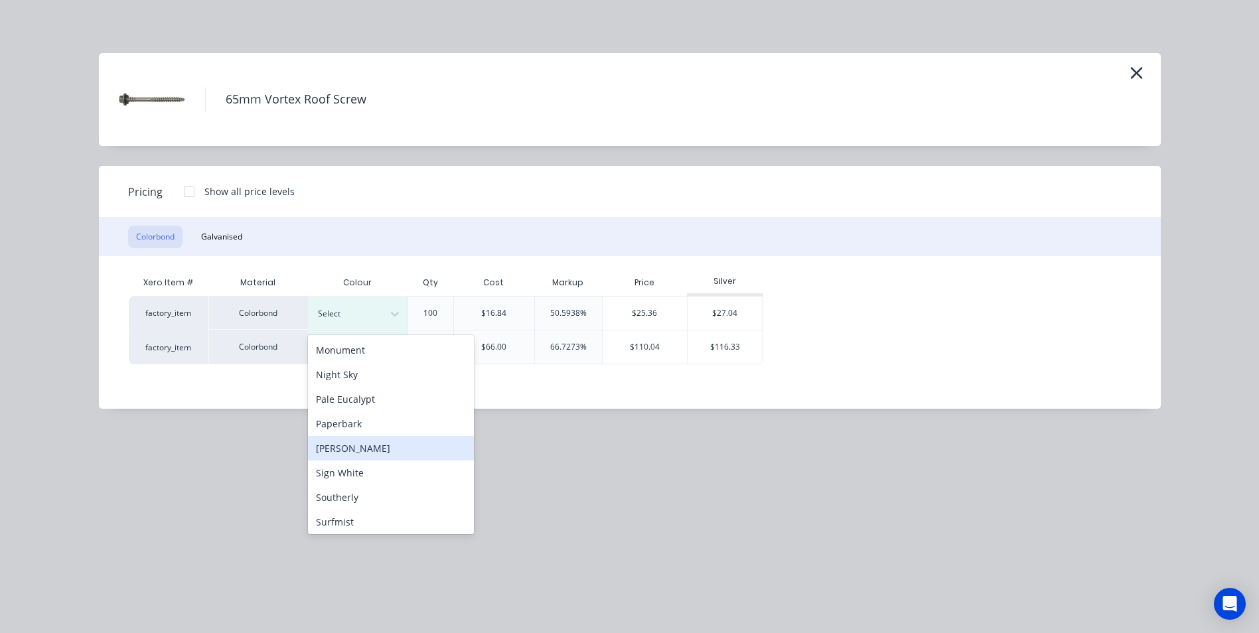
click at [348, 447] on div "[PERSON_NAME]" at bounding box center [391, 448] width 166 height 25
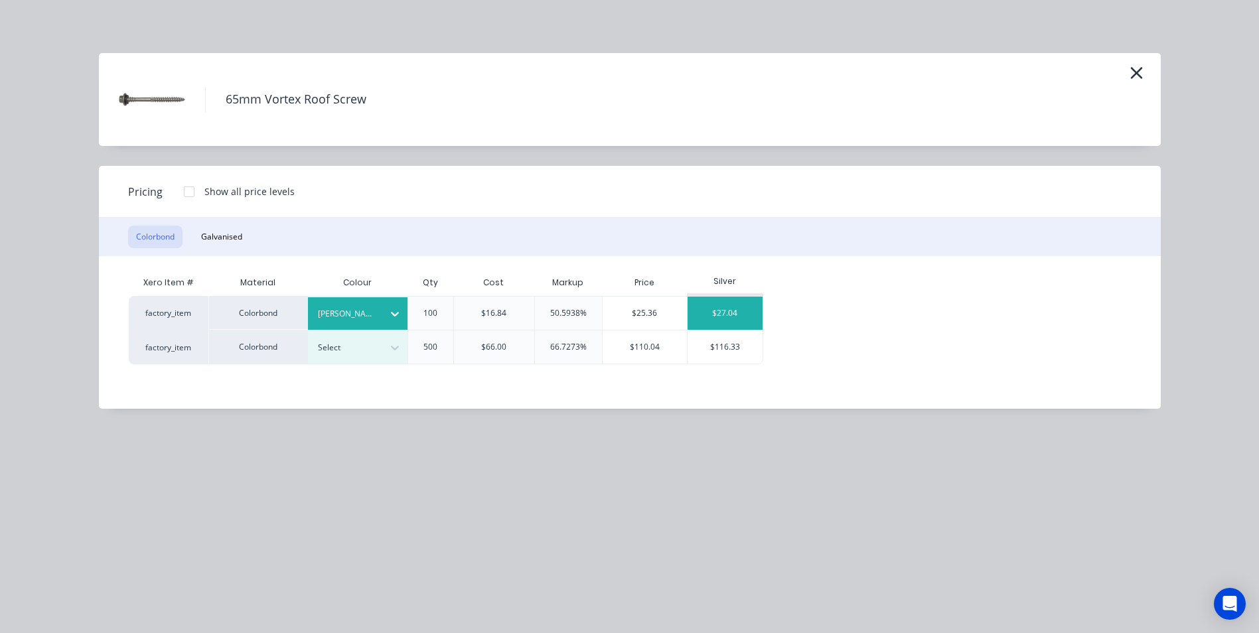
click at [733, 303] on div "$27.04" at bounding box center [725, 313] width 75 height 33
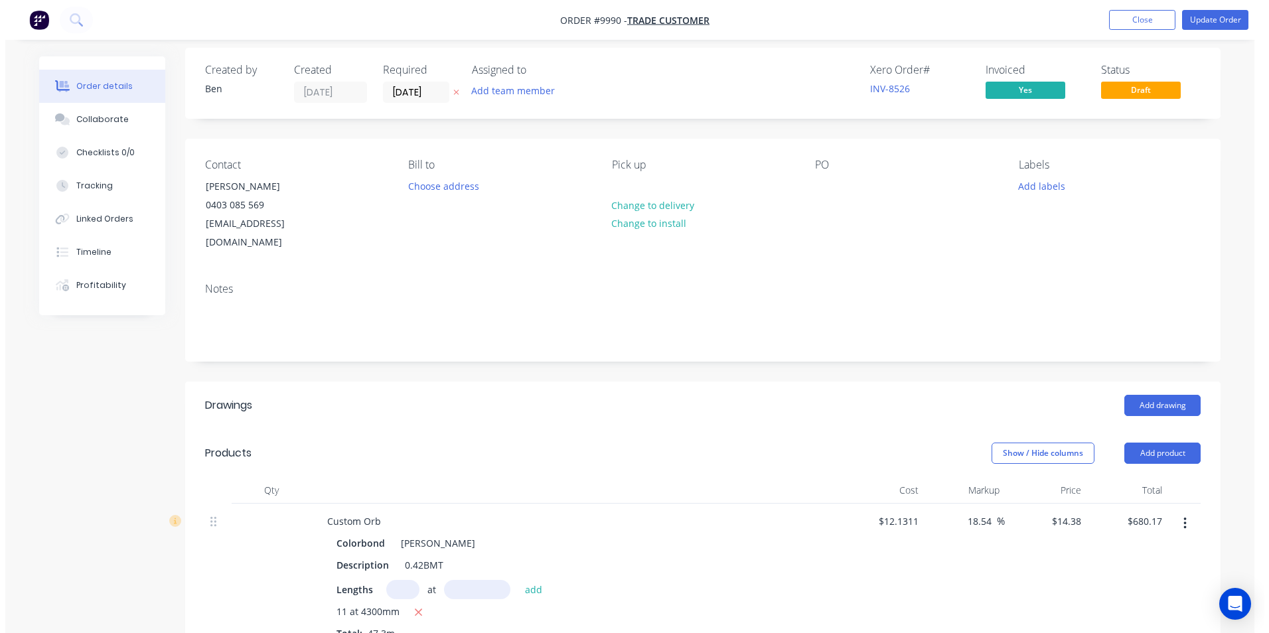
scroll to position [0, 0]
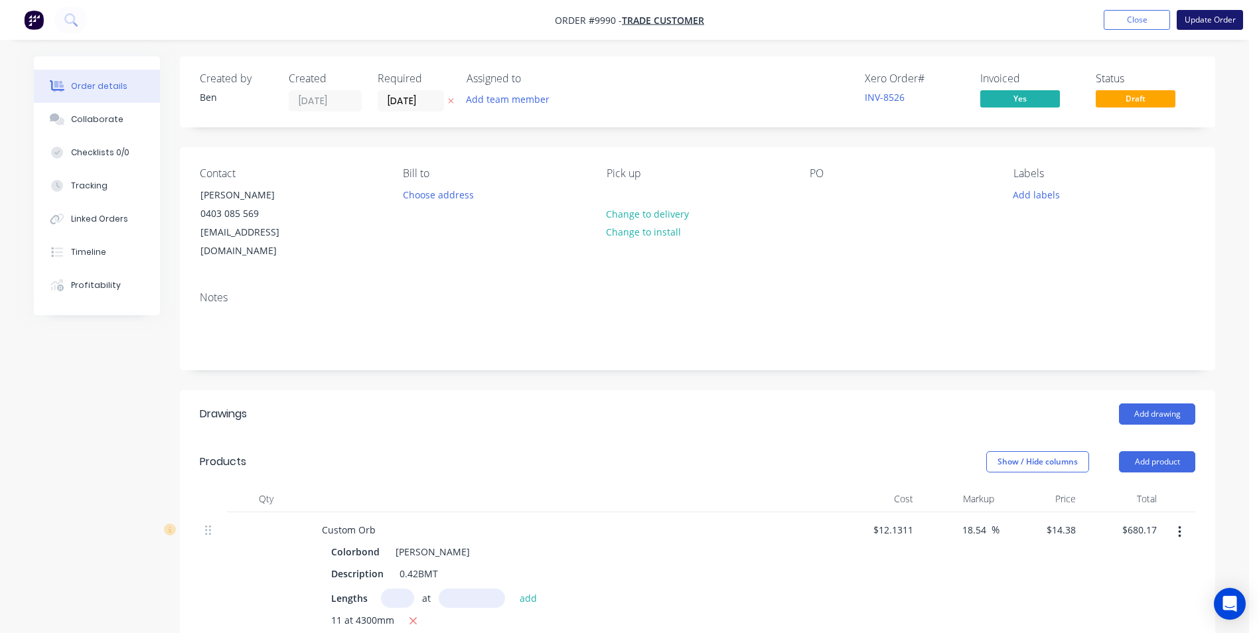
click at [1190, 23] on button "Update Order" at bounding box center [1210, 20] width 66 height 20
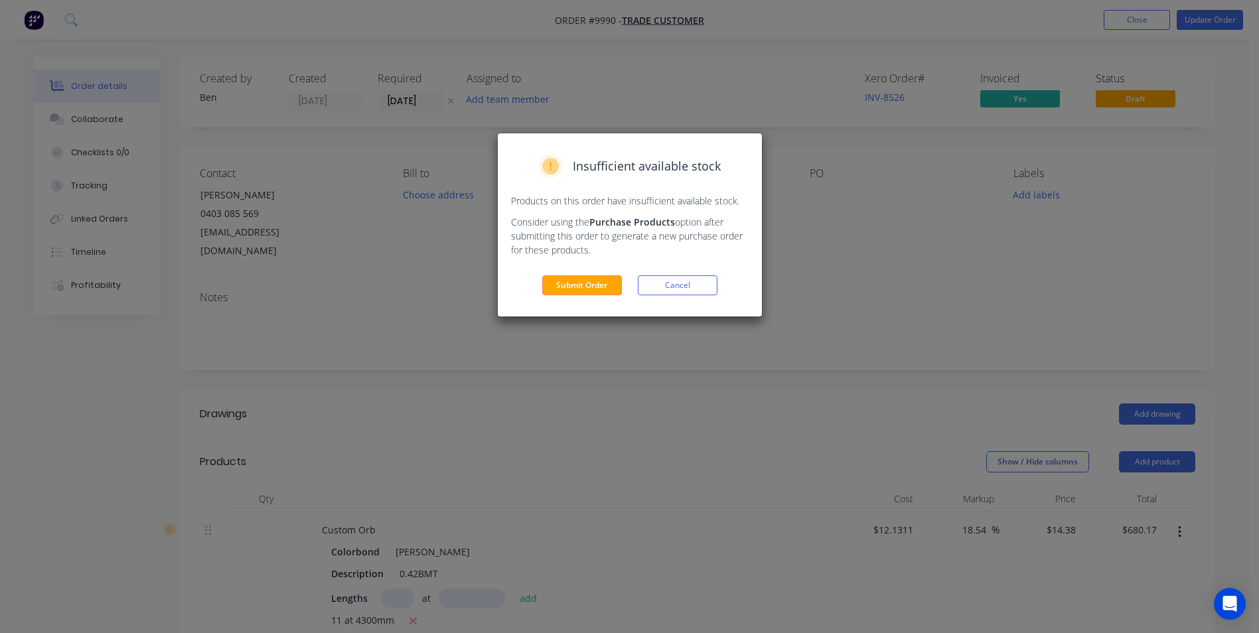
click at [587, 296] on div "Insufficient available stock Products on this order have insufficient available…" at bounding box center [630, 224] width 264 height 183
click at [573, 296] on div "Insufficient available stock Products on this order have insufficient available…" at bounding box center [630, 224] width 264 height 183
click at [578, 286] on button "Submit Order" at bounding box center [582, 285] width 80 height 20
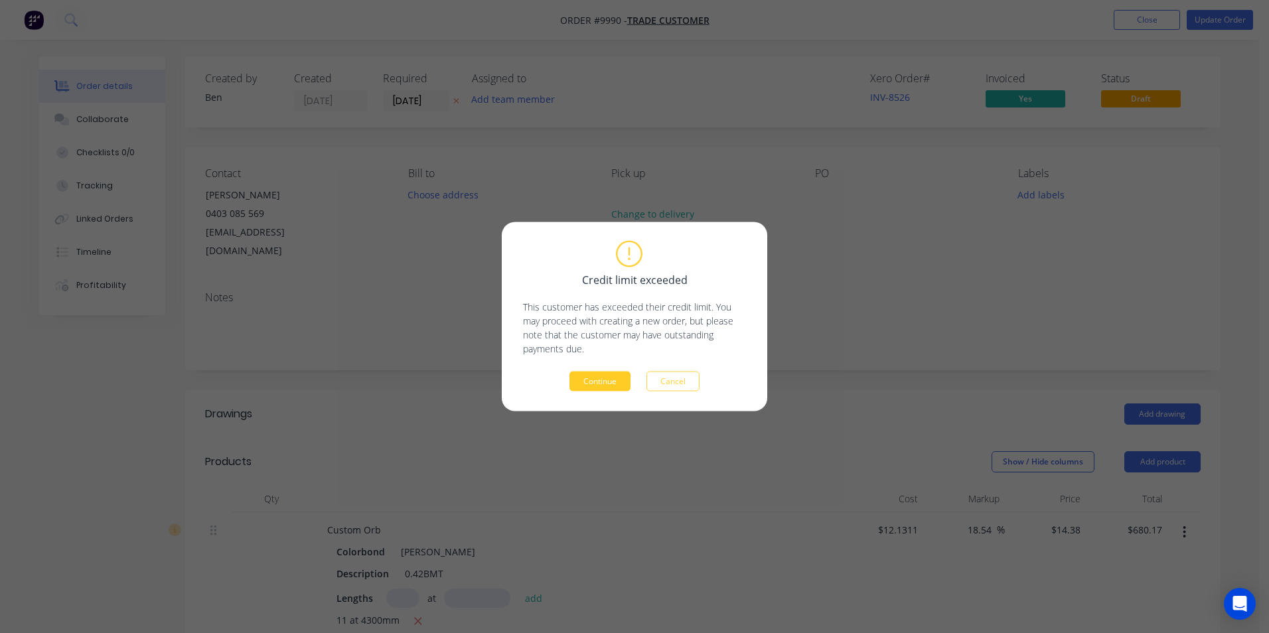
click at [611, 384] on button "Continue" at bounding box center [599, 382] width 61 height 20
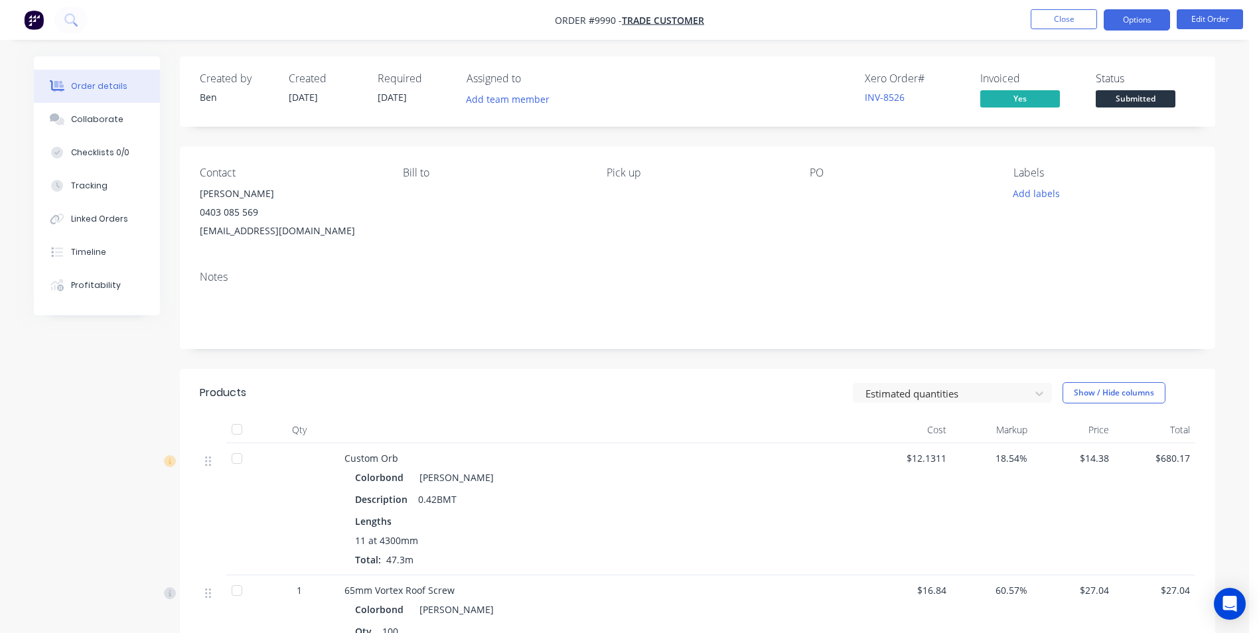
click at [1136, 14] on button "Options" at bounding box center [1137, 19] width 66 height 21
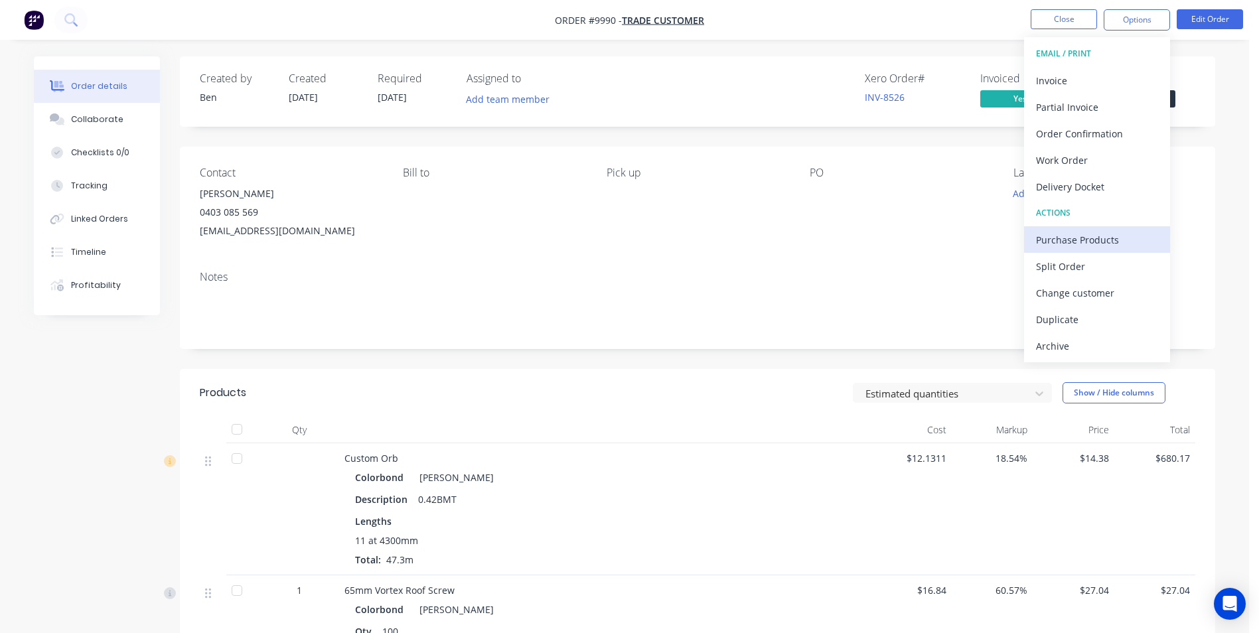
click at [1061, 239] on div "Purchase Products" at bounding box center [1097, 239] width 122 height 19
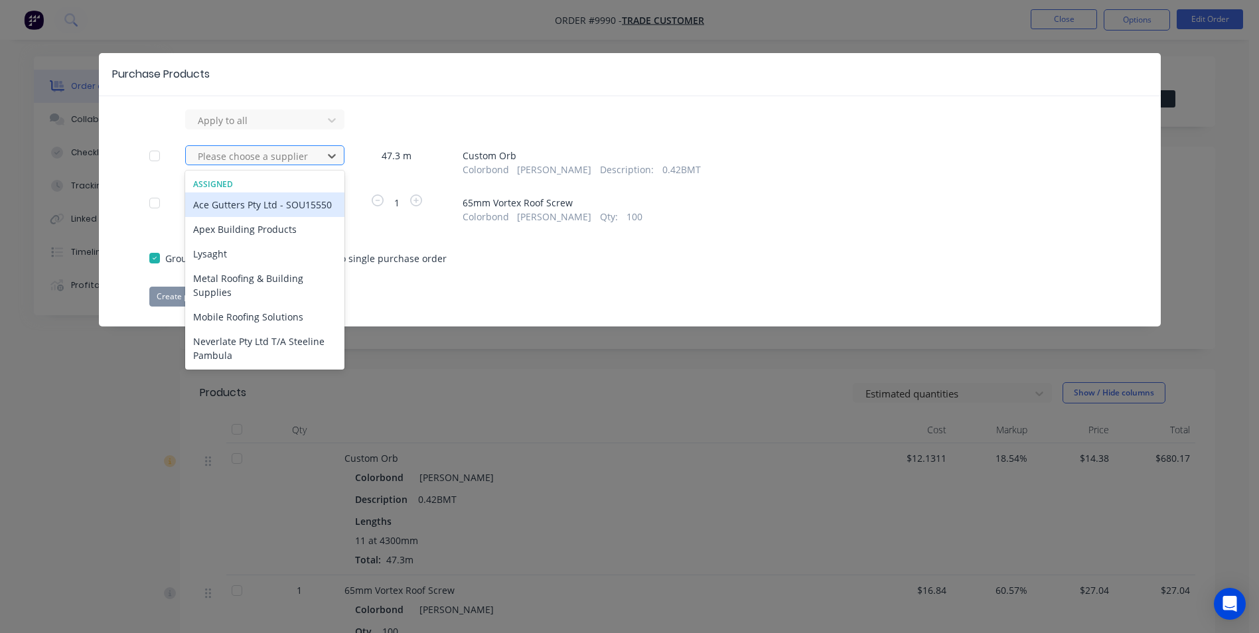
click at [294, 163] on div at bounding box center [255, 156] width 119 height 17
click at [264, 234] on div "Apex Building Products" at bounding box center [264, 229] width 159 height 25
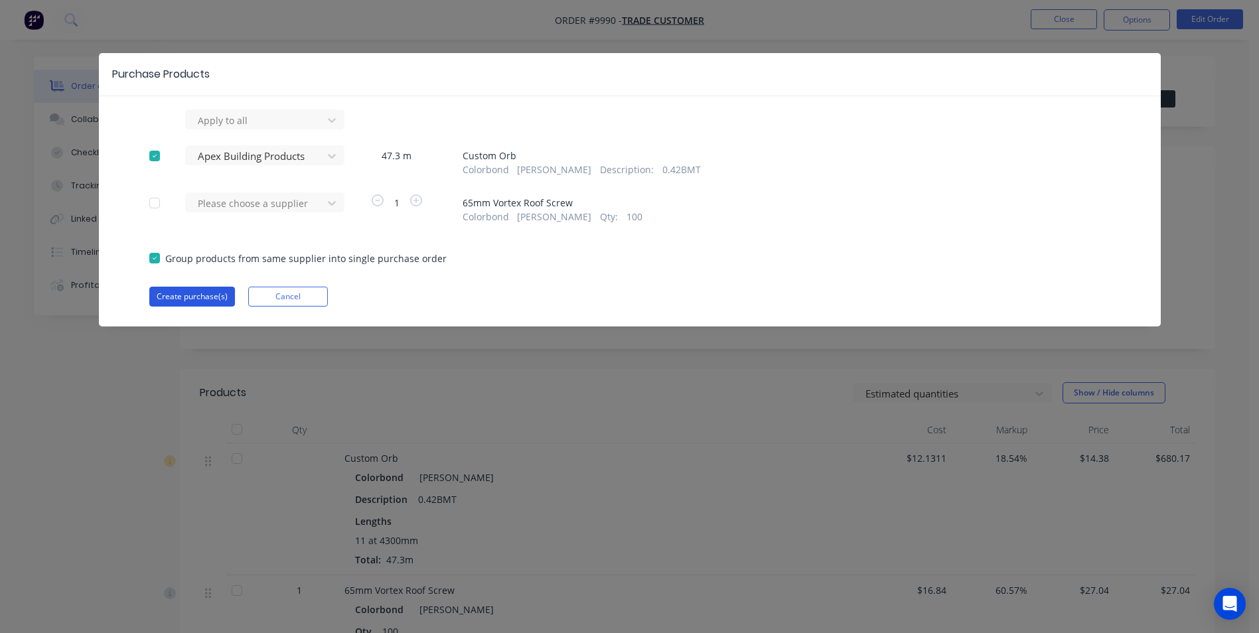
click at [174, 297] on button "Create purchase(s)" at bounding box center [192, 297] width 86 height 20
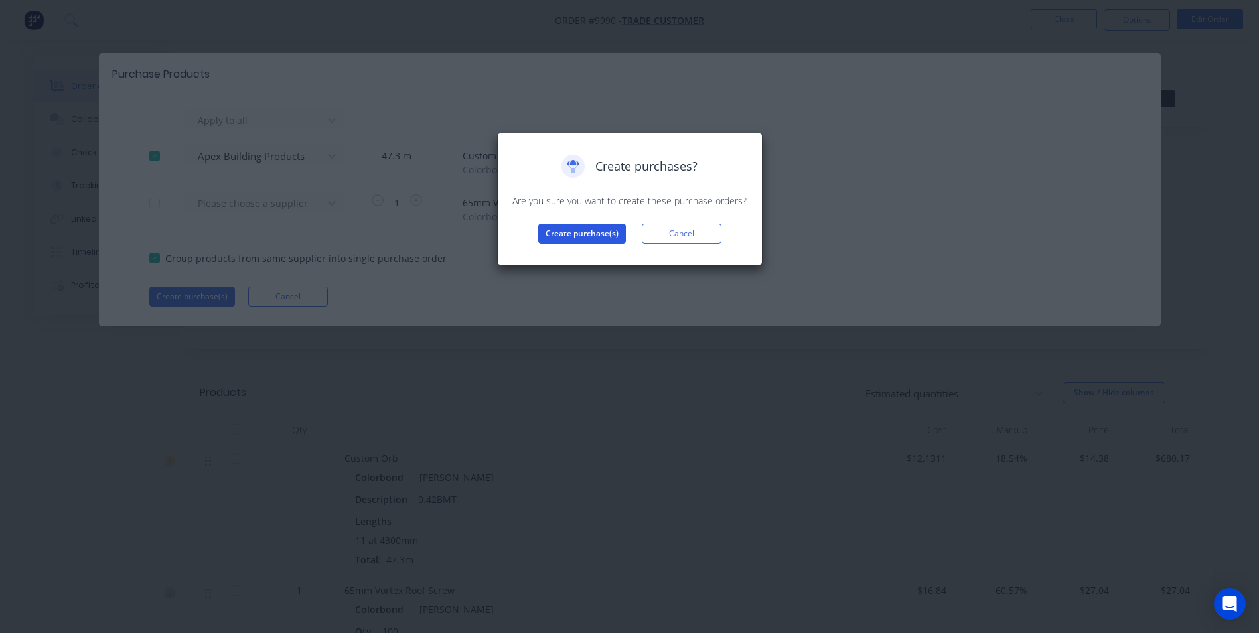
click at [579, 228] on button "Create purchase(s)" at bounding box center [582, 234] width 88 height 20
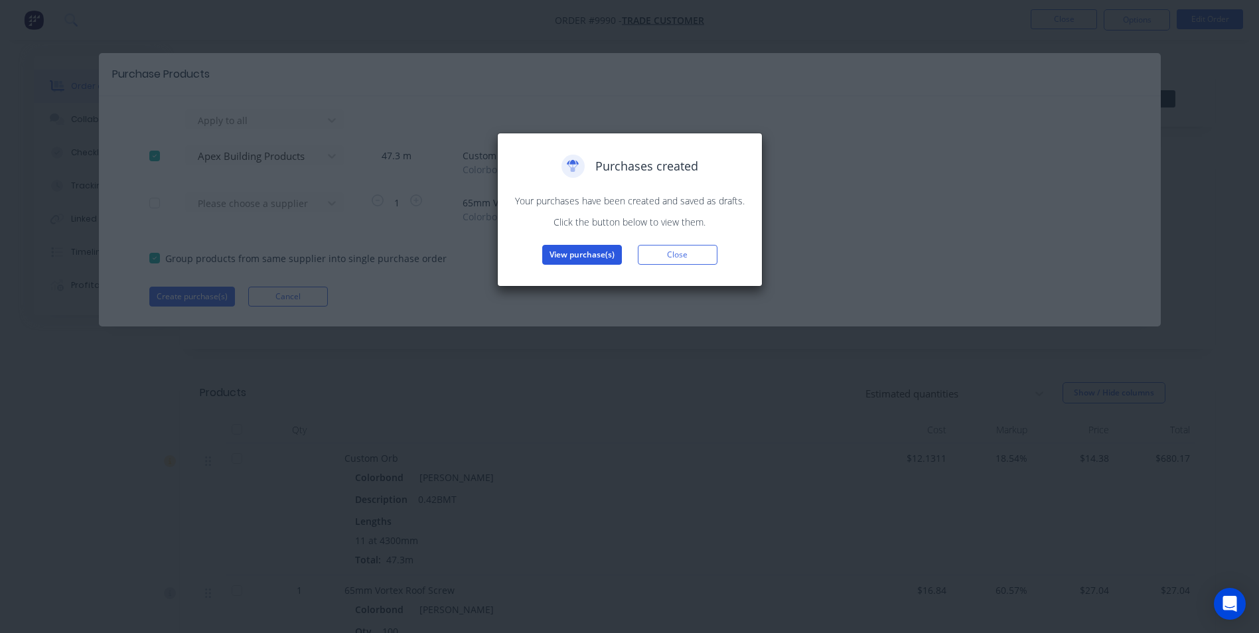
click at [589, 262] on button "View purchase(s)" at bounding box center [582, 255] width 80 height 20
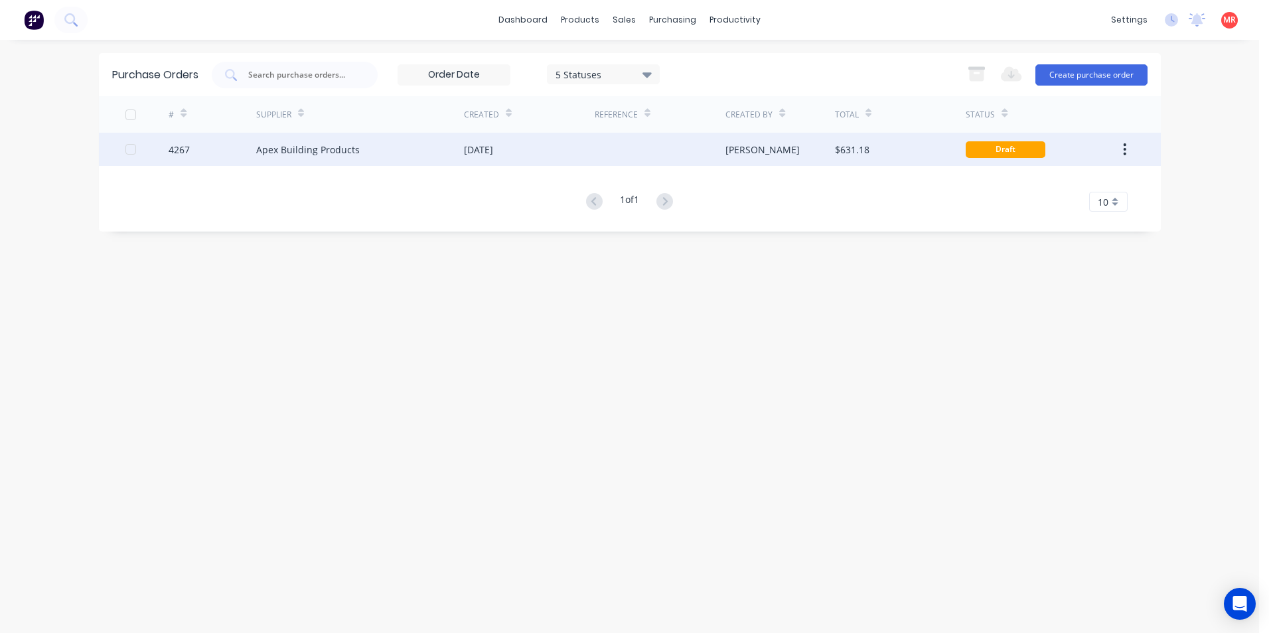
click at [948, 145] on div "$631.18" at bounding box center [900, 149] width 131 height 33
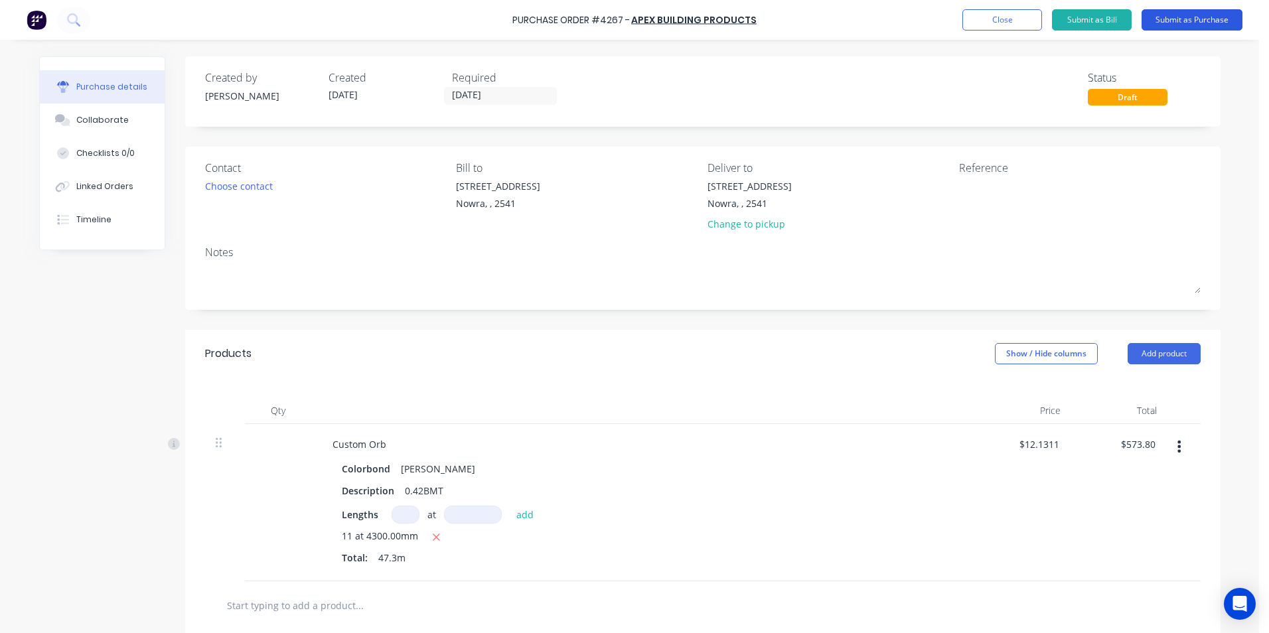
click at [1159, 18] on button "Submit as Purchase" at bounding box center [1191, 19] width 101 height 21
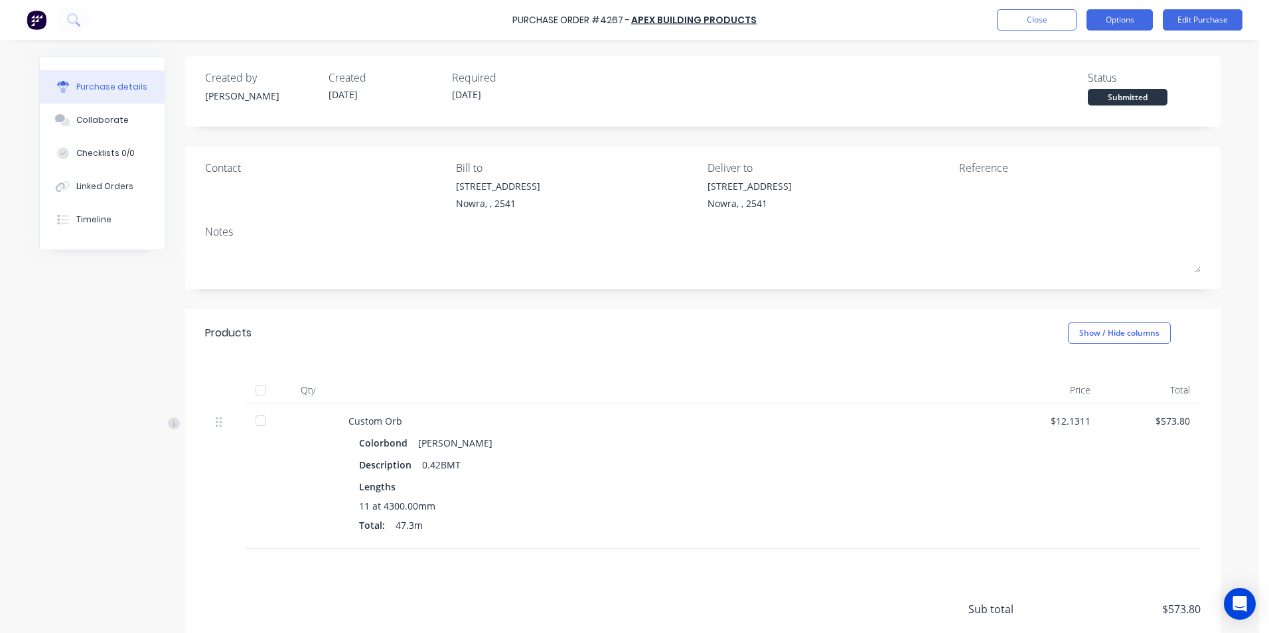
click at [1126, 20] on button "Options" at bounding box center [1119, 19] width 66 height 21
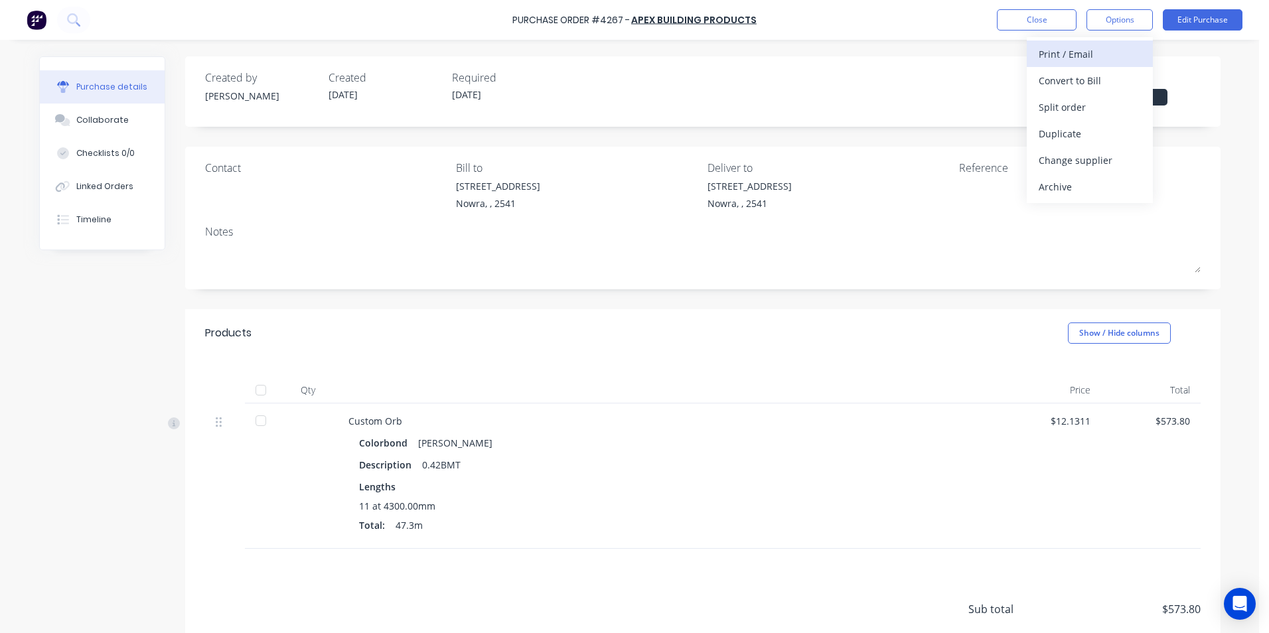
click at [1104, 55] on div "Print / Email" at bounding box center [1090, 53] width 102 height 19
click at [1095, 84] on div "With pricing" at bounding box center [1090, 80] width 102 height 19
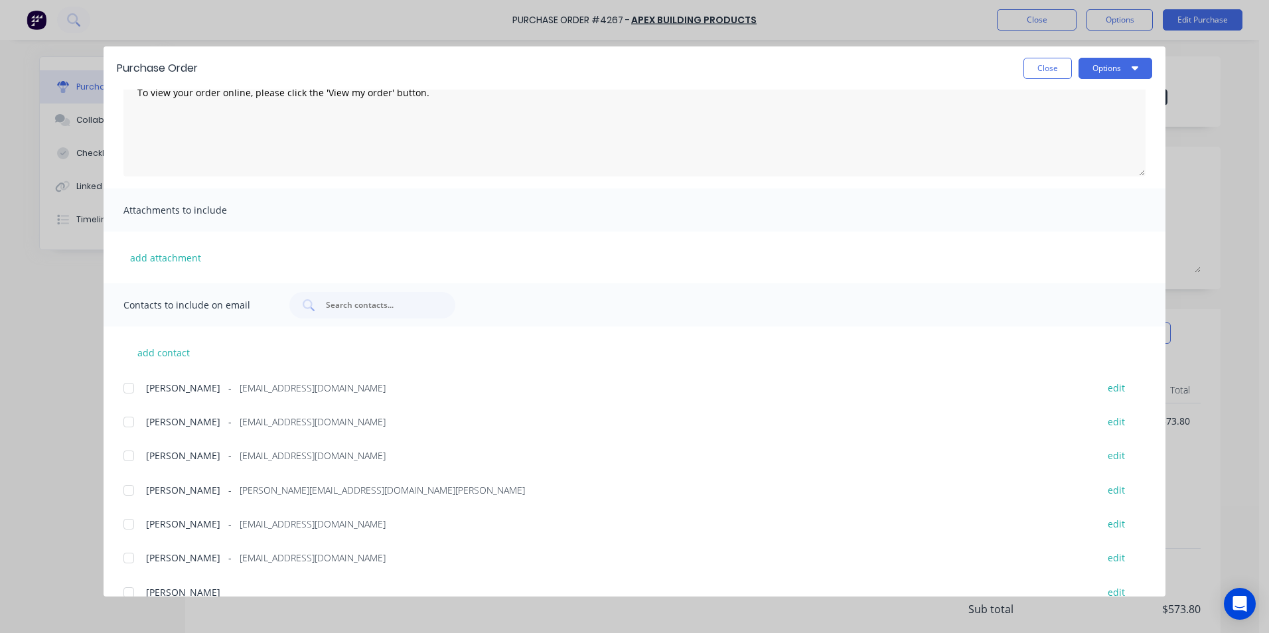
scroll to position [224, 0]
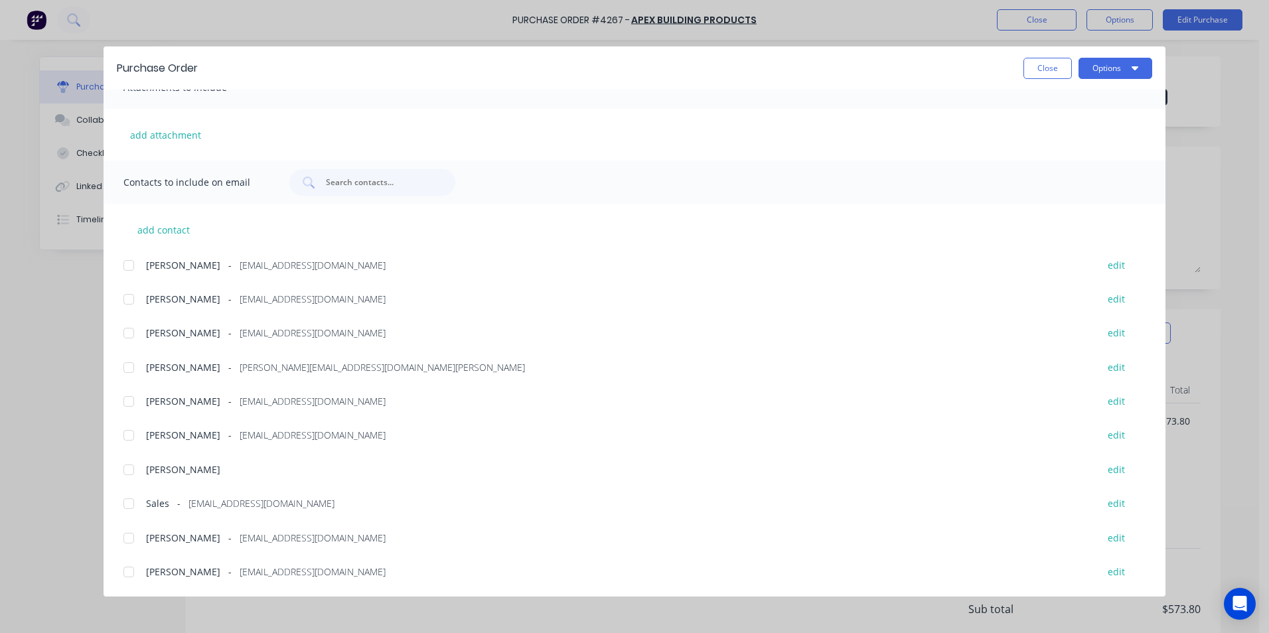
click at [123, 504] on div at bounding box center [128, 503] width 27 height 27
click at [1108, 69] on button "Options" at bounding box center [1115, 68] width 74 height 21
click at [1088, 143] on button "Email" at bounding box center [1089, 155] width 126 height 27
click at [1043, 65] on button "Close" at bounding box center [1047, 68] width 48 height 21
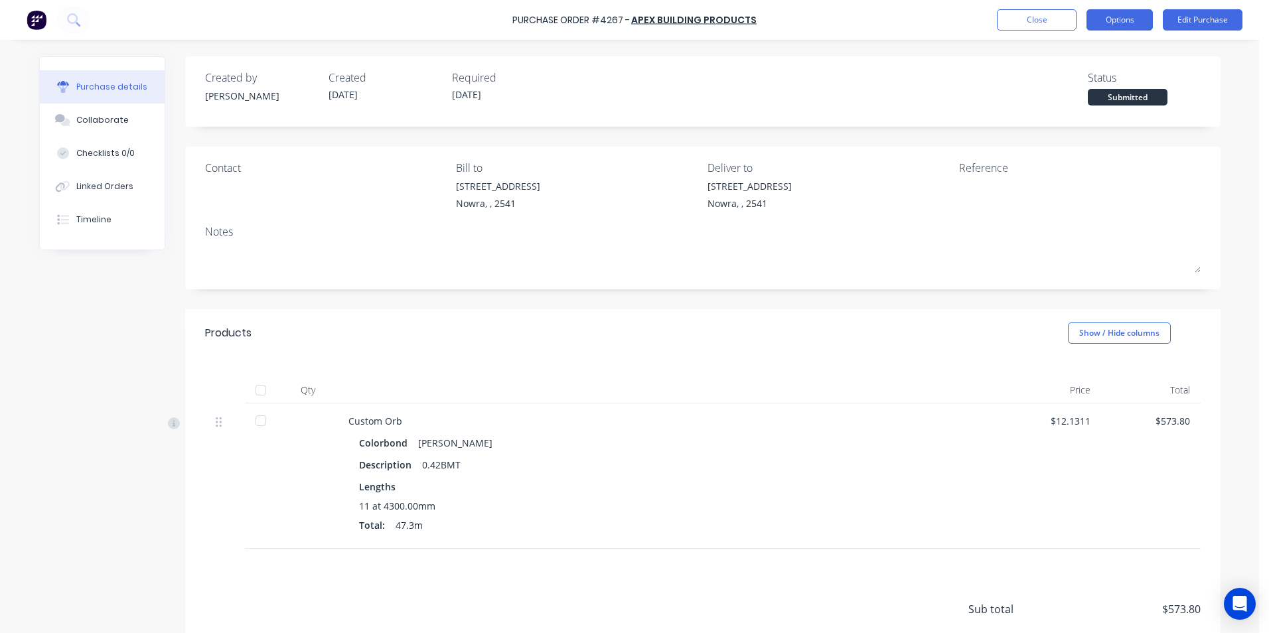
click at [1119, 13] on button "Options" at bounding box center [1119, 19] width 66 height 21
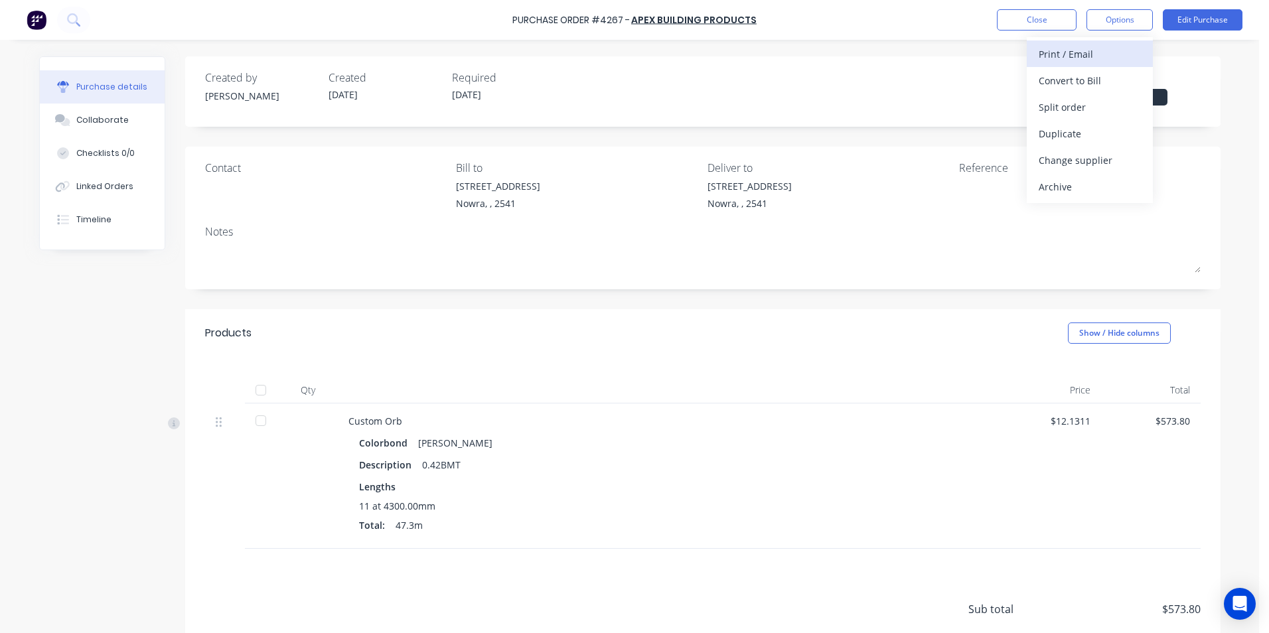
click at [1103, 55] on div "Print / Email" at bounding box center [1090, 53] width 102 height 19
click at [1092, 109] on div "Without pricing" at bounding box center [1090, 107] width 102 height 19
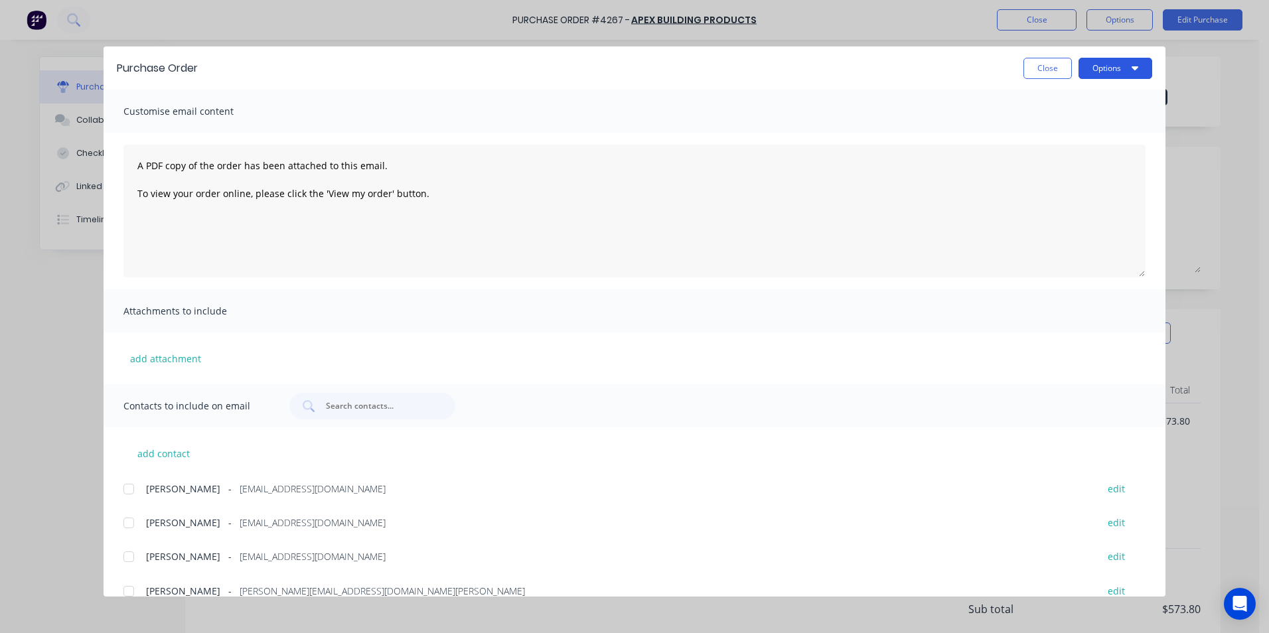
click at [1101, 66] on button "Options" at bounding box center [1115, 68] width 74 height 21
click at [1081, 131] on div "Print" at bounding box center [1089, 128] width 102 height 19
click at [1039, 66] on button "Close" at bounding box center [1047, 68] width 48 height 21
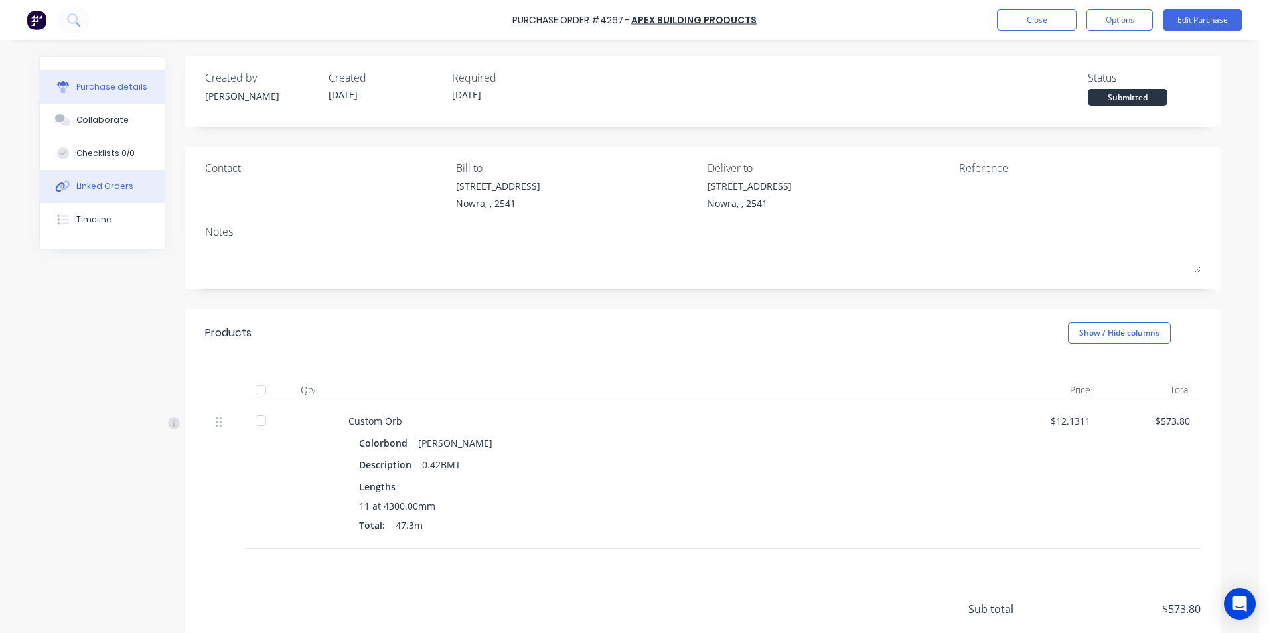
click at [137, 182] on button "Linked Orders" at bounding box center [102, 186] width 125 height 33
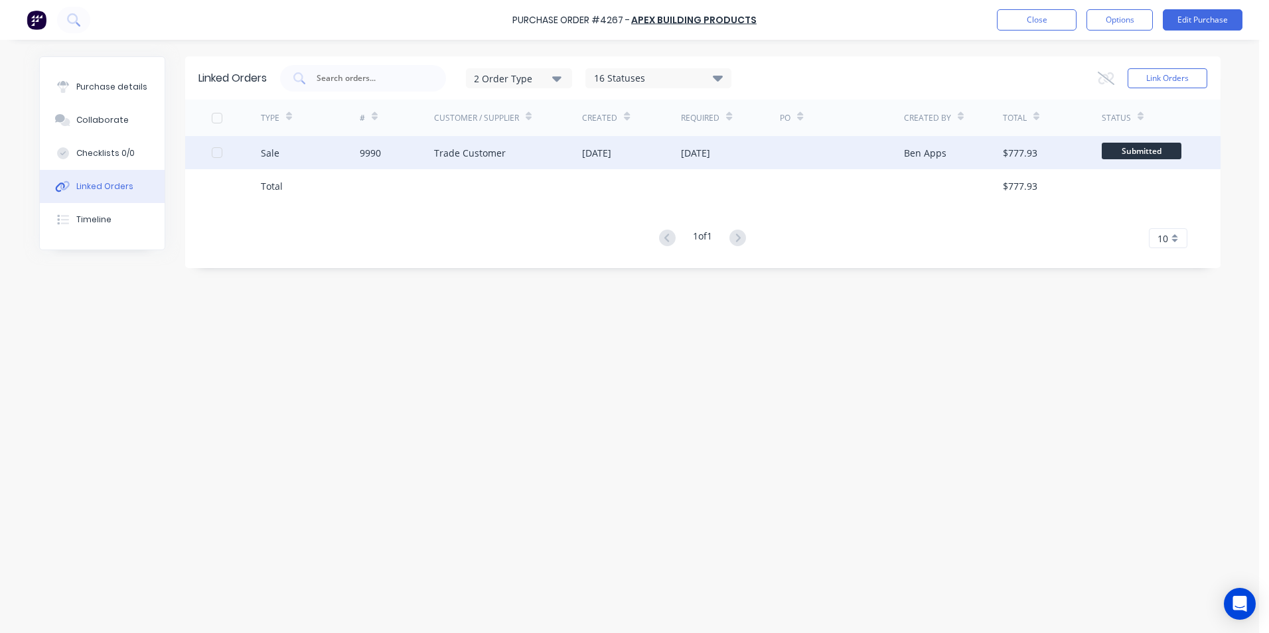
click at [943, 143] on div "Ben Apps" at bounding box center [953, 152] width 99 height 33
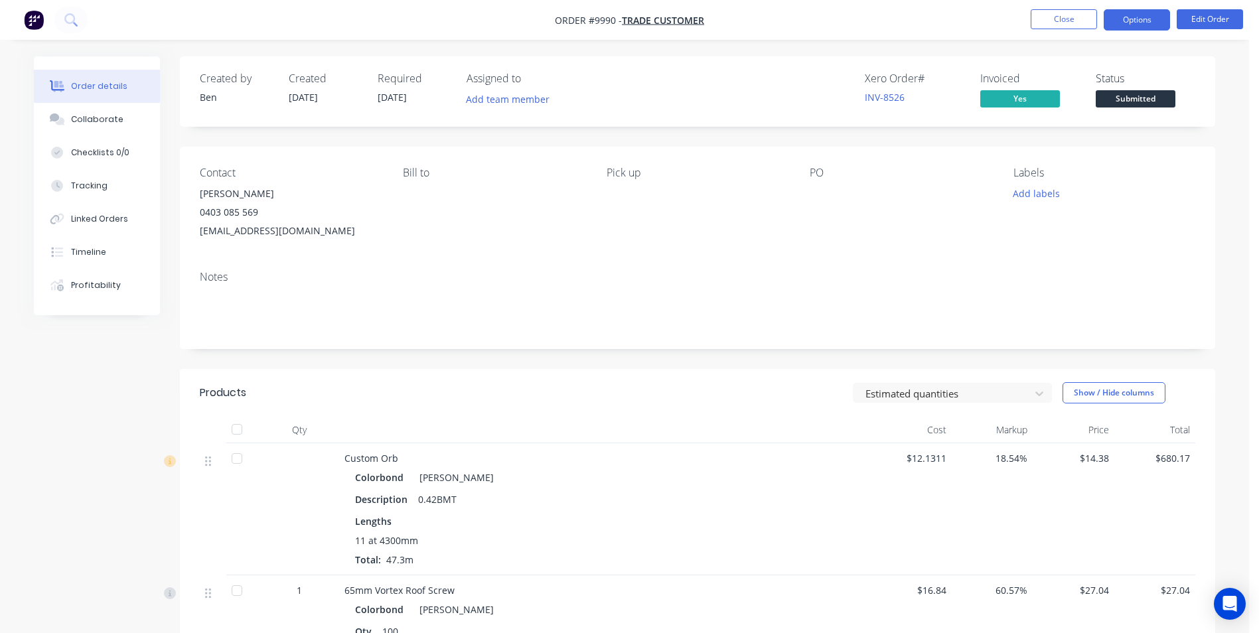
click at [1125, 19] on button "Options" at bounding box center [1137, 19] width 66 height 21
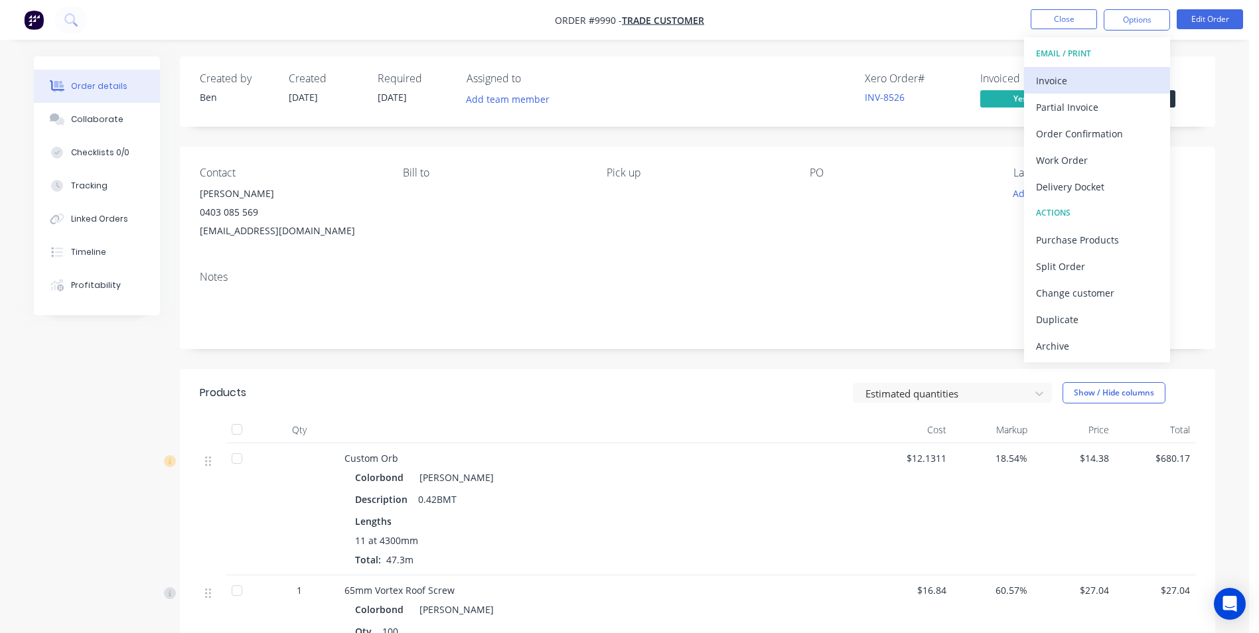
click at [1062, 86] on div "Invoice" at bounding box center [1097, 80] width 122 height 19
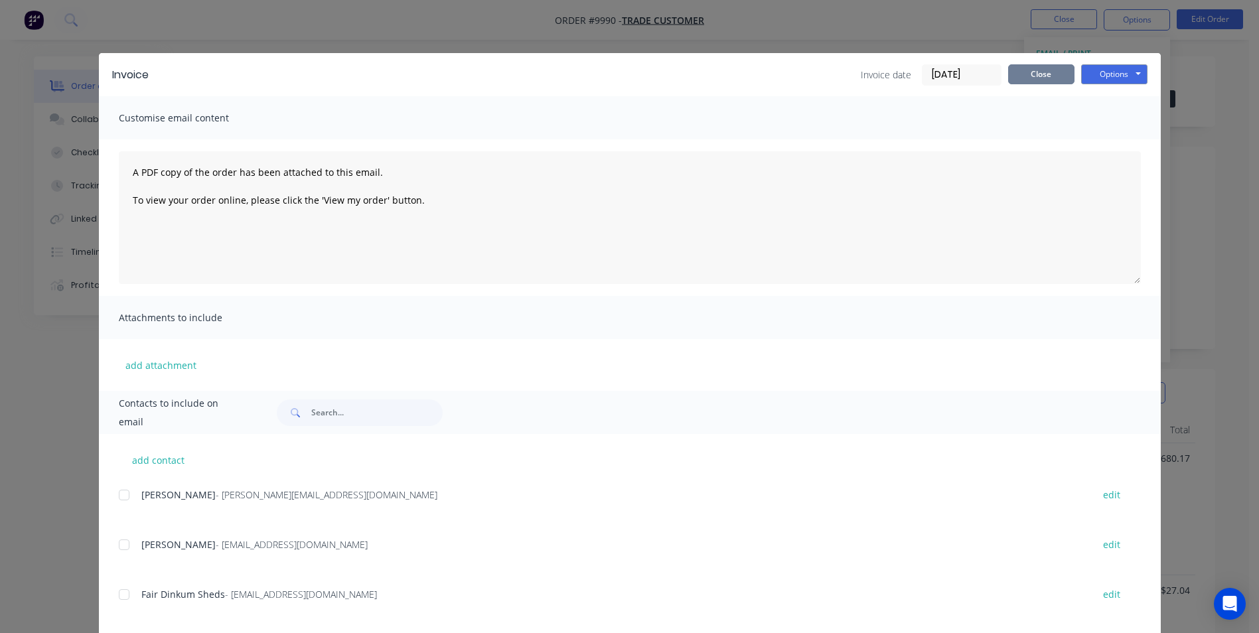
click at [1060, 70] on button "Close" at bounding box center [1041, 74] width 66 height 20
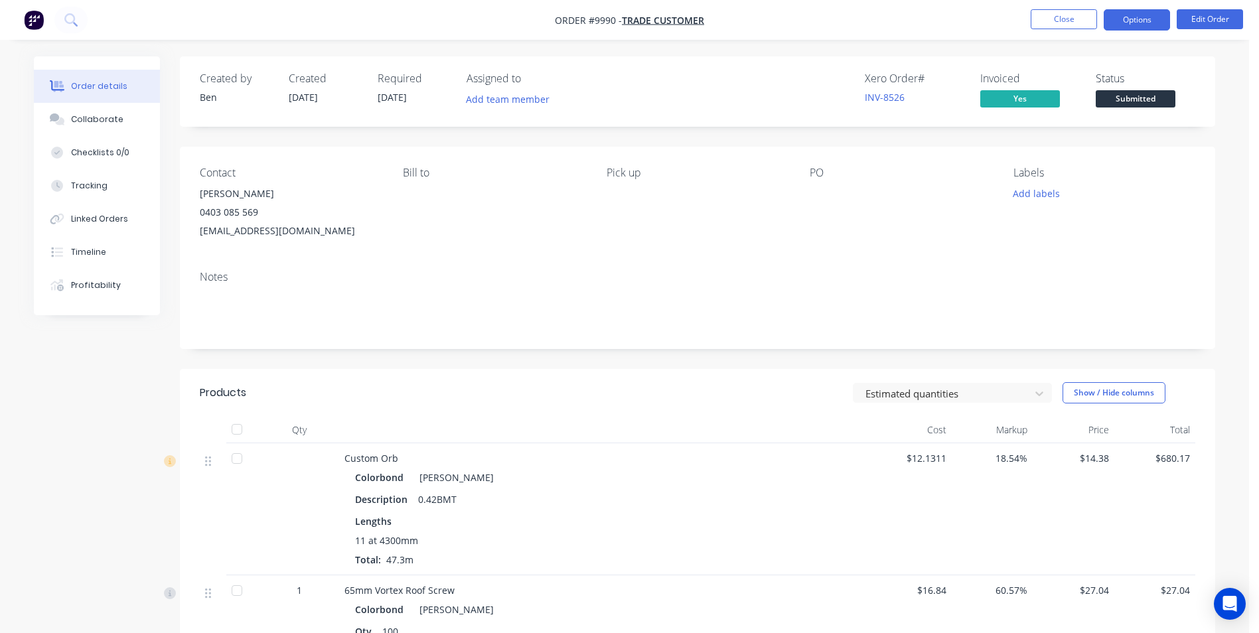
click at [1122, 23] on button "Options" at bounding box center [1137, 19] width 66 height 21
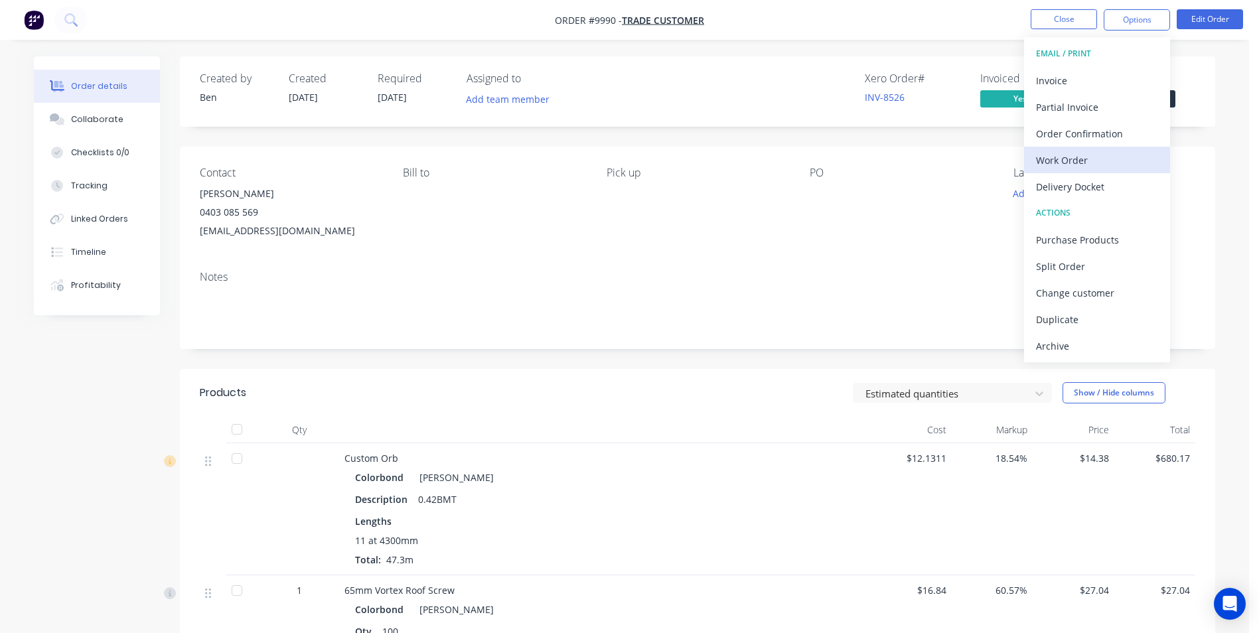
click at [1086, 153] on div "Work Order" at bounding box center [1097, 160] width 122 height 19
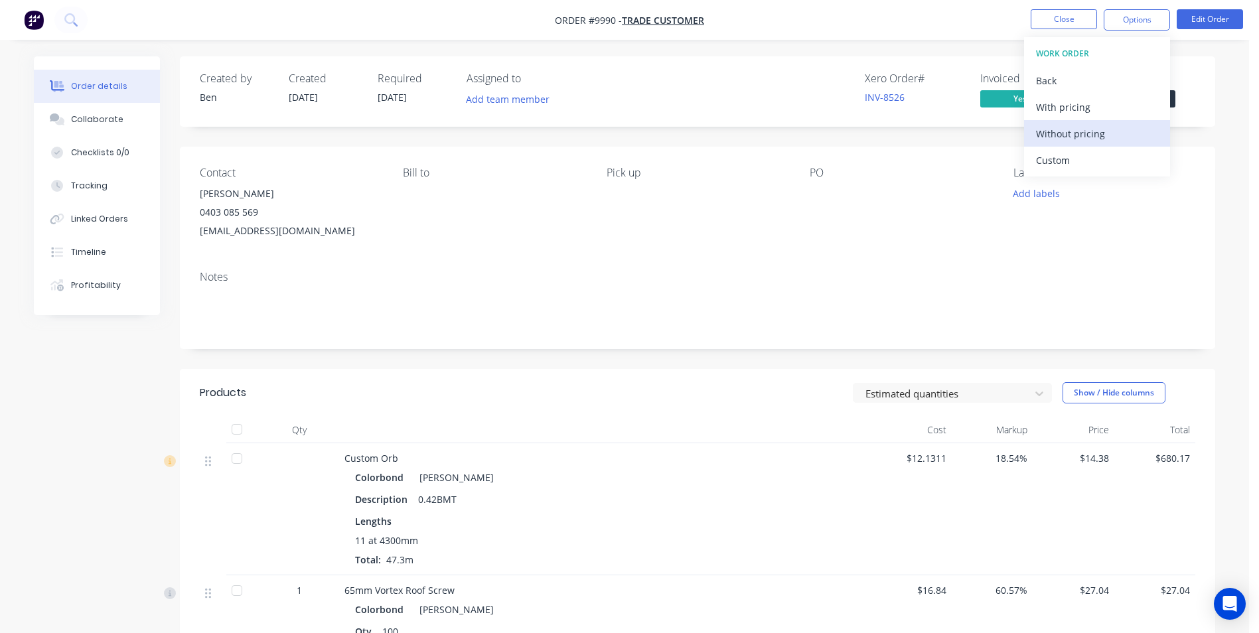
click at [1086, 135] on div "Without pricing" at bounding box center [1097, 133] width 122 height 19
click at [12, 334] on div "Order details Collaborate Checklists 0/0 Tracking Linked Orders Timeline Profit…" at bounding box center [624, 443] width 1249 height 886
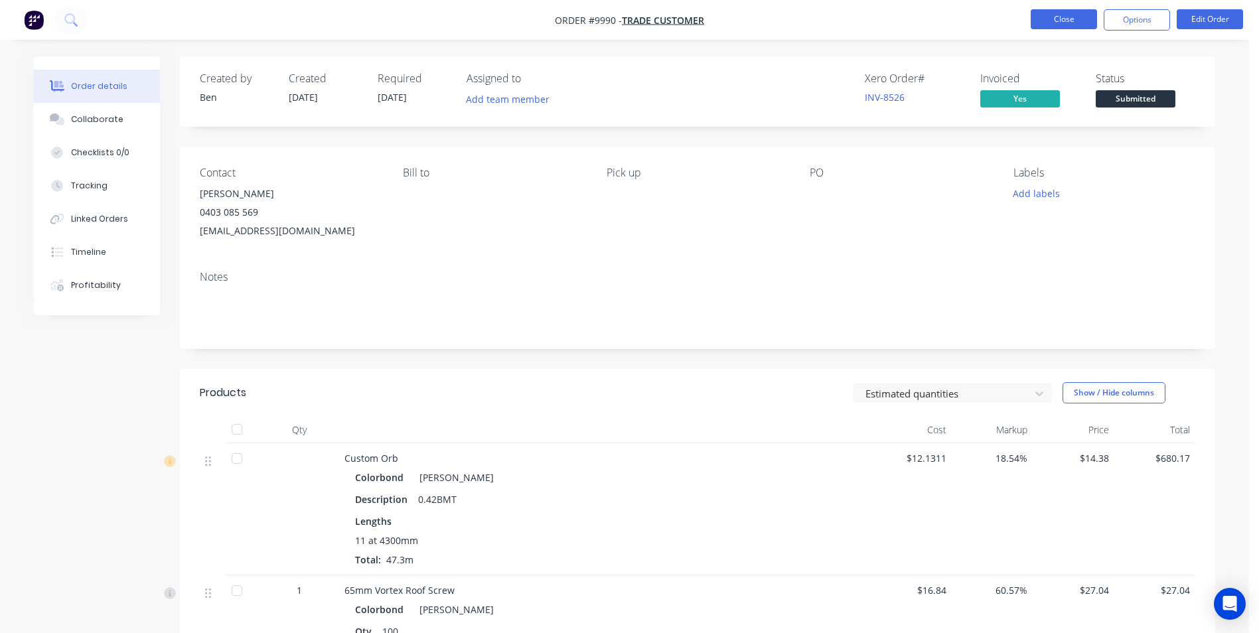
click at [1063, 21] on button "Close" at bounding box center [1064, 19] width 66 height 20
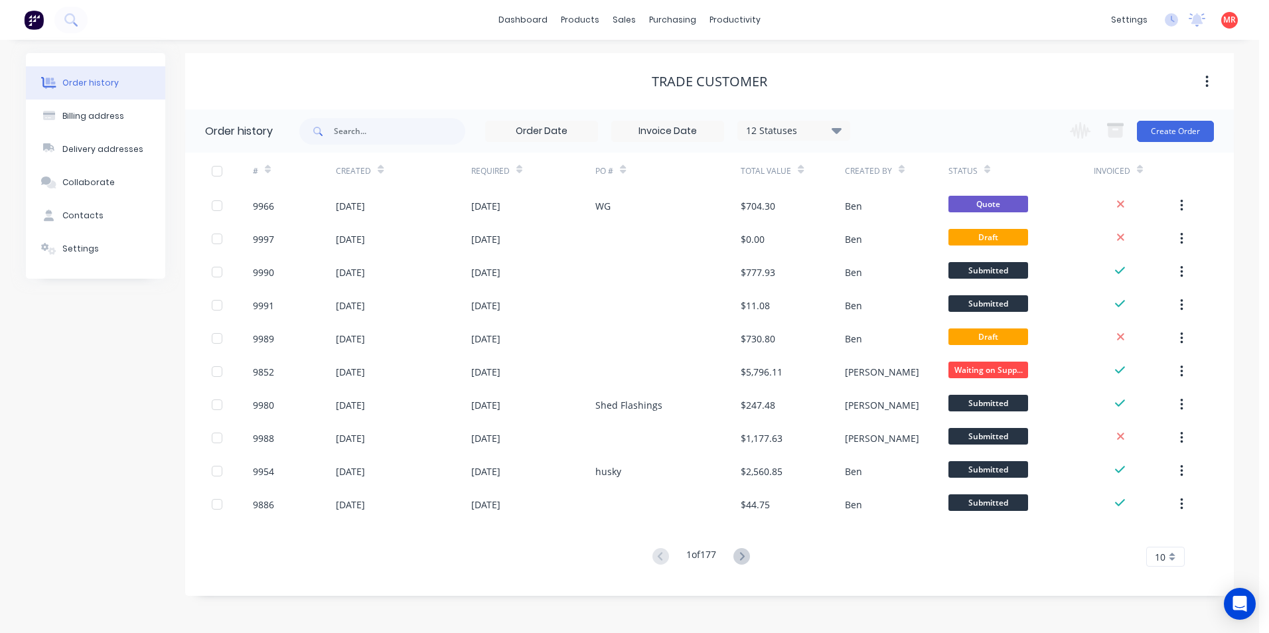
click at [29, 20] on img at bounding box center [34, 20] width 20 height 20
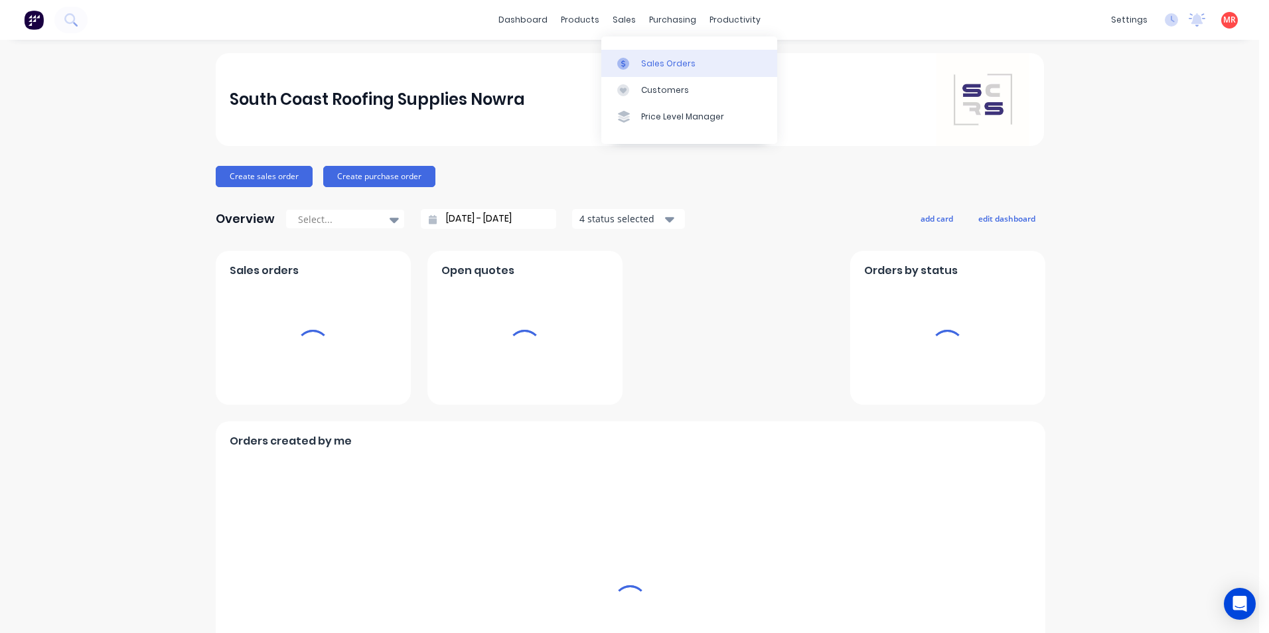
click at [619, 66] on icon at bounding box center [623, 64] width 12 height 12
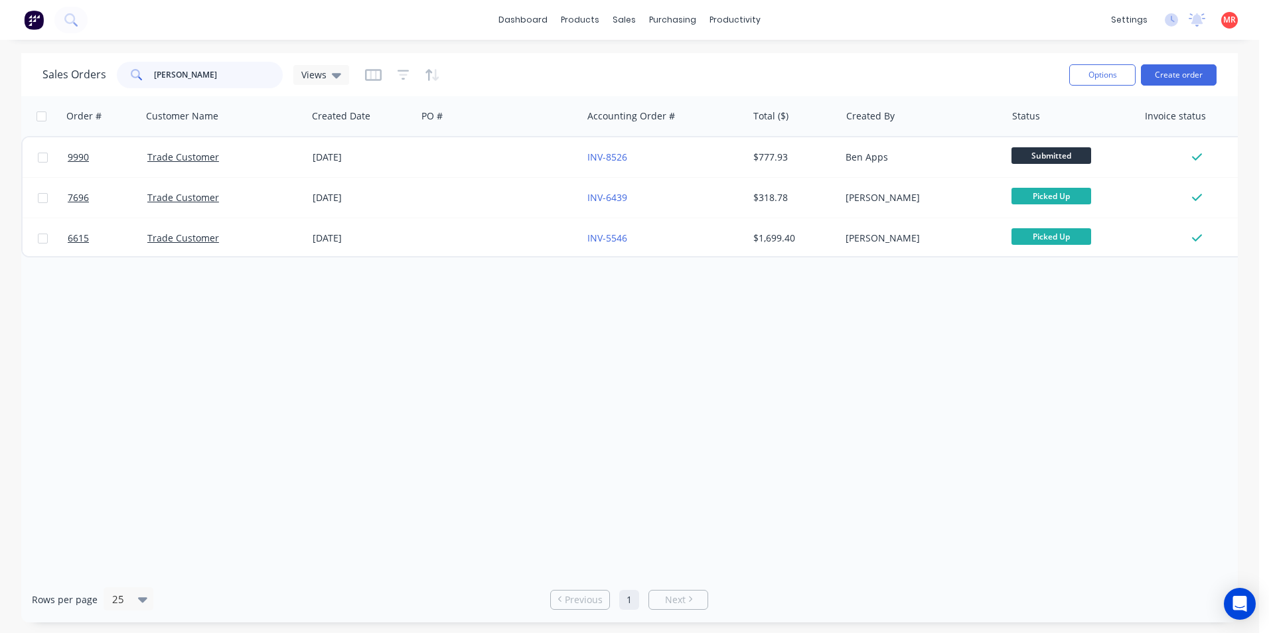
drag, startPoint x: 180, startPoint y: 72, endPoint x: 102, endPoint y: 72, distance: 77.6
click at [102, 72] on div "Sales Orders josef Views" at bounding box center [195, 75] width 307 height 27
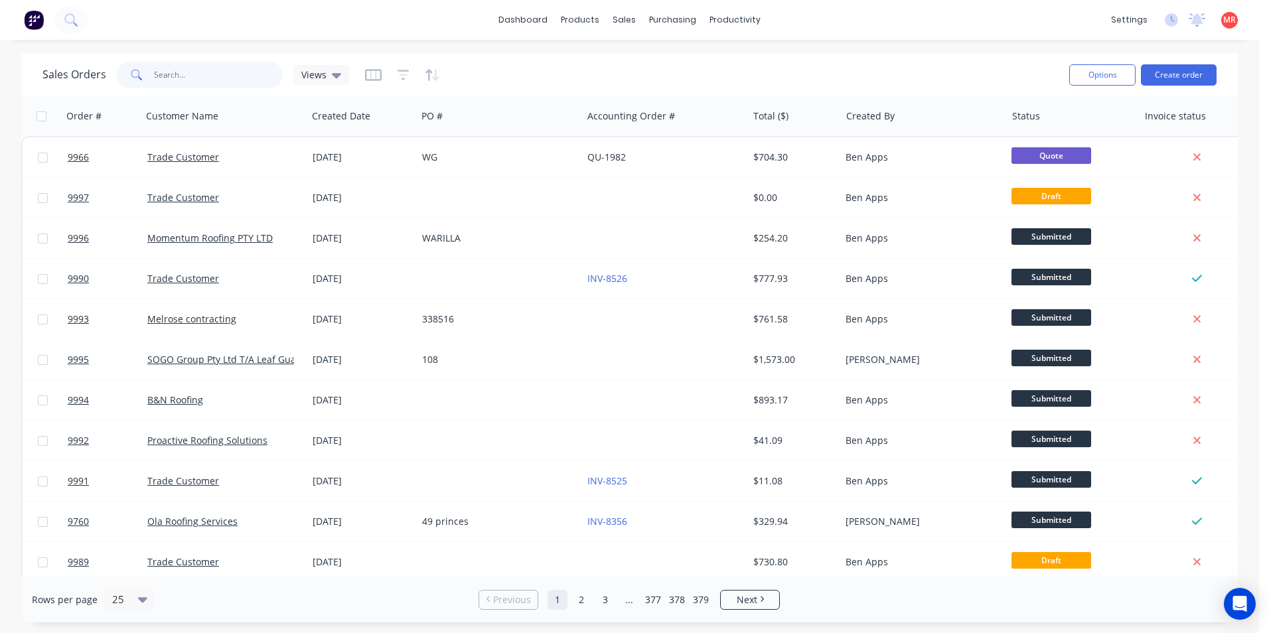
click at [172, 70] on input "text" at bounding box center [218, 75] width 129 height 27
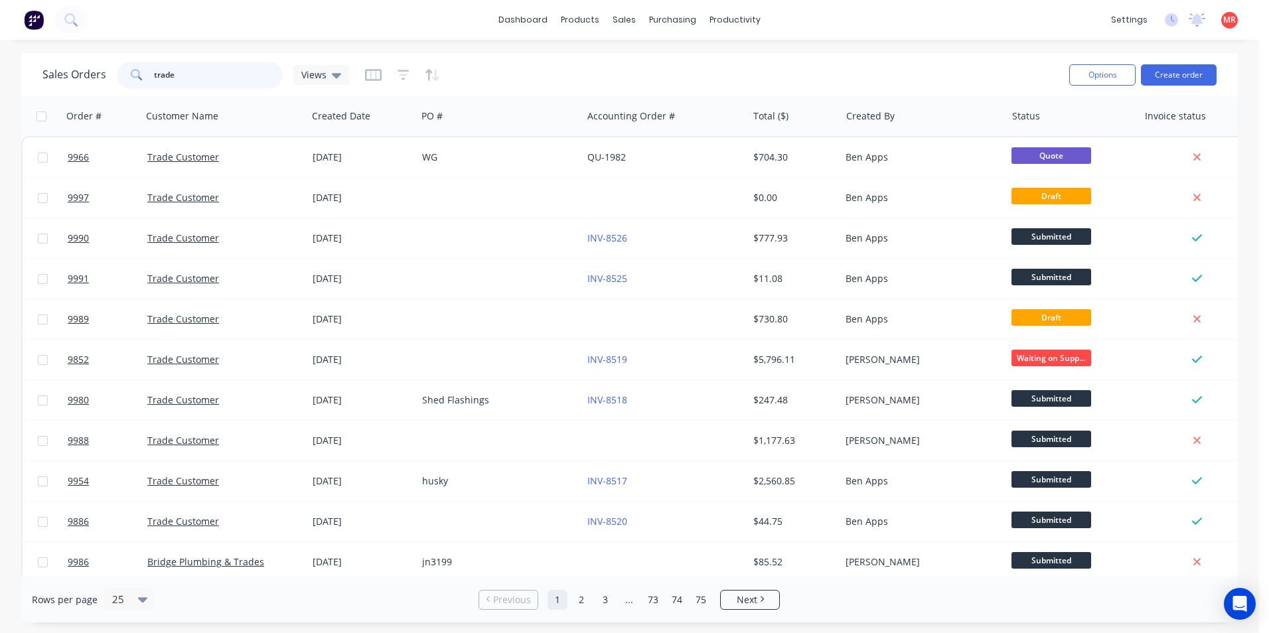
type input "trade"
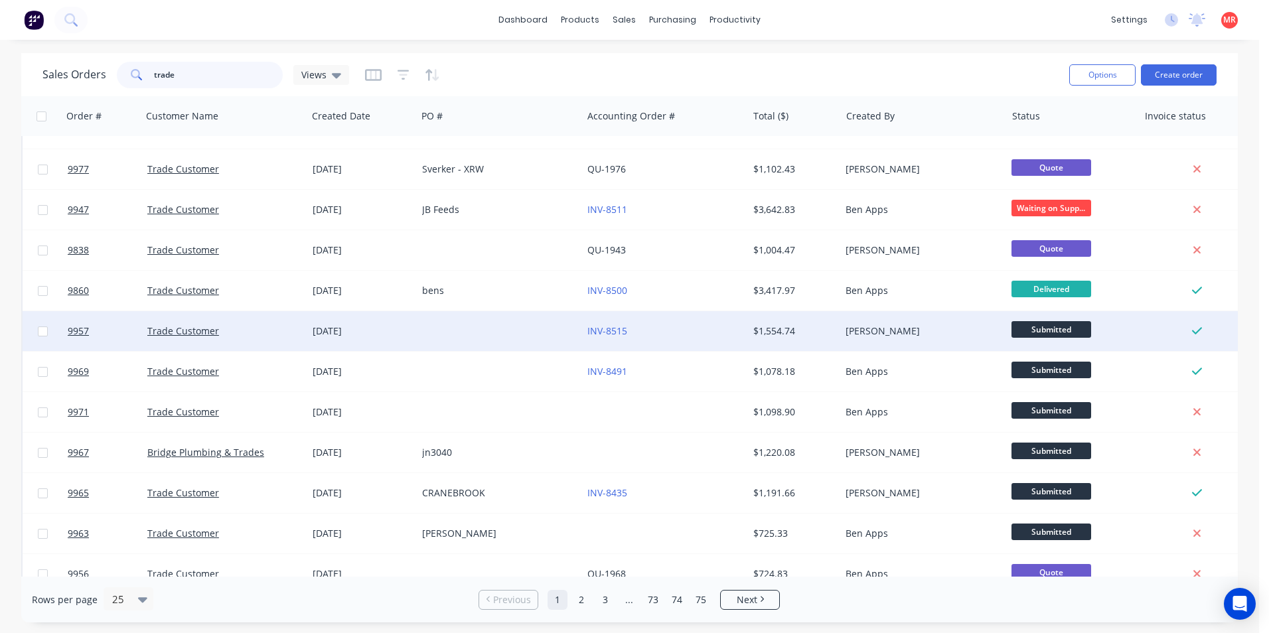
scroll to position [578, 0]
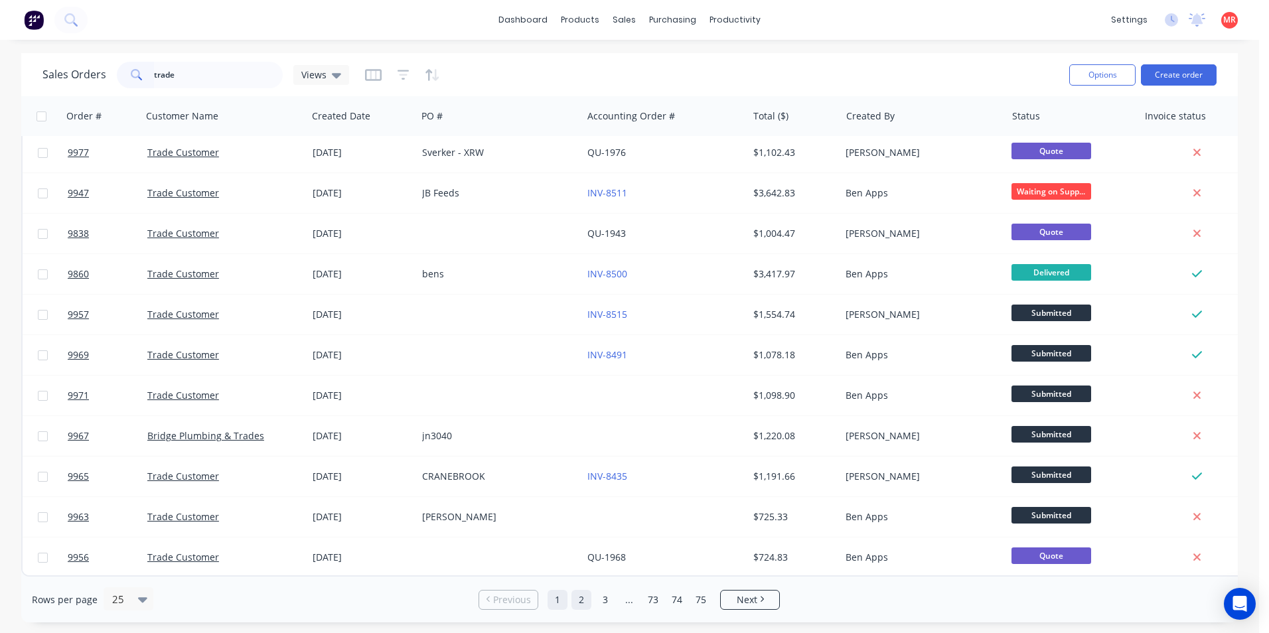
click at [579, 602] on link "2" at bounding box center [581, 600] width 20 height 20
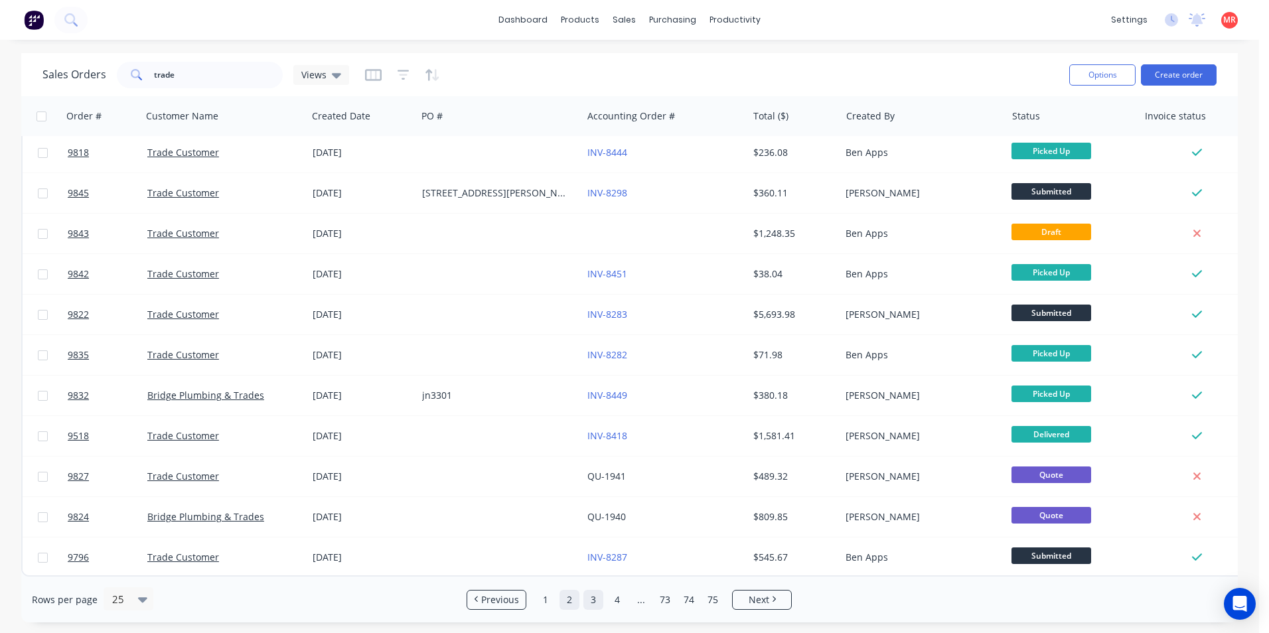
click at [587, 599] on link "3" at bounding box center [593, 600] width 20 height 20
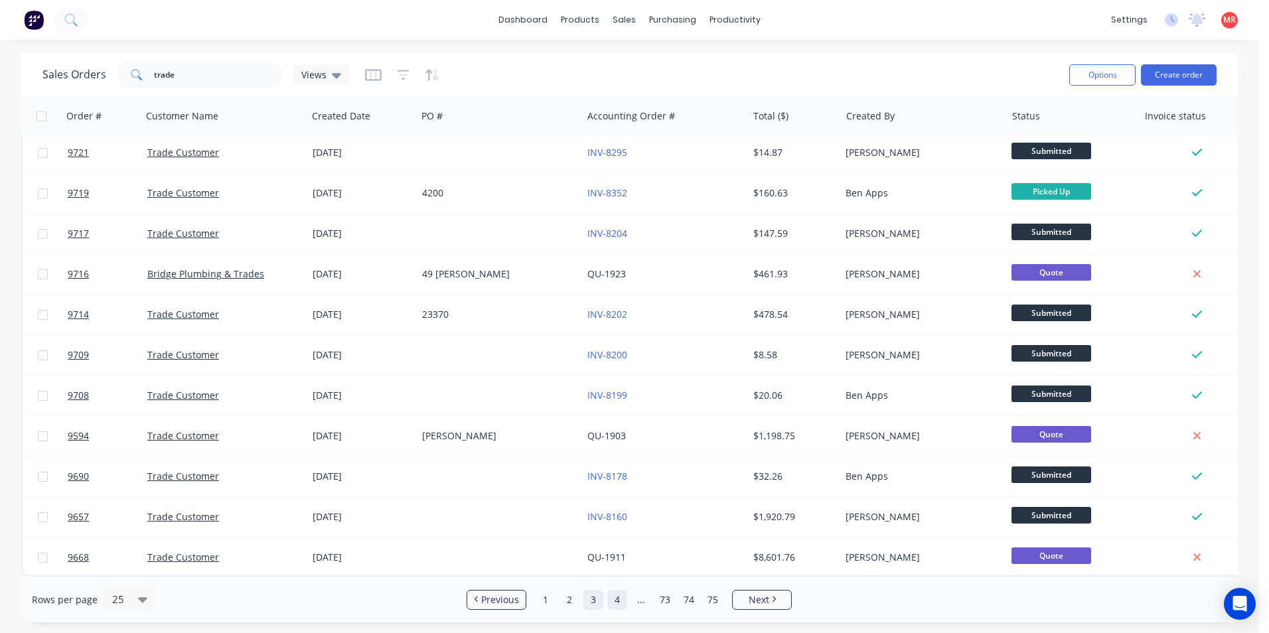
click at [623, 605] on link "4" at bounding box center [617, 600] width 20 height 20
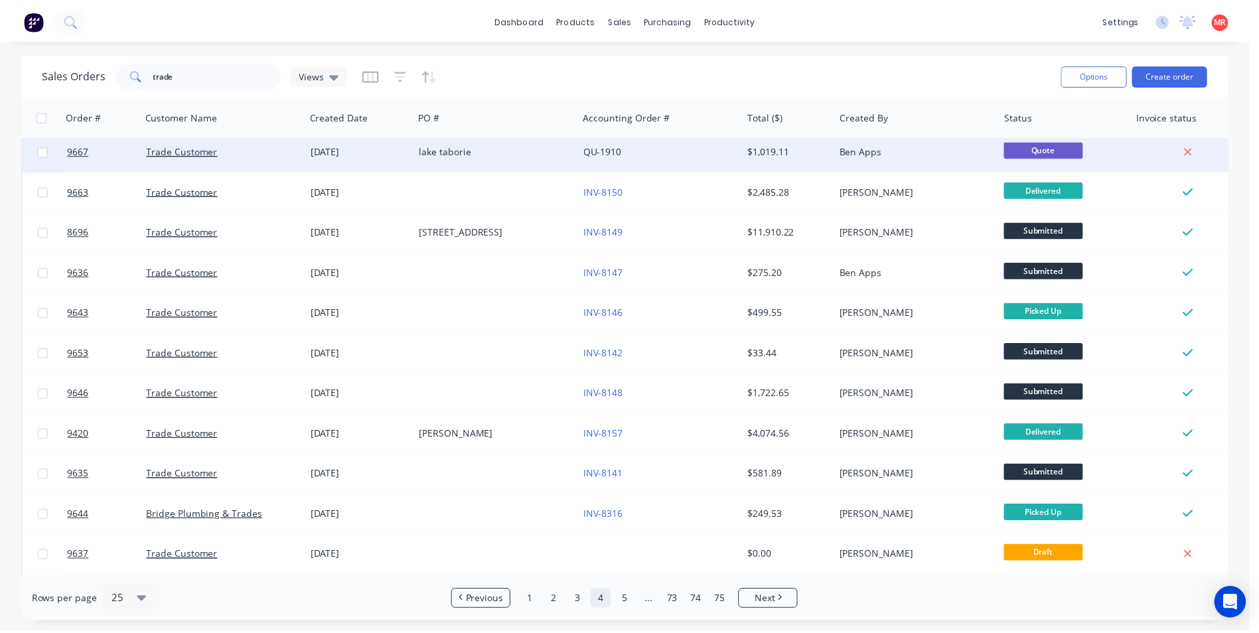
scroll to position [0, 0]
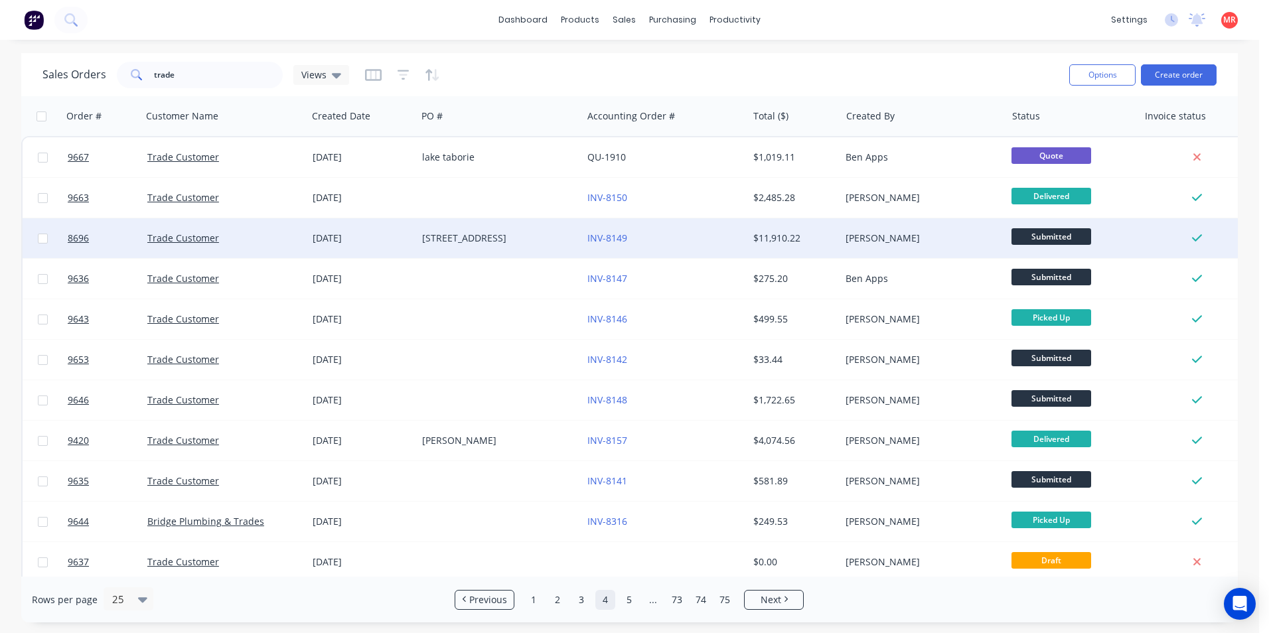
click at [530, 238] on div "[STREET_ADDRESS]" at bounding box center [495, 238] width 147 height 13
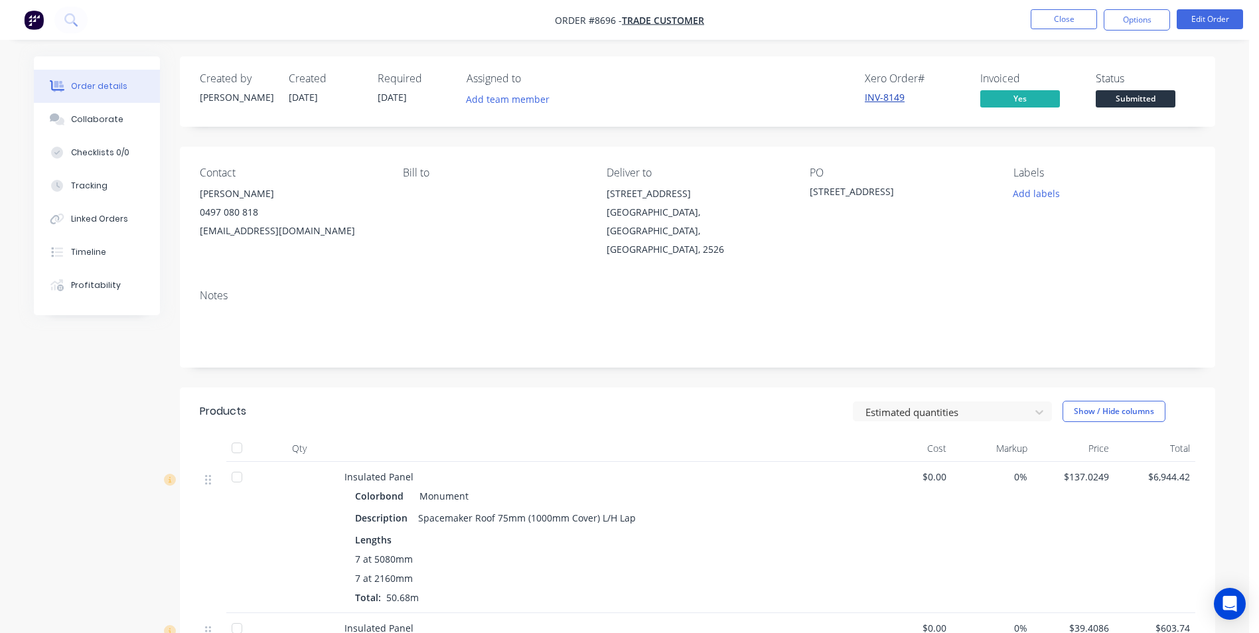
click at [879, 103] on link "INV-8149" at bounding box center [885, 97] width 40 height 13
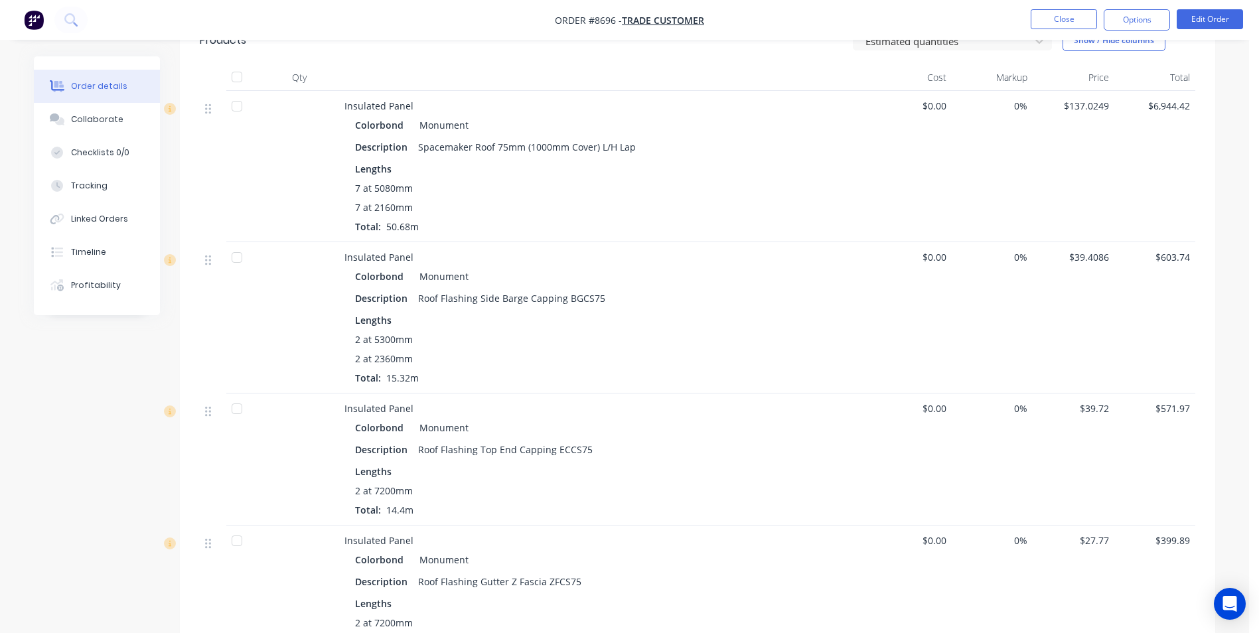
scroll to position [465, 0]
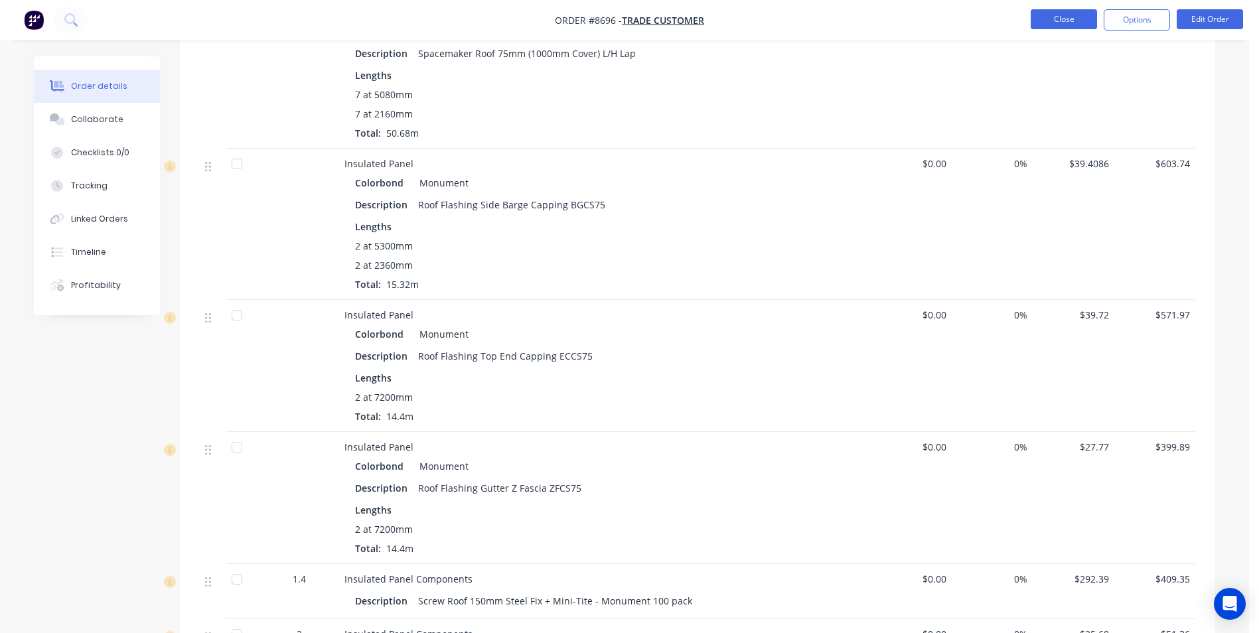
click at [1060, 23] on button "Close" at bounding box center [1064, 19] width 66 height 20
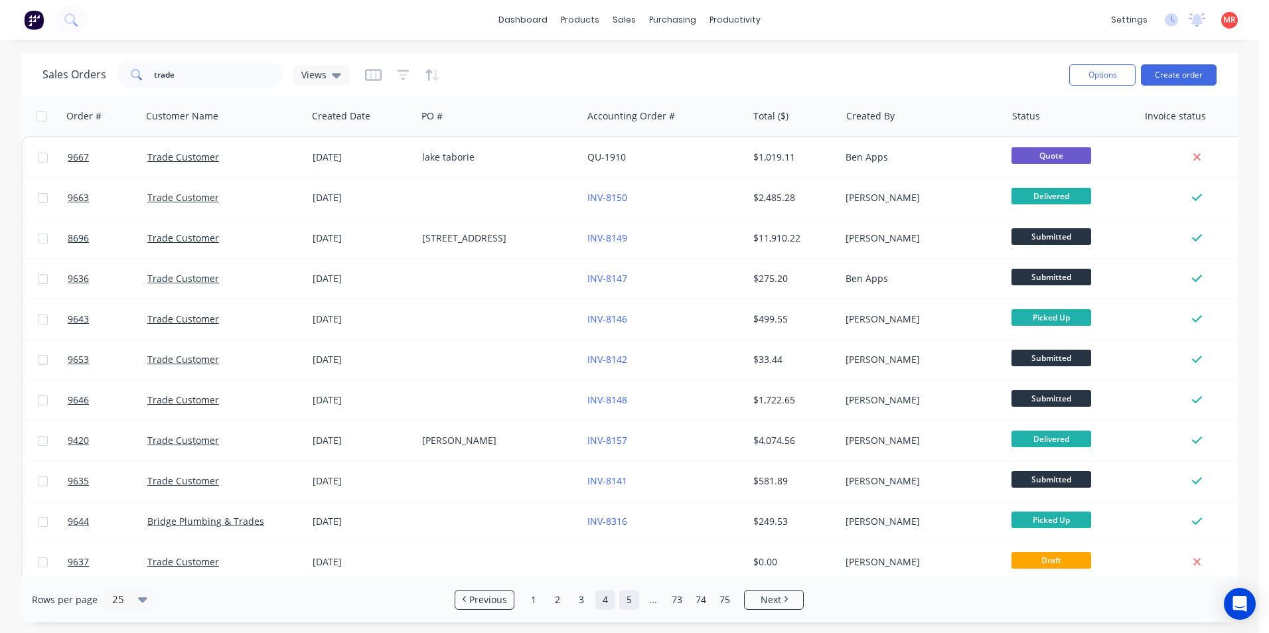
click at [628, 605] on link "5" at bounding box center [629, 600] width 20 height 20
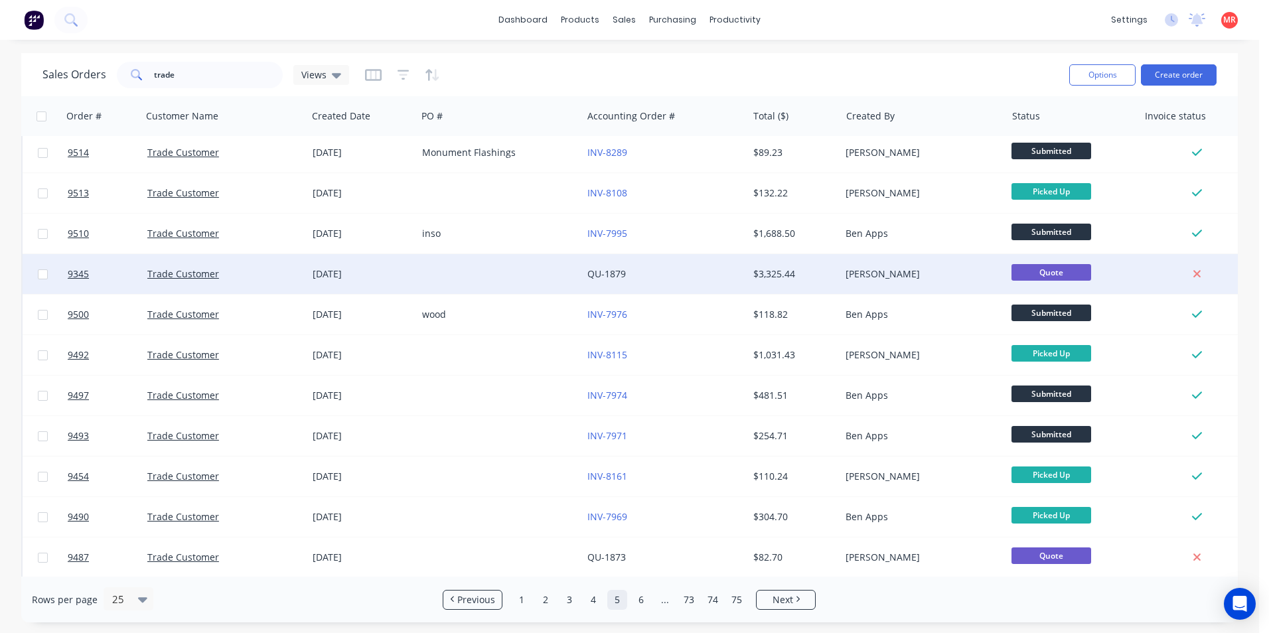
scroll to position [578, 0]
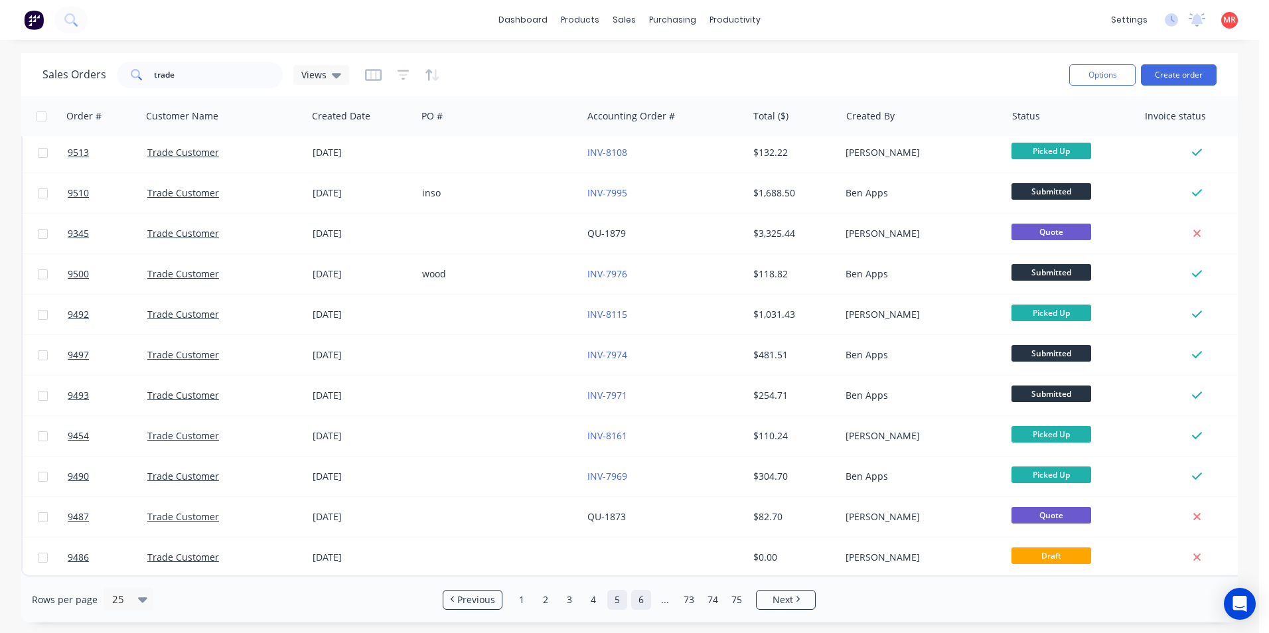
click at [638, 603] on link "6" at bounding box center [641, 600] width 20 height 20
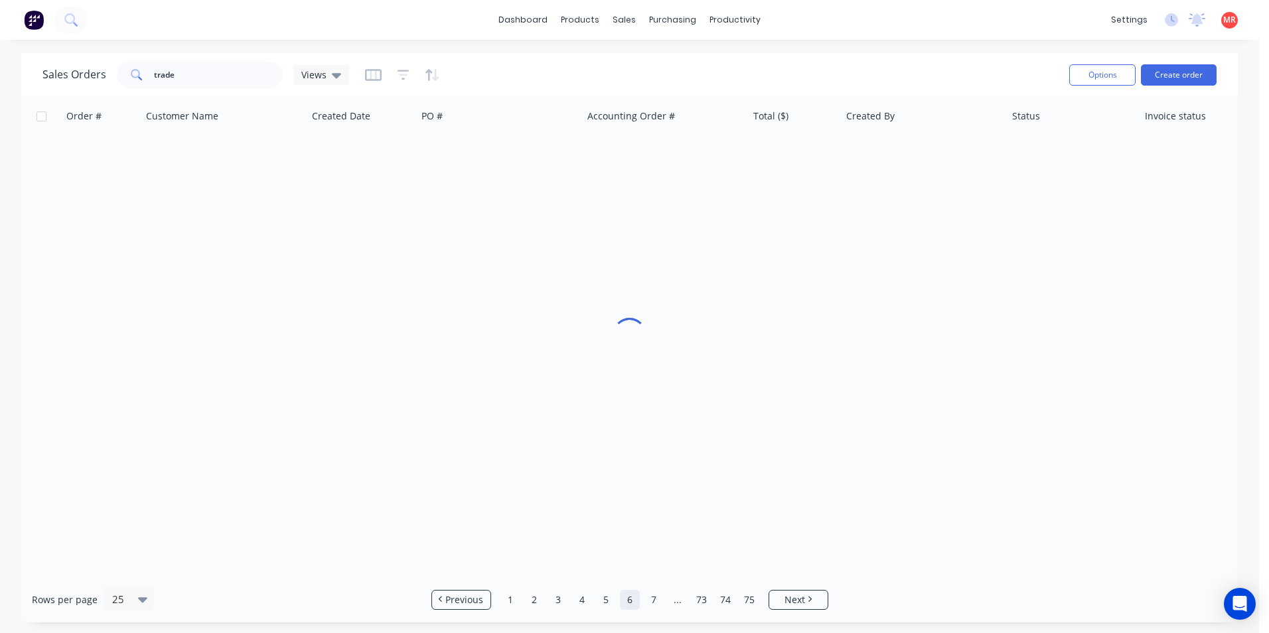
scroll to position [0, 0]
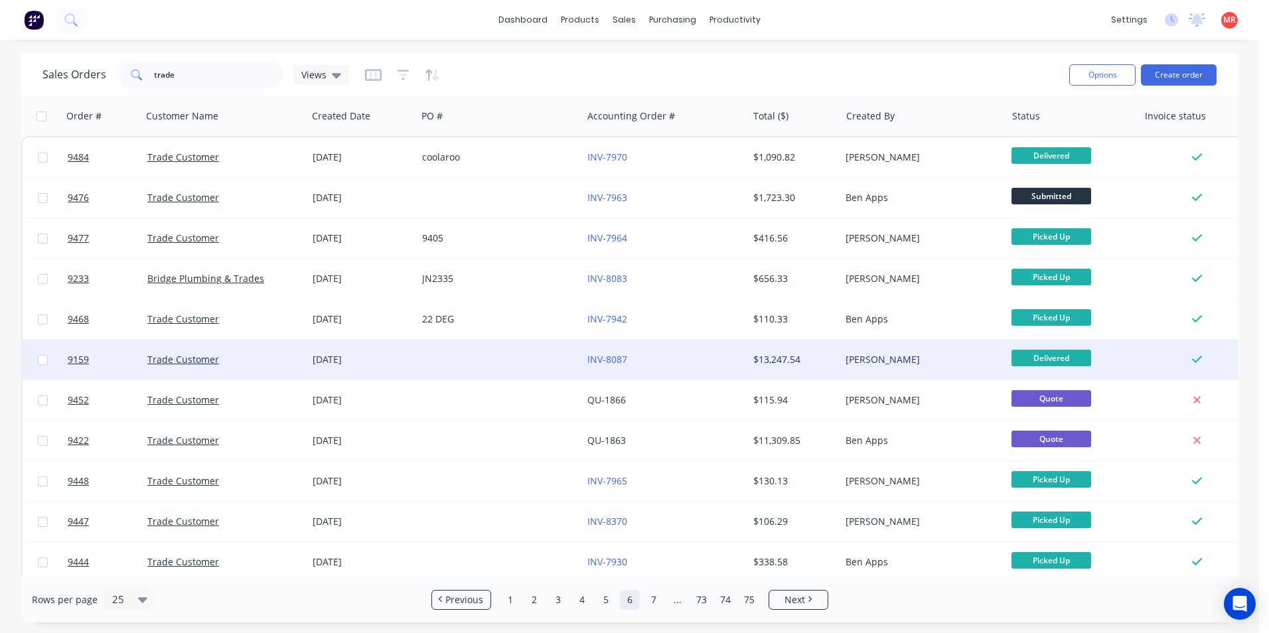
click at [510, 362] on div at bounding box center [499, 360] width 165 height 40
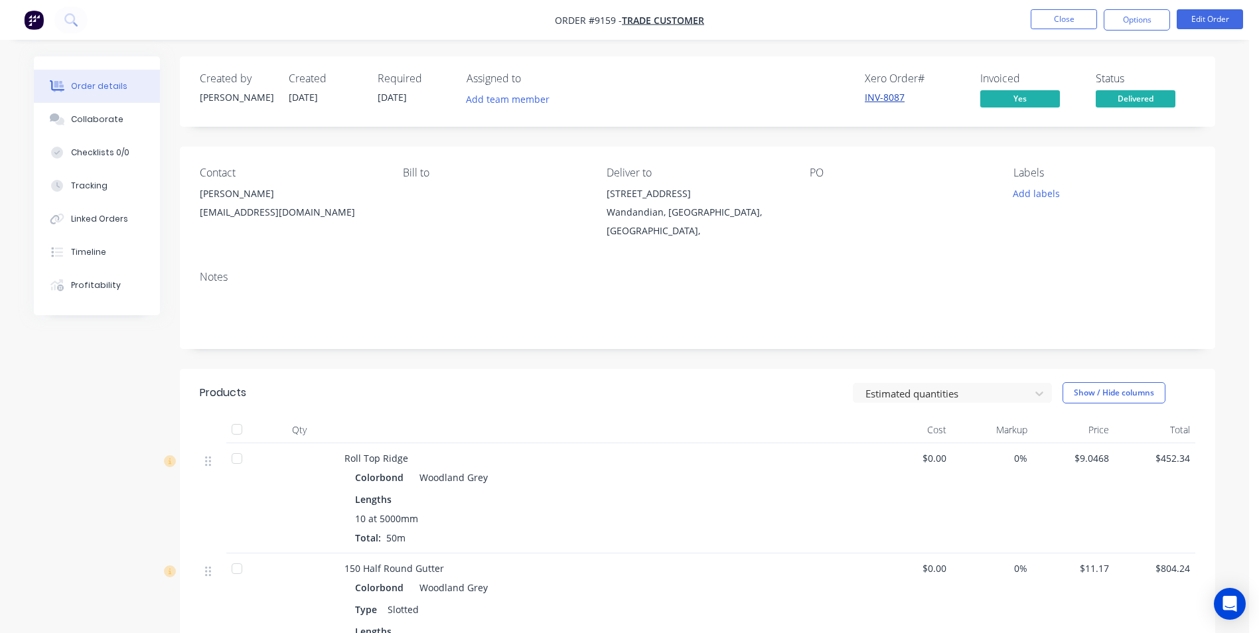
click at [865, 102] on link "INV-8087" at bounding box center [885, 97] width 40 height 13
click at [1055, 25] on button "Close" at bounding box center [1064, 19] width 66 height 20
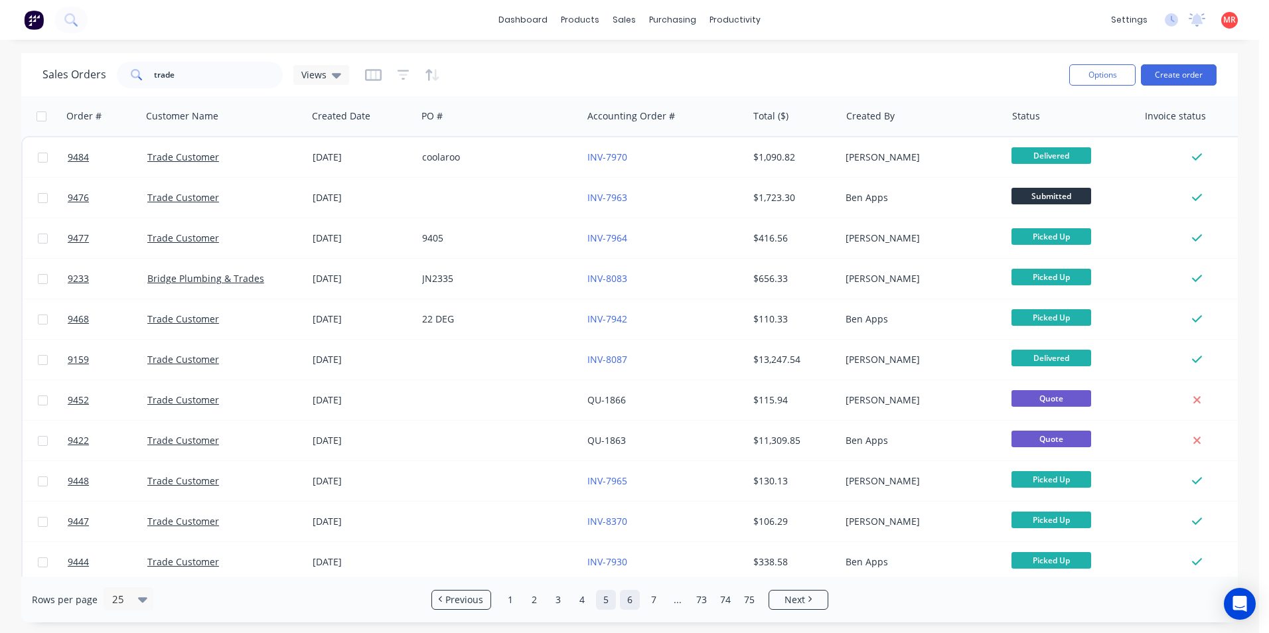
click at [605, 597] on link "5" at bounding box center [606, 600] width 20 height 20
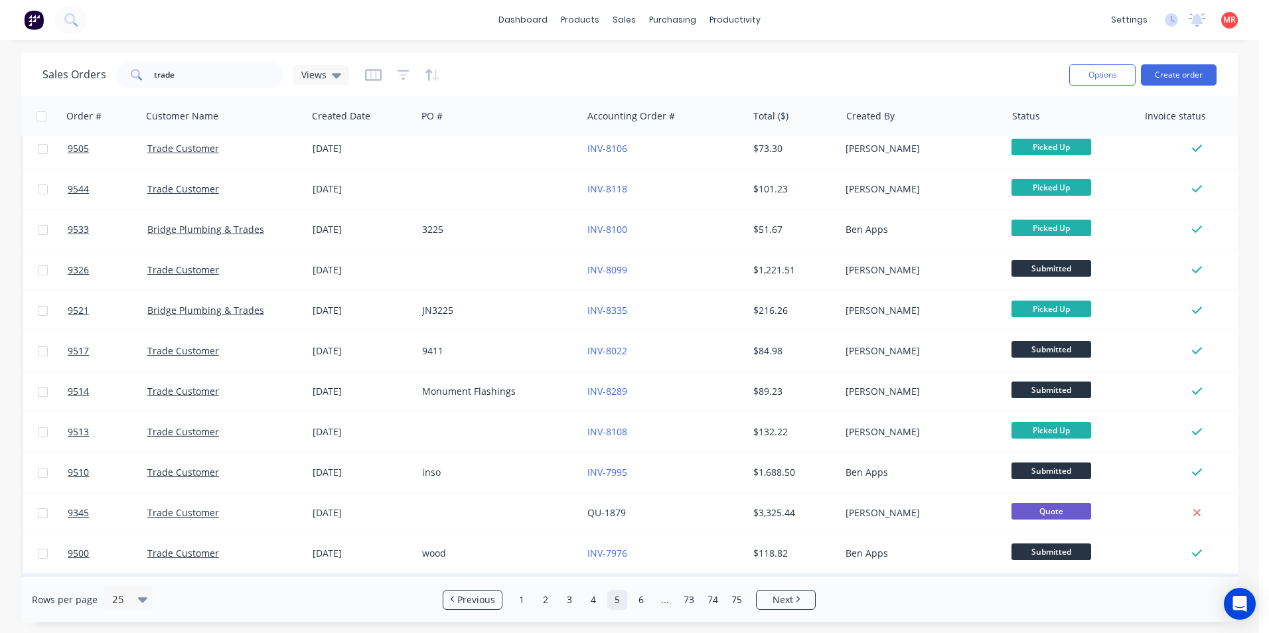
scroll to position [332, 0]
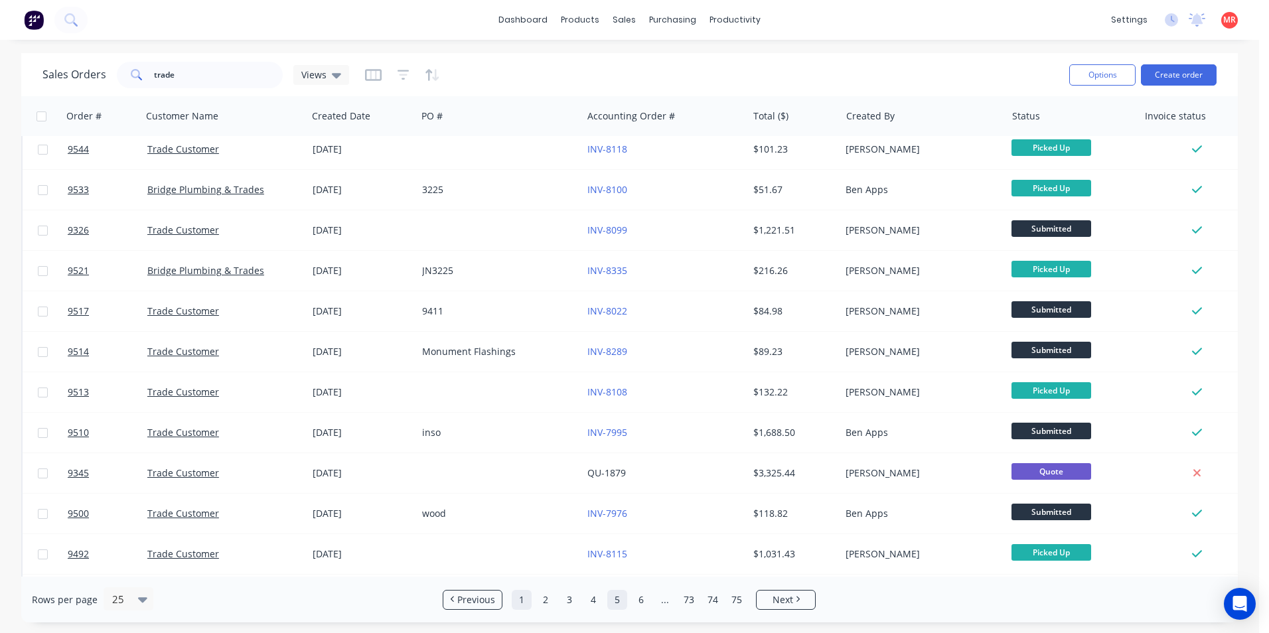
click at [528, 599] on link "1" at bounding box center [522, 600] width 20 height 20
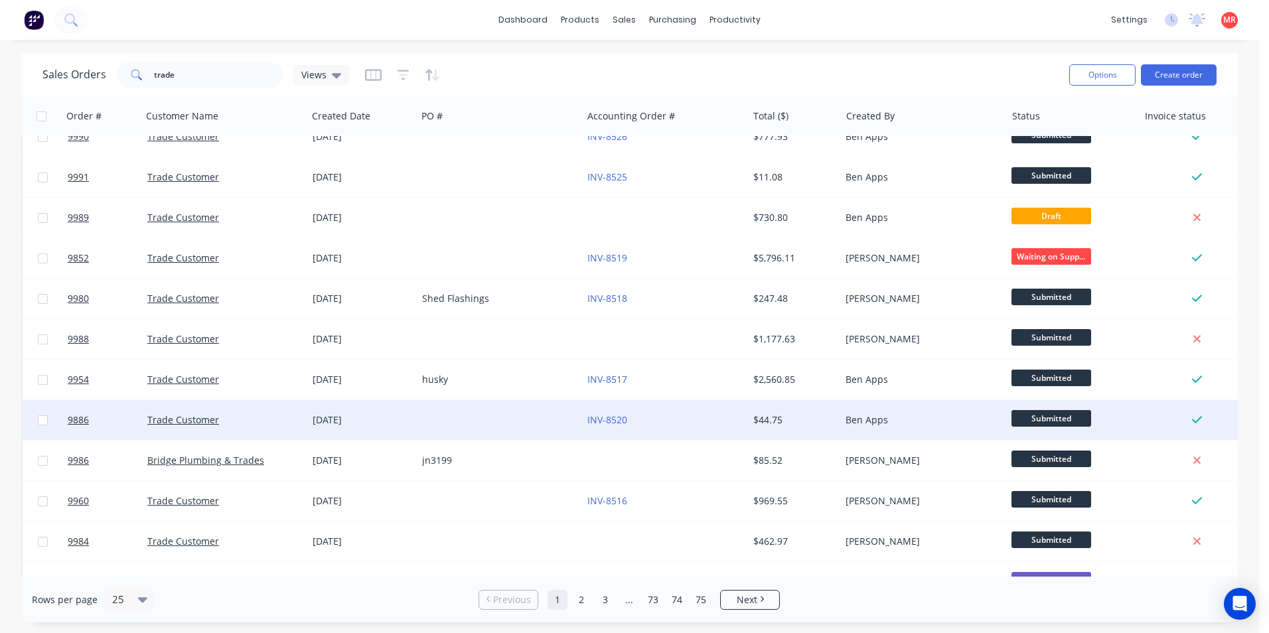
scroll to position [133, 0]
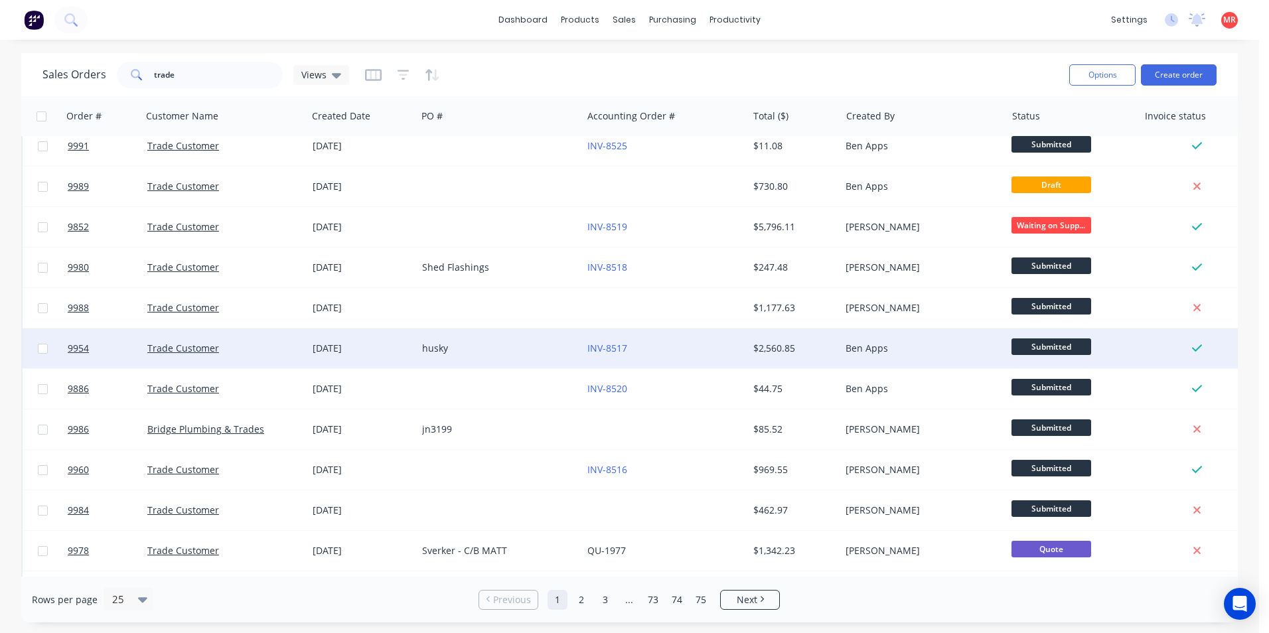
click at [524, 350] on div "husky" at bounding box center [495, 348] width 147 height 13
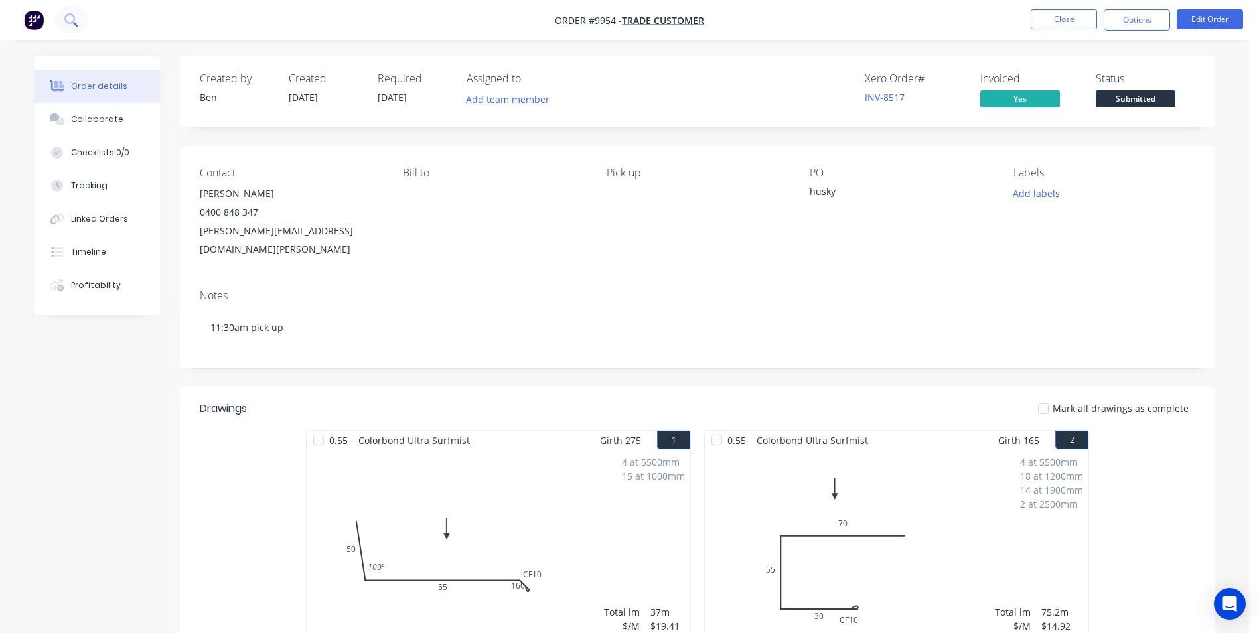
click at [71, 17] on icon at bounding box center [70, 19] width 13 height 13
